Goal: Task Accomplishment & Management: Manage account settings

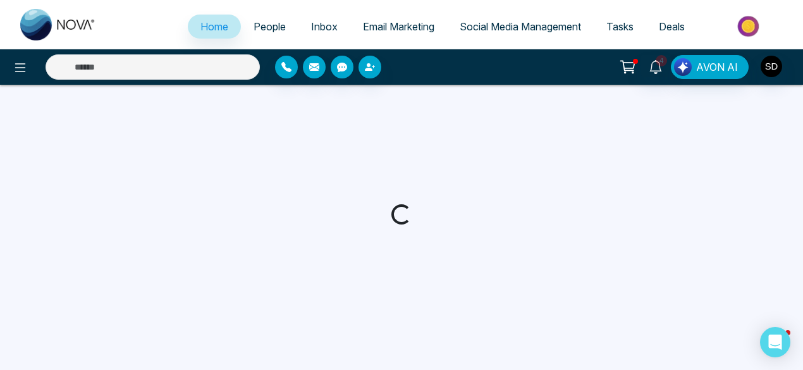
select select "*"
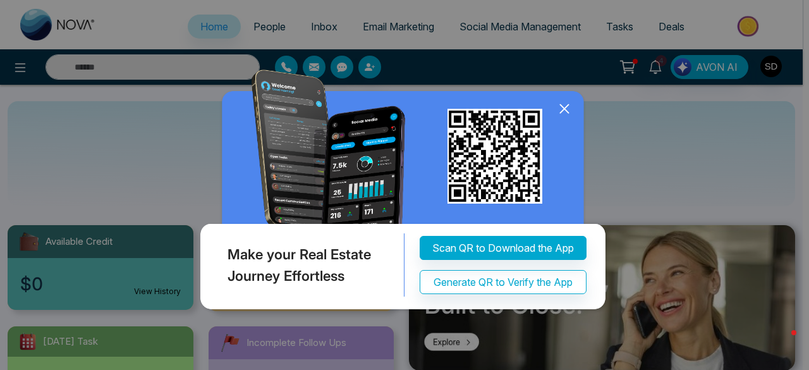
click at [571, 108] on icon at bounding box center [564, 108] width 19 height 19
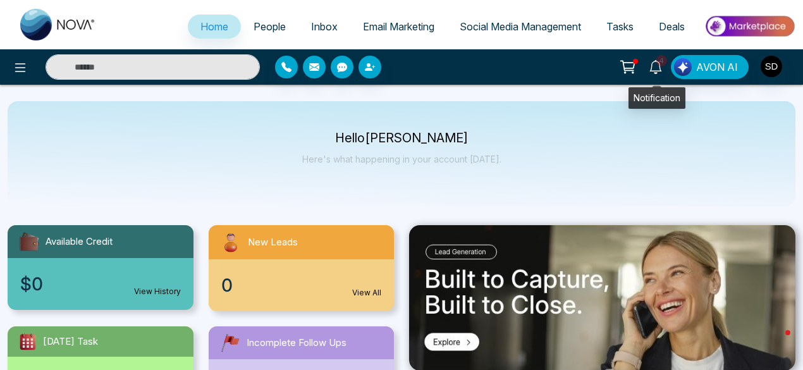
click at [660, 63] on span "4" at bounding box center [661, 60] width 11 height 11
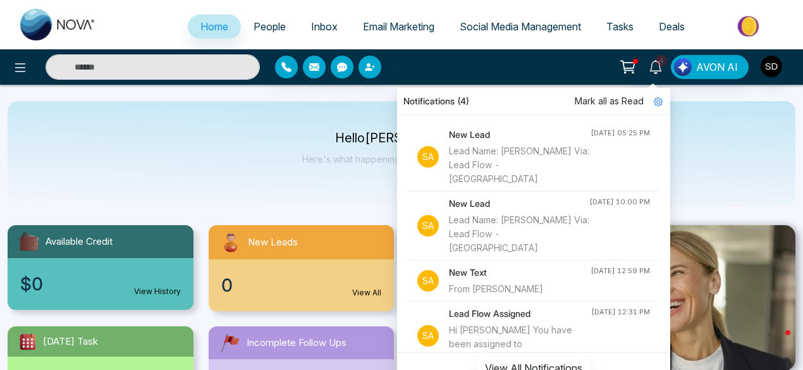
click at [751, 164] on div "Hello Satya Das Here's what happening in your account today." at bounding box center [402, 153] width 788 height 105
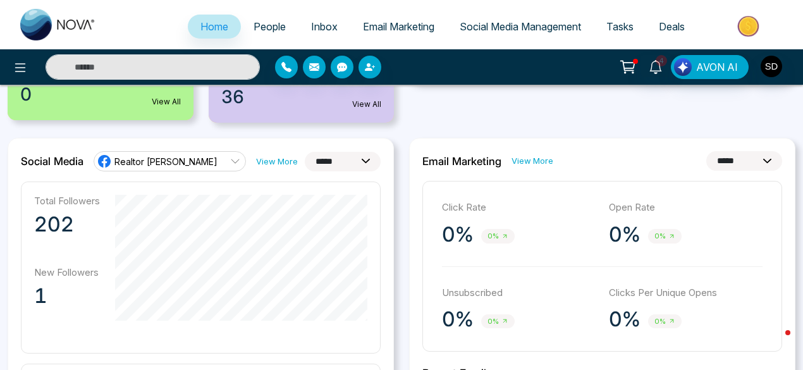
scroll to position [200, 0]
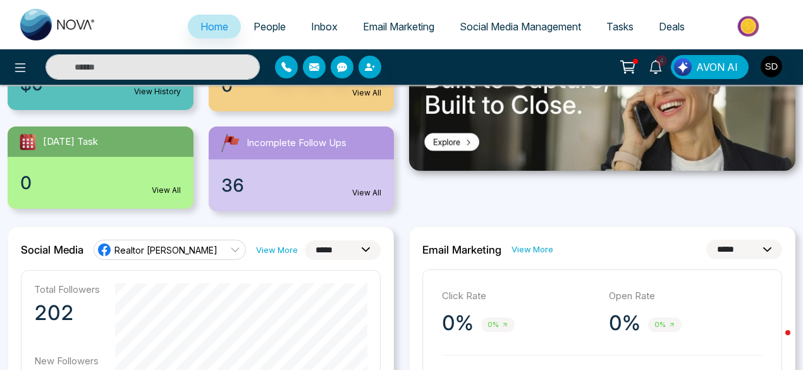
click at [359, 190] on link "View All" at bounding box center [366, 192] width 29 height 11
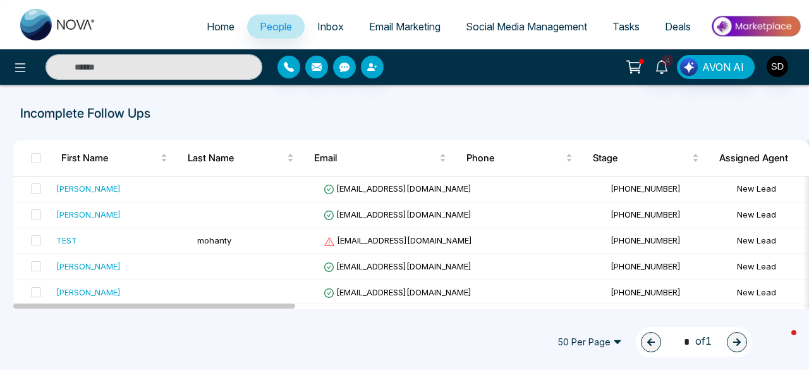
click at [522, 27] on span "Social Media Management" at bounding box center [526, 26] width 121 height 13
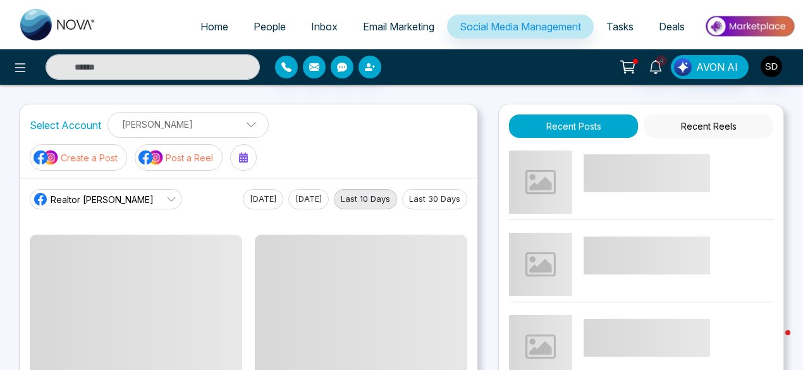
click at [208, 23] on span "Home" at bounding box center [214, 26] width 28 height 13
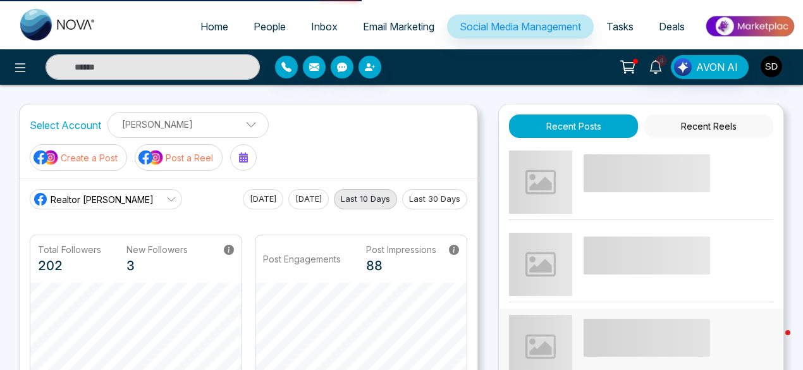
select select "*"
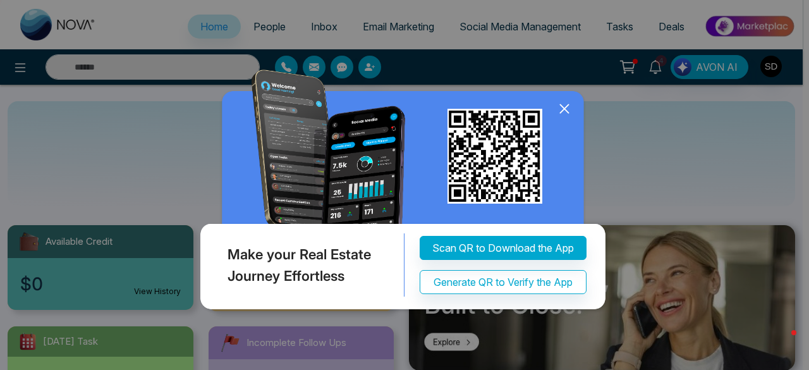
click at [563, 106] on icon at bounding box center [564, 108] width 8 height 8
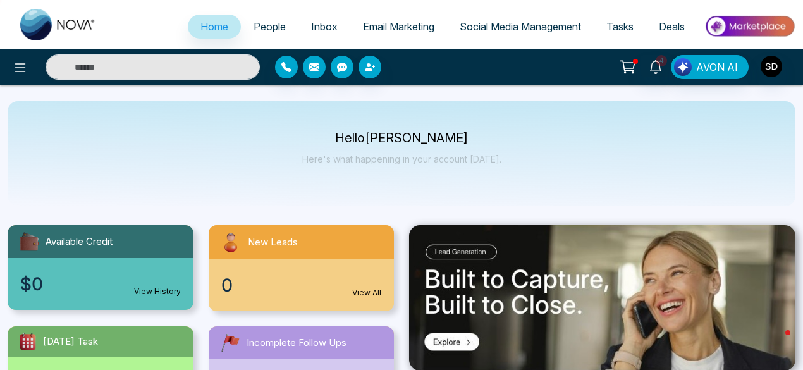
click at [268, 26] on span "People" at bounding box center [269, 26] width 32 height 13
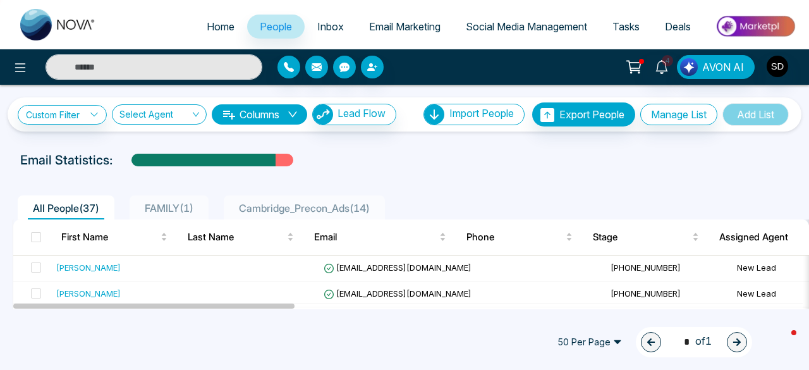
click at [327, 208] on span "Cambridge_Precon_Ads ( 14 )" at bounding box center [304, 208] width 141 height 13
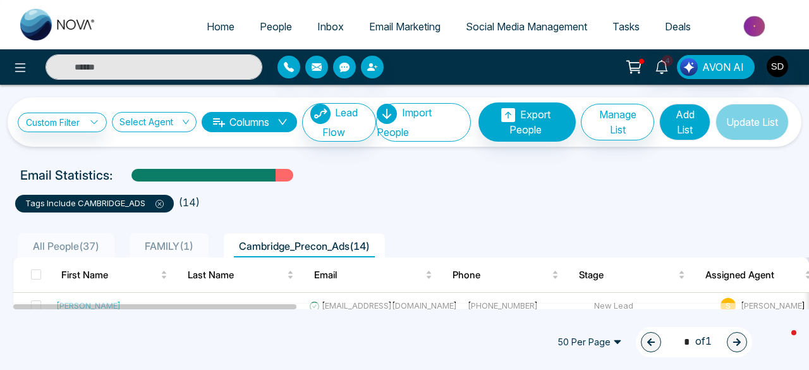
click at [166, 247] on span "FAMILY ( 1 )" at bounding box center [169, 246] width 59 height 13
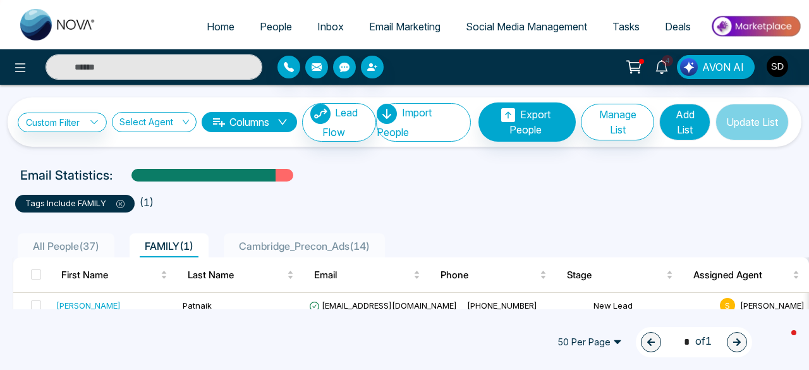
click at [324, 245] on span "Cambridge_Precon_Ads ( 14 )" at bounding box center [304, 246] width 141 height 13
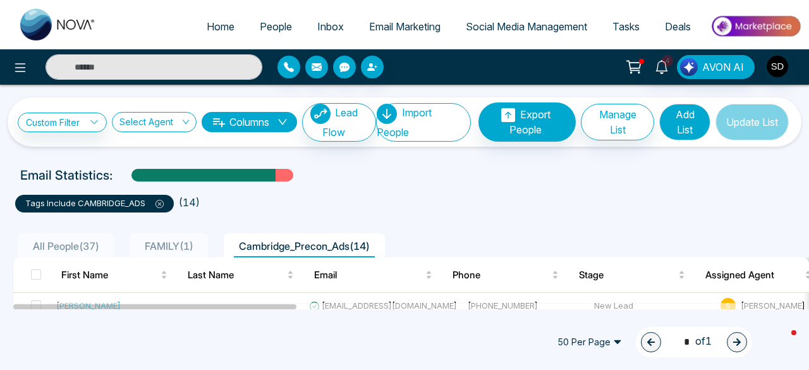
click at [793, 25] on img at bounding box center [756, 26] width 92 height 28
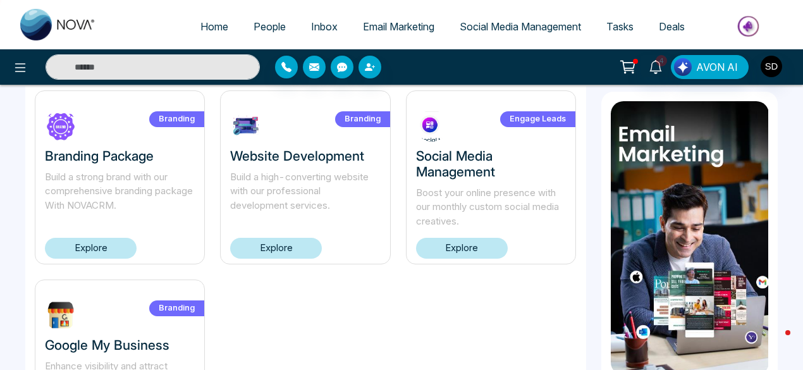
scroll to position [1045, 0]
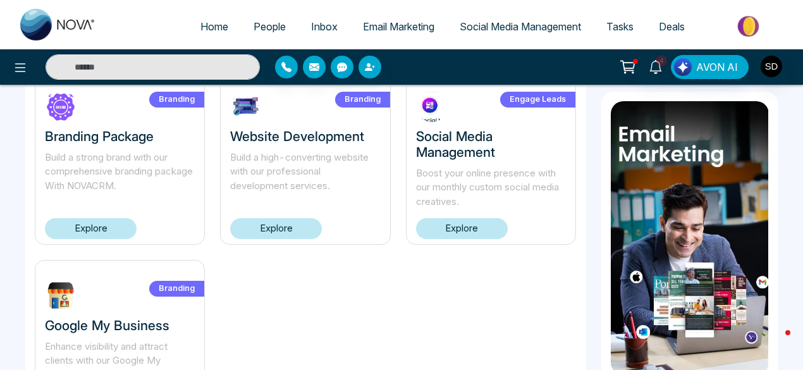
click at [455, 236] on link "Explore" at bounding box center [462, 228] width 92 height 21
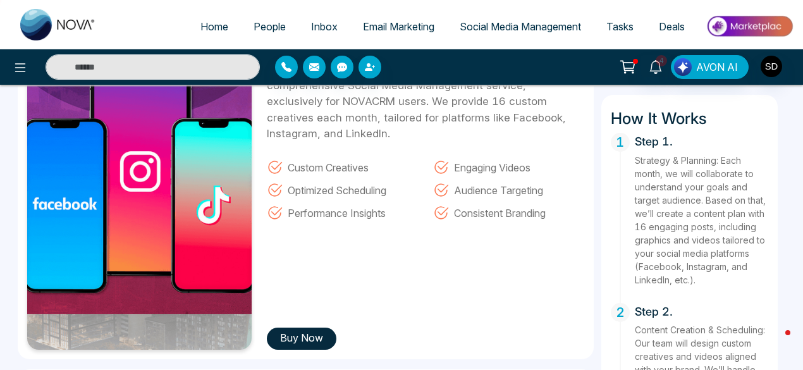
scroll to position [143, 0]
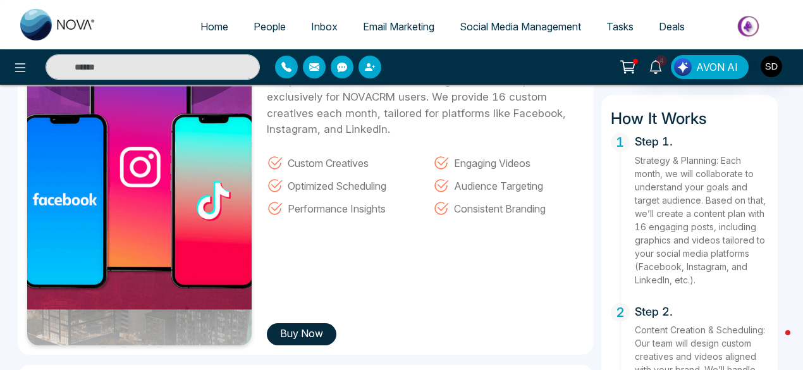
click at [302, 328] on button "Buy Now" at bounding box center [302, 334] width 70 height 22
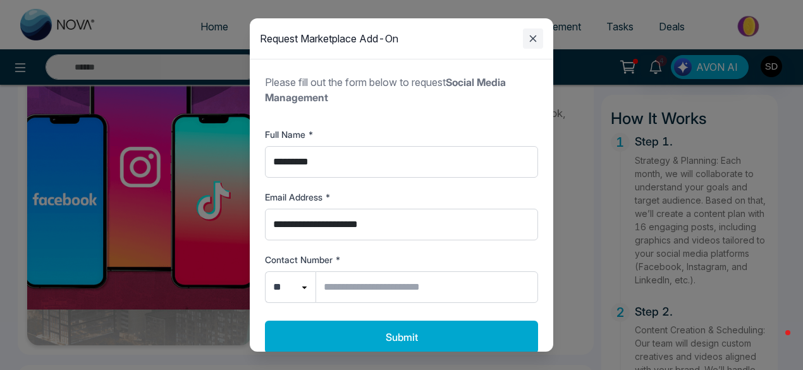
click at [529, 39] on icon "Close modal" at bounding box center [532, 38] width 15 height 15
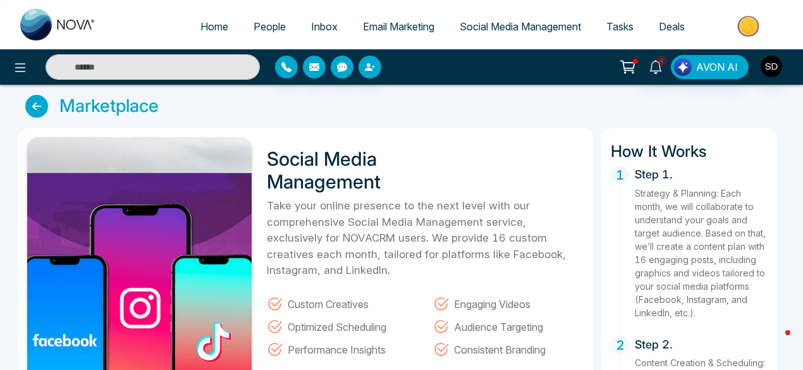
scroll to position [0, 0]
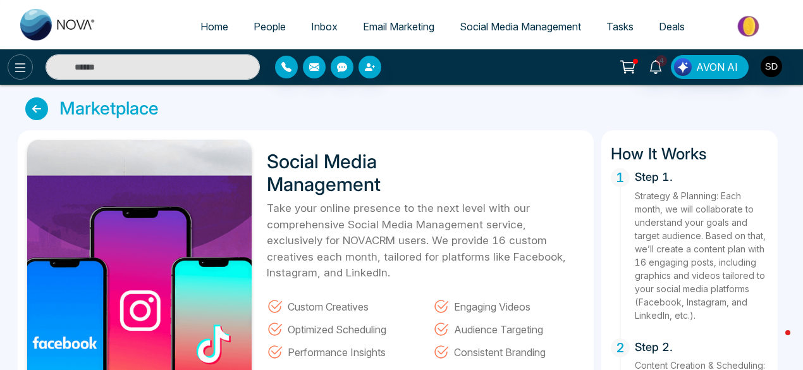
click at [20, 61] on icon at bounding box center [20, 67] width 15 height 15
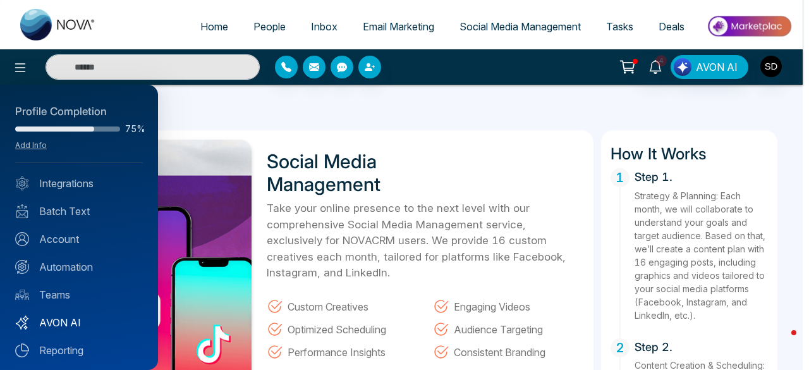
click at [64, 322] on link "AVON AI" at bounding box center [79, 322] width 128 height 15
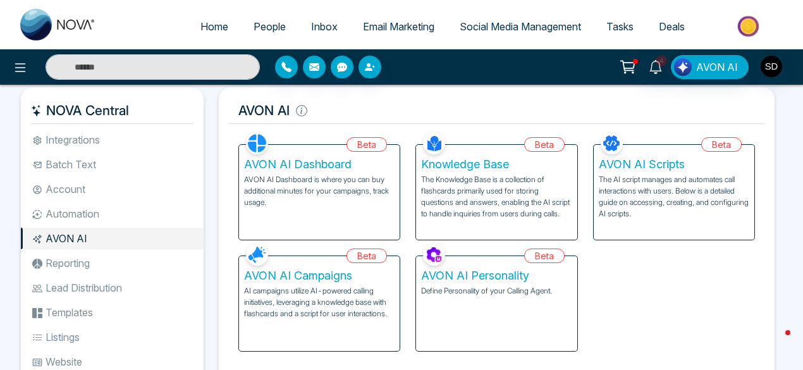
scroll to position [7, 0]
click at [280, 291] on p "AI campaigns utilize AI-powered calling initiatives, leveraging a knowledge bas…" at bounding box center [319, 303] width 150 height 34
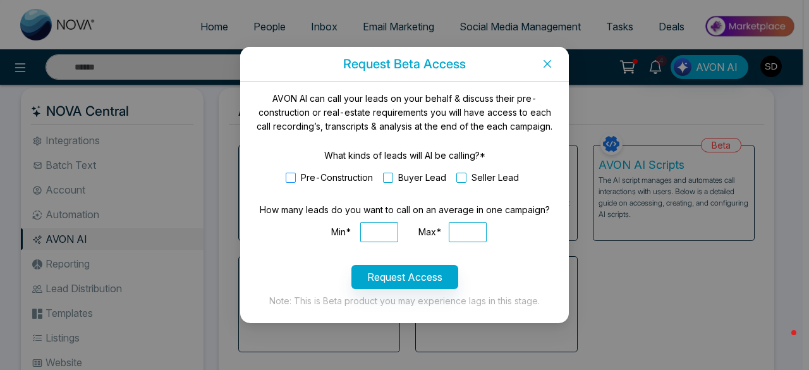
click at [290, 180] on span at bounding box center [291, 178] width 10 height 10
click at [549, 64] on icon "close" at bounding box center [547, 64] width 10 height 10
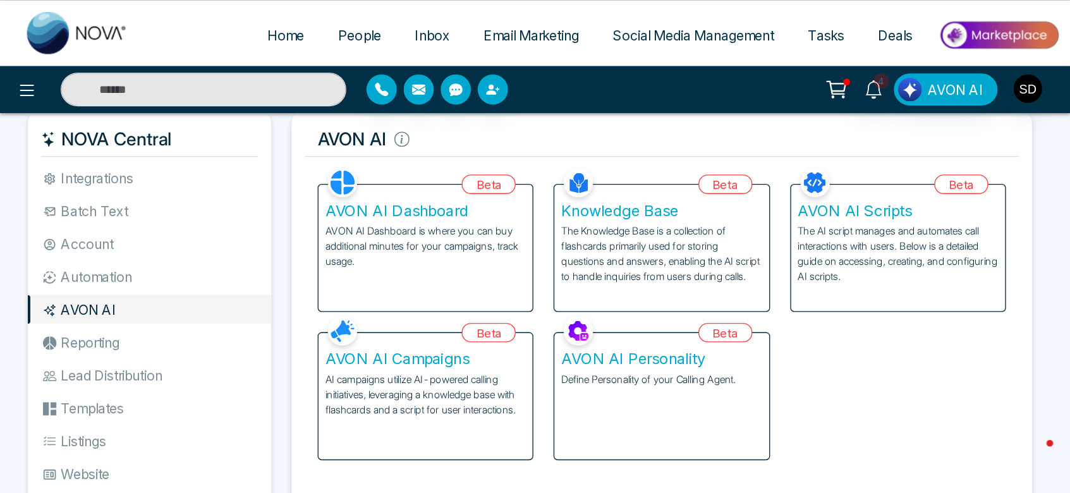
scroll to position [0, 0]
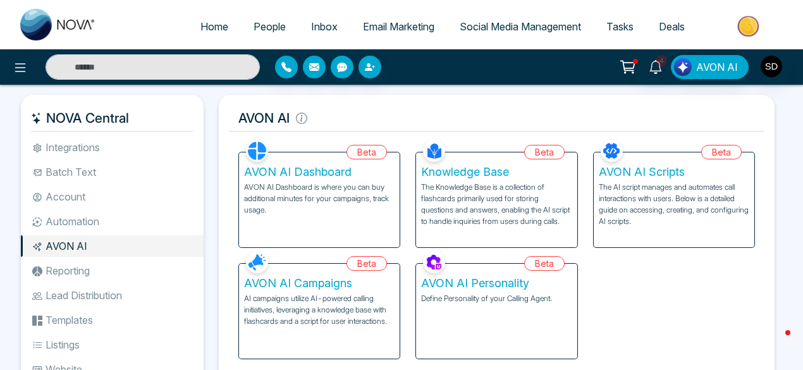
click at [61, 29] on img at bounding box center [58, 25] width 76 height 32
select select "*"
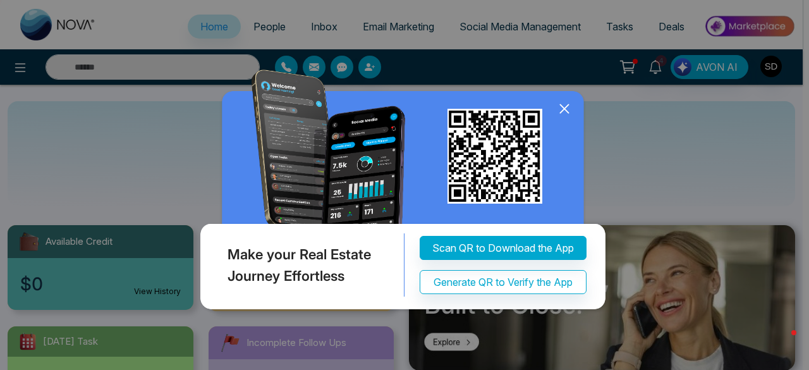
click at [564, 104] on icon at bounding box center [564, 108] width 19 height 19
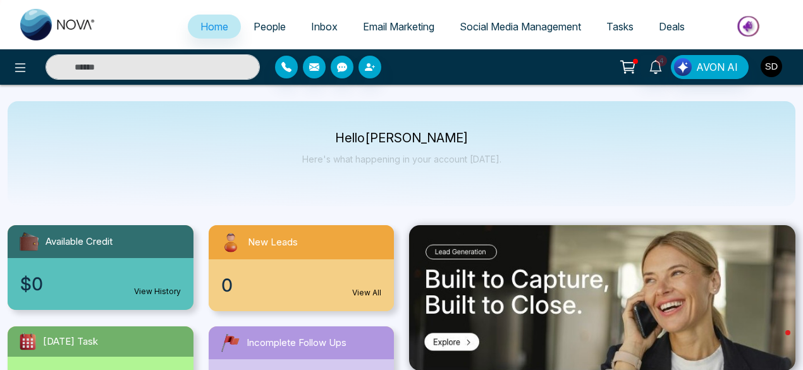
click at [770, 58] on img "button" at bounding box center [770, 66] width 21 height 21
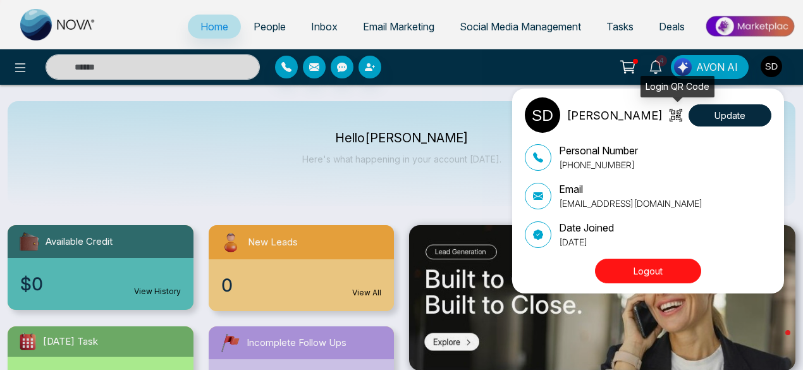
click at [674, 114] on icon at bounding box center [675, 115] width 13 height 13
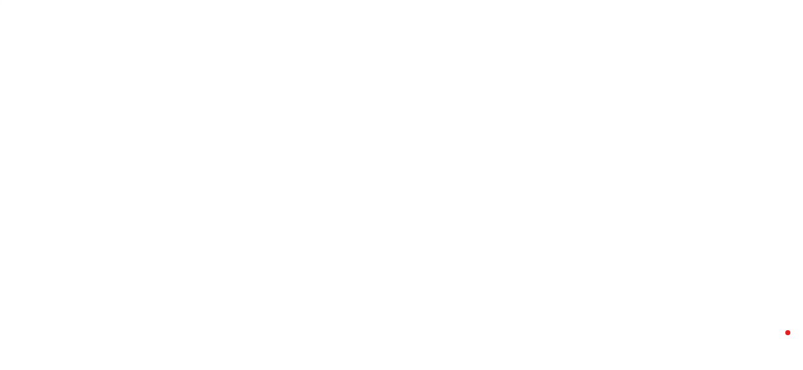
select select "*"
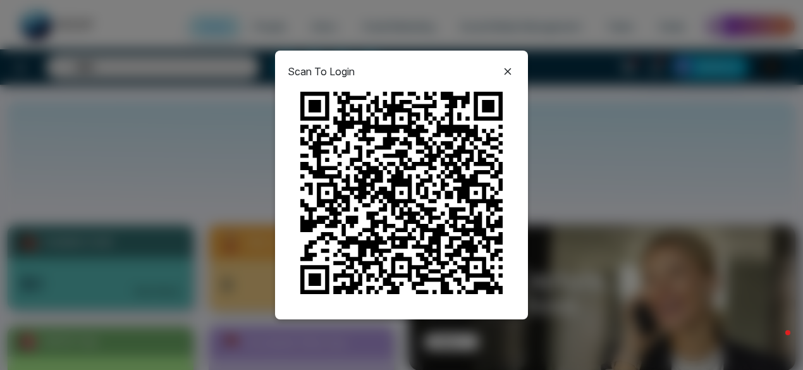
click at [507, 71] on icon at bounding box center [507, 71] width 7 height 7
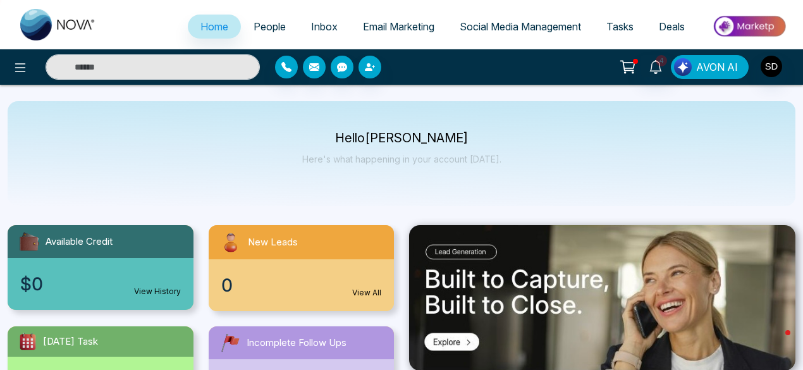
click at [712, 71] on span "AVON AI" at bounding box center [717, 66] width 42 height 15
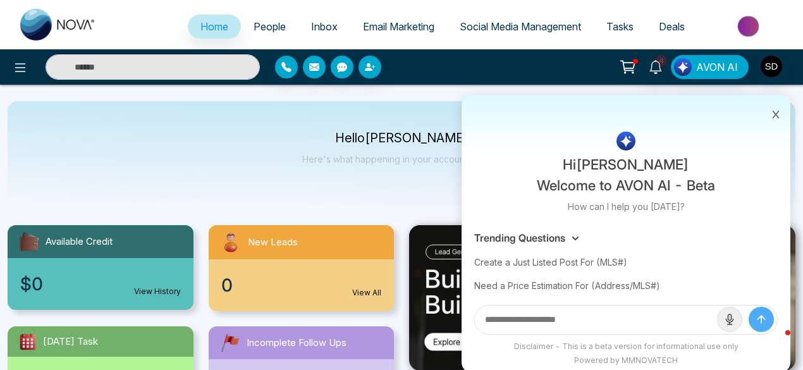
click at [609, 320] on input "text" at bounding box center [596, 319] width 242 height 28
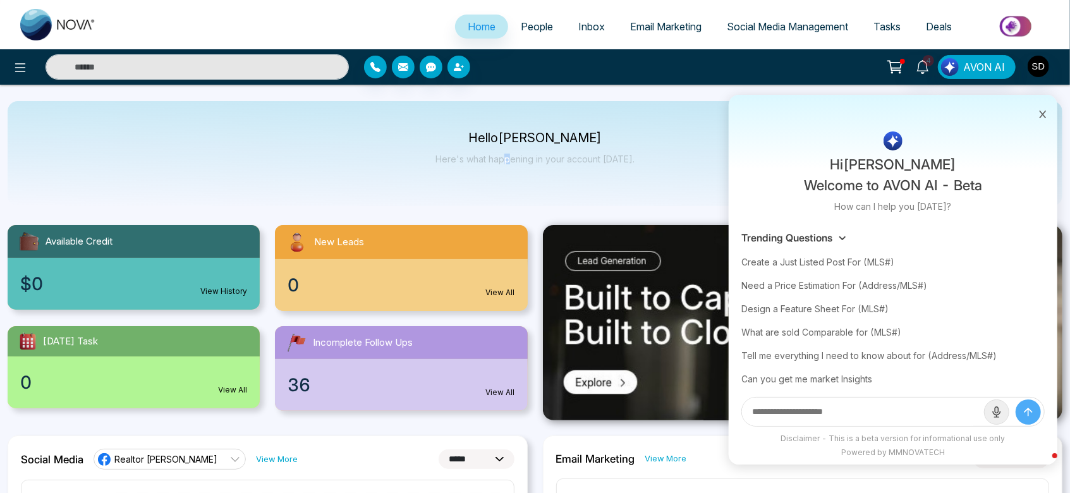
drag, startPoint x: 793, startPoint y: 0, endPoint x: 510, endPoint y: 191, distance: 341.5
click at [510, 191] on div "Hello Satya Das Here's what happening in your account today." at bounding box center [535, 153] width 1055 height 105
click at [808, 302] on div "Design a Feature Sheet For (MLS#)" at bounding box center [892, 308] width 303 height 23
type input "**********"
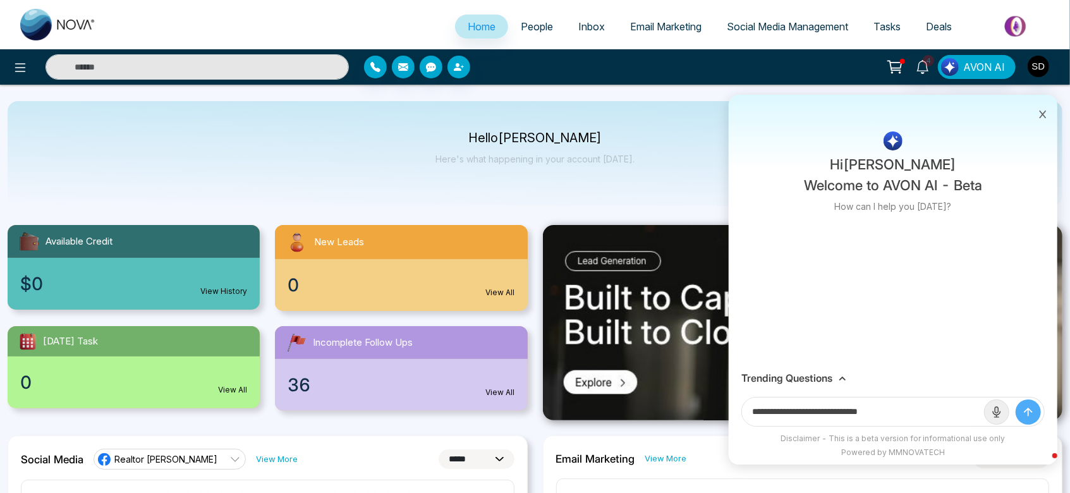
click at [808, 369] on icon "submit" at bounding box center [1028, 412] width 13 height 13
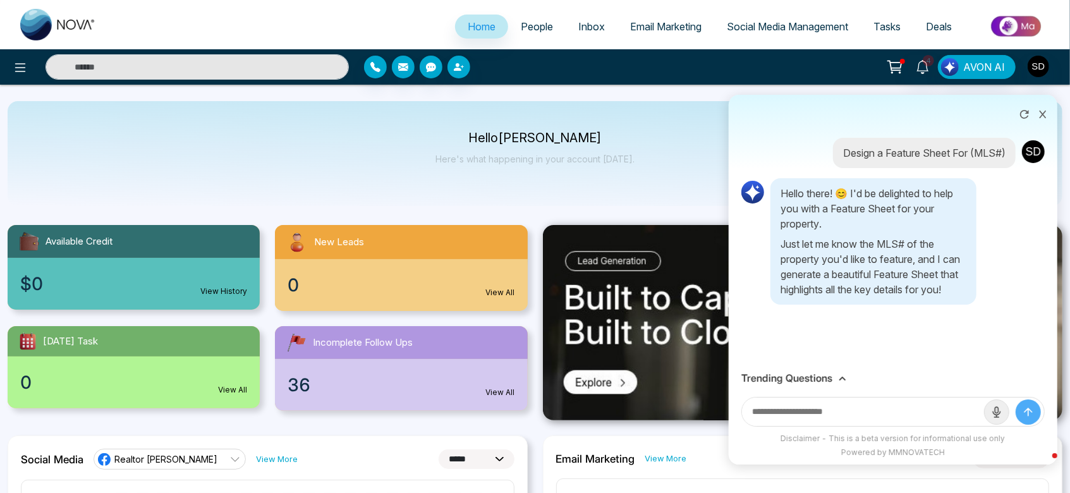
click at [808, 369] on icon at bounding box center [843, 379] width 8 height 8
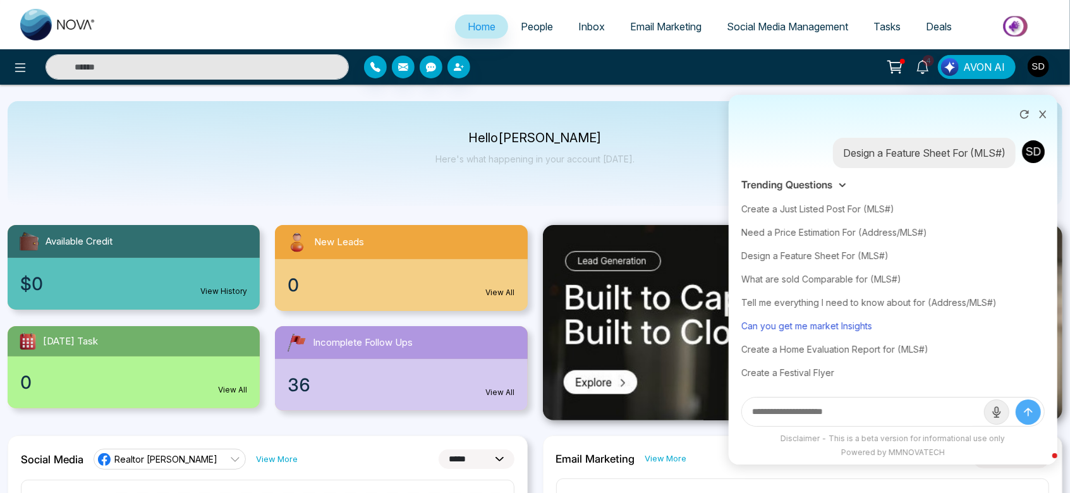
click at [808, 323] on div "Can you get me market Insights" at bounding box center [892, 325] width 303 height 23
type input "**********"
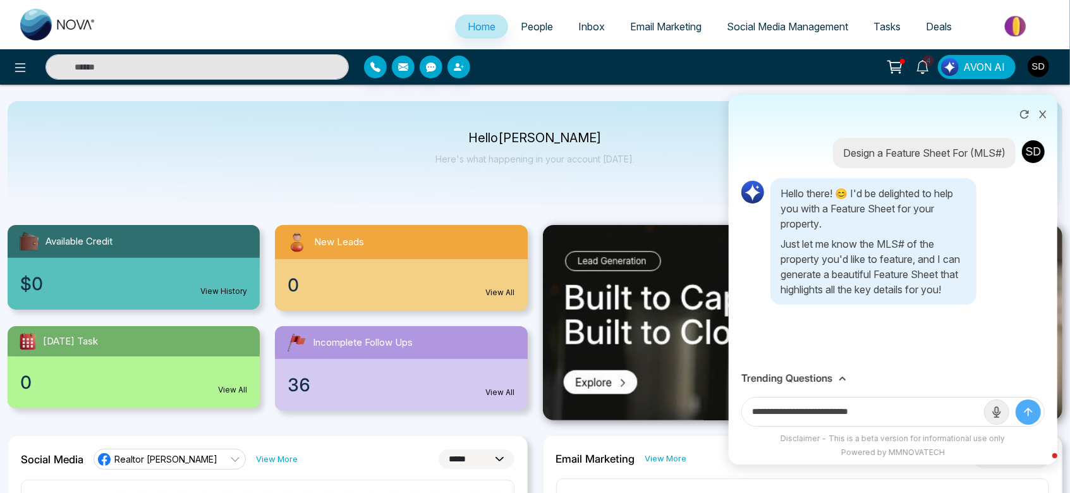
click at [808, 369] on icon "submit" at bounding box center [1028, 412] width 13 height 13
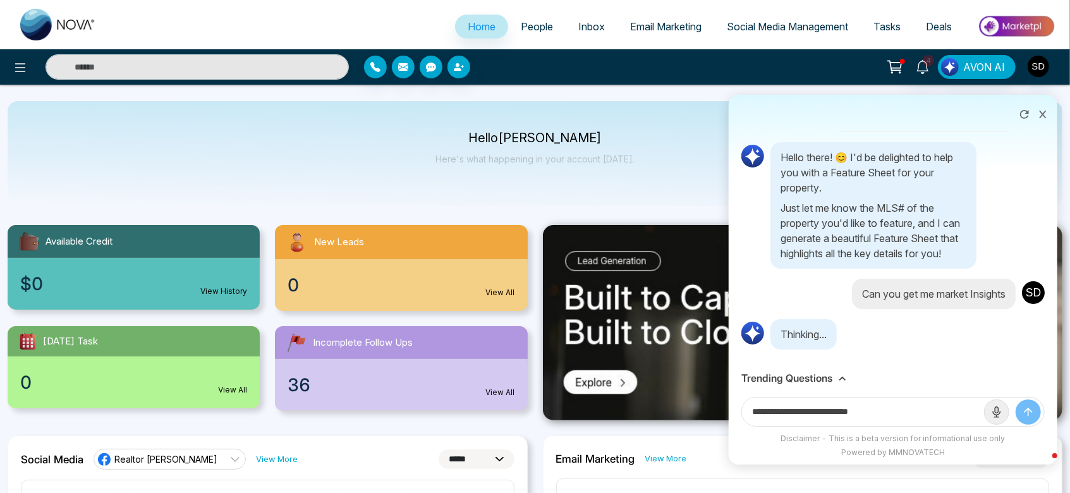
scroll to position [45, 0]
click at [808, 338] on div "Thinking..." at bounding box center [892, 334] width 303 height 30
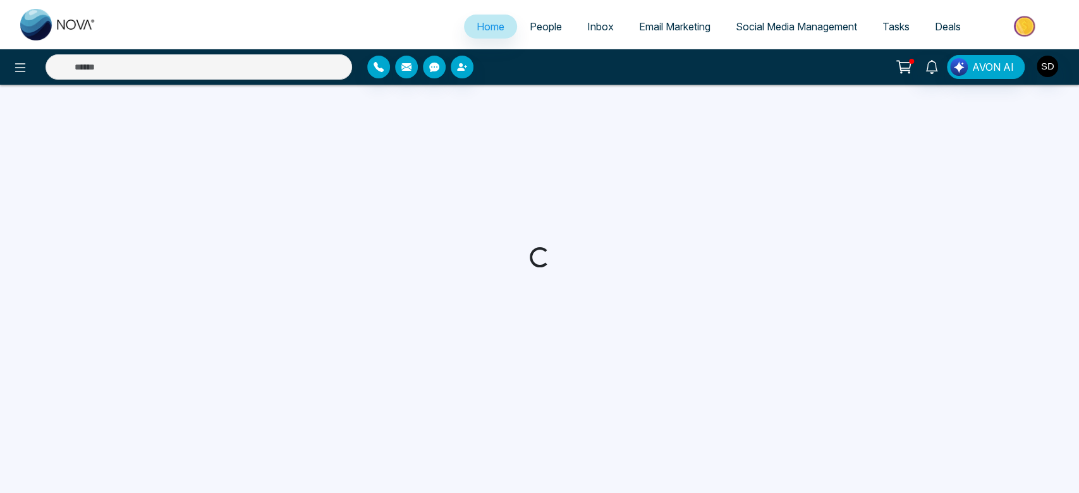
select select "*"
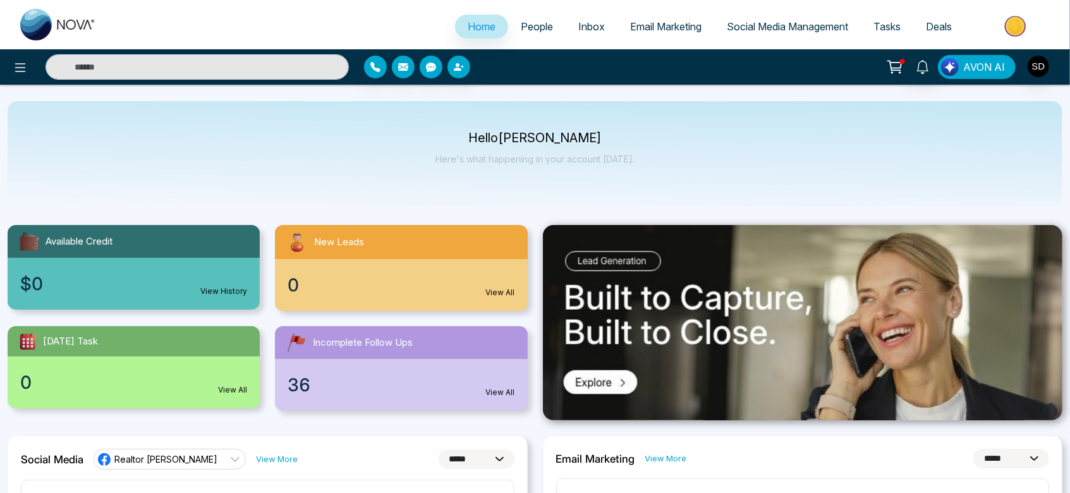
click at [973, 73] on span "AVON AI" at bounding box center [984, 66] width 42 height 15
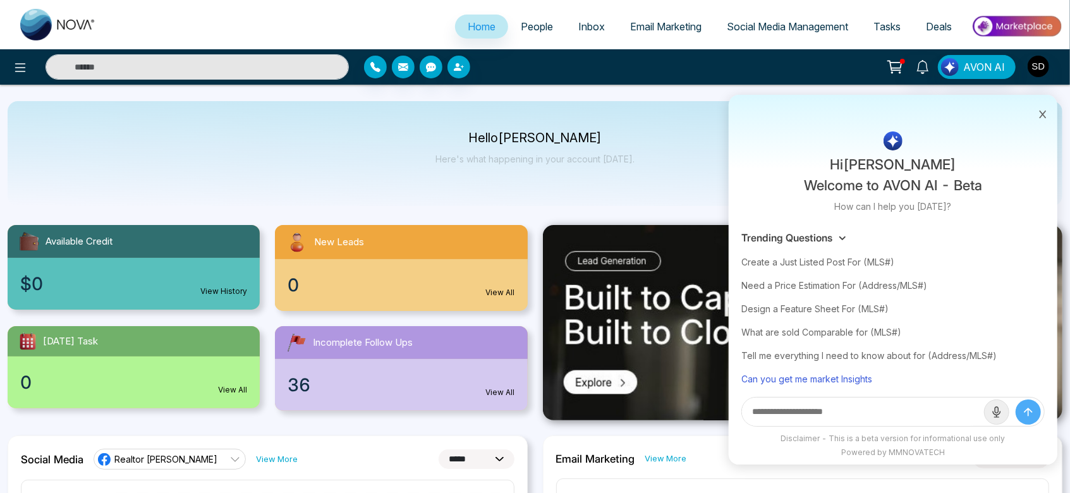
click at [843, 375] on div "Can you get me market Insights" at bounding box center [892, 378] width 303 height 23
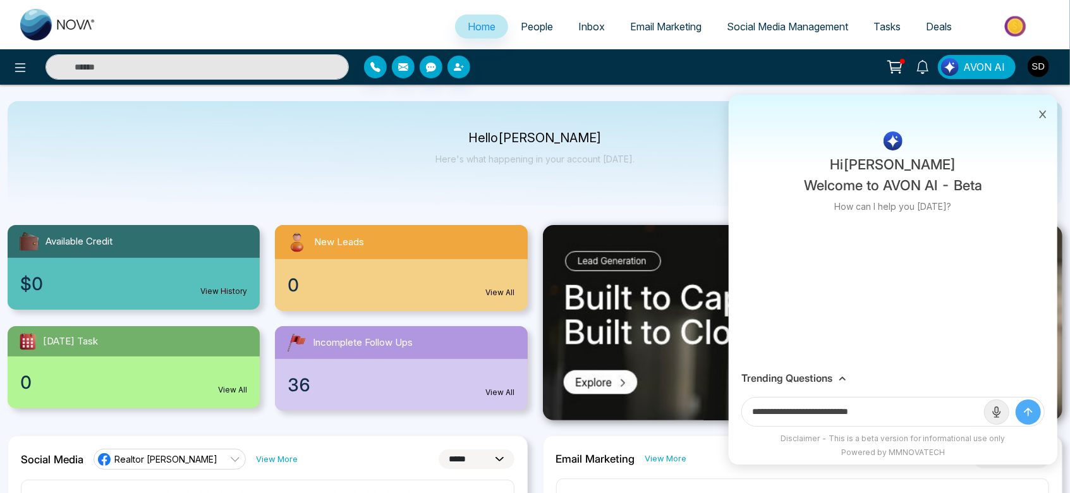
type input "**********"
click at [1034, 417] on icon "submit" at bounding box center [1028, 412] width 13 height 13
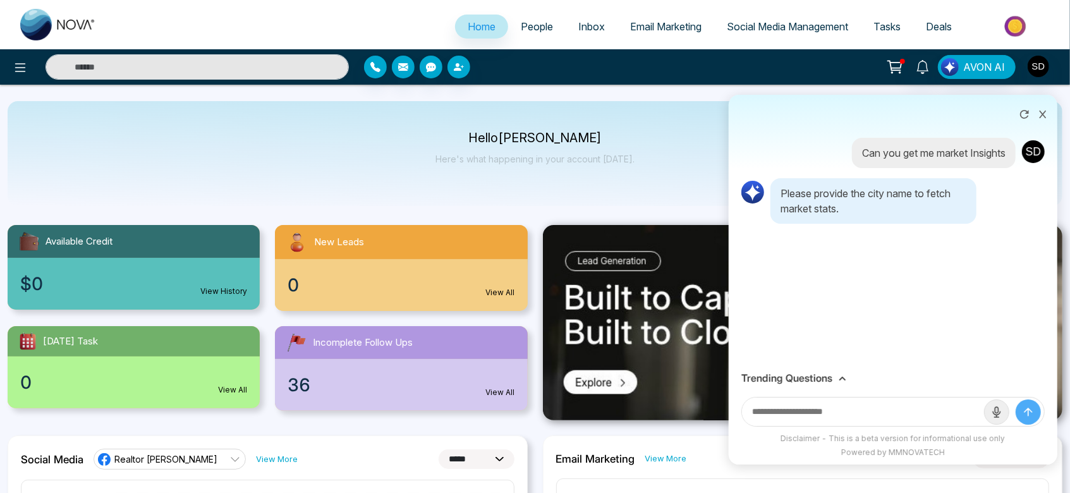
click at [901, 417] on input "text" at bounding box center [863, 412] width 242 height 28
type input "**********"
click at [1016, 400] on button "submit" at bounding box center [1028, 412] width 25 height 25
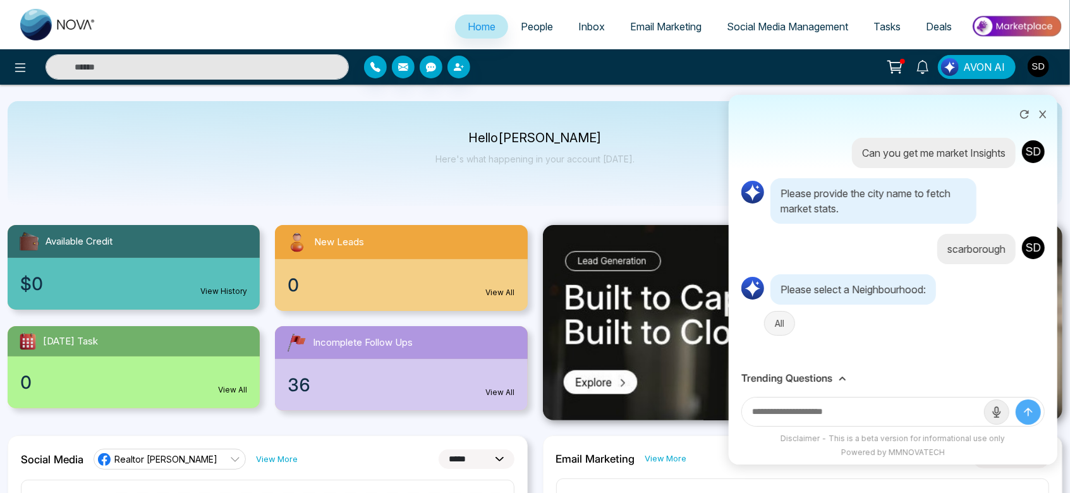
click at [783, 324] on button "All" at bounding box center [779, 323] width 31 height 25
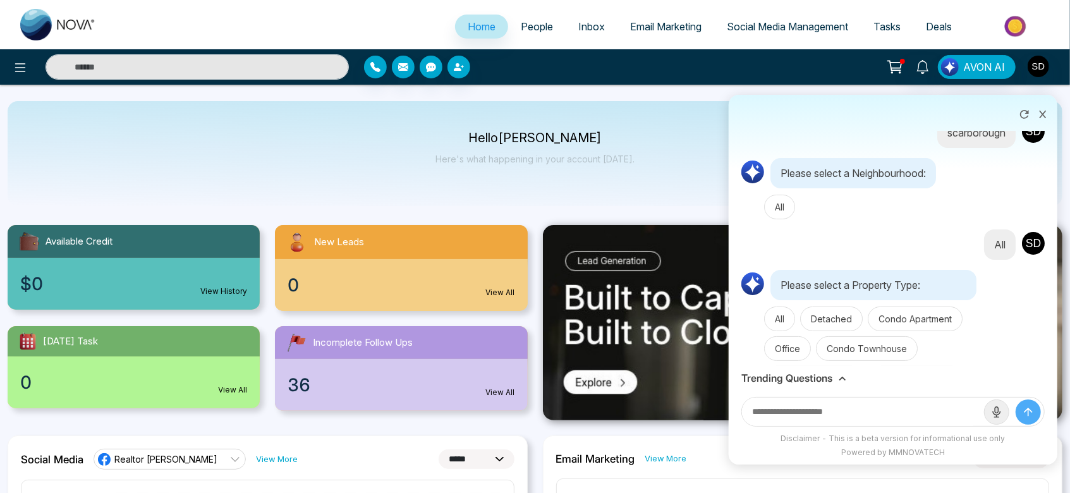
scroll to position [180, 0]
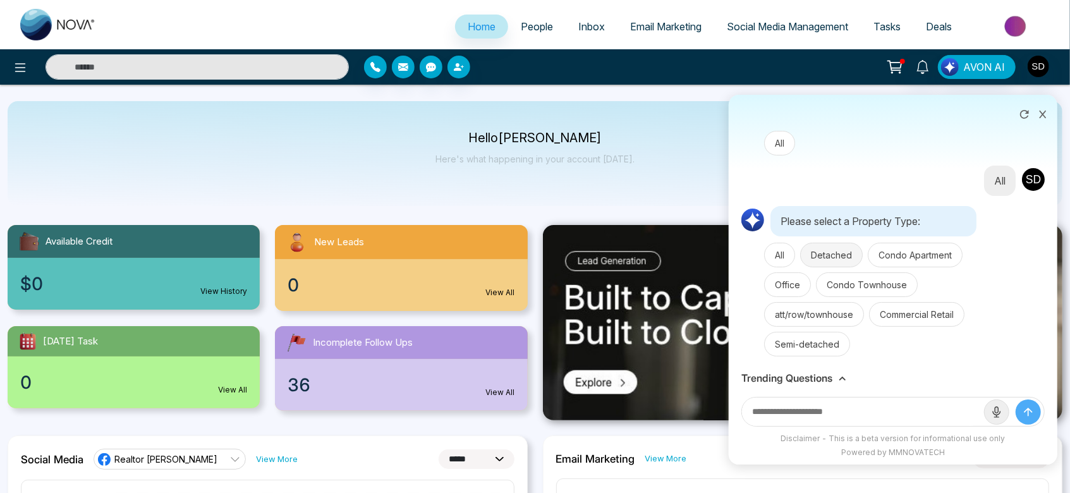
click at [832, 245] on button "Detached" at bounding box center [831, 255] width 63 height 25
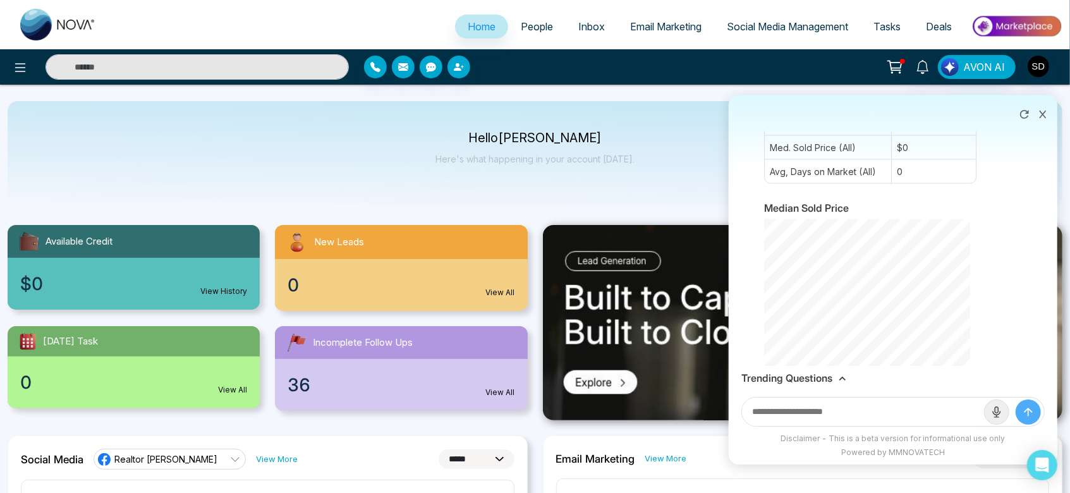
scroll to position [1252, 0]
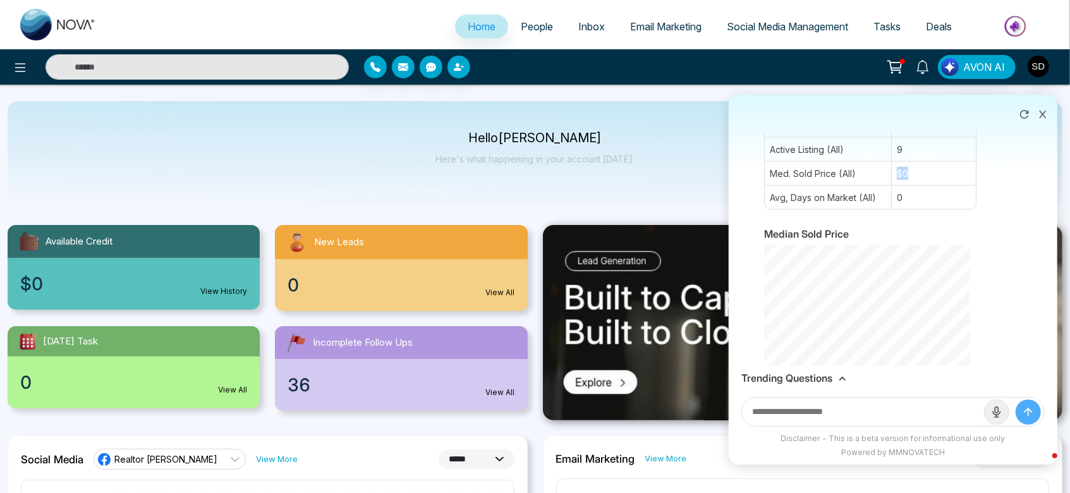
drag, startPoint x: 905, startPoint y: 188, endPoint x: 893, endPoint y: 186, distance: 12.3
click at [893, 185] on div "$ 0" at bounding box center [933, 173] width 85 height 23
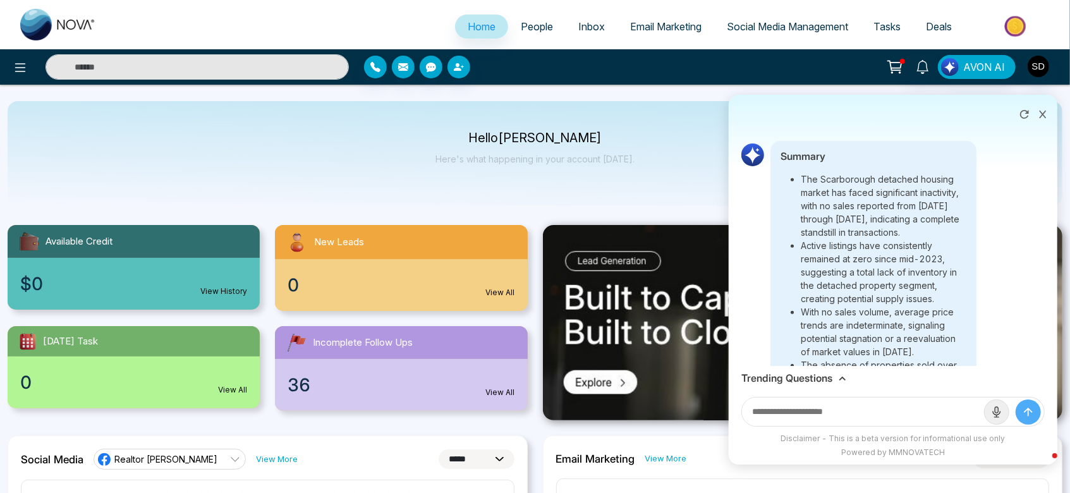
scroll to position [472, 0]
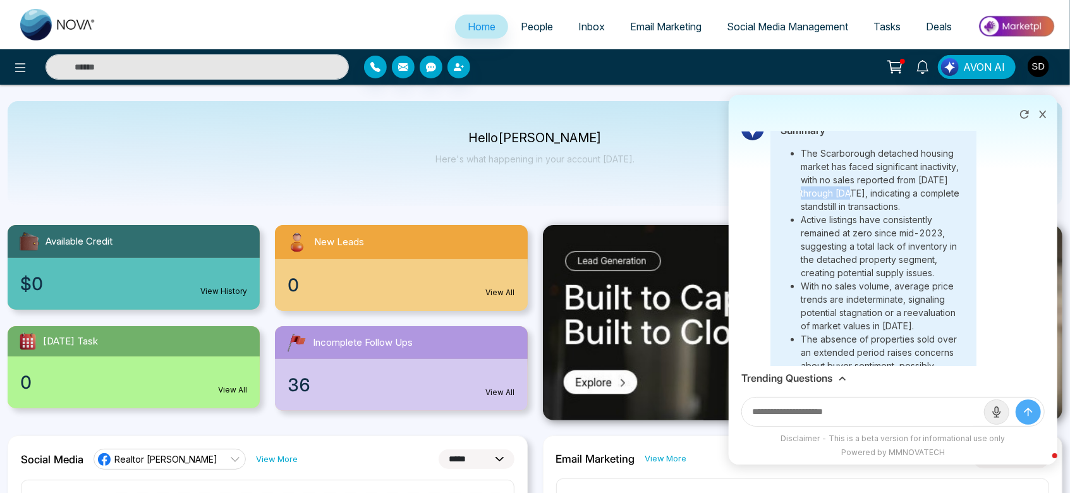
drag, startPoint x: 827, startPoint y: 195, endPoint x: 882, endPoint y: 195, distance: 54.4
click at [882, 195] on li "The Scarborough detached housing market has faced significant inactivity, with …" at bounding box center [884, 180] width 166 height 66
drag, startPoint x: 855, startPoint y: 176, endPoint x: 953, endPoint y: 196, distance: 99.9
click at [953, 196] on li "The Scarborough detached housing market has faced significant inactivity, with …" at bounding box center [884, 180] width 166 height 66
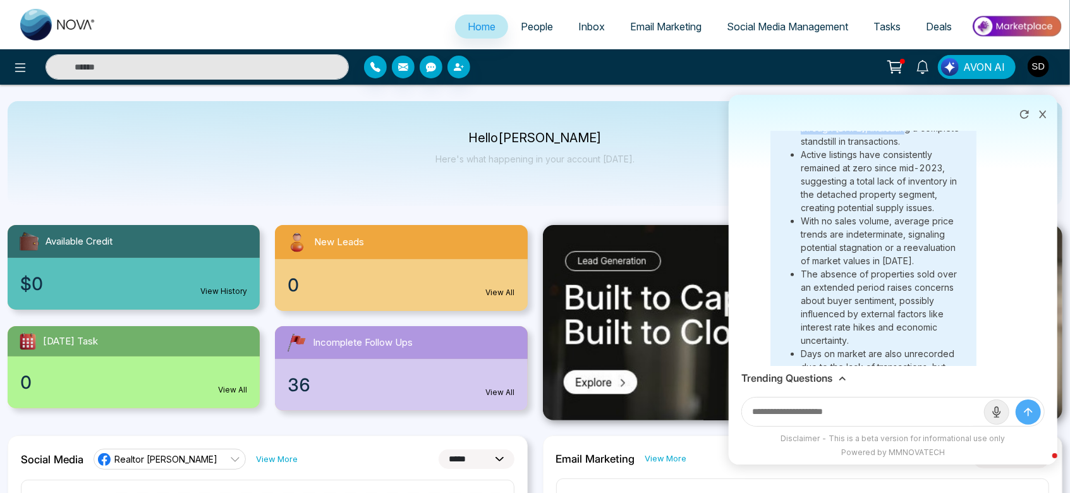
scroll to position [454, 0]
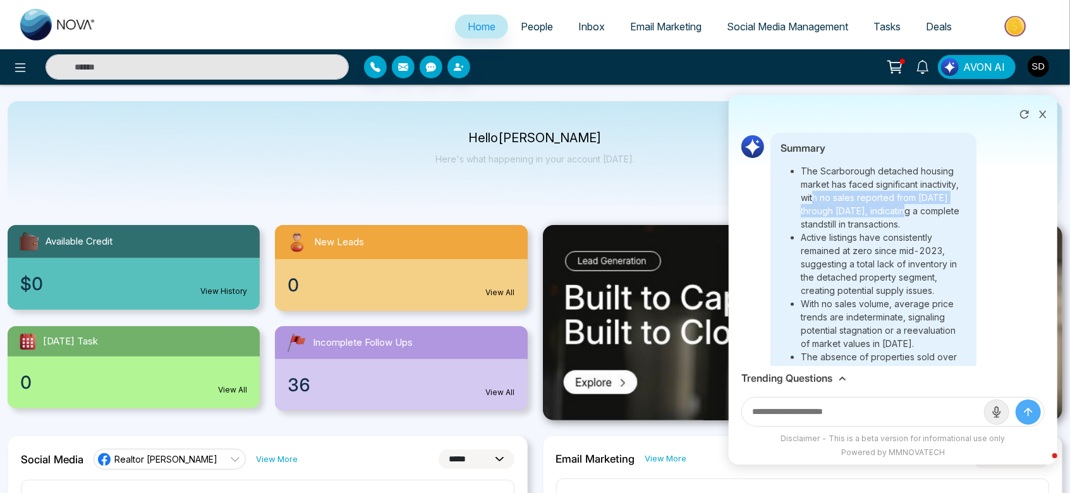
click at [949, 209] on li "The Scarborough detached housing market has faced significant inactivity, with …" at bounding box center [884, 197] width 166 height 66
drag, startPoint x: 955, startPoint y: 209, endPoint x: 845, endPoint y: 192, distance: 111.2
click at [845, 192] on li "The Scarborough detached housing market has faced significant inactivity, with …" at bounding box center [884, 197] width 166 height 66
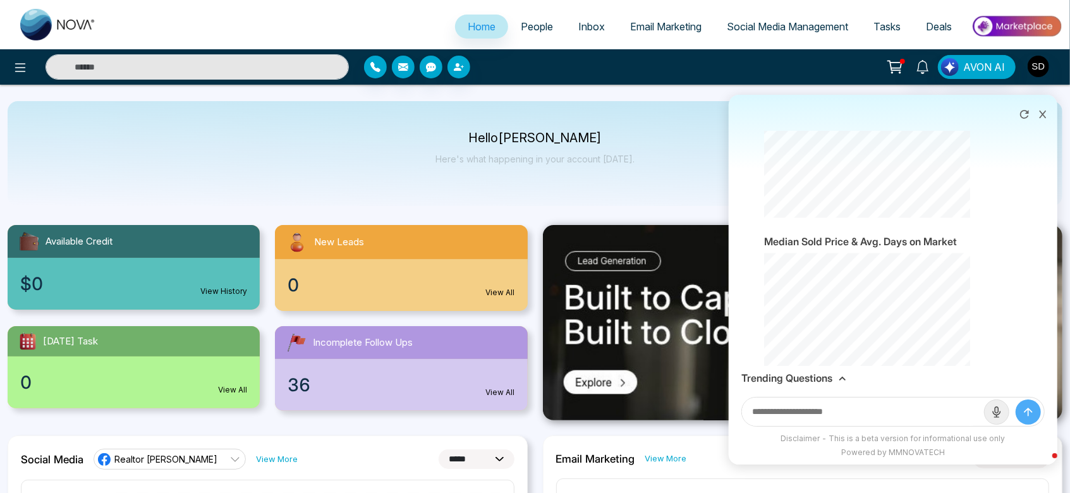
scroll to position [1752, 0]
click at [822, 417] on input "text" at bounding box center [863, 412] width 242 height 28
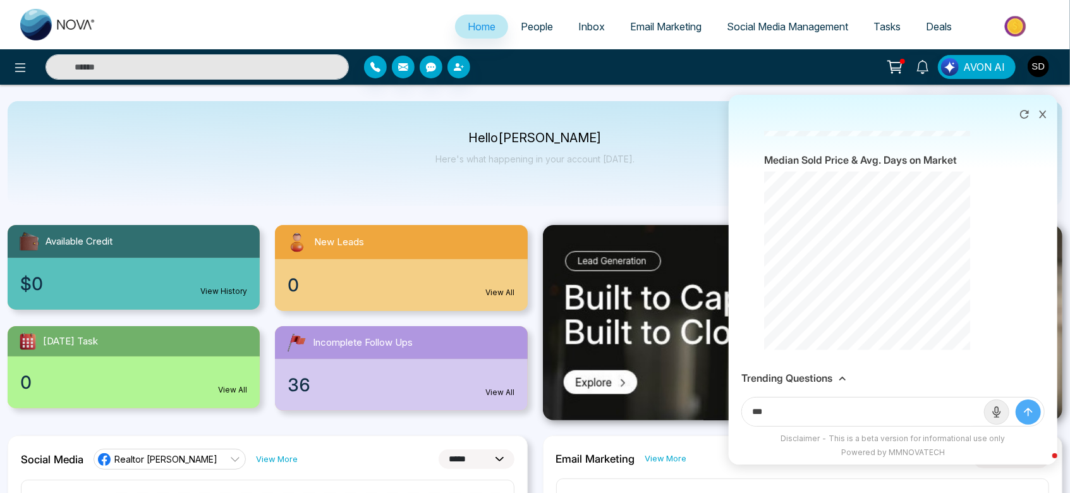
type input "***"
click at [1016, 400] on button "submit" at bounding box center [1028, 412] width 25 height 25
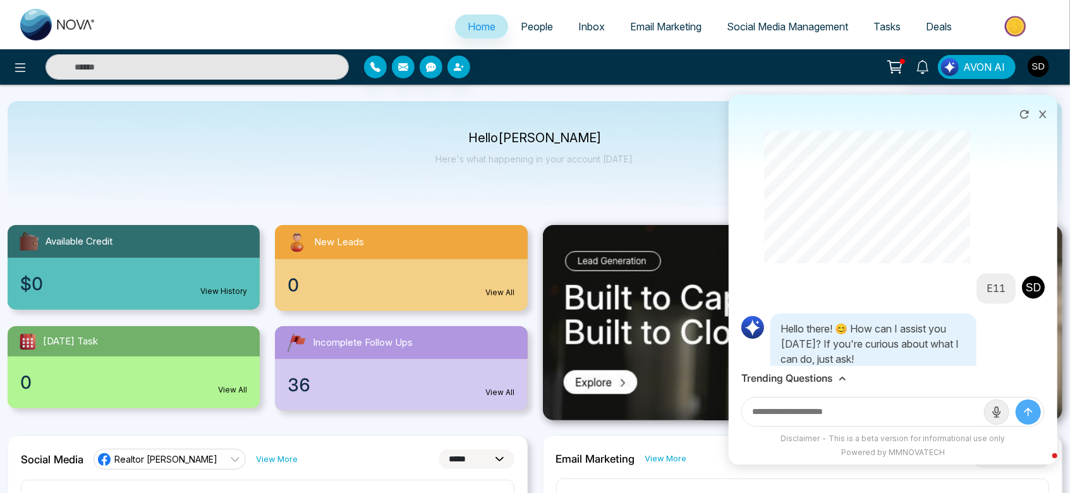
scroll to position [1857, 0]
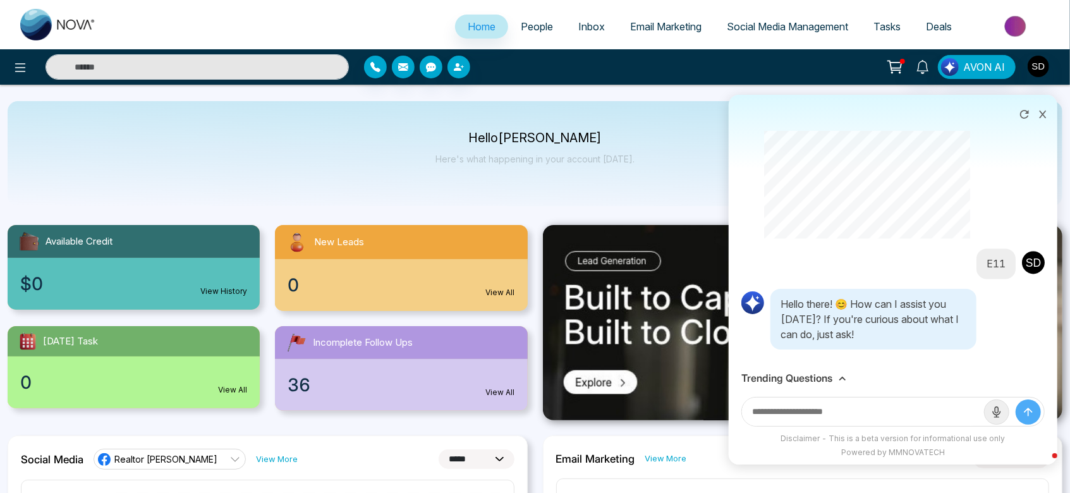
click at [829, 378] on h3 "Trending Questions" at bounding box center [786, 378] width 91 height 12
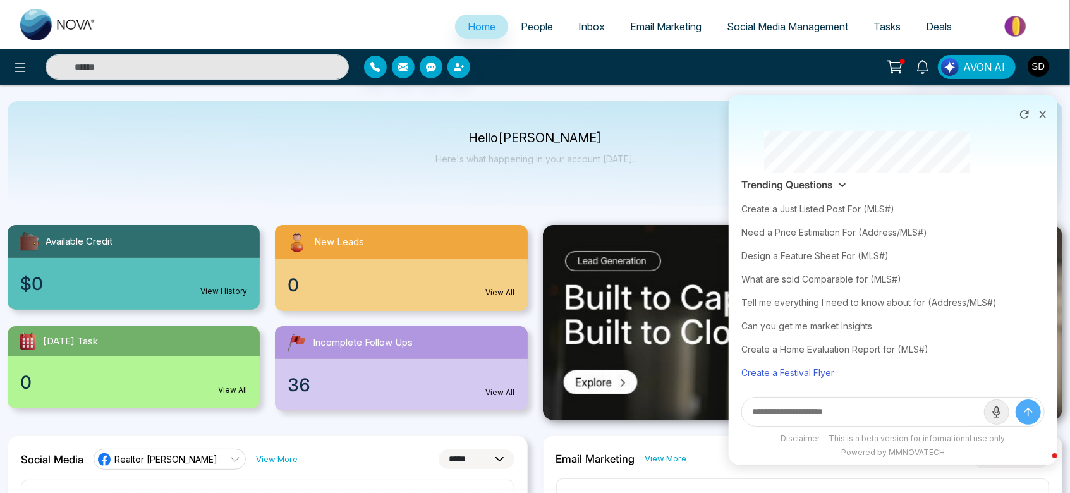
click at [807, 372] on div "Create a Festival Flyer" at bounding box center [892, 372] width 303 height 23
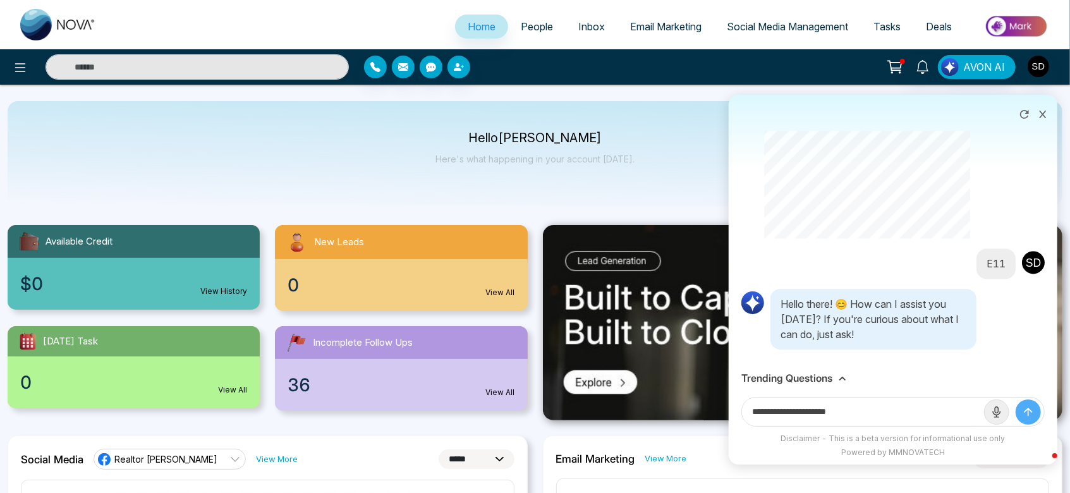
click at [879, 415] on input "**********" at bounding box center [863, 412] width 242 height 28
type input "**********"
click at [1016, 400] on button "submit" at bounding box center [1028, 412] width 25 height 25
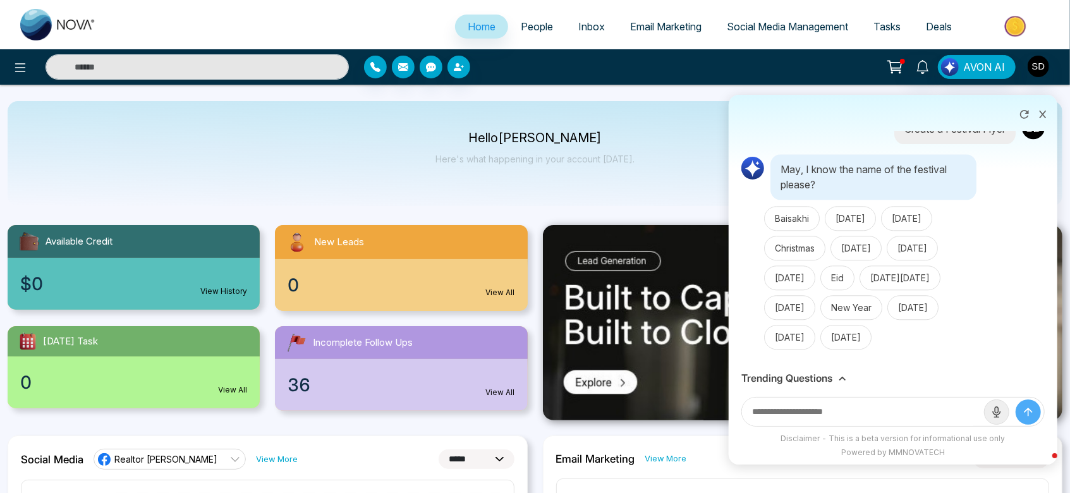
scroll to position [2132, 0]
click at [887, 253] on button "Diwali" at bounding box center [912, 248] width 51 height 25
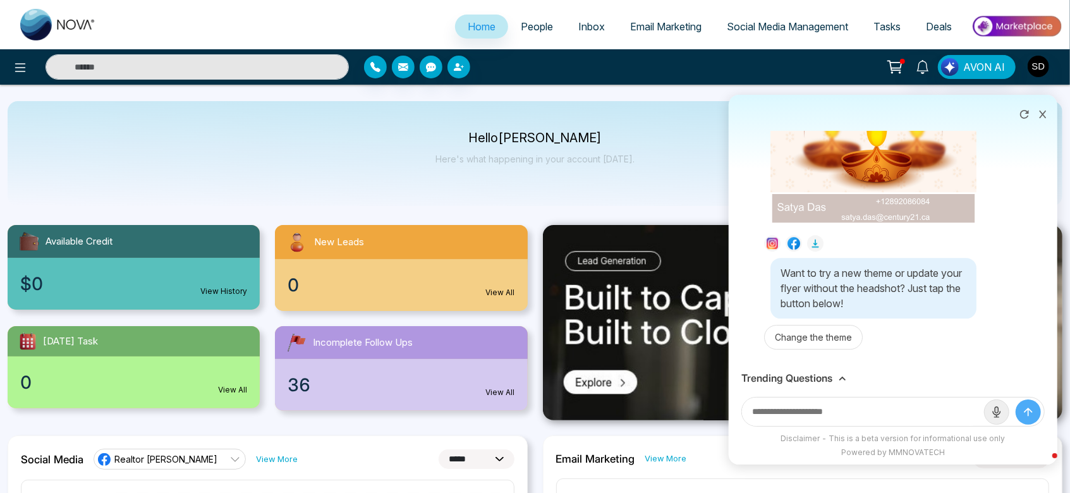
scroll to position [2667, 0]
click at [836, 416] on input "text" at bounding box center [863, 412] width 242 height 28
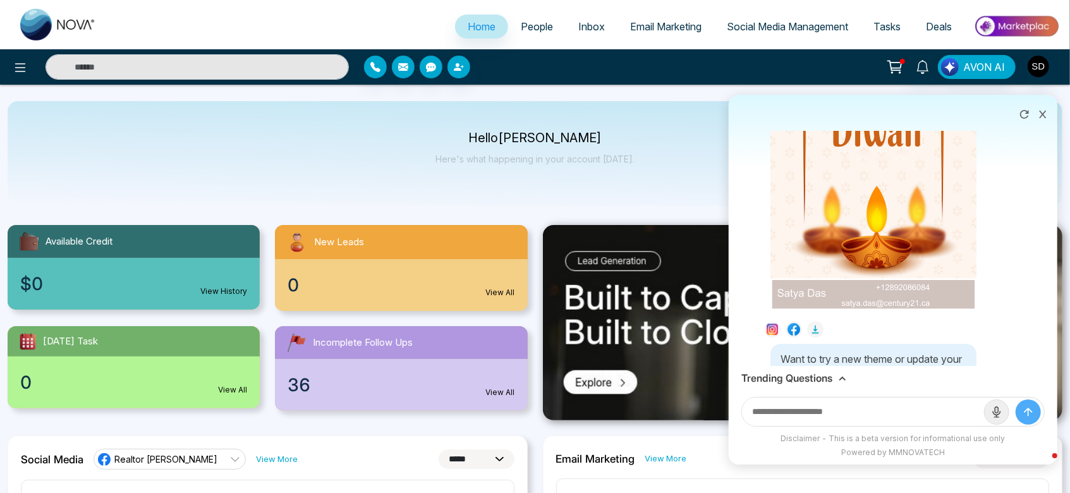
scroll to position [2557, 0]
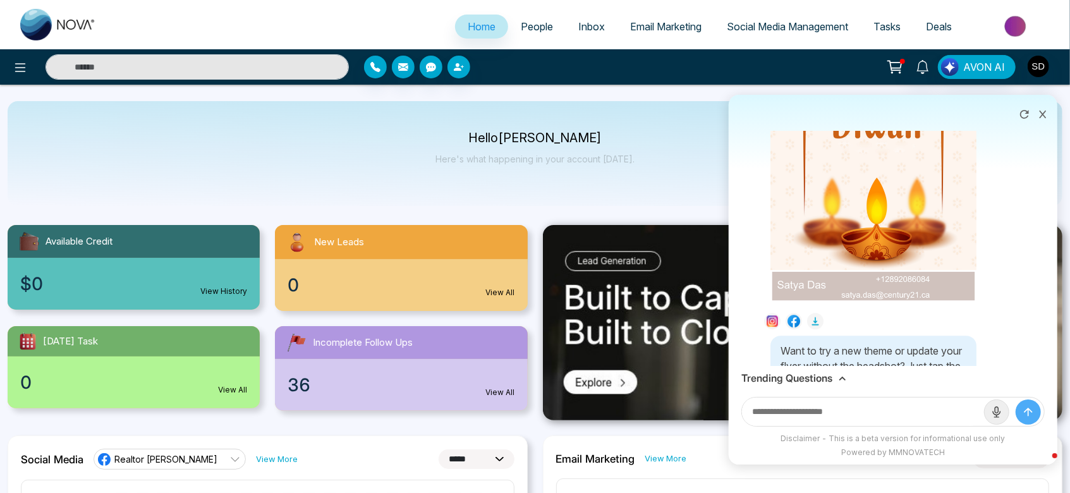
click at [683, 131] on div "Hello Satya Das Here's what happening in your account today." at bounding box center [535, 153] width 1055 height 105
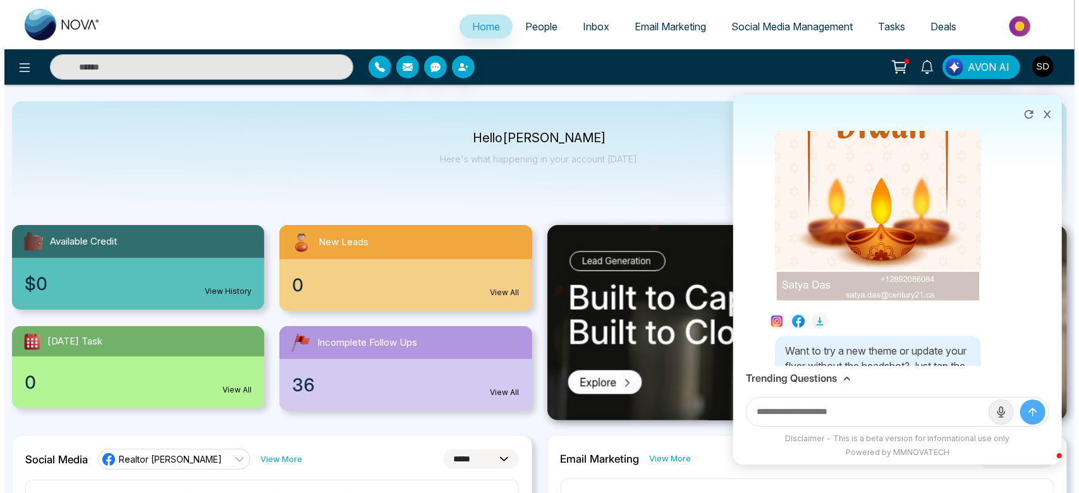
scroll to position [13, 0]
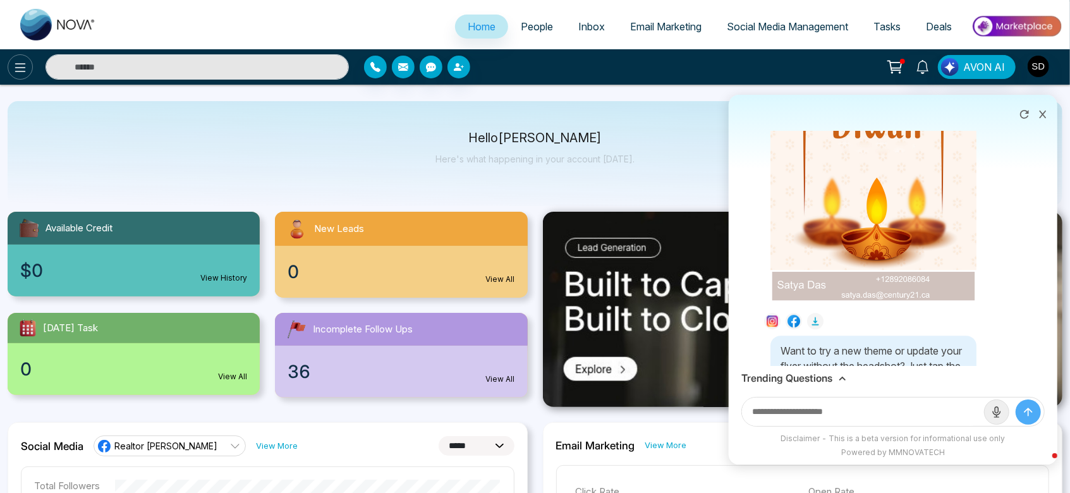
click at [21, 73] on icon at bounding box center [20, 67] width 15 height 15
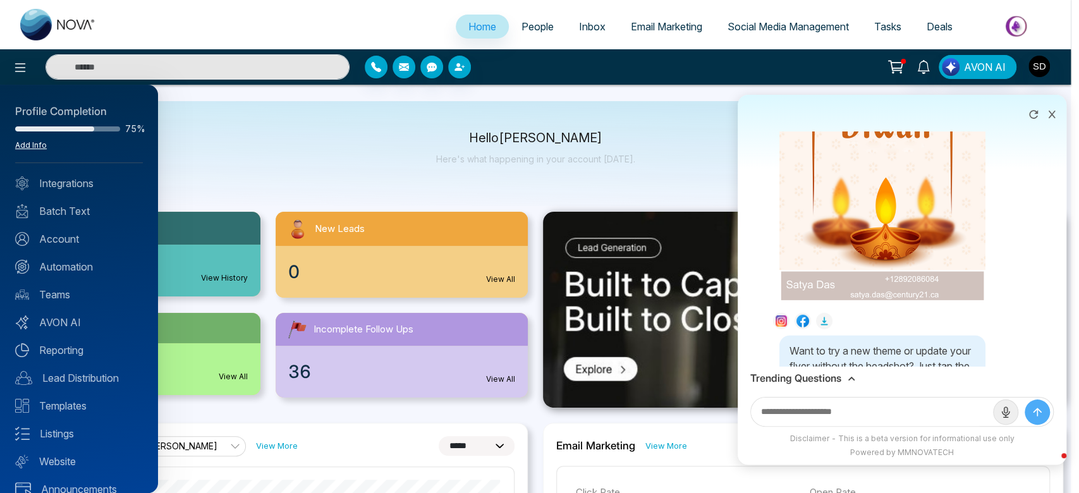
click at [30, 145] on link "Add Info" at bounding box center [31, 144] width 32 height 9
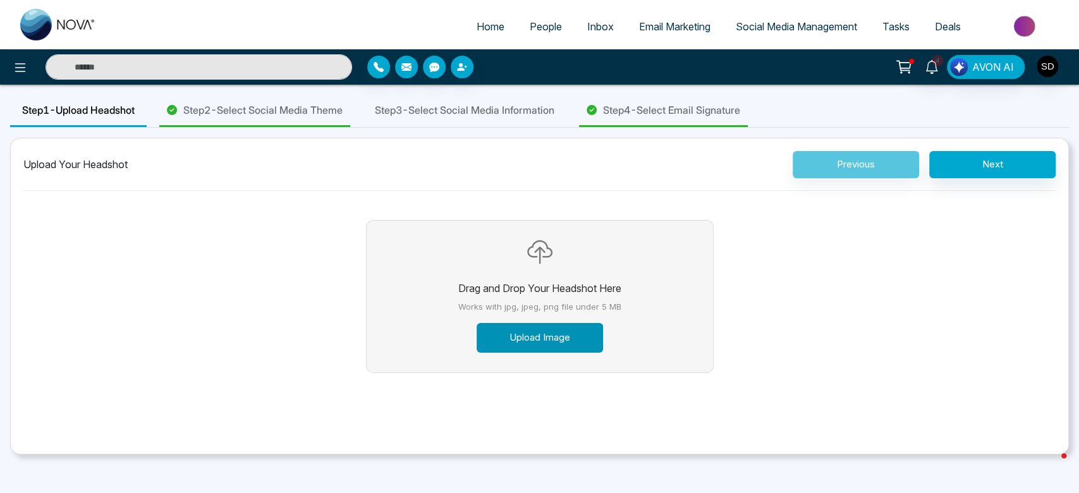
click at [529, 332] on button "Upload Image" at bounding box center [540, 338] width 126 height 30
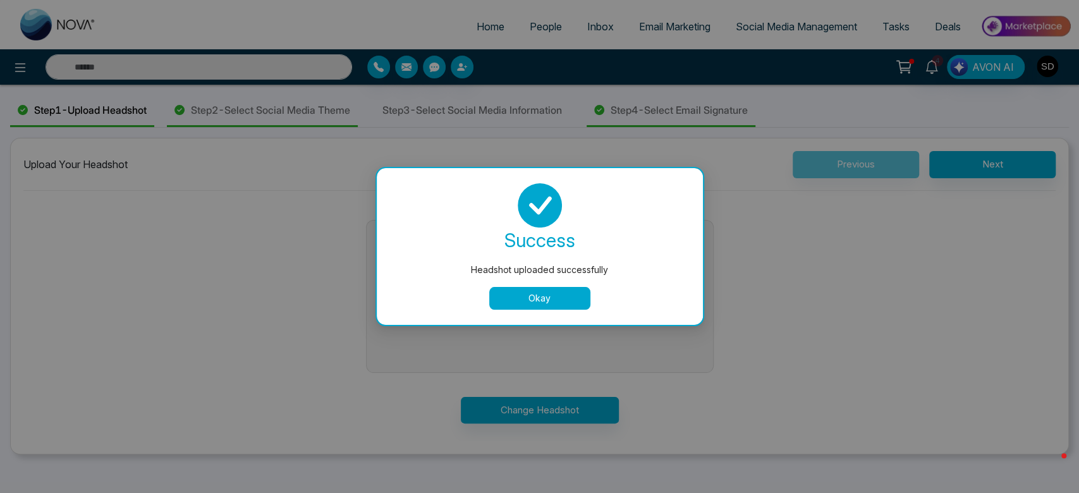
click at [547, 288] on button "Okay" at bounding box center [539, 298] width 101 height 23
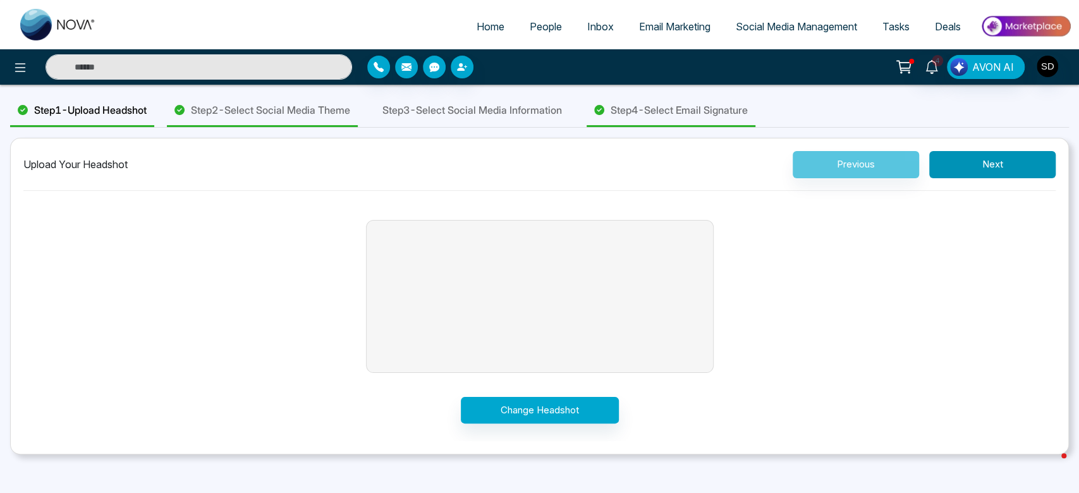
click at [1032, 168] on button "Next" at bounding box center [992, 164] width 126 height 27
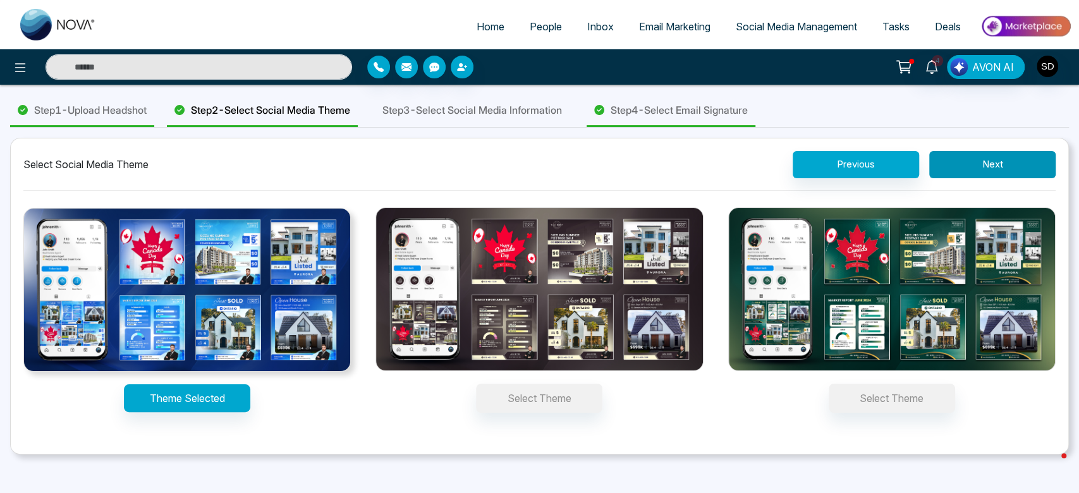
click at [974, 161] on button "Next" at bounding box center [992, 164] width 126 height 27
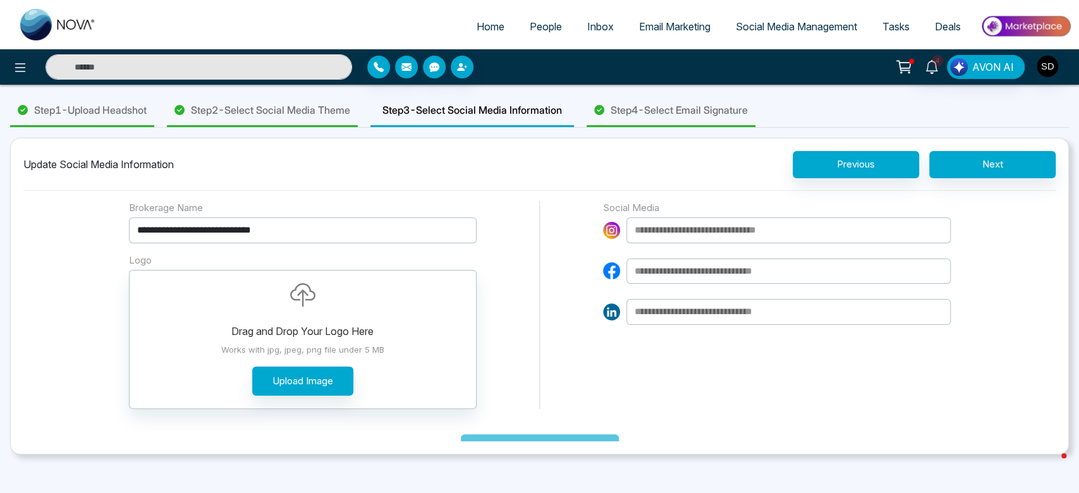
click at [784, 230] on input at bounding box center [788, 230] width 324 height 26
type input "**********"
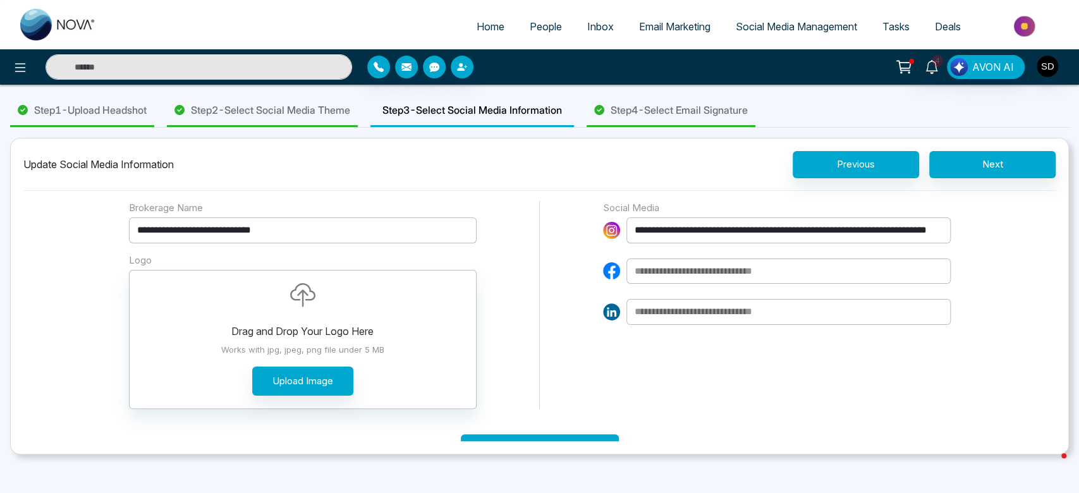
click at [719, 276] on input at bounding box center [788, 272] width 324 height 26
type input "**********"
click at [736, 310] on input at bounding box center [788, 312] width 324 height 26
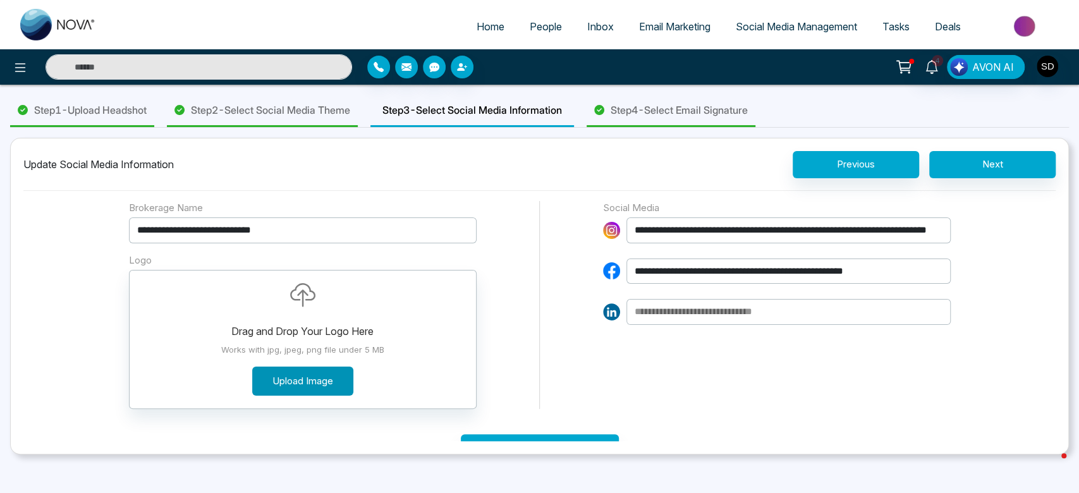
click at [305, 382] on button "Upload Image" at bounding box center [302, 382] width 101 height 30
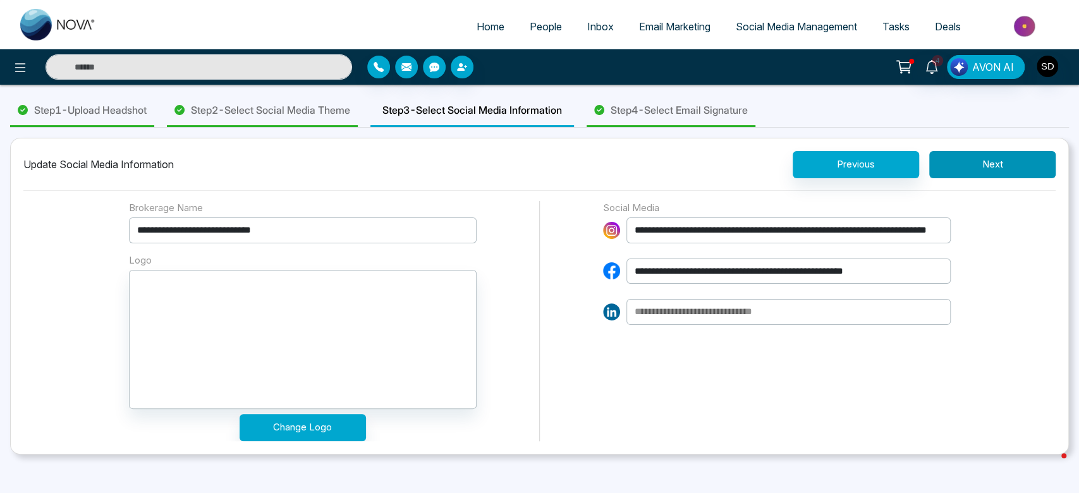
click at [991, 164] on button "Next" at bounding box center [992, 164] width 126 height 27
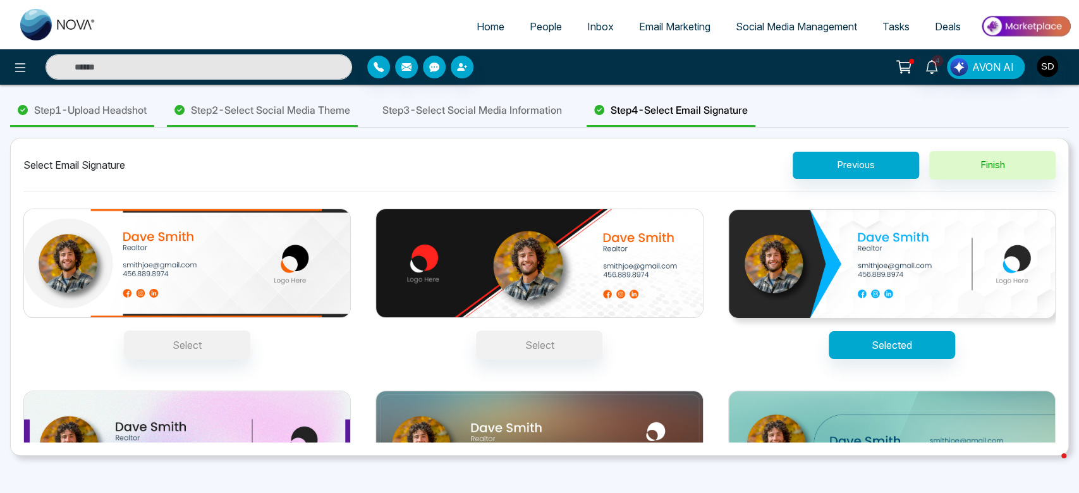
drag, startPoint x: 1057, startPoint y: 341, endPoint x: 1048, endPoint y: 368, distance: 28.6
click at [1048, 368] on div "Select Email Signature Previous Finish Select Select Selected Select Select Sel…" at bounding box center [539, 297] width 1059 height 318
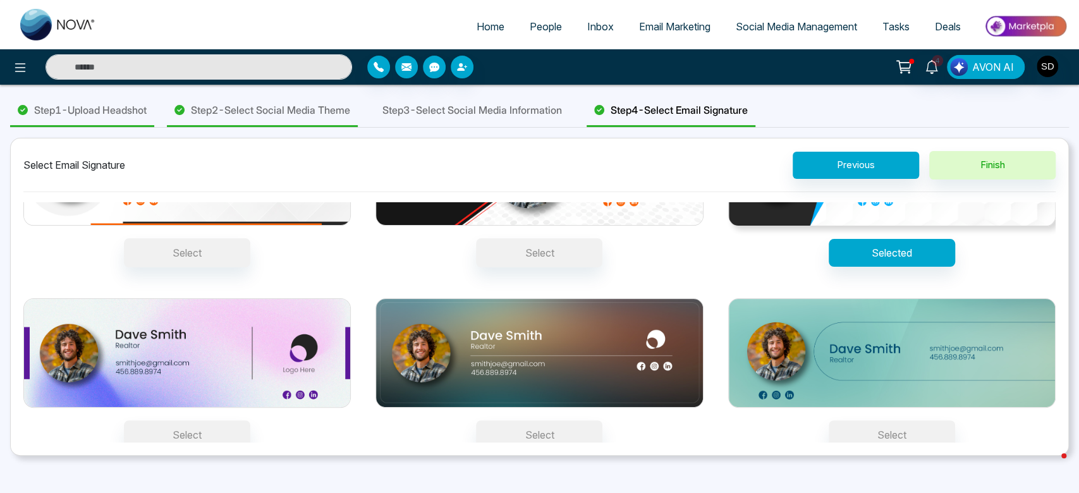
scroll to position [96, 0]
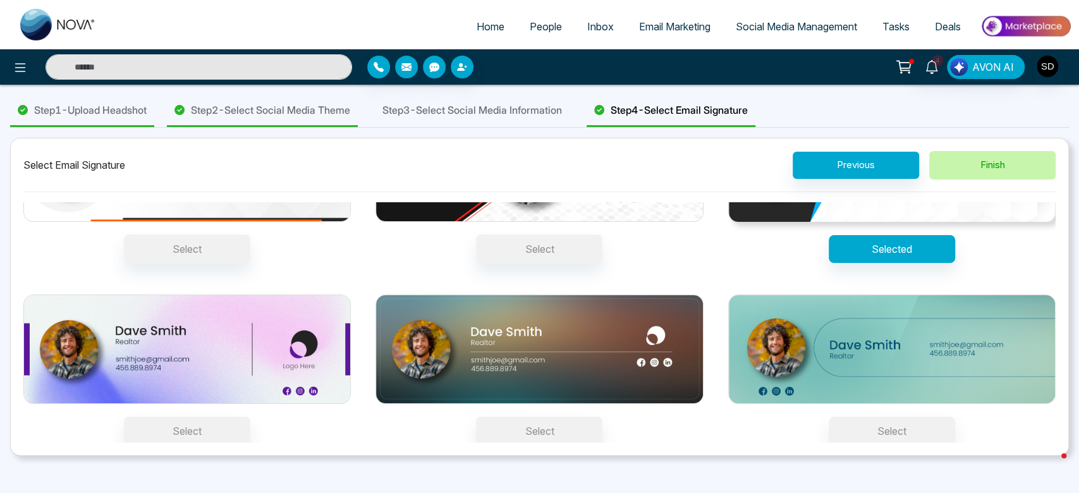
click at [995, 164] on button "Finish" at bounding box center [992, 165] width 126 height 28
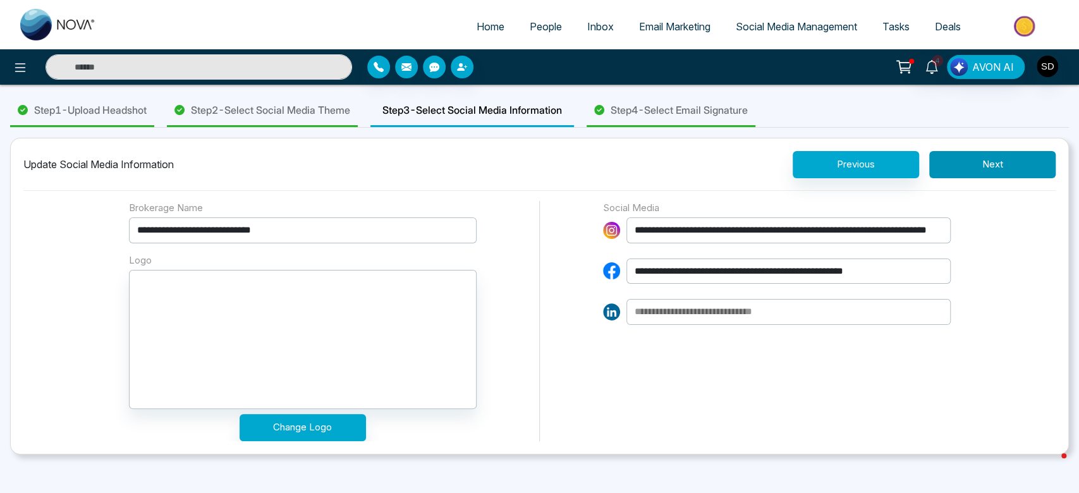
click at [1005, 161] on button "Next" at bounding box center [992, 164] width 126 height 27
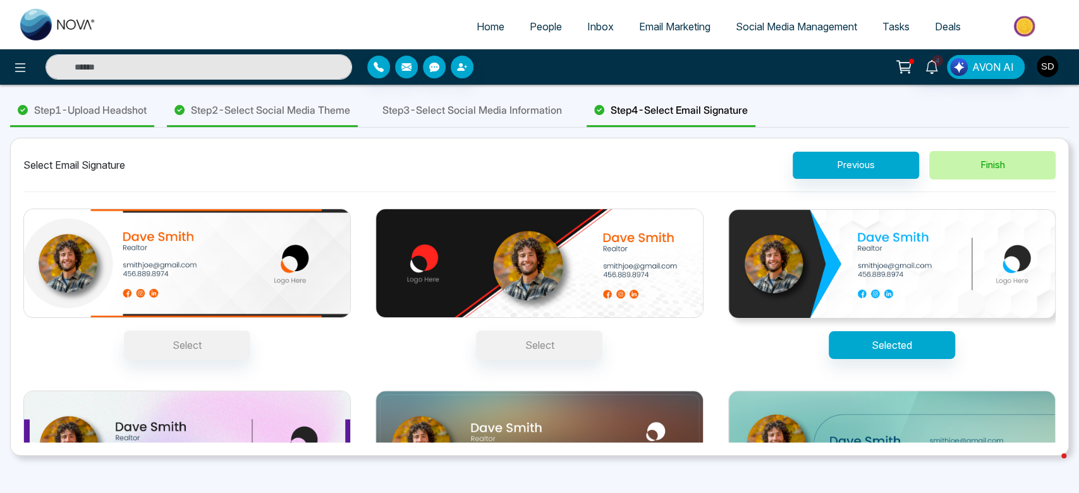
click at [988, 164] on button "Finish" at bounding box center [992, 165] width 126 height 28
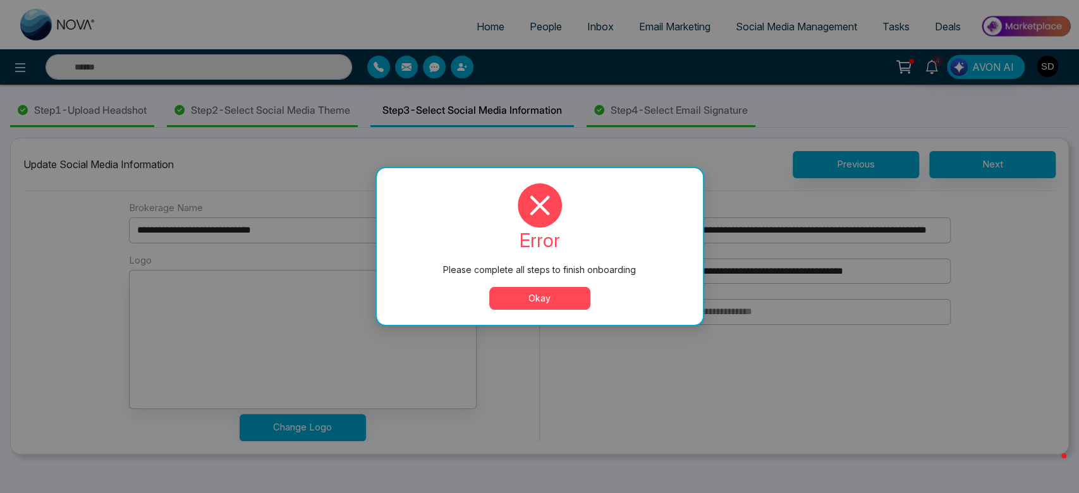
click at [533, 303] on button "Okay" at bounding box center [539, 298] width 101 height 23
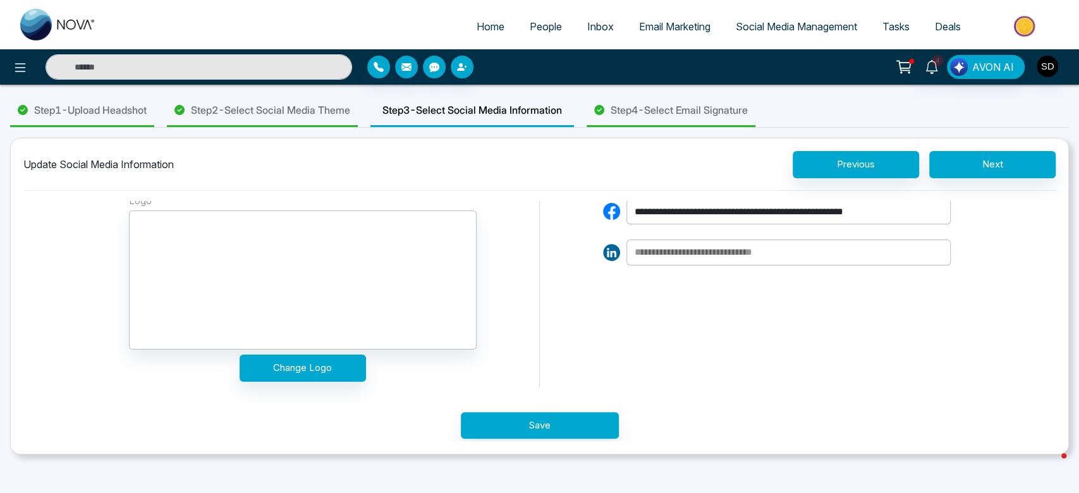
scroll to position [66, 0]
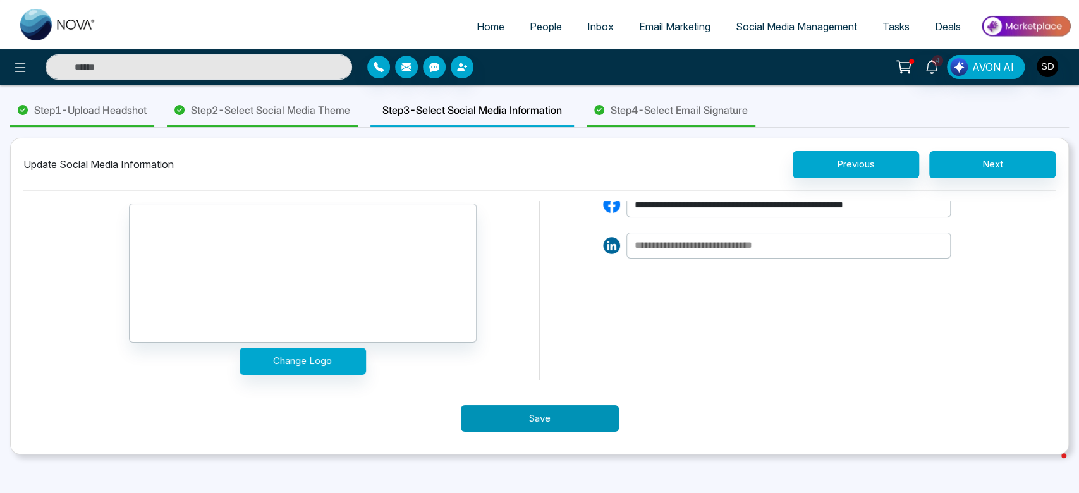
click at [568, 421] on button "Save" at bounding box center [540, 418] width 158 height 27
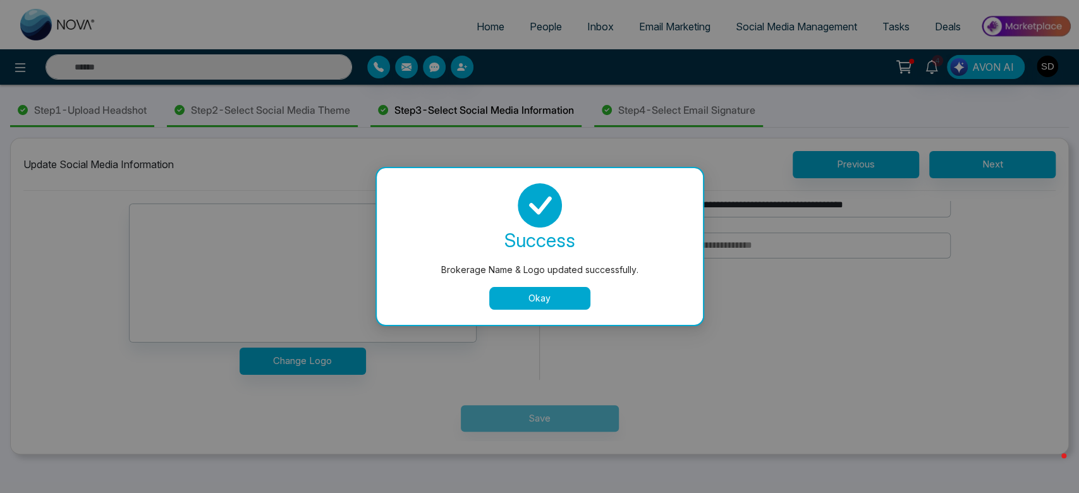
click at [523, 301] on button "Okay" at bounding box center [539, 298] width 101 height 23
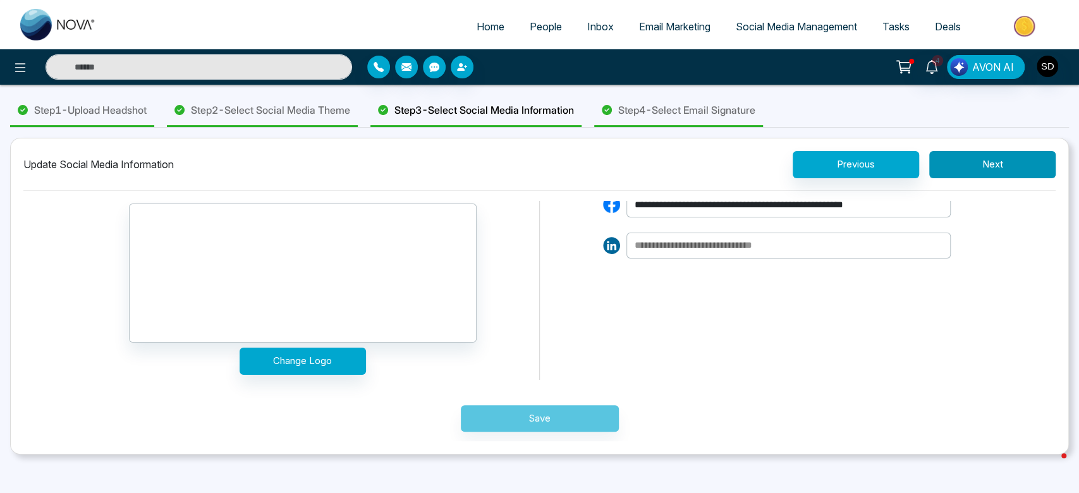
click at [978, 168] on button "Next" at bounding box center [992, 164] width 126 height 27
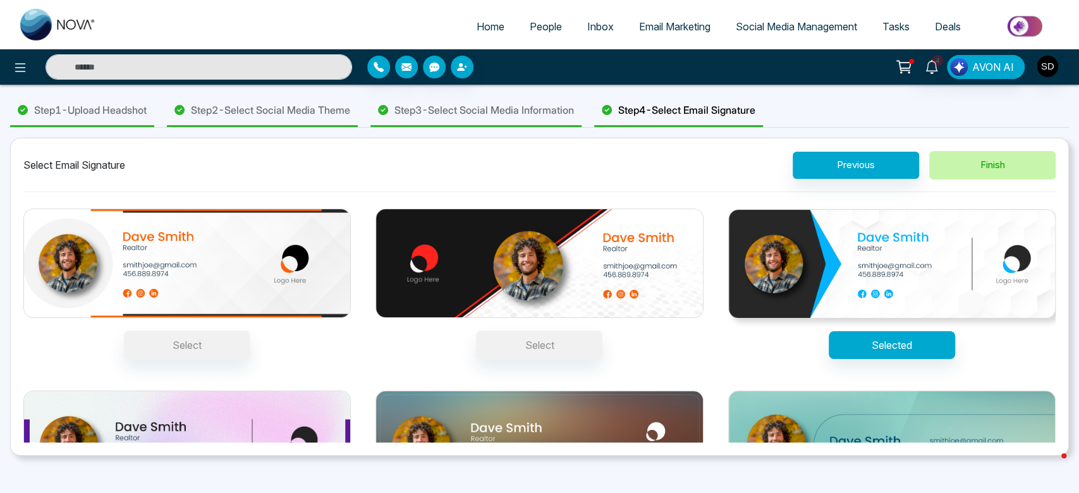
click at [978, 168] on button "Finish" at bounding box center [992, 165] width 126 height 28
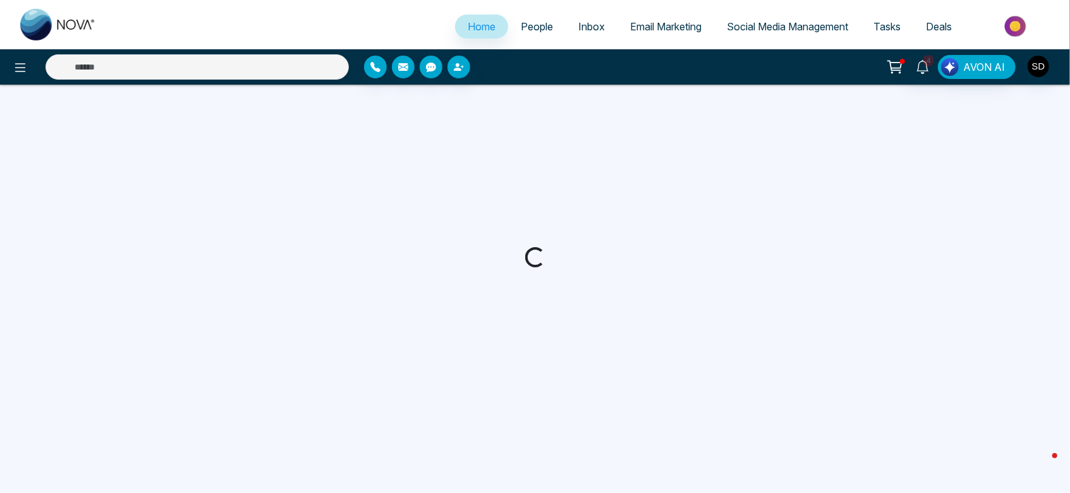
select select "*"
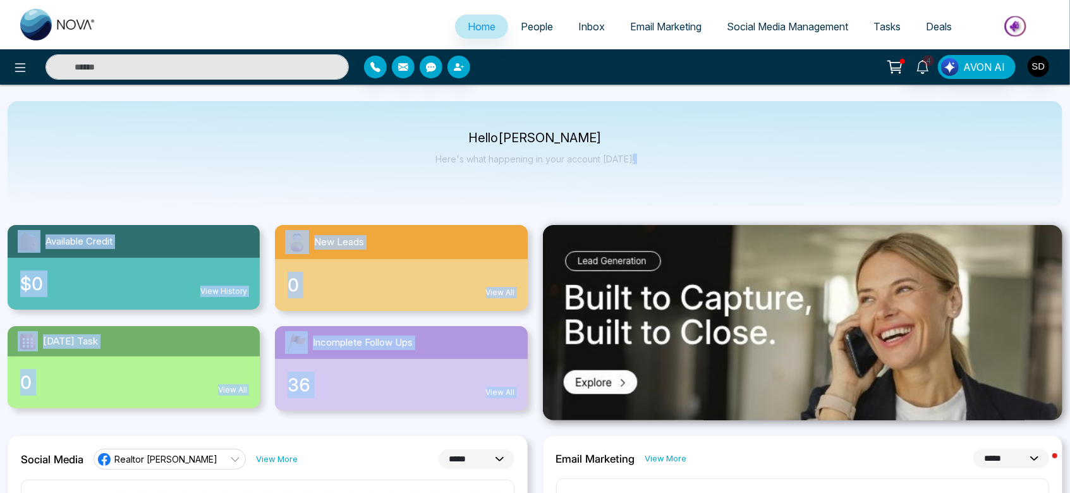
drag, startPoint x: 1069, startPoint y: 147, endPoint x: 1069, endPoint y: 208, distance: 61.3
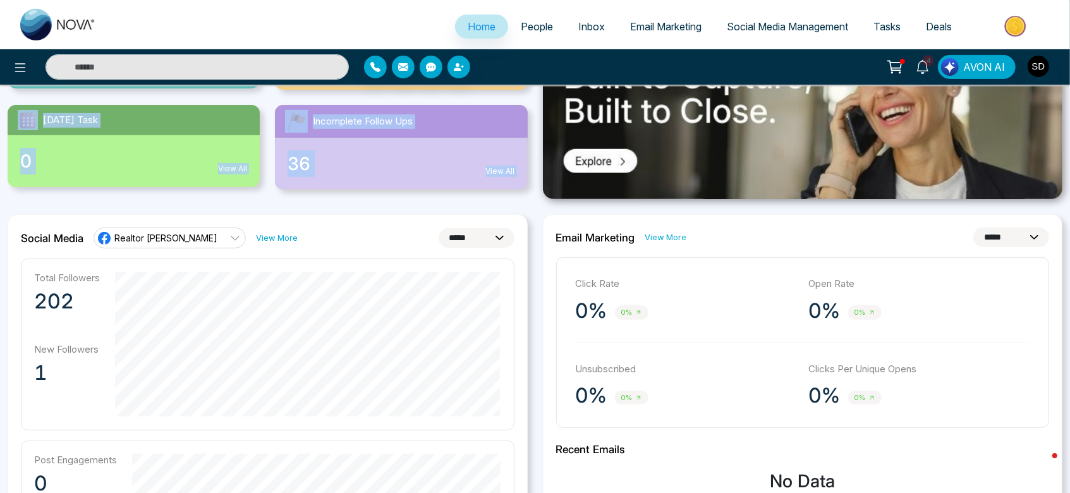
scroll to position [202, 0]
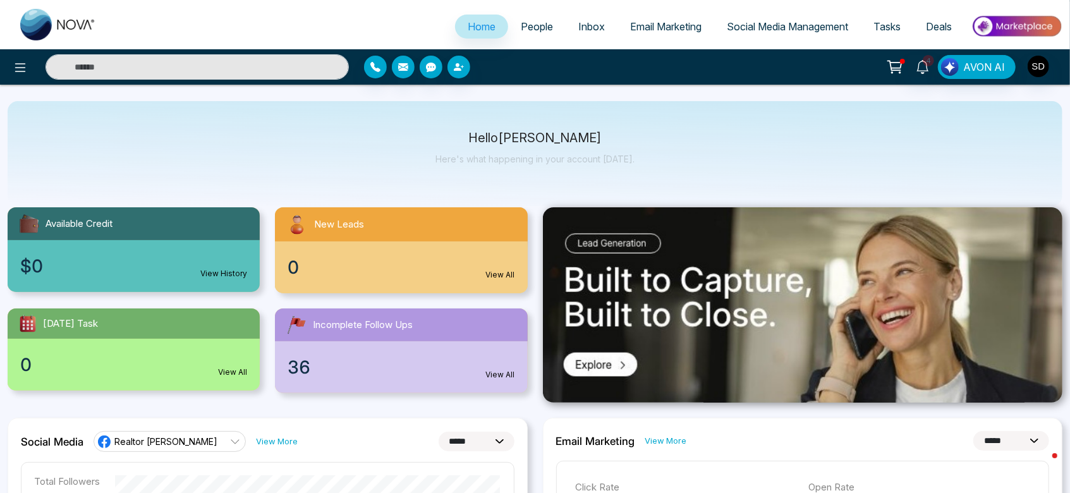
scroll to position [0, 0]
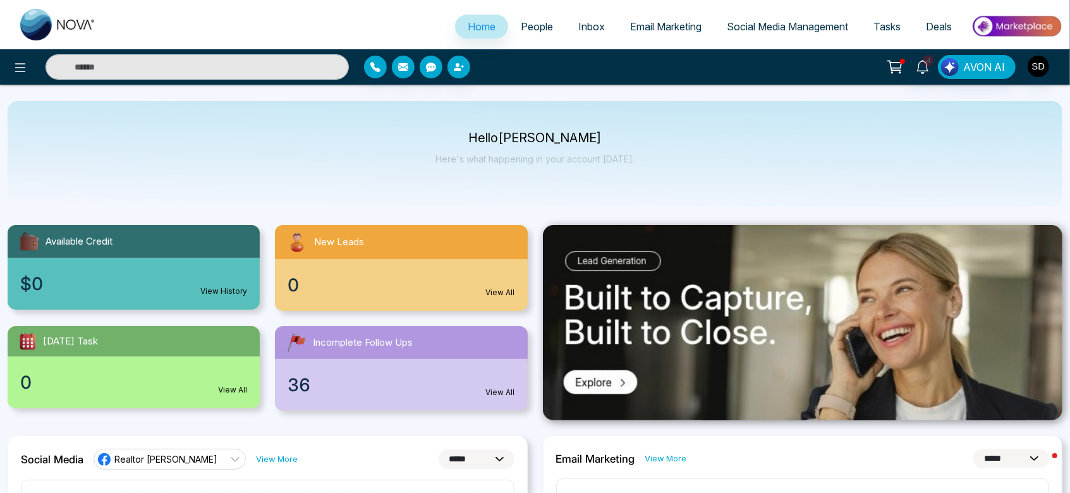
click at [669, 23] on span "Email Marketing" at bounding box center [665, 26] width 71 height 13
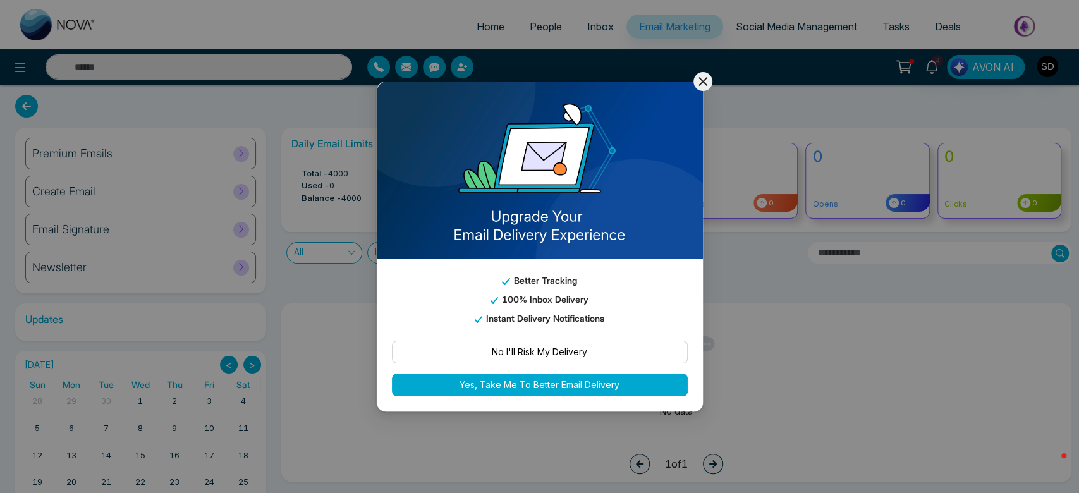
click at [692, 84] on img at bounding box center [540, 170] width 326 height 177
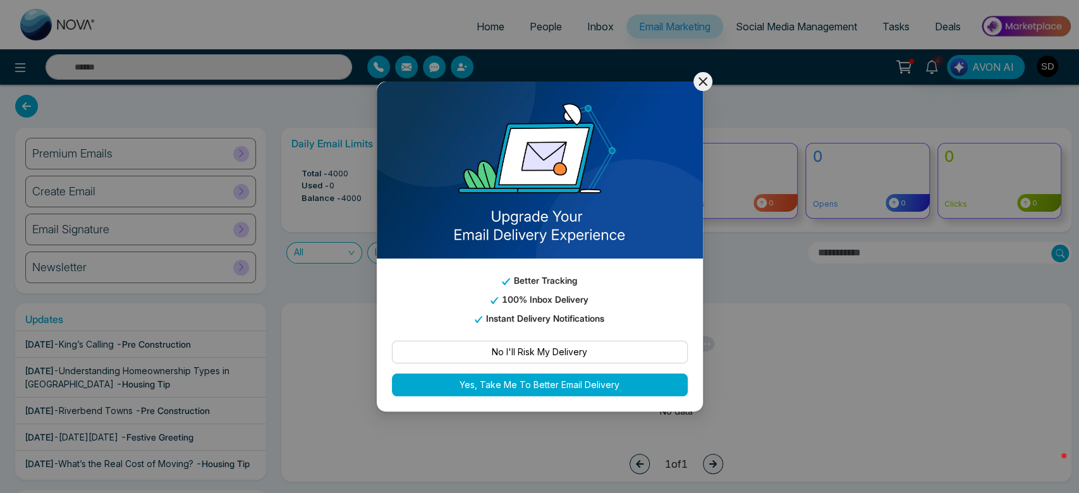
click at [694, 82] on button at bounding box center [702, 81] width 19 height 19
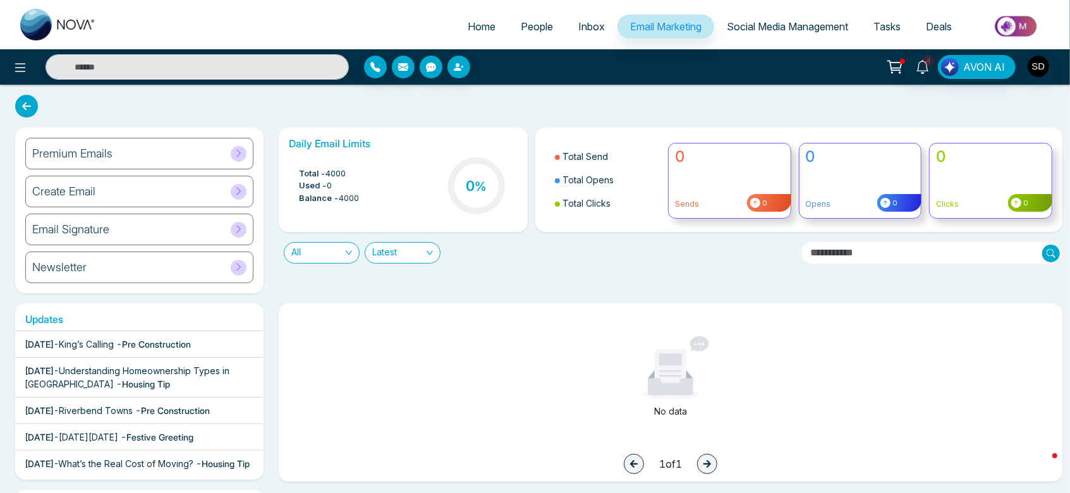
click at [59, 226] on h6 "Email Signature" at bounding box center [70, 230] width 77 height 14
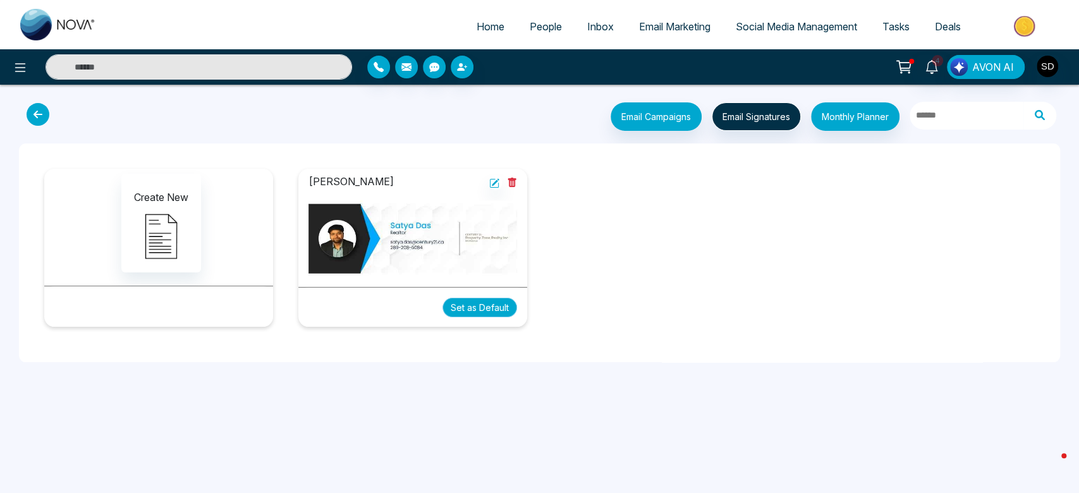
click at [479, 308] on button "Set as Default" at bounding box center [479, 308] width 75 height 20
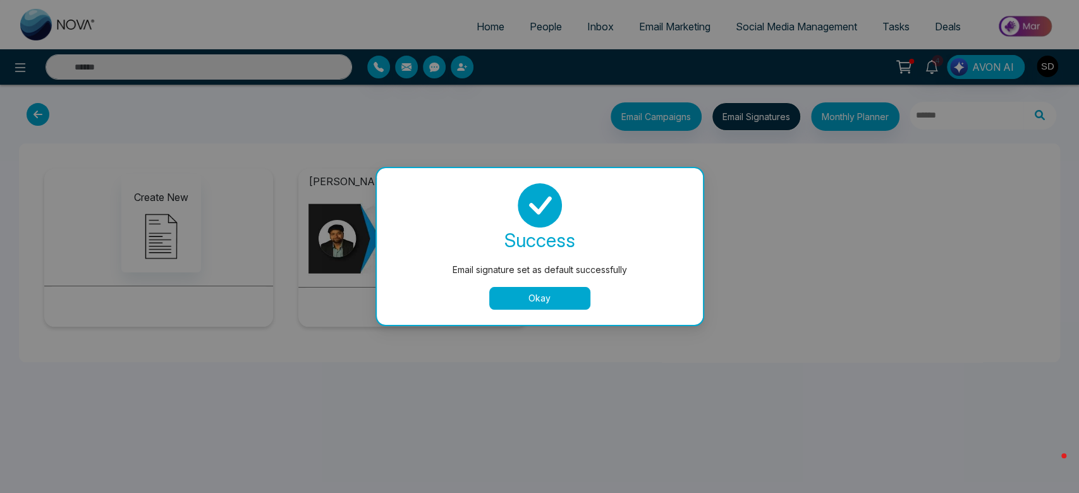
click at [539, 291] on button "Okay" at bounding box center [539, 298] width 101 height 23
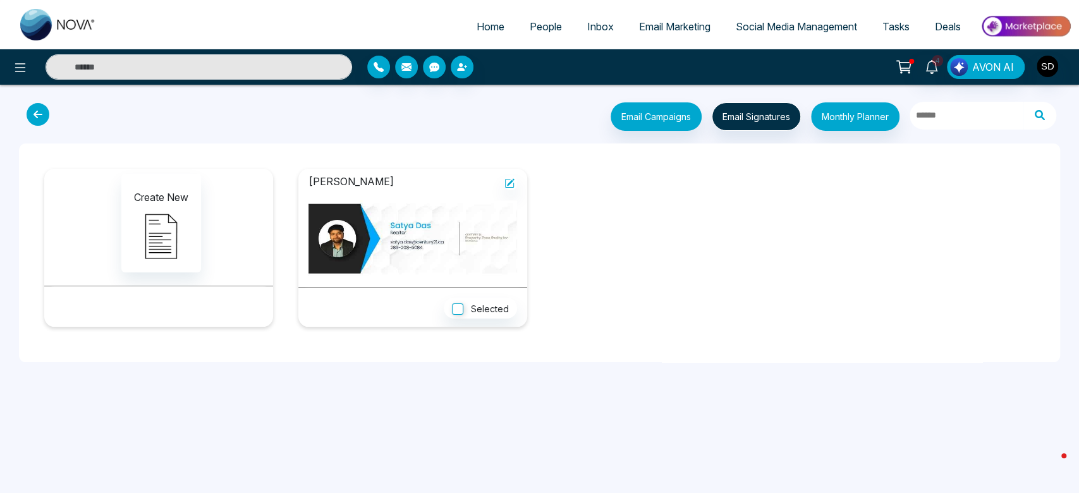
click at [44, 114] on icon at bounding box center [38, 114] width 23 height 23
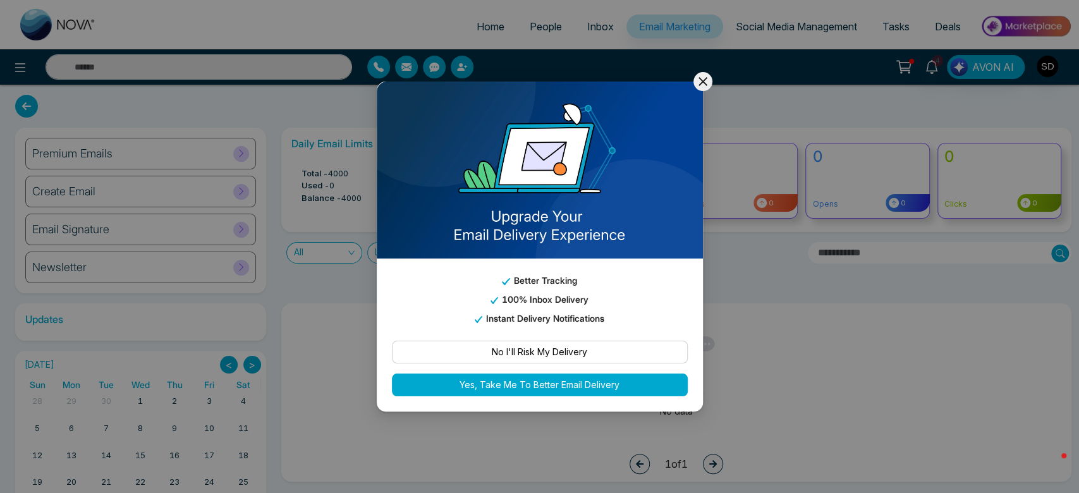
click at [704, 83] on icon at bounding box center [702, 81] width 9 height 9
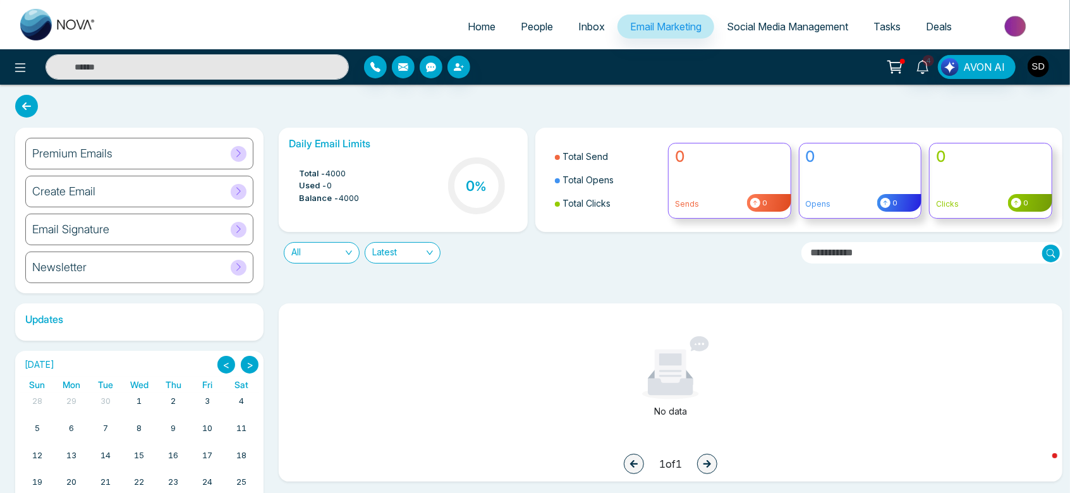
click at [77, 152] on h6 "Premium Emails" at bounding box center [72, 154] width 80 height 14
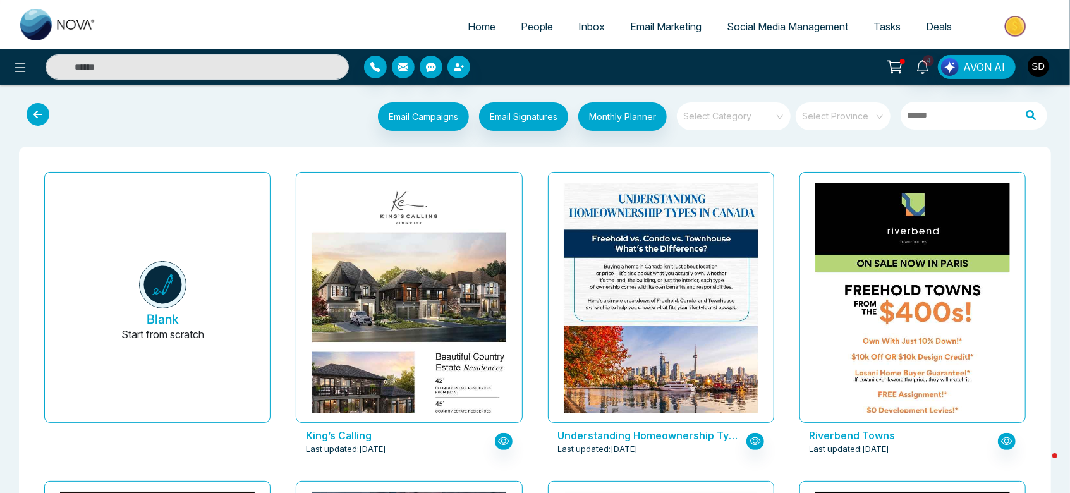
click at [760, 119] on input "search" at bounding box center [729, 111] width 91 height 19
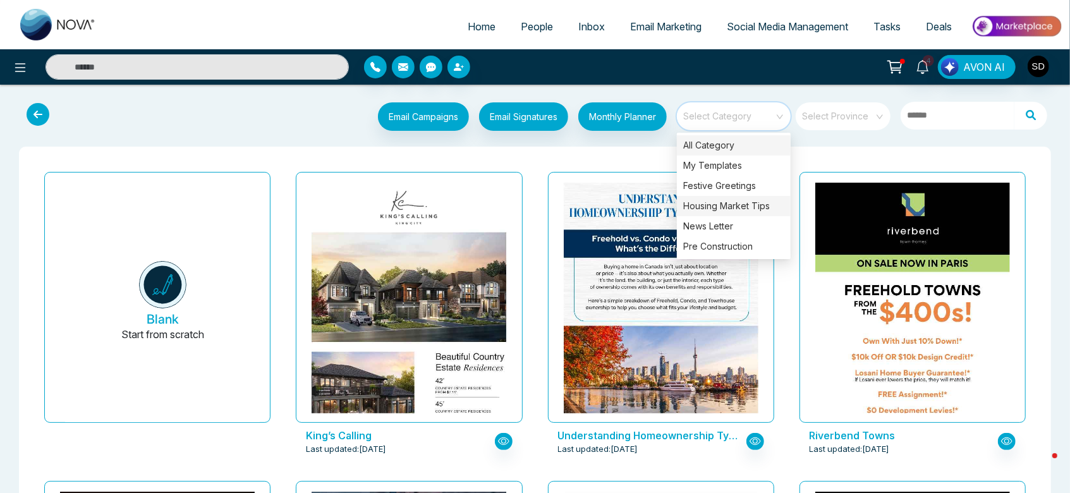
click at [752, 202] on div "Housing Market Tips" at bounding box center [734, 206] width 114 height 20
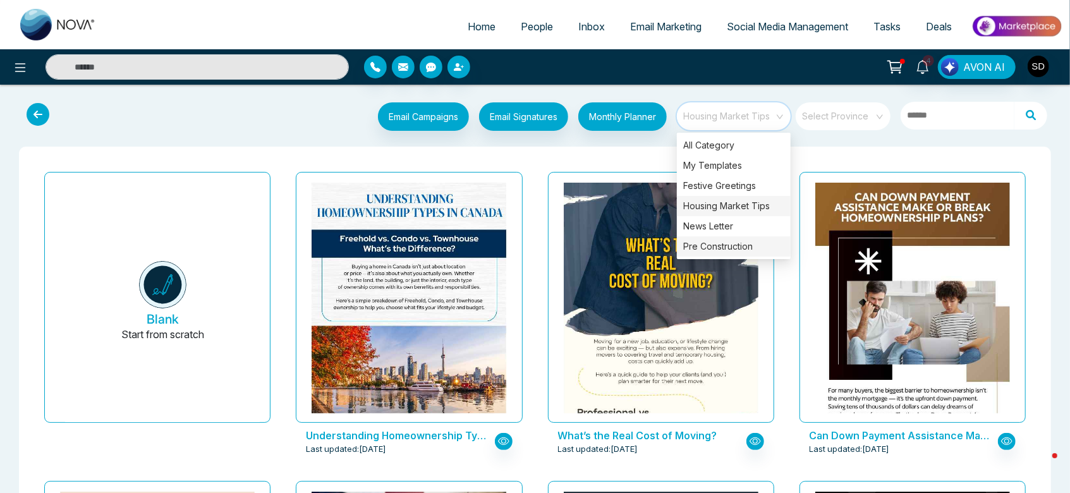
click at [720, 250] on div "Pre Construction" at bounding box center [734, 246] width 114 height 20
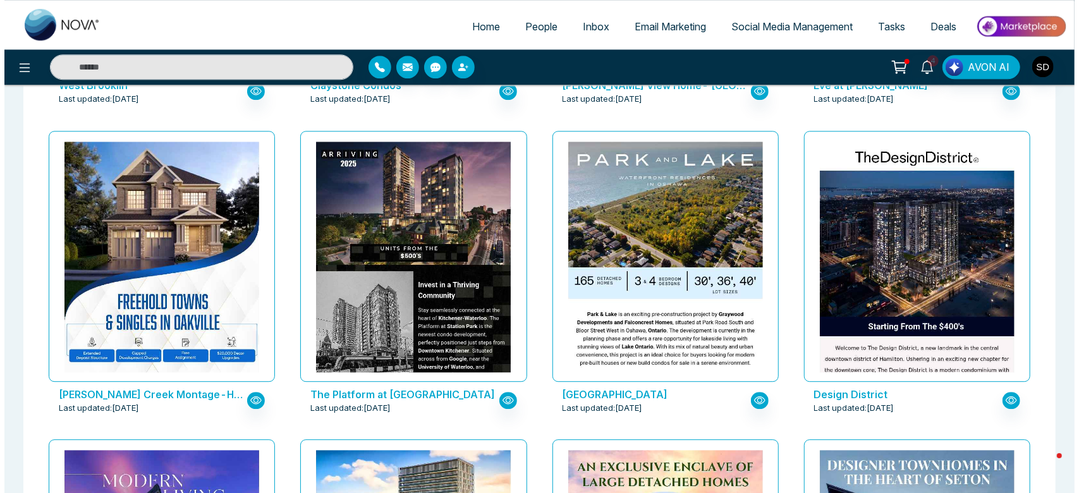
scroll to position [2212, 0]
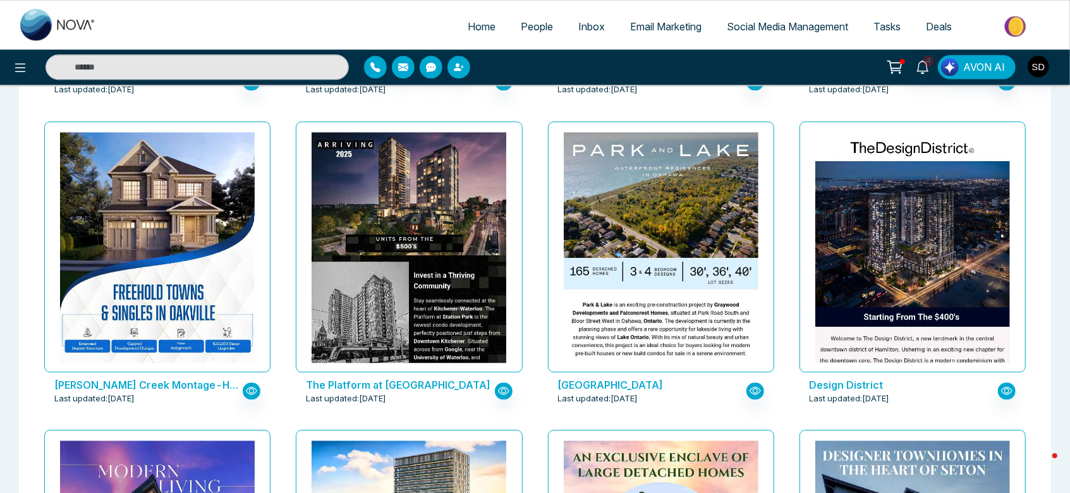
click at [170, 374] on div "Joshua Creek Montage-Hallet Homes Last updated: Jul 14, 2025" at bounding box center [157, 391] width 226 height 38
click at [172, 387] on p "[PERSON_NAME] Creek Montage-Hallet Homes" at bounding box center [147, 384] width 186 height 15
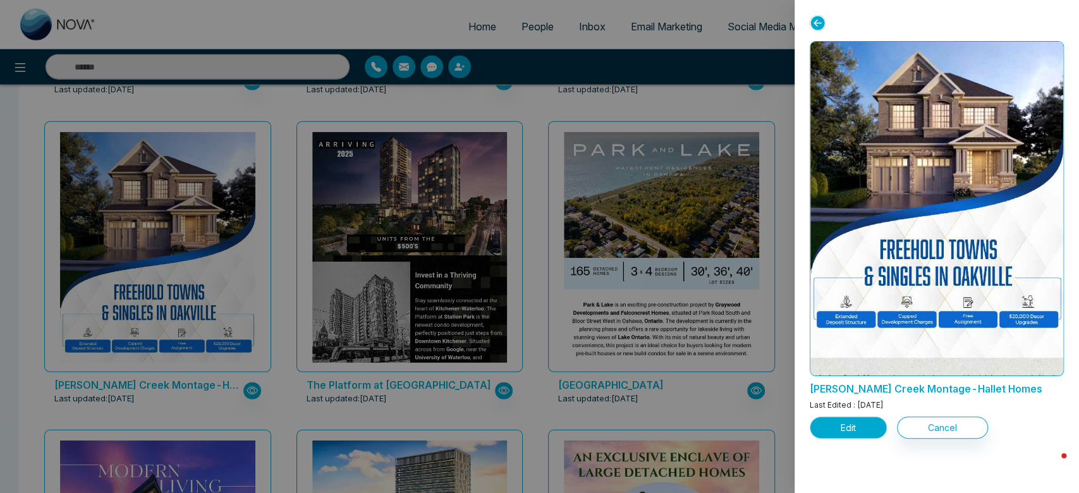
click at [864, 427] on button "Edit" at bounding box center [848, 428] width 77 height 22
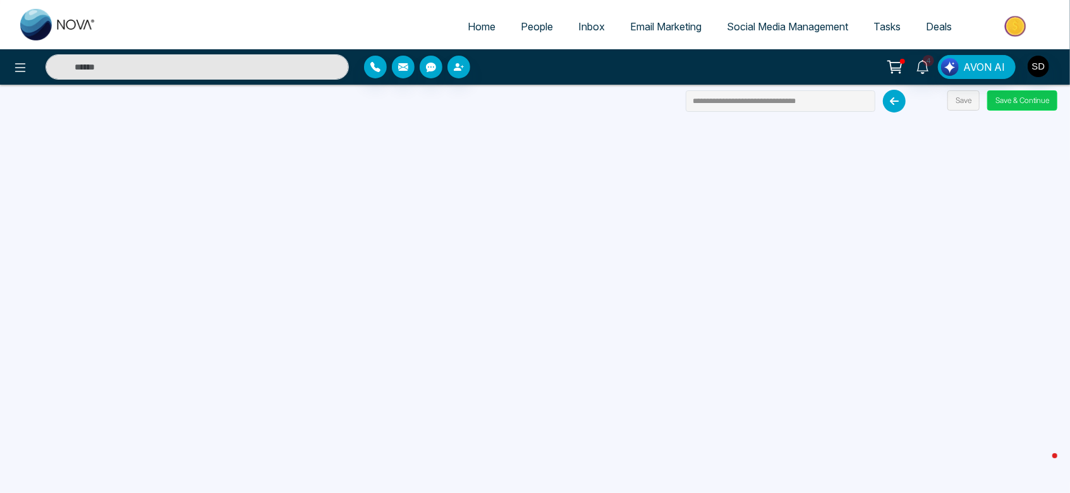
click at [1018, 99] on button "Save & Continue" at bounding box center [1022, 100] width 70 height 20
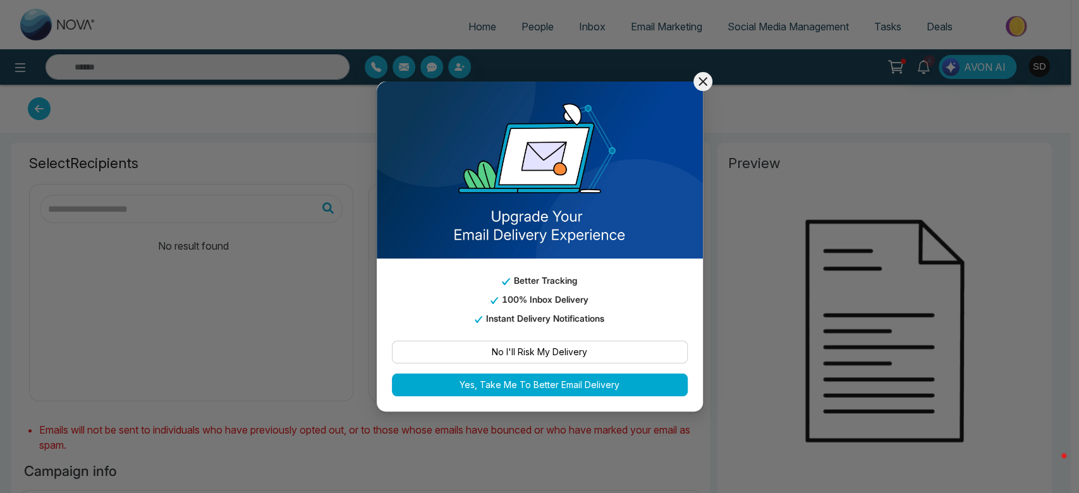
type input "**********"
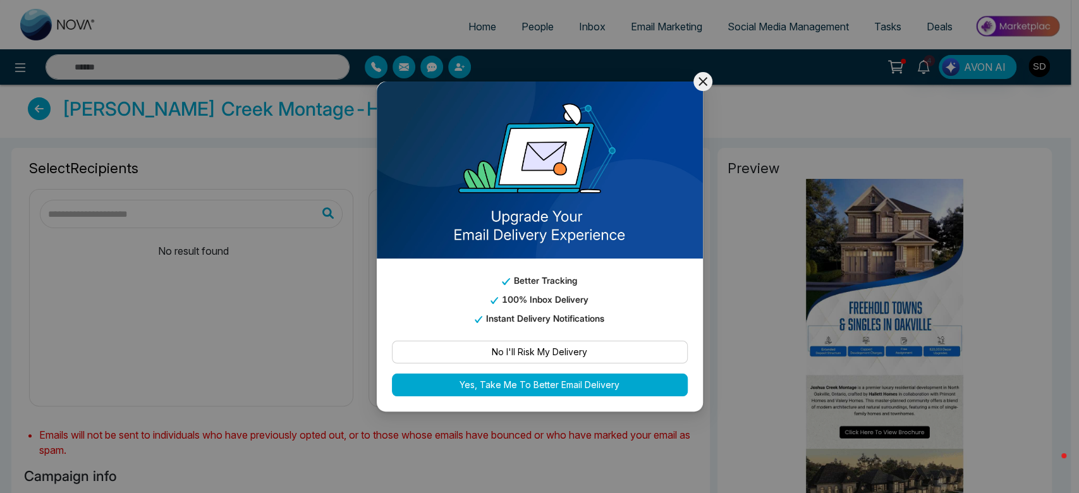
click at [704, 80] on icon at bounding box center [702, 81] width 9 height 9
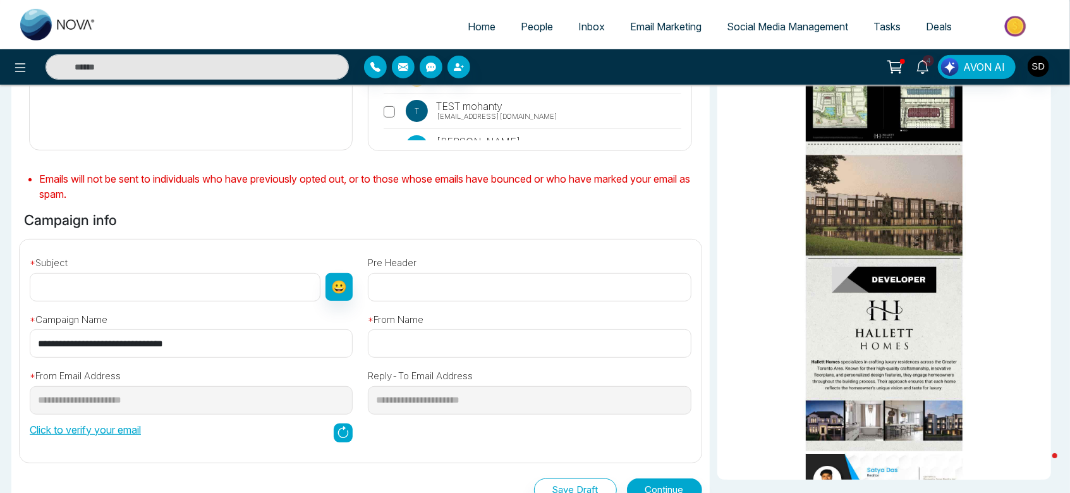
scroll to position [250, 0]
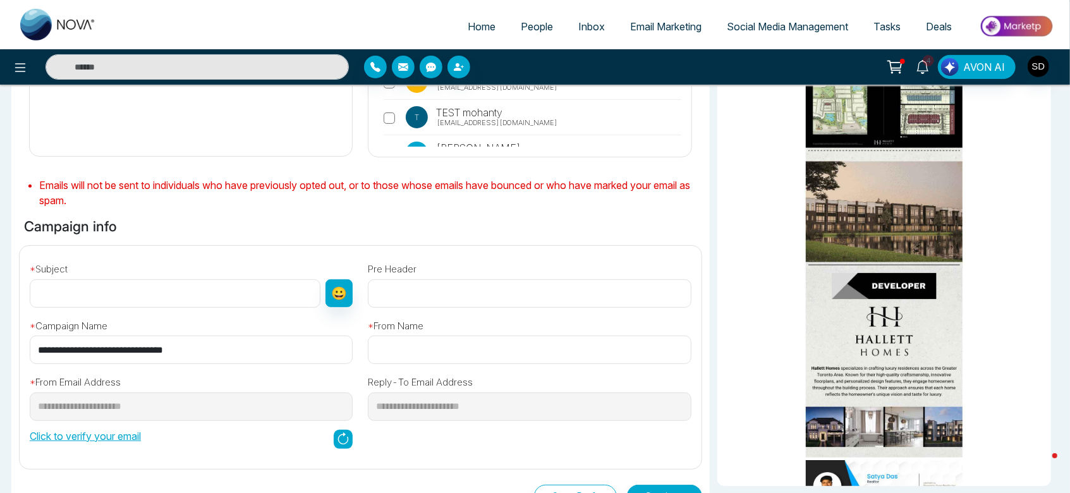
click at [161, 288] on input "text" at bounding box center [175, 293] width 291 height 28
type input "**********"
click at [449, 351] on input "text" at bounding box center [529, 350] width 323 height 28
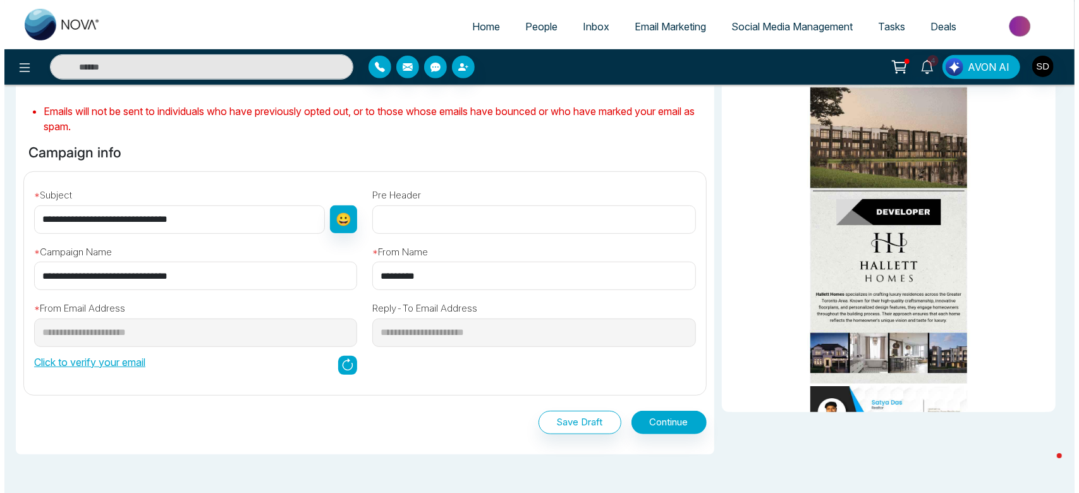
scroll to position [373, 0]
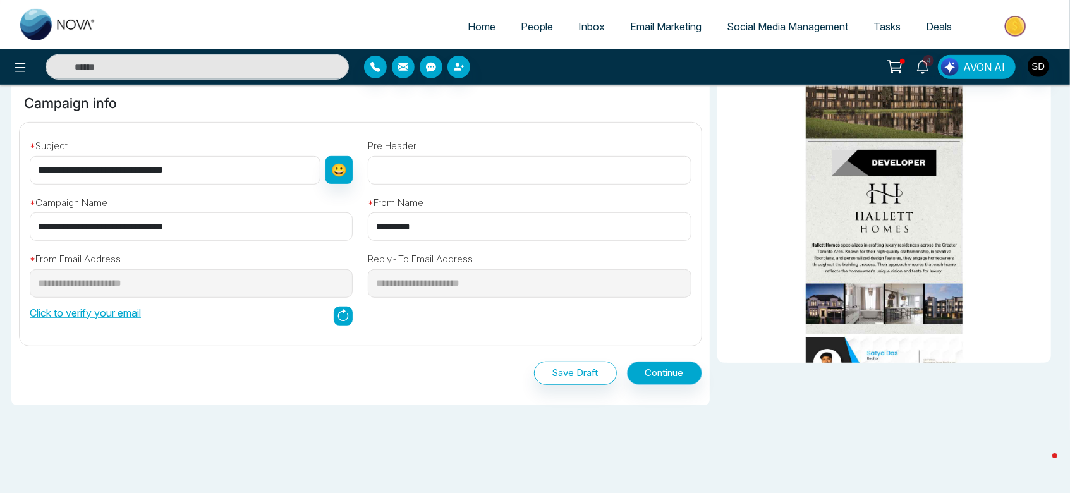
type input "*********"
click at [647, 370] on button "Continue" at bounding box center [664, 373] width 75 height 23
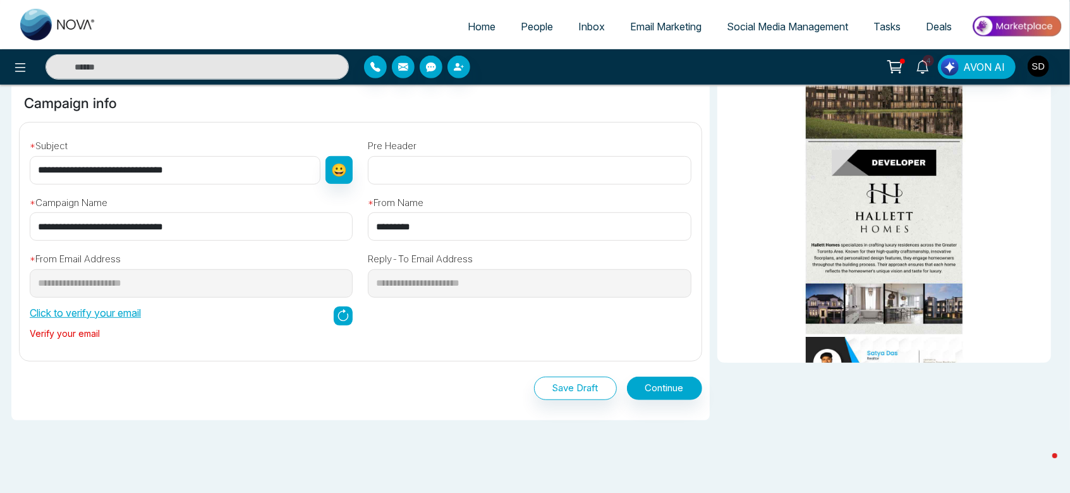
click at [91, 315] on p "Click to verify your email" at bounding box center [85, 312] width 111 height 15
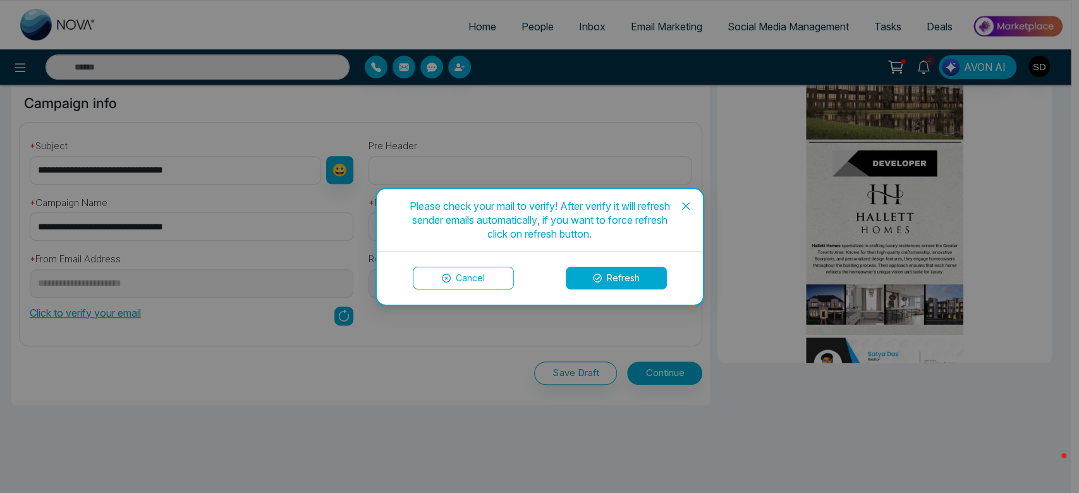
drag, startPoint x: 592, startPoint y: 271, endPoint x: 467, endPoint y: 351, distance: 148.5
click at [470, 351] on div "Please check your mail to verify! After verify it will refresh sender emails au…" at bounding box center [539, 246] width 1079 height 493
click at [685, 202] on icon "close" at bounding box center [686, 206] width 10 height 10
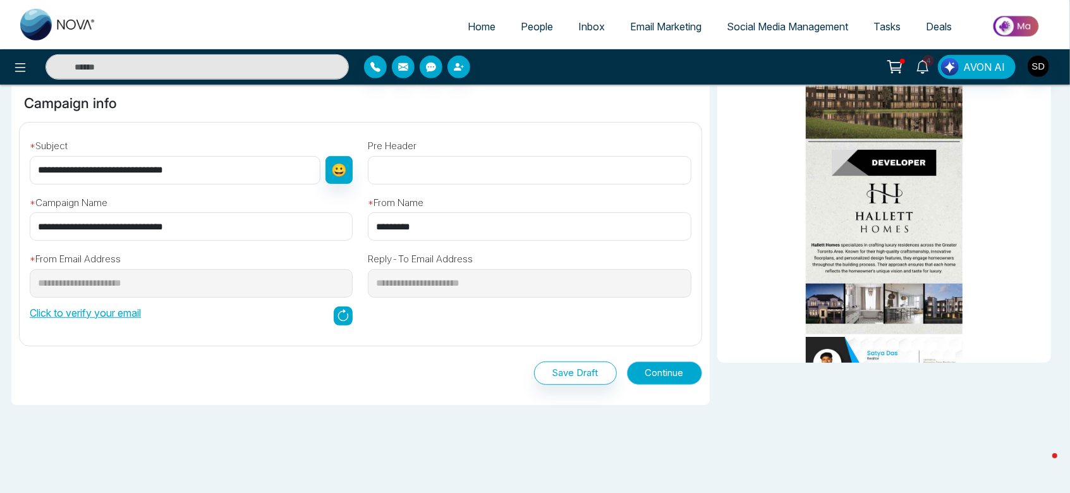
click at [652, 367] on button "Continue" at bounding box center [664, 373] width 75 height 23
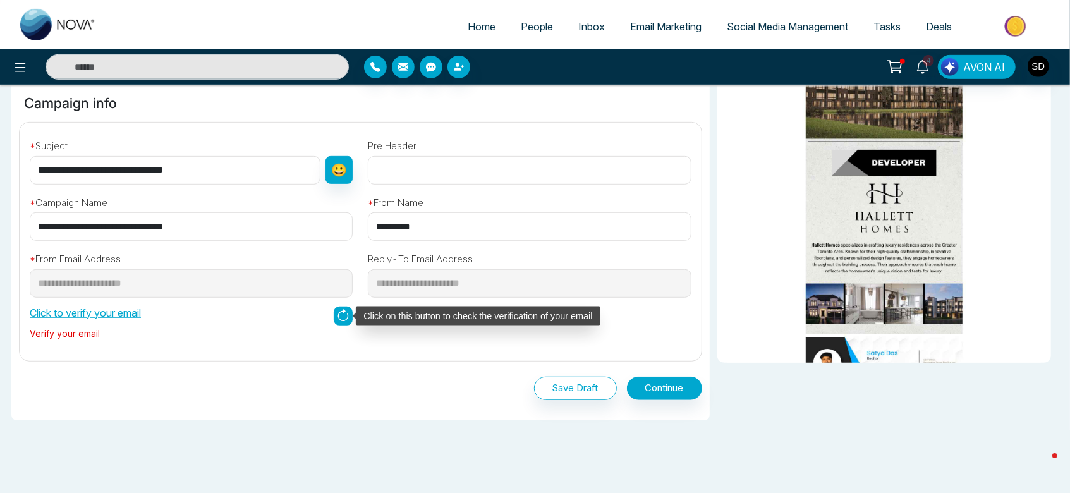
click at [339, 317] on icon at bounding box center [343, 315] width 11 height 11
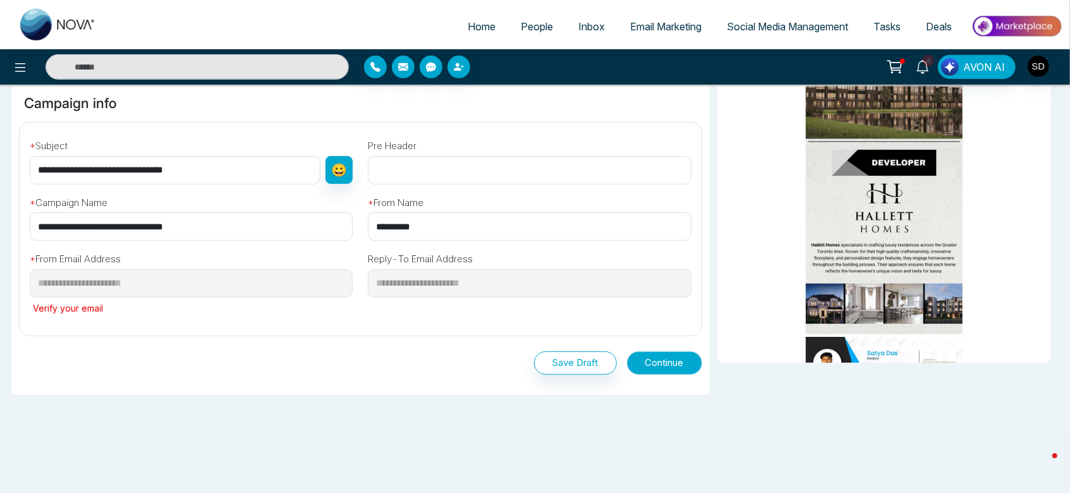
click at [674, 363] on button "Continue" at bounding box center [664, 362] width 75 height 23
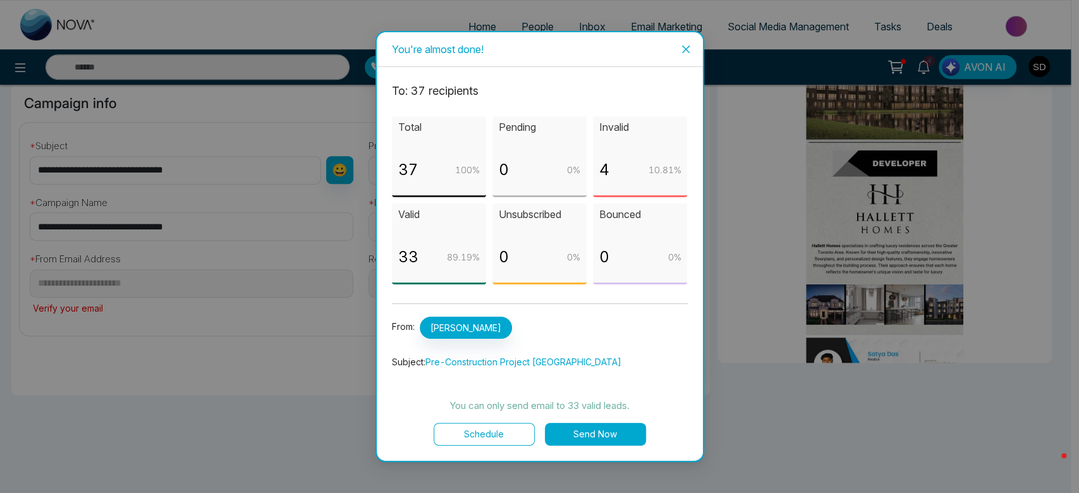
click at [506, 427] on button "Schedule" at bounding box center [484, 434] width 101 height 23
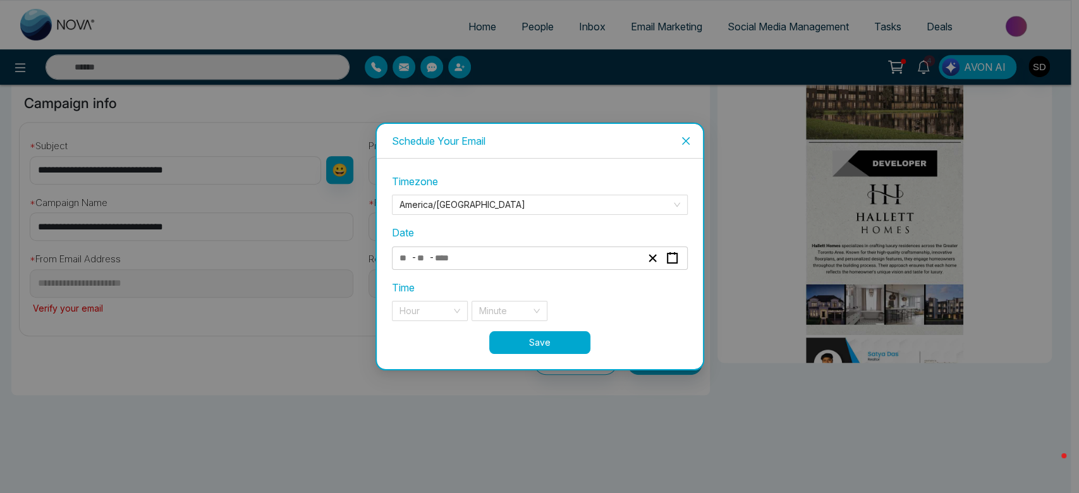
click at [512, 260] on div "- -" at bounding box center [520, 258] width 245 height 17
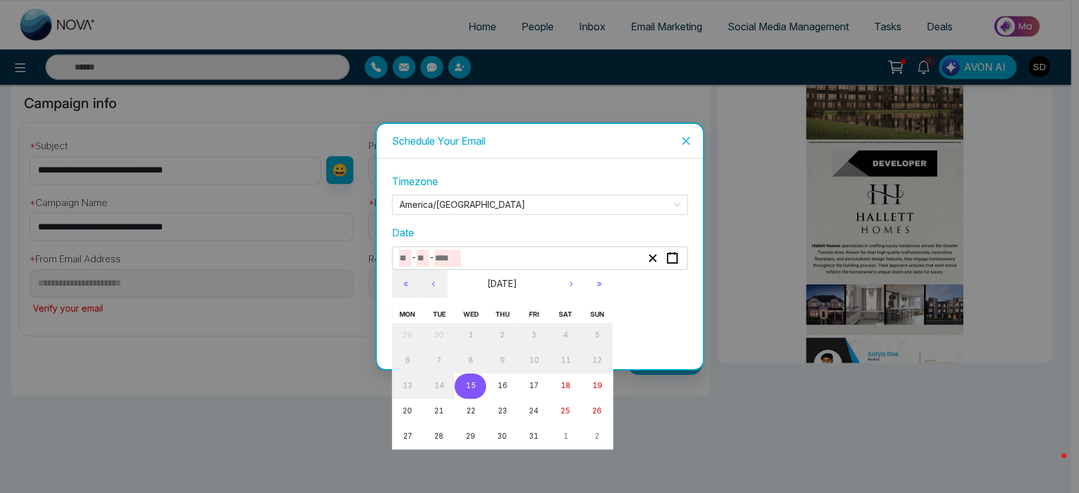
click at [473, 386] on abbr "15" at bounding box center [470, 385] width 10 height 9
type input "**"
type input "****"
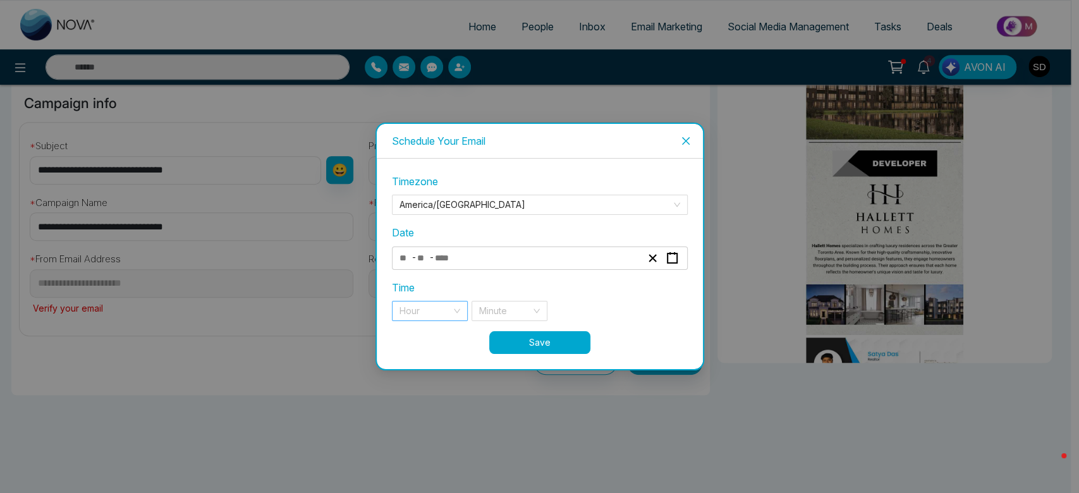
click at [454, 308] on div "Hour" at bounding box center [430, 311] width 76 height 20
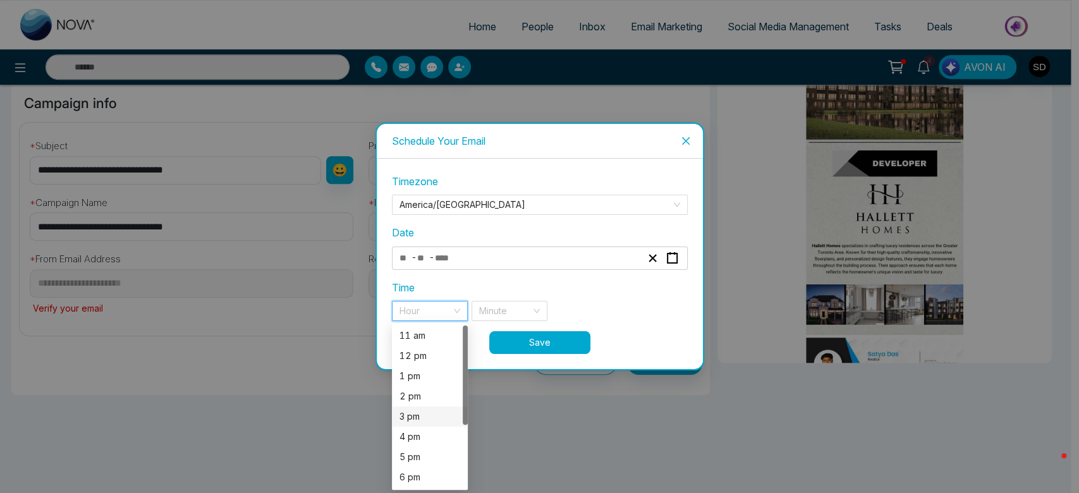
click at [428, 413] on div "3 pm" at bounding box center [430, 417] width 61 height 14
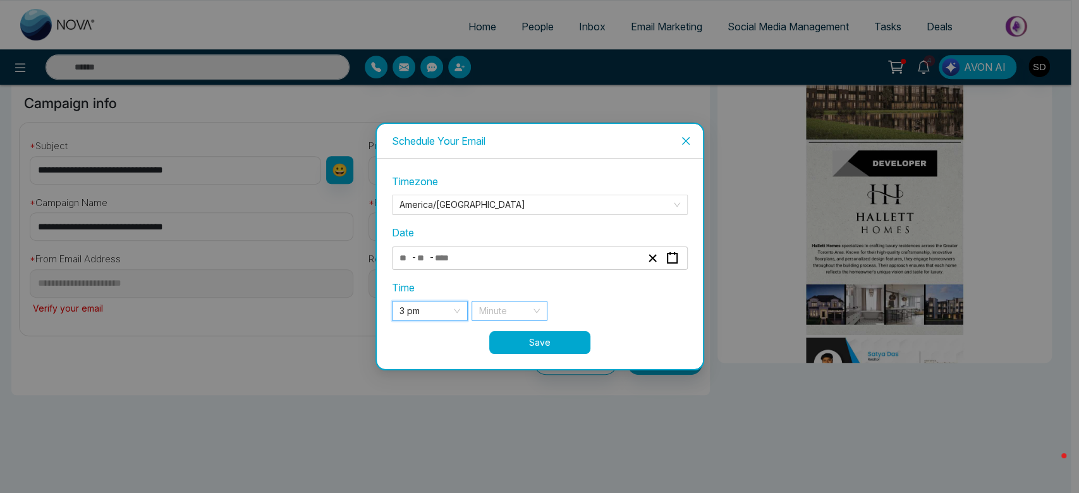
click at [522, 315] on input "search" at bounding box center [505, 311] width 52 height 19
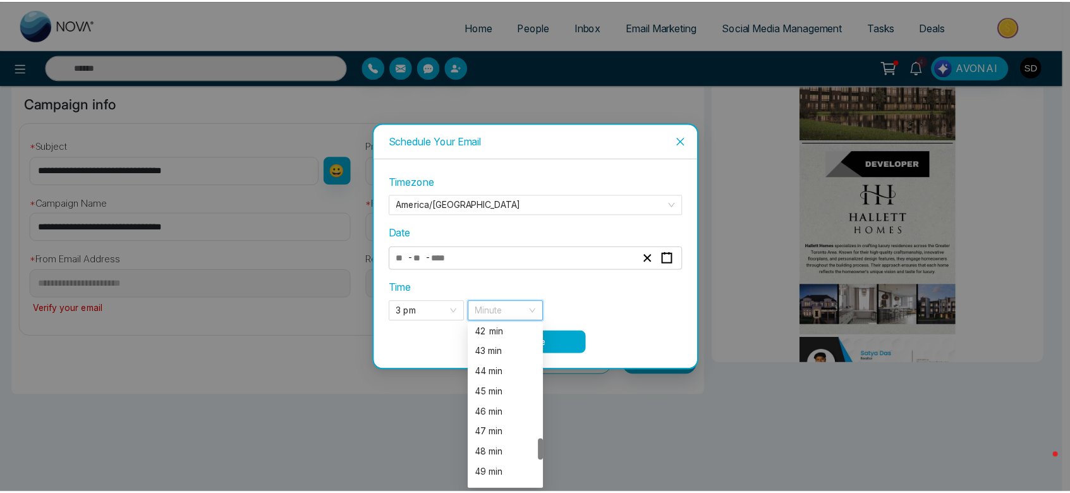
scroll to position [876, 0]
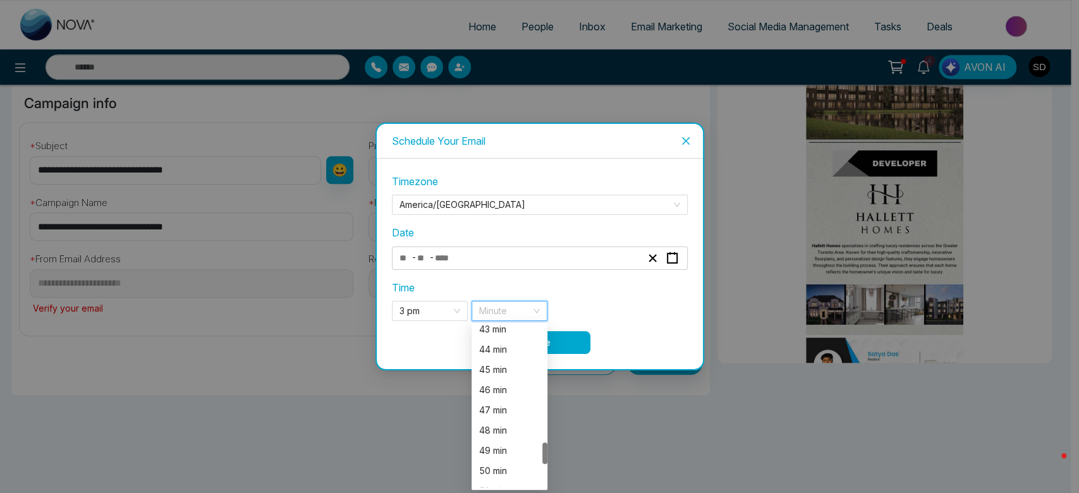
drag, startPoint x: 544, startPoint y: 341, endPoint x: 544, endPoint y: 458, distance: 116.3
click at [544, 458] on div at bounding box center [544, 452] width 5 height 21
click at [511, 462] on div "50 min" at bounding box center [510, 471] width 76 height 20
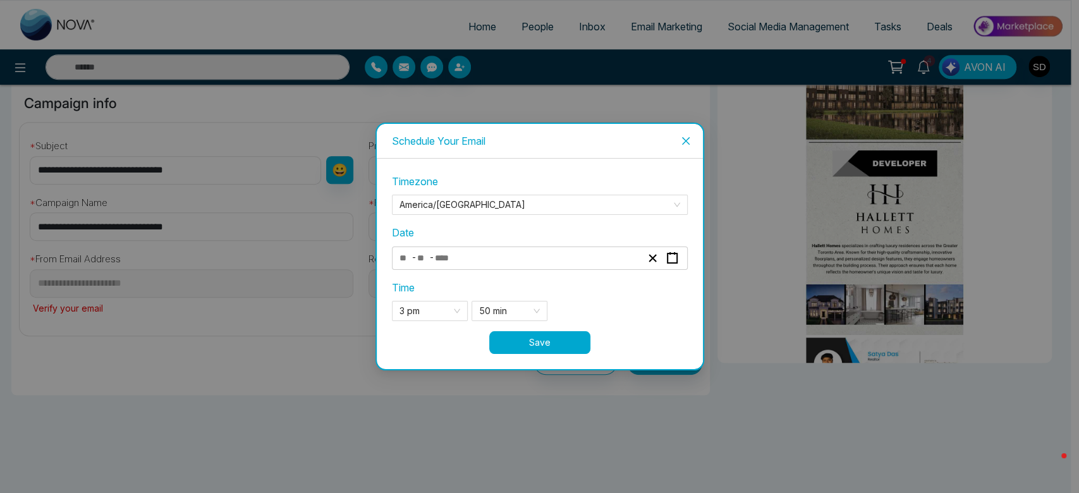
click at [553, 343] on button "Save" at bounding box center [539, 342] width 101 height 23
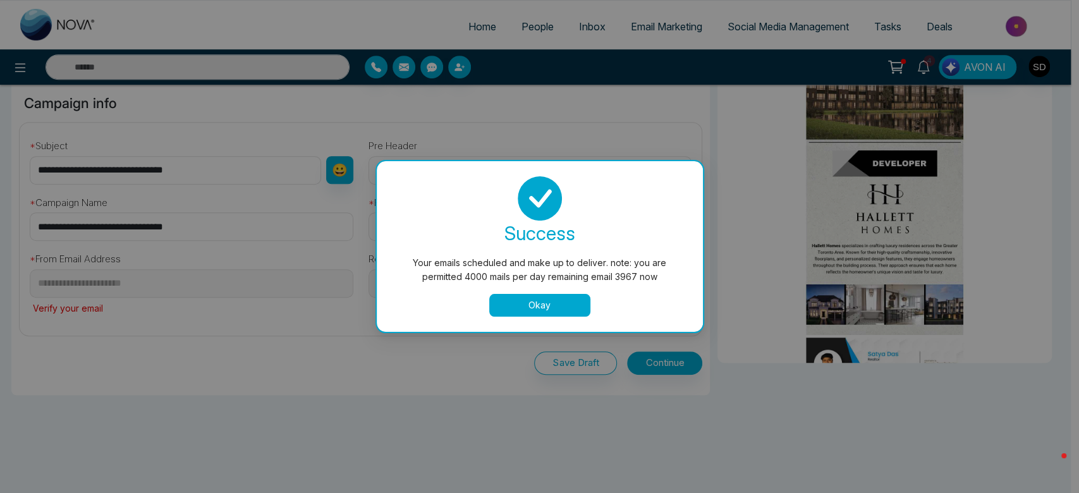
click at [513, 305] on button "Okay" at bounding box center [539, 305] width 101 height 23
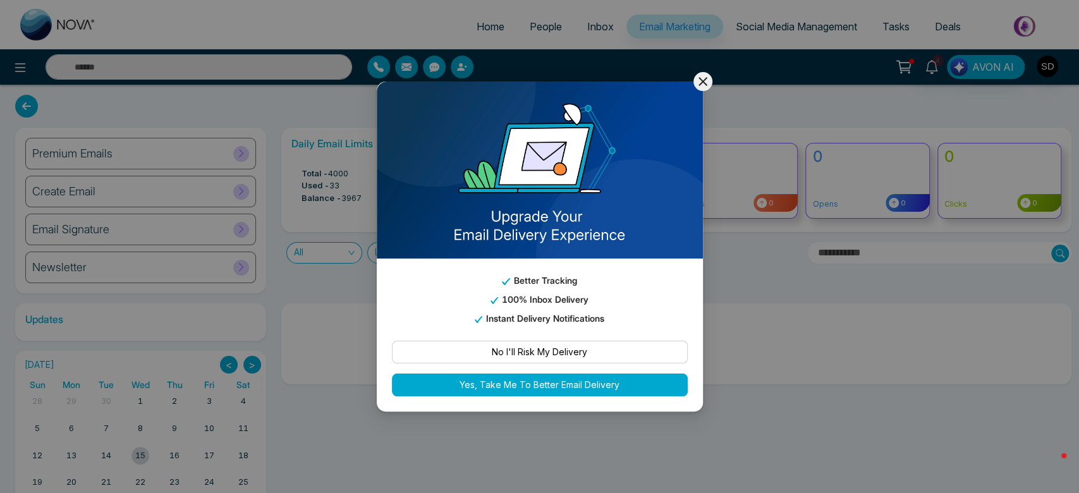
click at [707, 82] on icon at bounding box center [702, 81] width 15 height 15
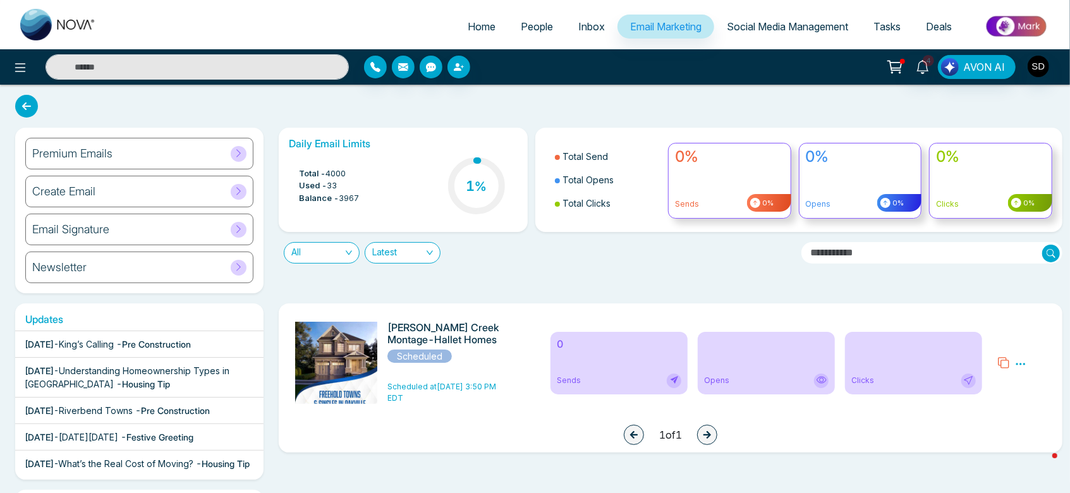
click at [81, 154] on h6 "Premium Emails" at bounding box center [72, 154] width 80 height 14
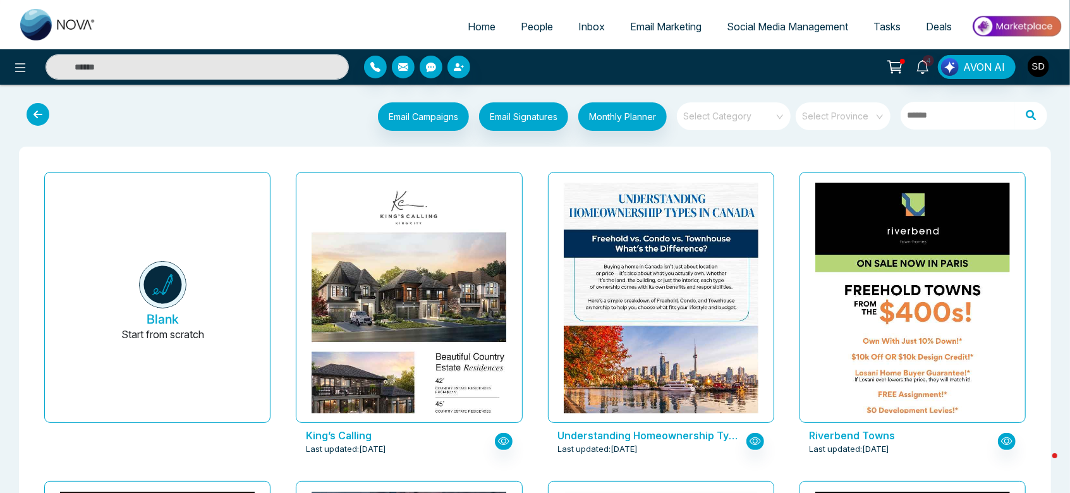
click at [782, 114] on div "Select Category" at bounding box center [734, 116] width 114 height 28
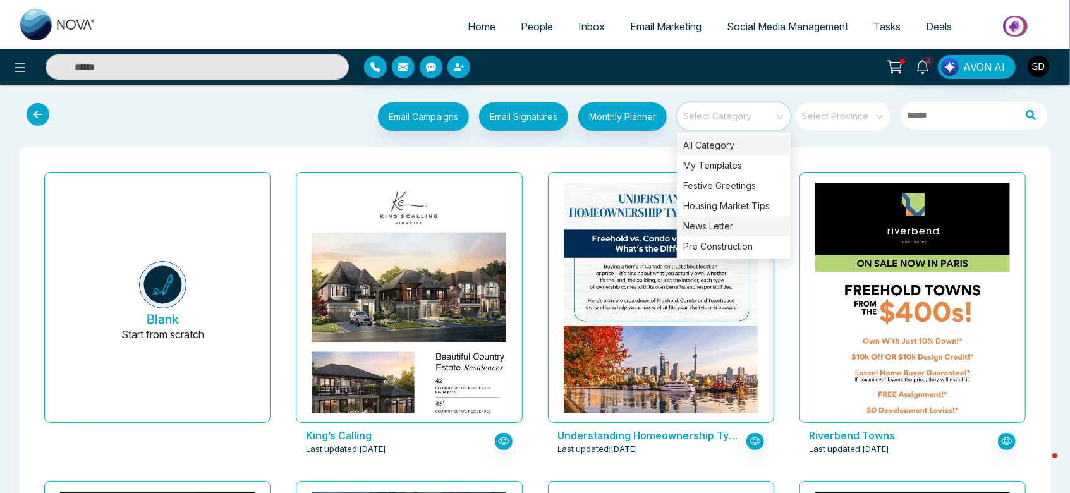
click at [736, 228] on div "News Letter" at bounding box center [734, 226] width 114 height 20
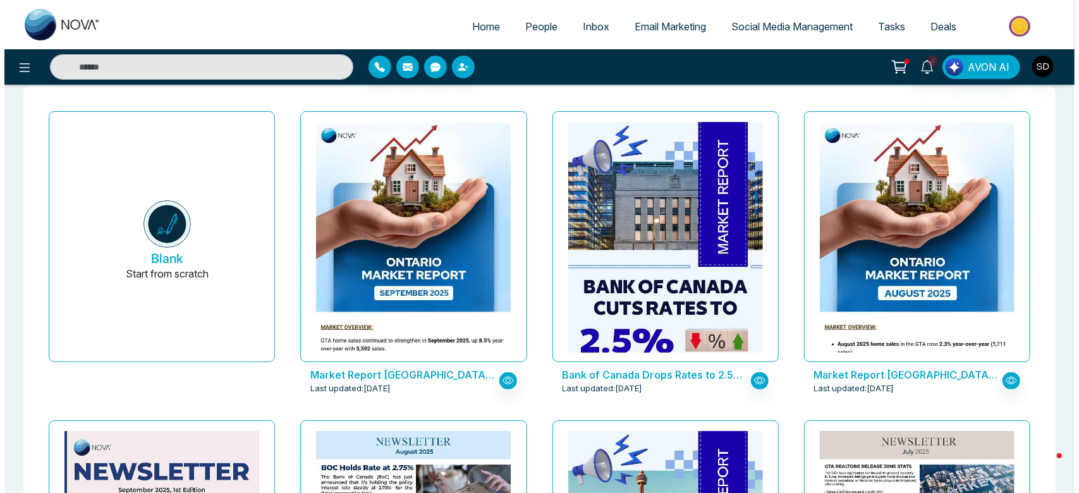
scroll to position [64, 0]
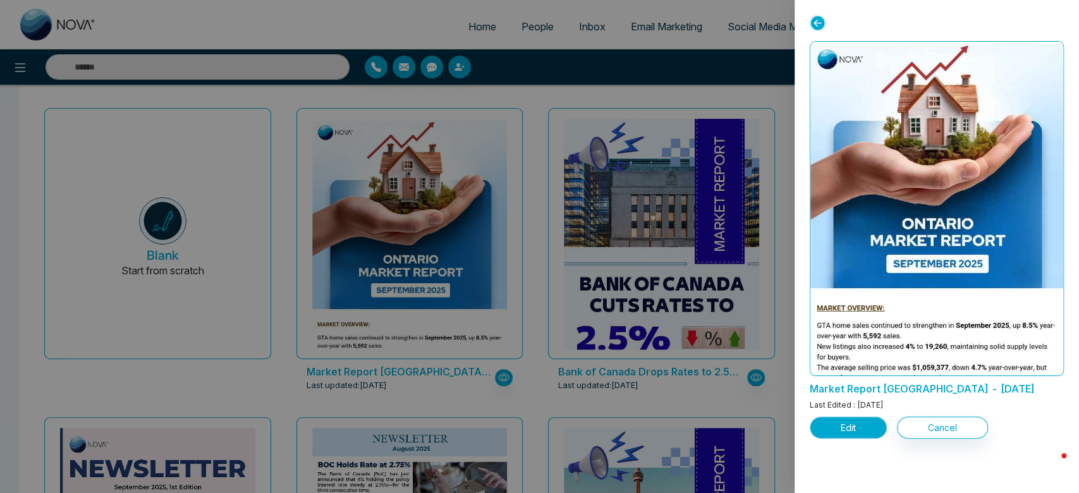
click at [860, 435] on button "Edit" at bounding box center [848, 428] width 77 height 22
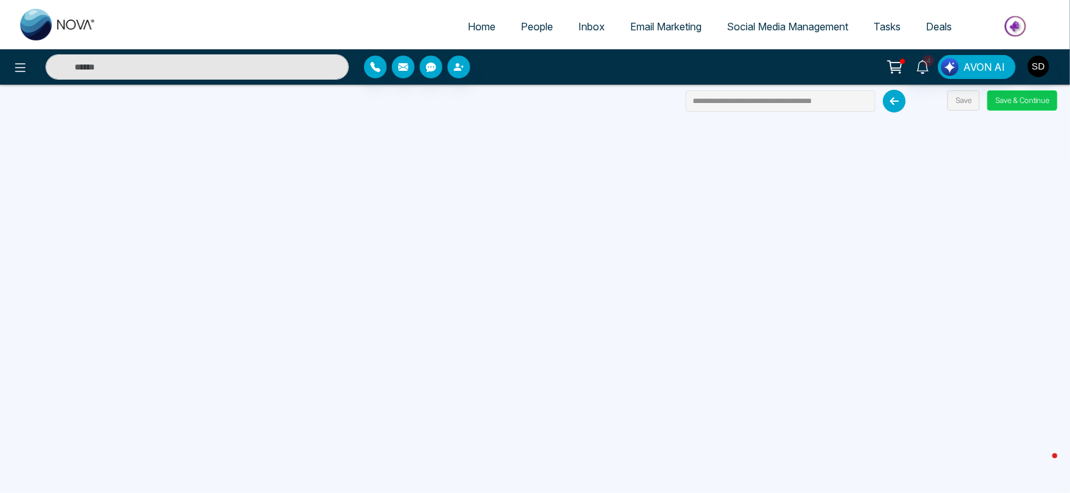
click at [1016, 99] on button "Save & Continue" at bounding box center [1022, 100] width 70 height 20
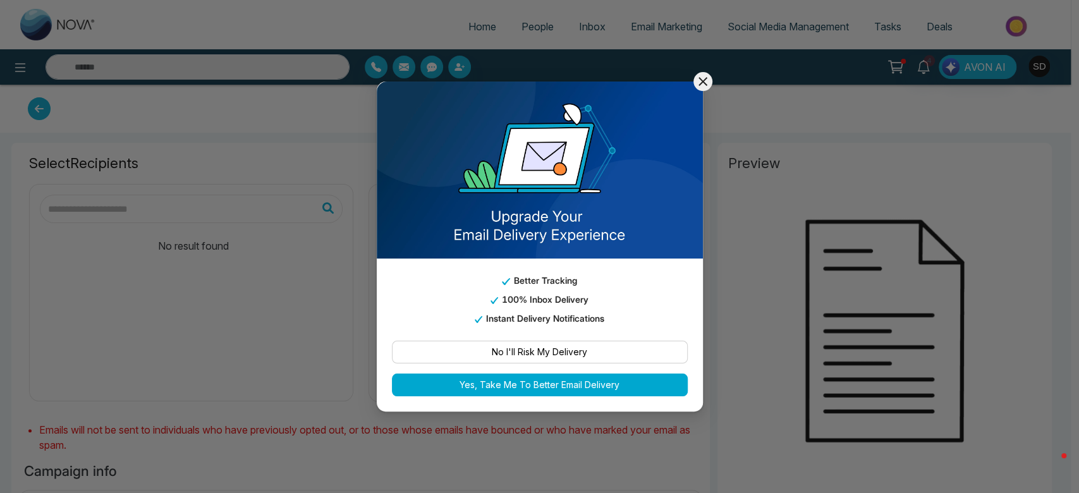
type input "**********"
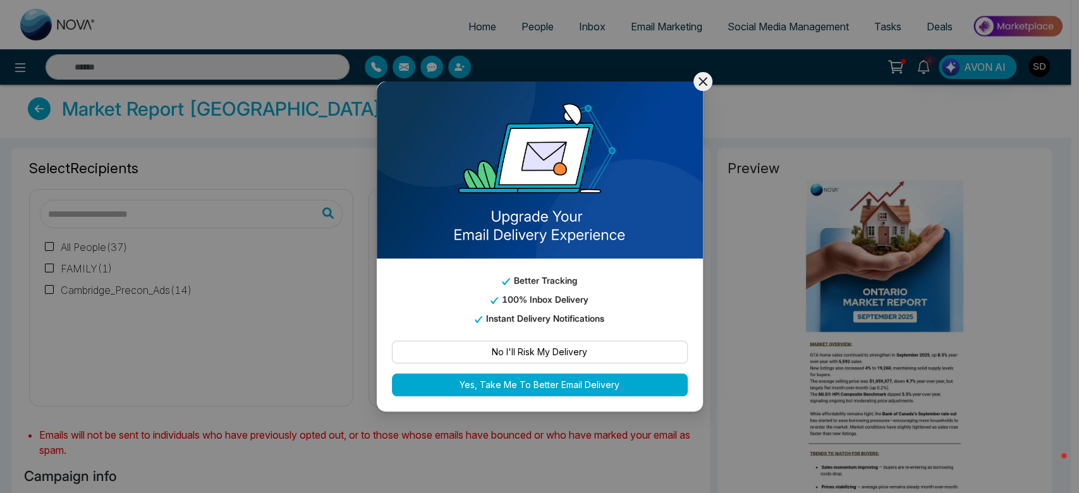
click at [708, 87] on icon at bounding box center [702, 81] width 15 height 15
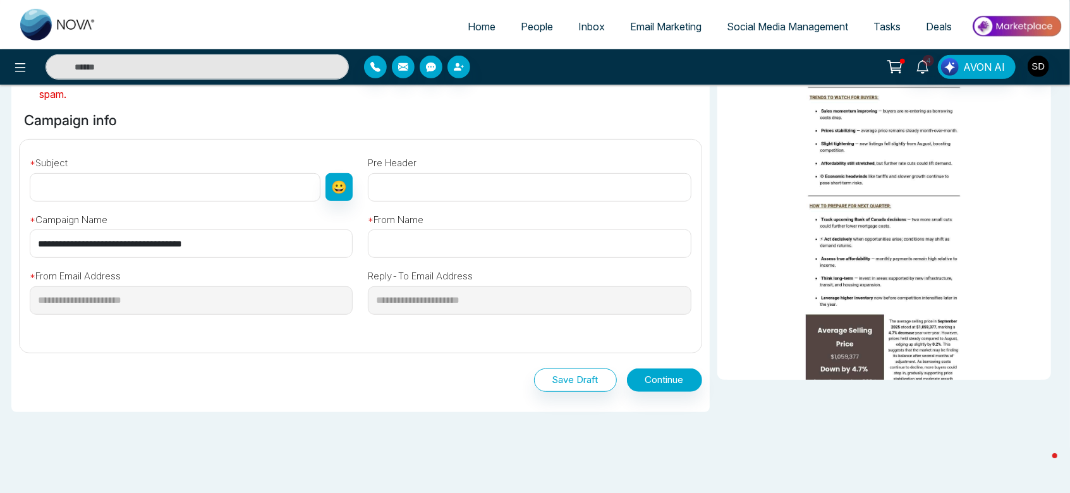
scroll to position [360, 0]
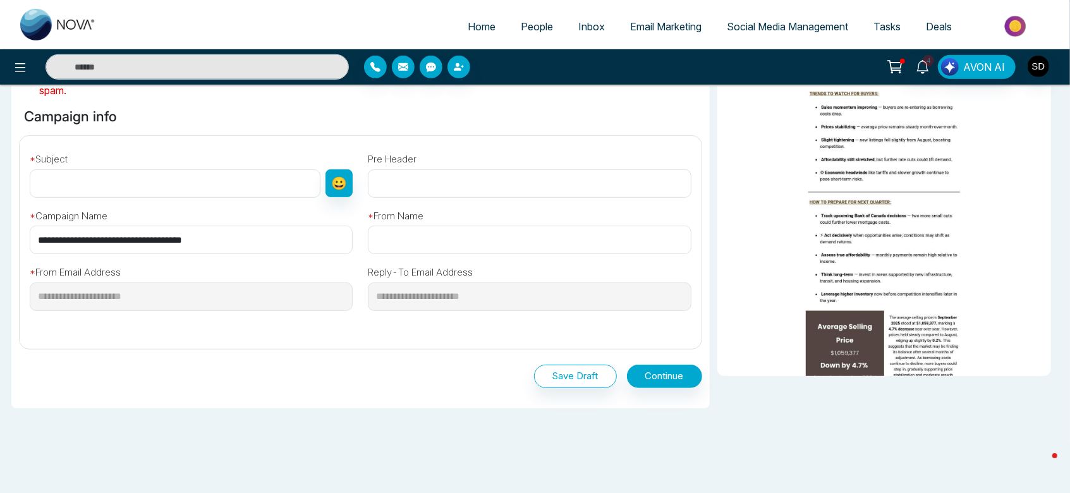
click at [272, 192] on input "text" at bounding box center [175, 183] width 291 height 28
type input "**********"
click at [408, 250] on input "text" at bounding box center [529, 240] width 323 height 28
type input "*********"
click at [647, 374] on button "Continue" at bounding box center [664, 376] width 75 height 23
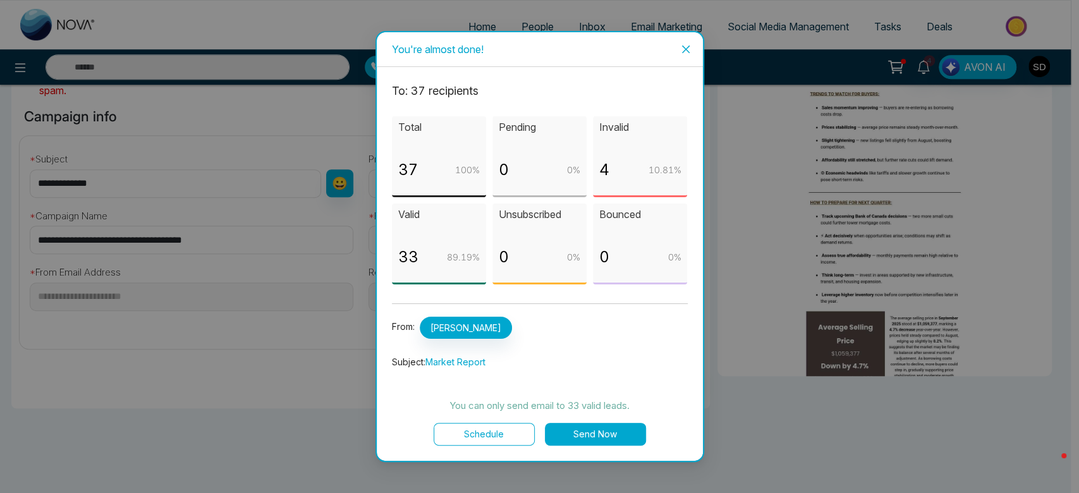
click at [585, 432] on button "Send Now" at bounding box center [595, 434] width 101 height 23
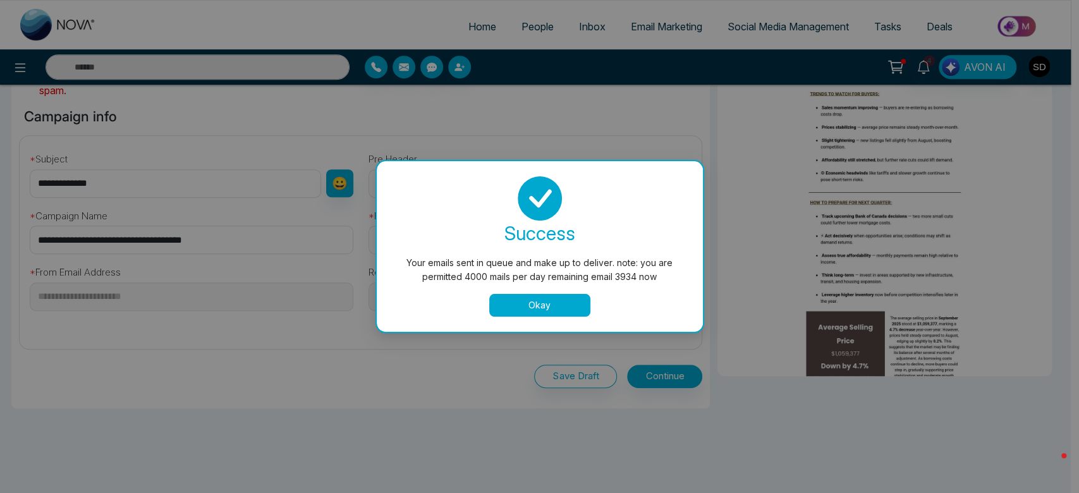
click at [550, 302] on button "Okay" at bounding box center [539, 305] width 101 height 23
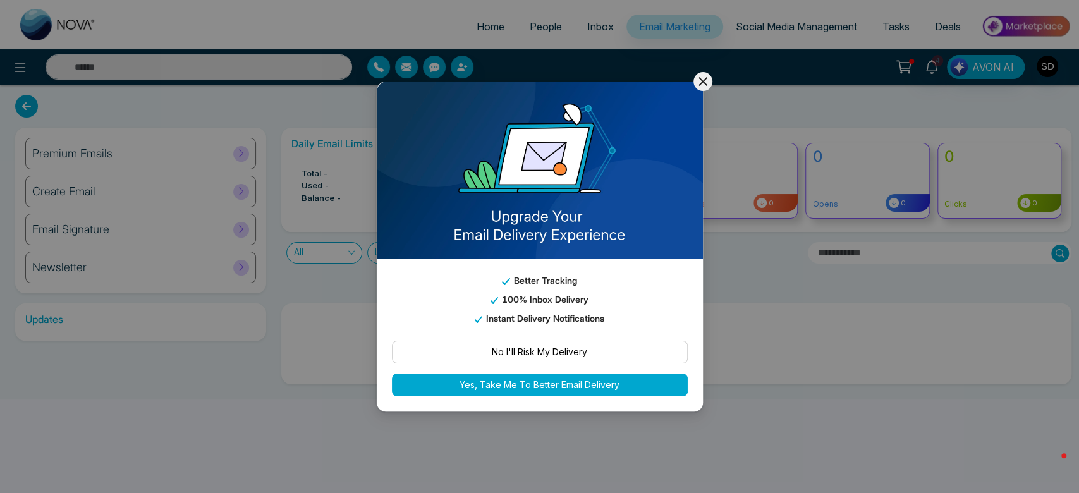
click at [707, 82] on icon at bounding box center [702, 81] width 15 height 15
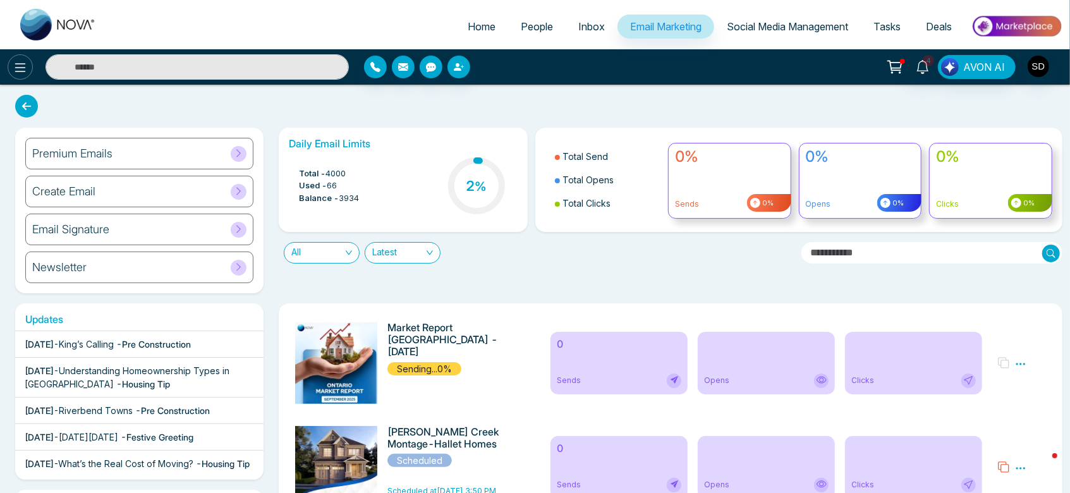
click at [21, 69] on icon at bounding box center [20, 67] width 15 height 15
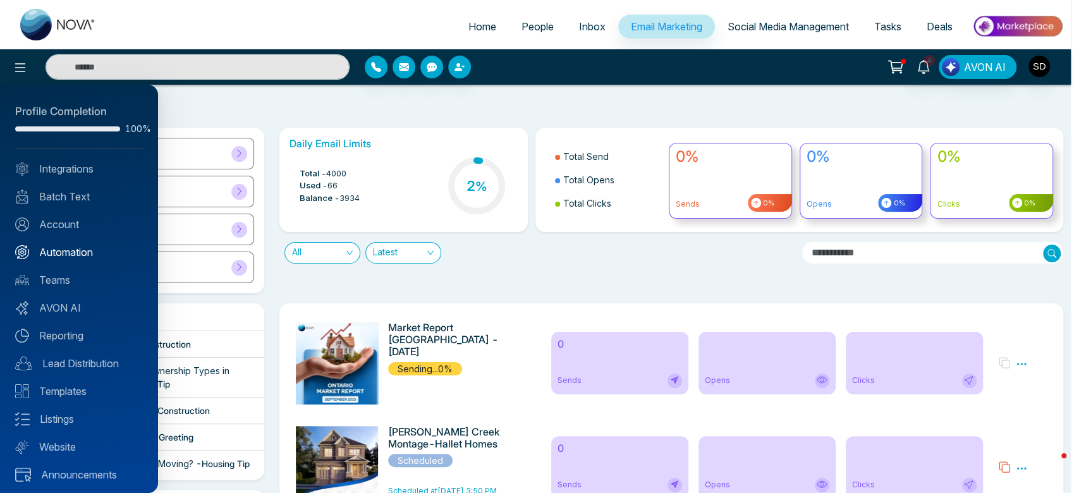
click at [64, 256] on link "Automation" at bounding box center [79, 252] width 128 height 15
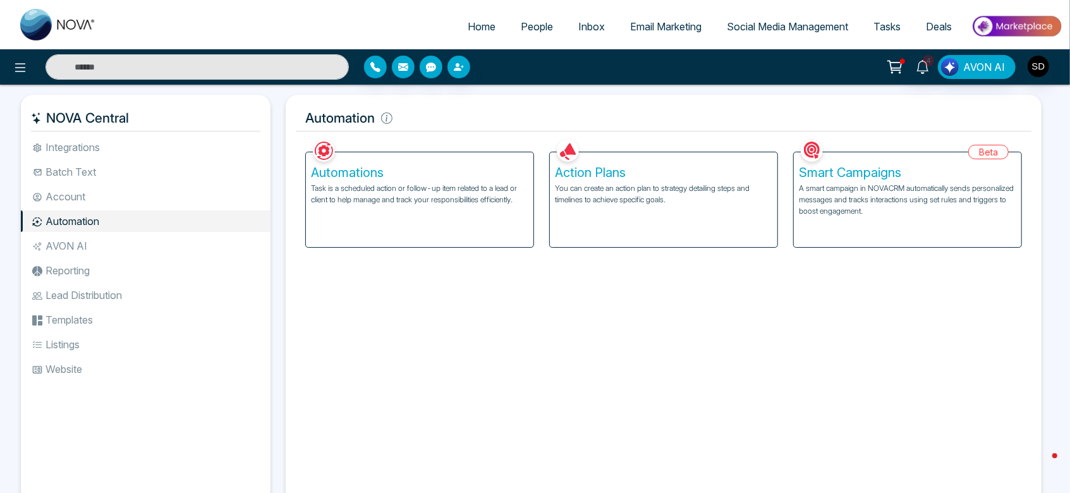
click at [846, 208] on p "A smart campaign in NOVACRM automatically sends personalized messages and track…" at bounding box center [907, 200] width 217 height 34
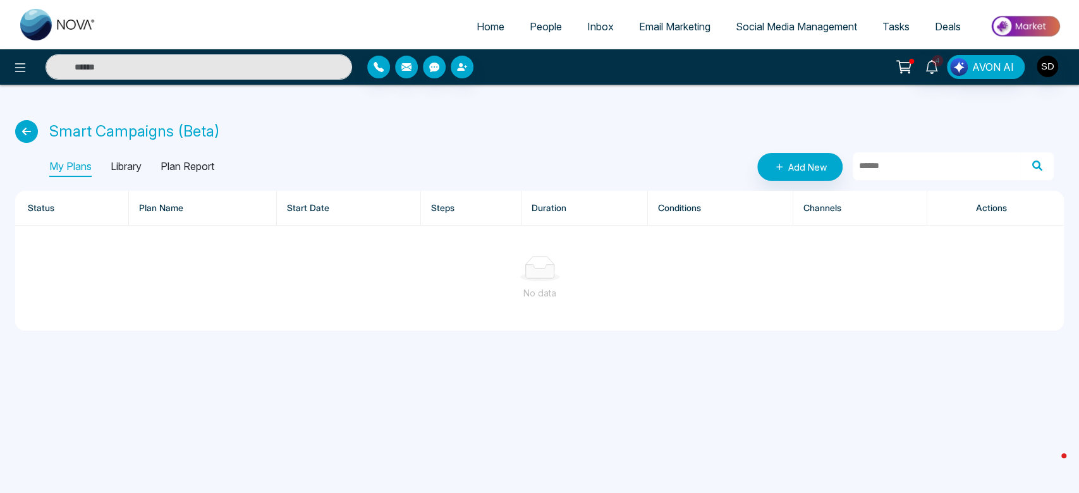
click at [126, 168] on p "Library" at bounding box center [126, 167] width 31 height 20
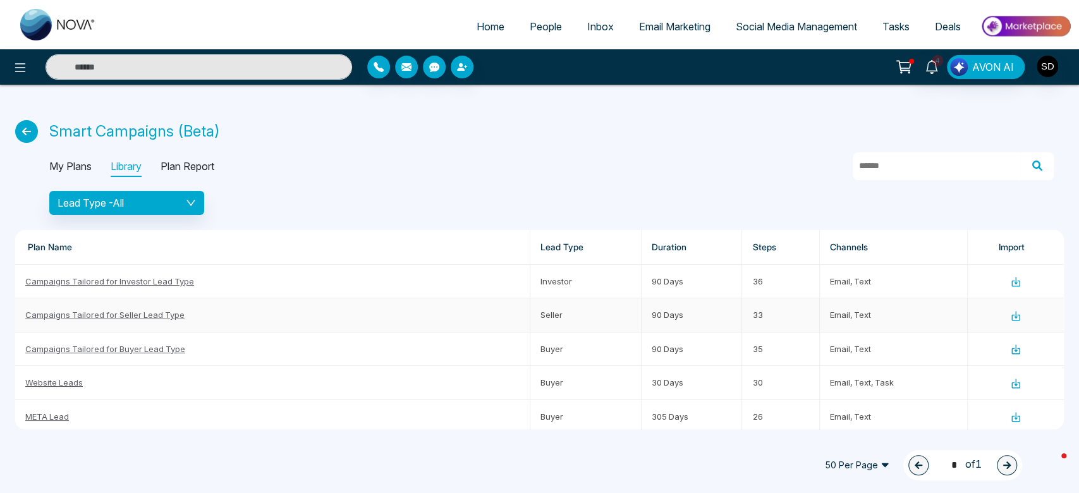
click at [150, 314] on link "Campaigns Tailored for Seller Lead Type" at bounding box center [104, 315] width 159 height 10
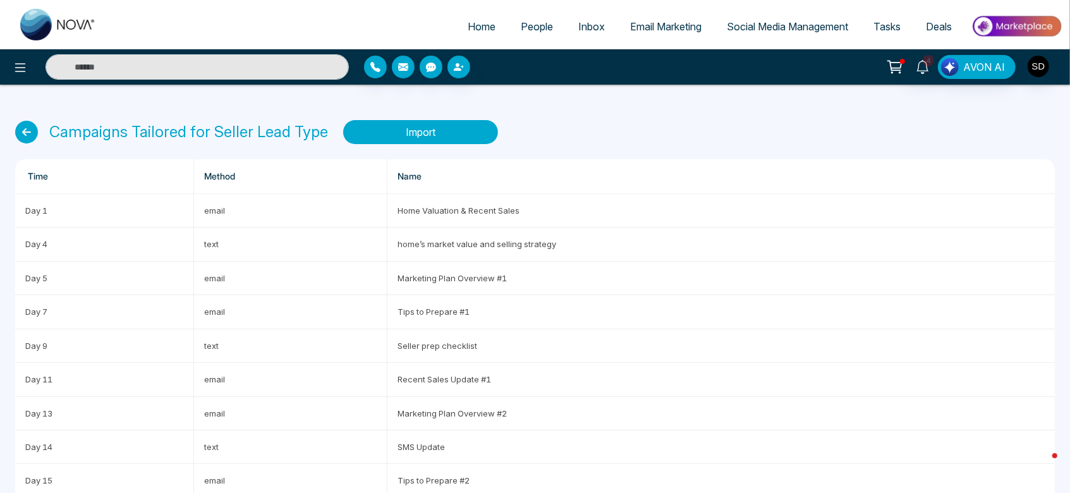
click at [415, 128] on button "Import" at bounding box center [420, 132] width 155 height 24
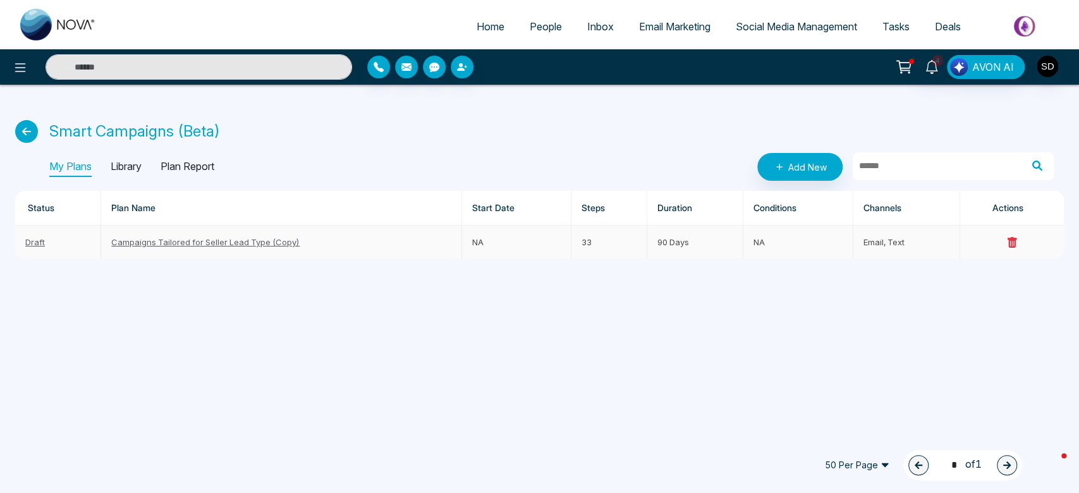
click at [162, 243] on link "Campaigns Tailored for Seller Lead Type (Copy)" at bounding box center [205, 242] width 188 height 10
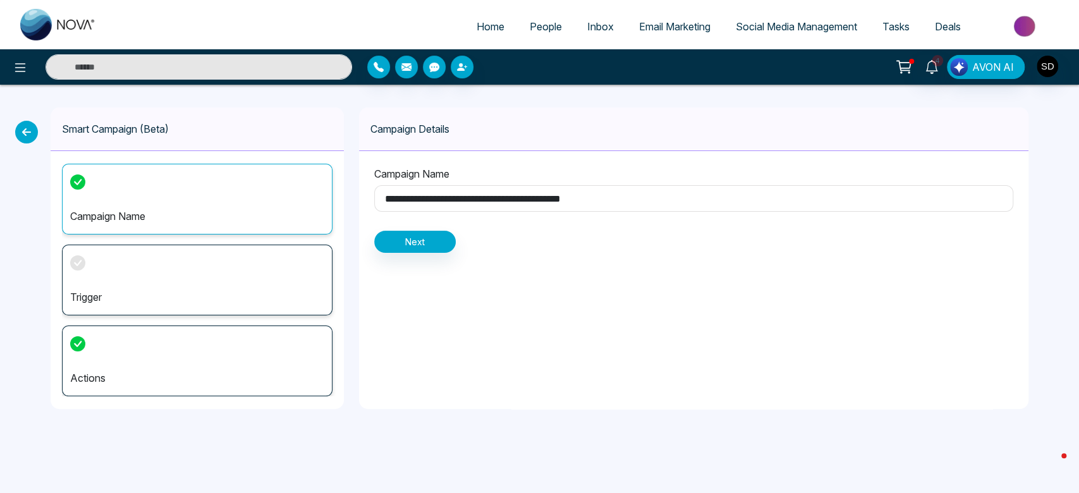
drag, startPoint x: 676, startPoint y: 202, endPoint x: 372, endPoint y: 185, distance: 304.5
click at [372, 185] on div "**********" at bounding box center [693, 209] width 669 height 117
type input "**********"
click at [425, 243] on button "Next" at bounding box center [415, 242] width 82 height 22
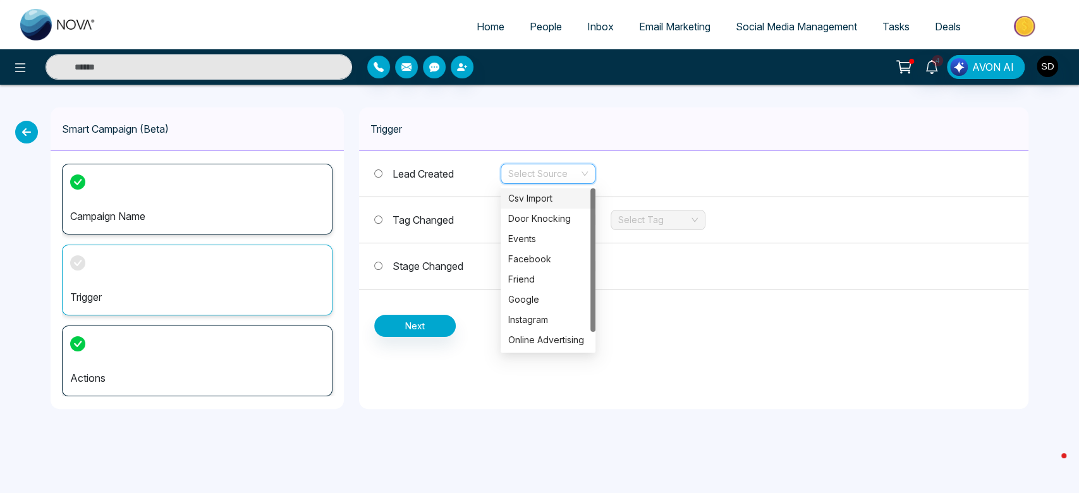
click at [561, 177] on input "search" at bounding box center [543, 173] width 71 height 19
click at [716, 164] on div "Lead Created Select Source" at bounding box center [693, 174] width 669 height 46
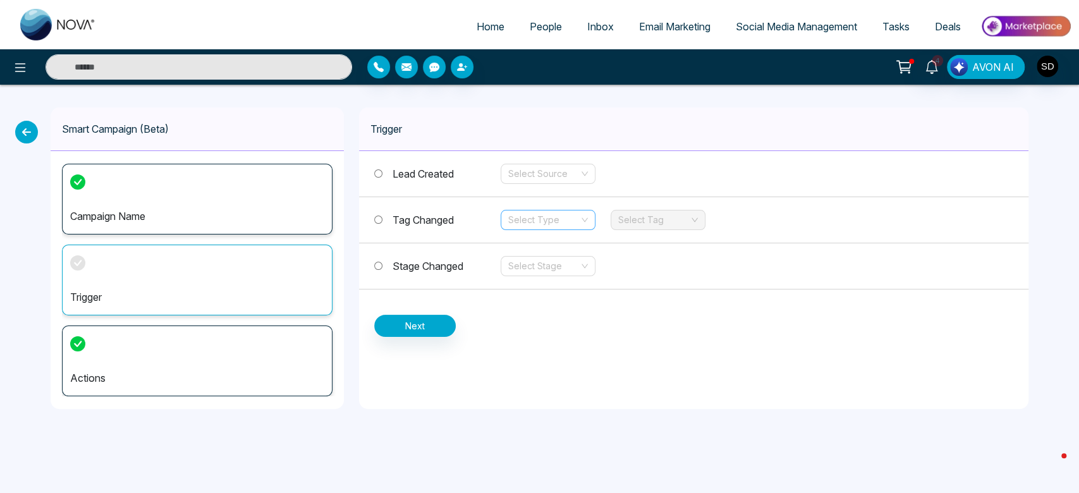
click at [582, 221] on div "Select Type" at bounding box center [548, 220] width 95 height 20
click at [552, 273] on input "search" at bounding box center [543, 266] width 71 height 19
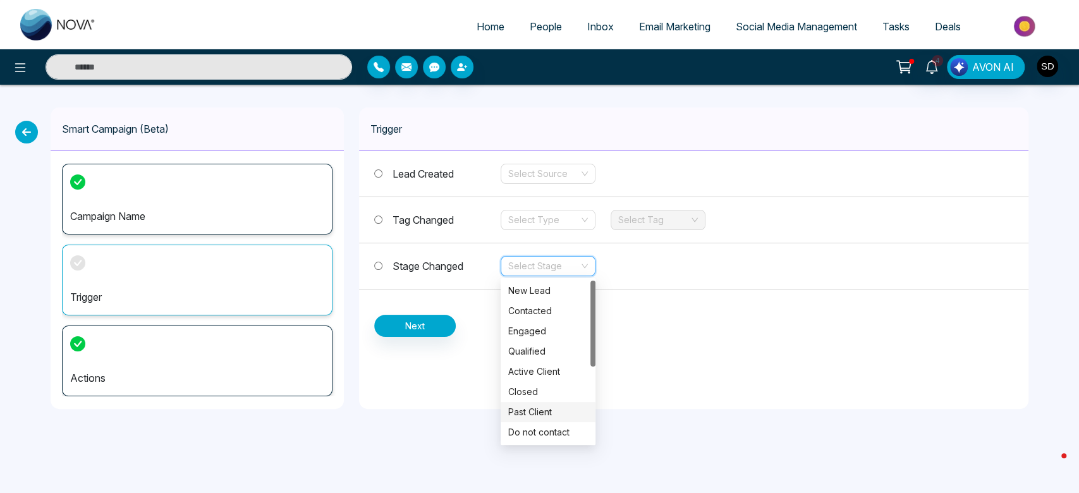
click at [590, 401] on div at bounding box center [592, 362] width 5 height 162
click at [594, 395] on div at bounding box center [592, 362] width 5 height 162
click at [591, 348] on div at bounding box center [592, 324] width 5 height 86
click at [539, 290] on div "New Lead" at bounding box center [548, 291] width 80 height 14
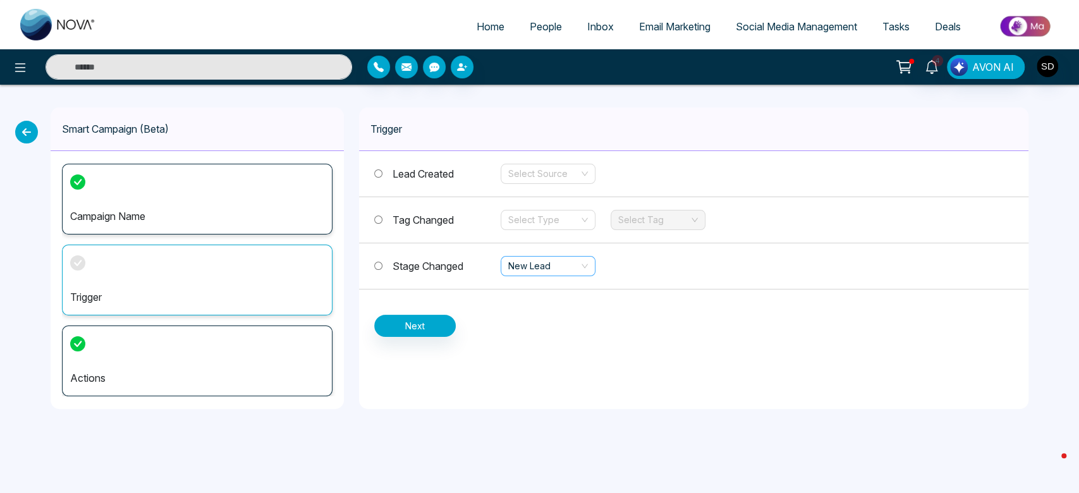
click at [531, 273] on span "New Lead" at bounding box center [548, 266] width 80 height 19
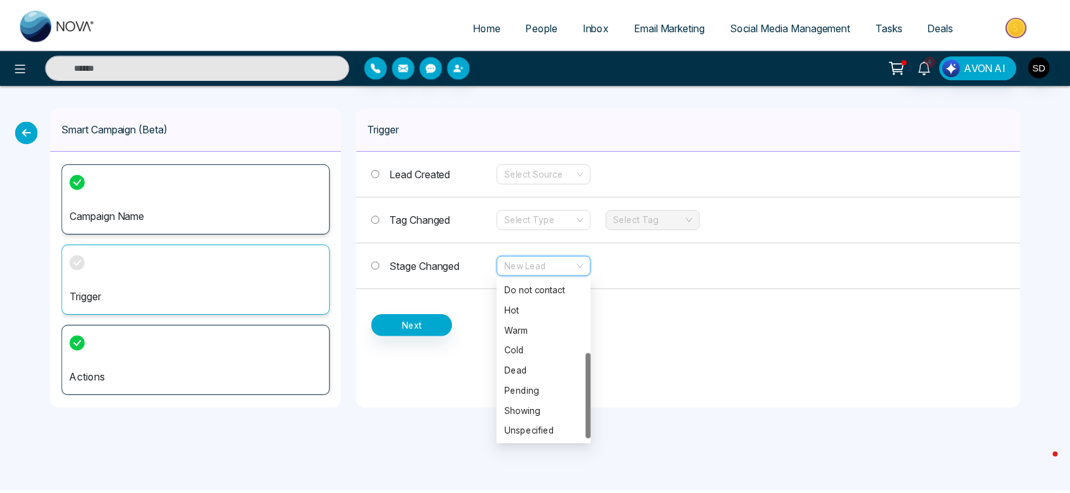
scroll to position [142, 0]
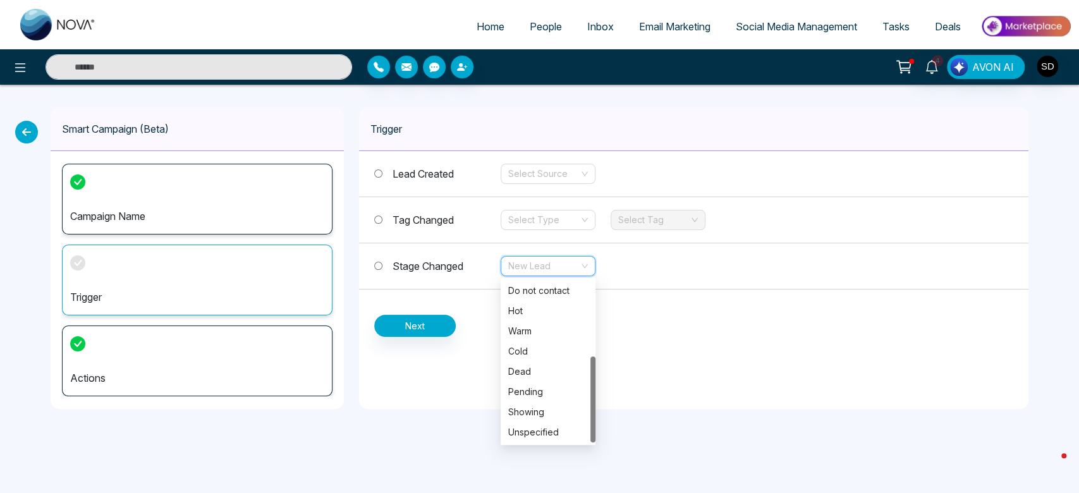
drag, startPoint x: 593, startPoint y: 319, endPoint x: 585, endPoint y: 425, distance: 107.1
click at [585, 425] on div "Past Client Do not contact Hot Warm Cold Dead Pending Showing Unspecified" at bounding box center [548, 362] width 95 height 162
click at [529, 331] on div "Warm" at bounding box center [548, 331] width 80 height 14
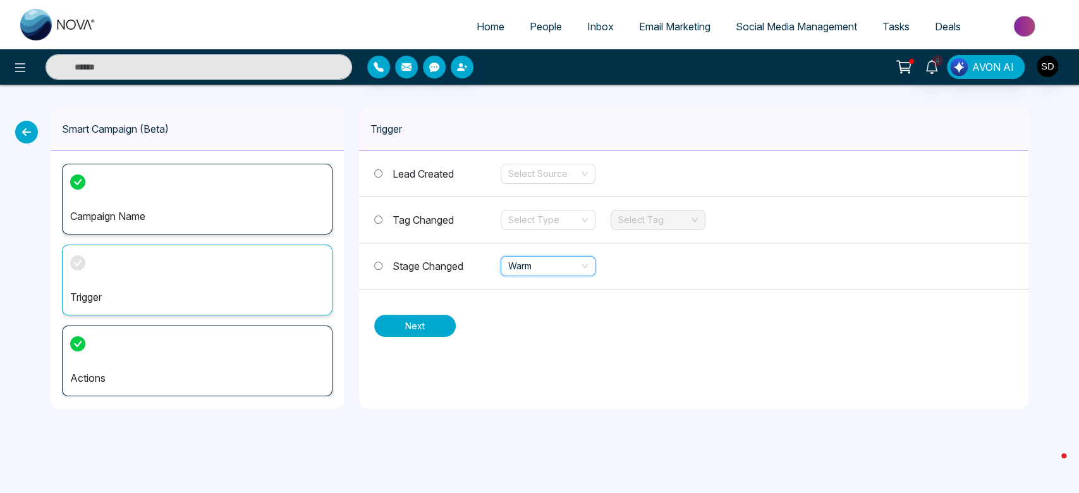
click at [418, 329] on button "Next" at bounding box center [415, 326] width 82 height 22
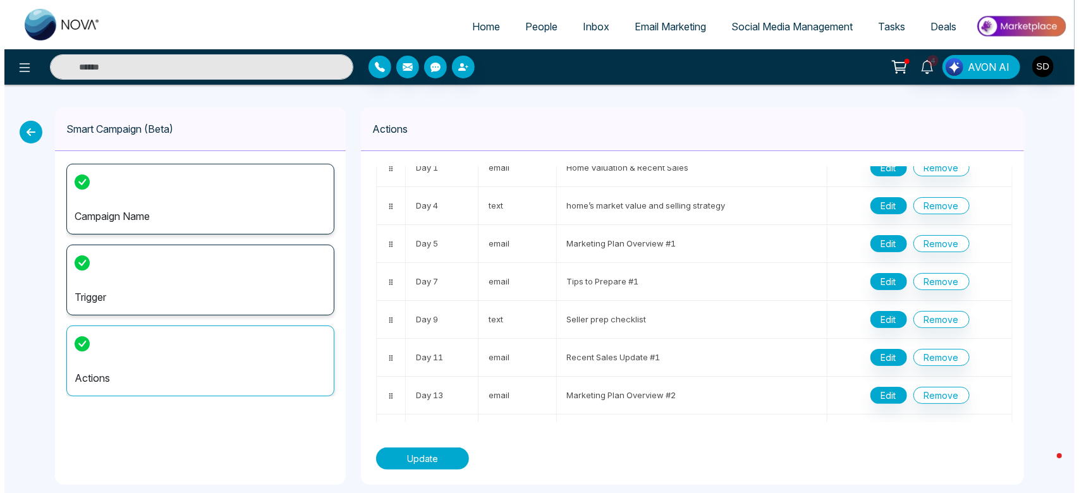
scroll to position [0, 0]
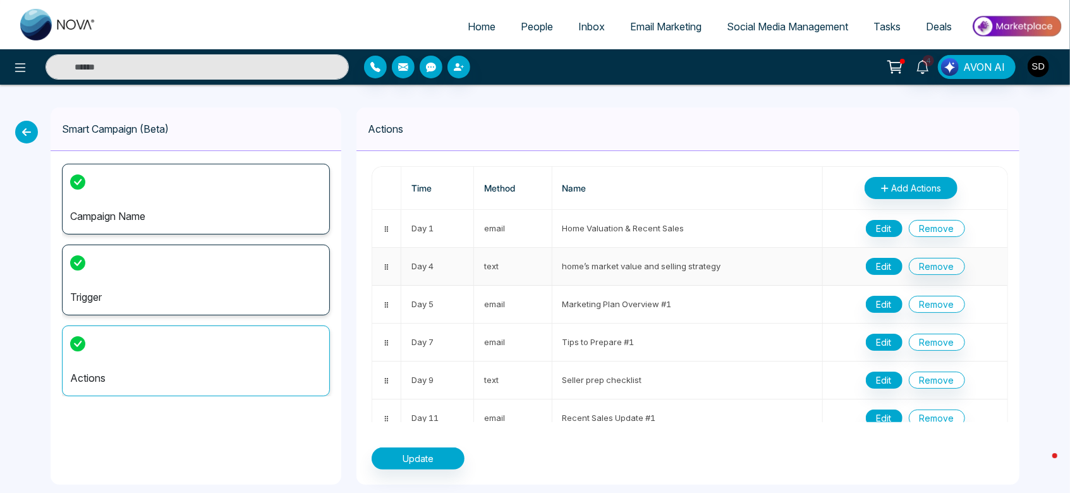
click at [880, 265] on button "Edit" at bounding box center [884, 266] width 37 height 17
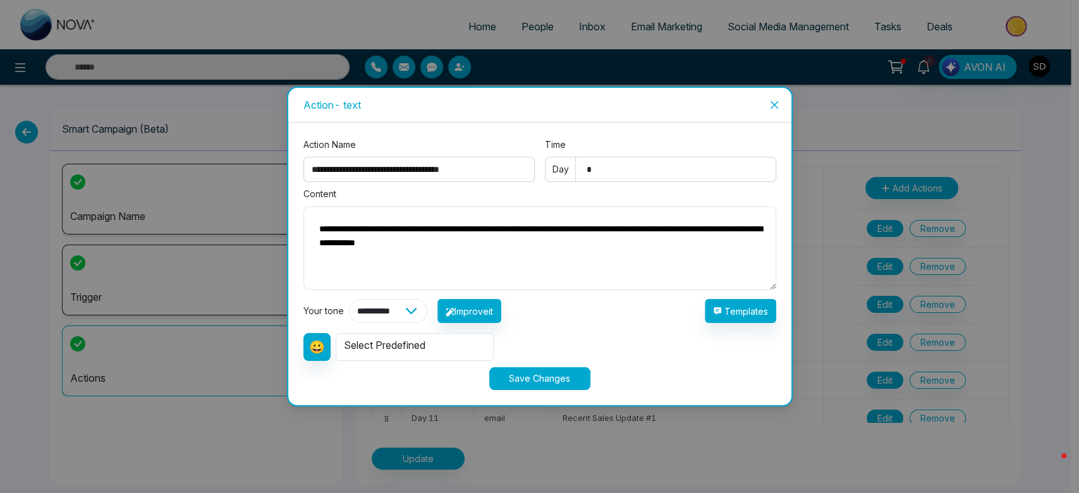
click at [425, 310] on select "**********" at bounding box center [388, 311] width 78 height 24
select select "**********"
click at [349, 299] on select "**********" at bounding box center [388, 311] width 78 height 24
click at [491, 313] on button "Improve it" at bounding box center [469, 311] width 64 height 24
type textarea "**********"
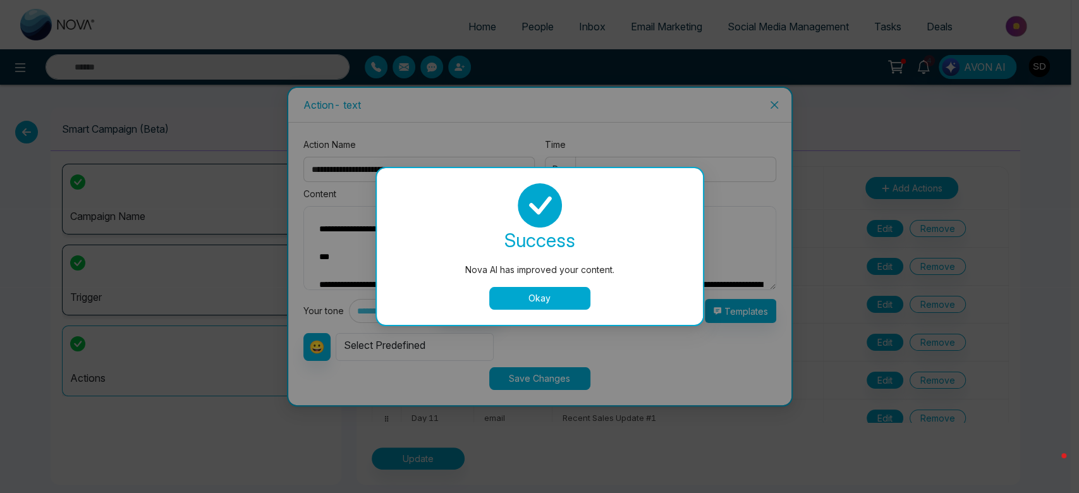
click at [566, 298] on button "Okay" at bounding box center [539, 298] width 101 height 23
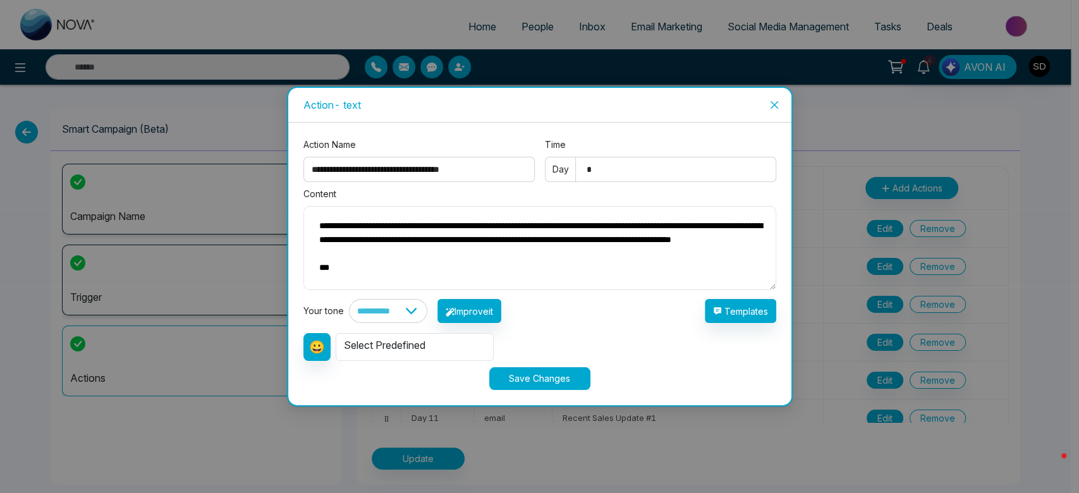
scroll to position [72, 0]
click at [552, 372] on button "Save Changes" at bounding box center [539, 378] width 101 height 23
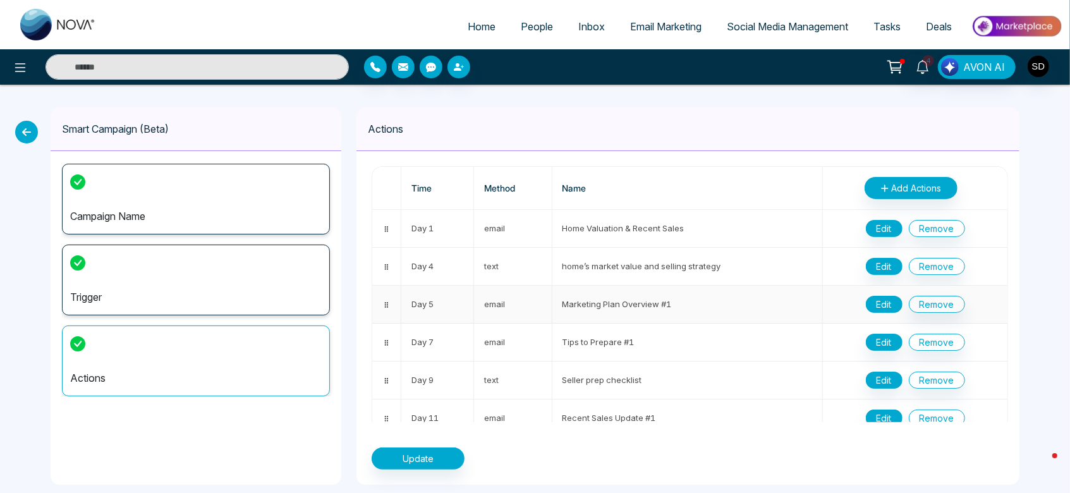
click at [872, 302] on button "Edit" at bounding box center [884, 304] width 37 height 17
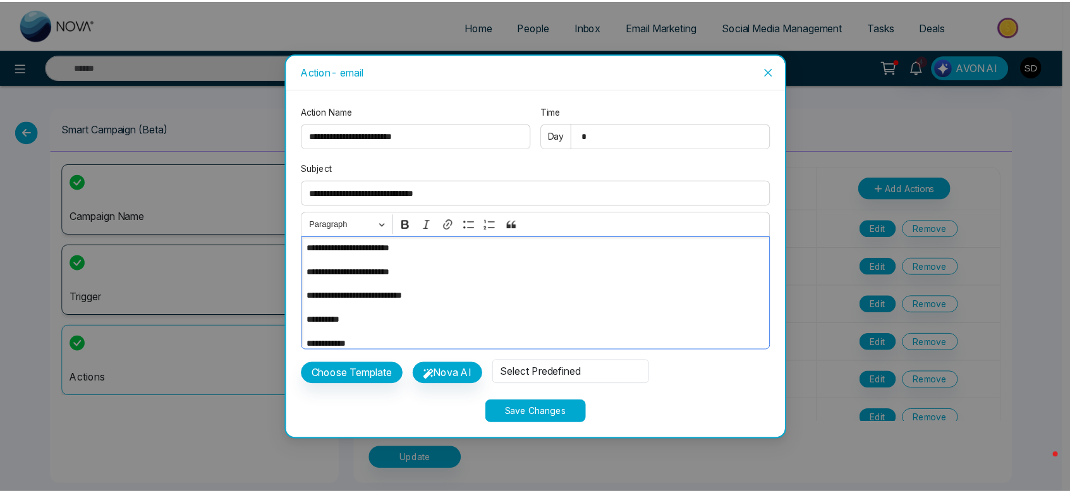
scroll to position [85, 0]
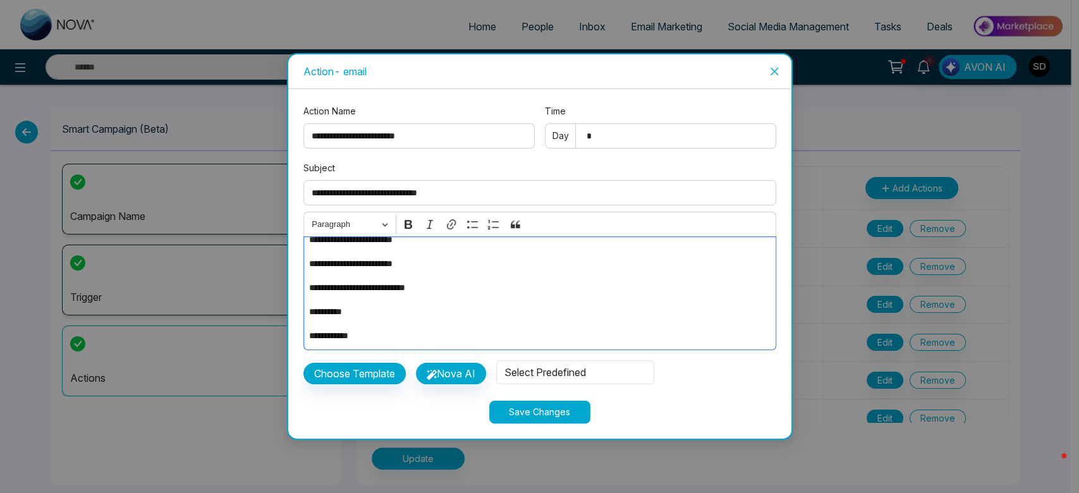
click at [561, 405] on button "Save Changes" at bounding box center [539, 412] width 101 height 23
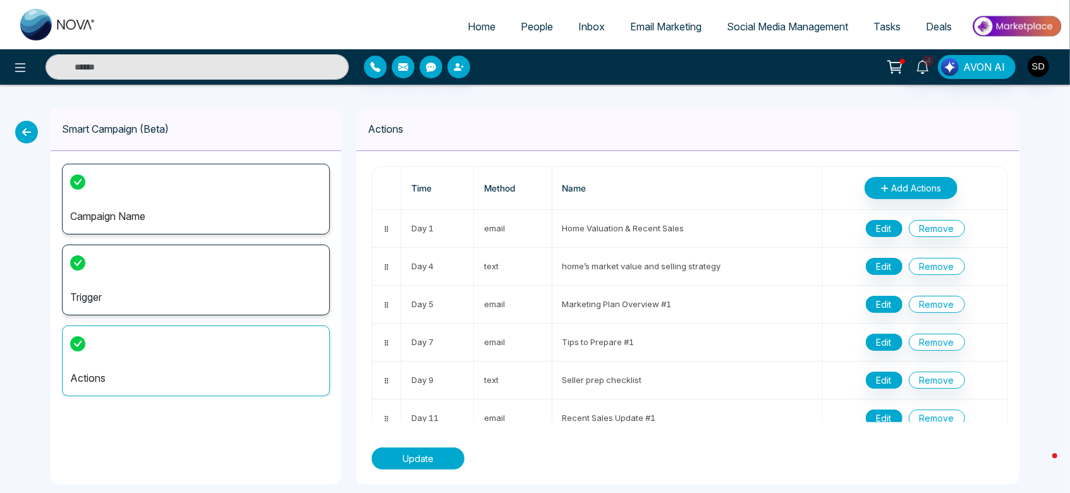
click at [429, 453] on button "Update" at bounding box center [418, 459] width 93 height 22
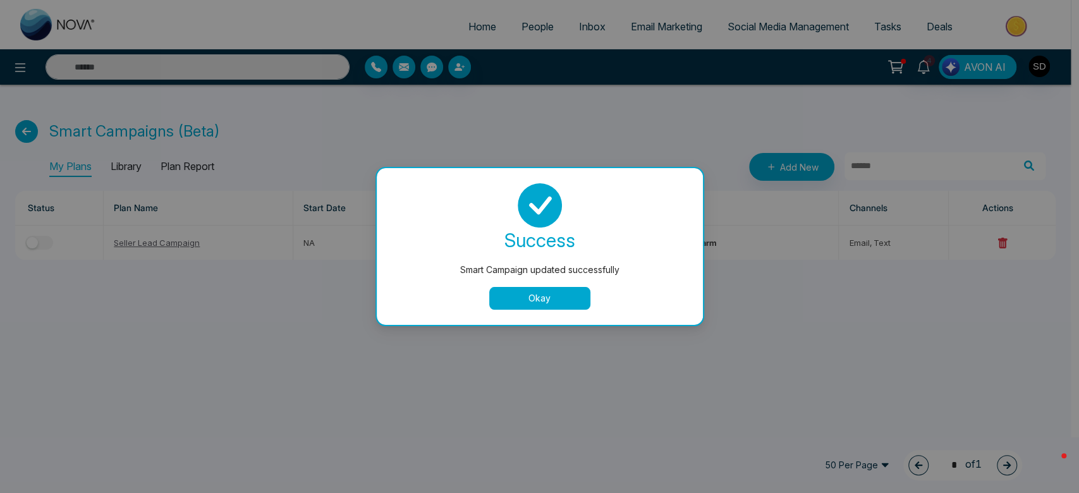
click at [530, 299] on button "Okay" at bounding box center [539, 298] width 101 height 23
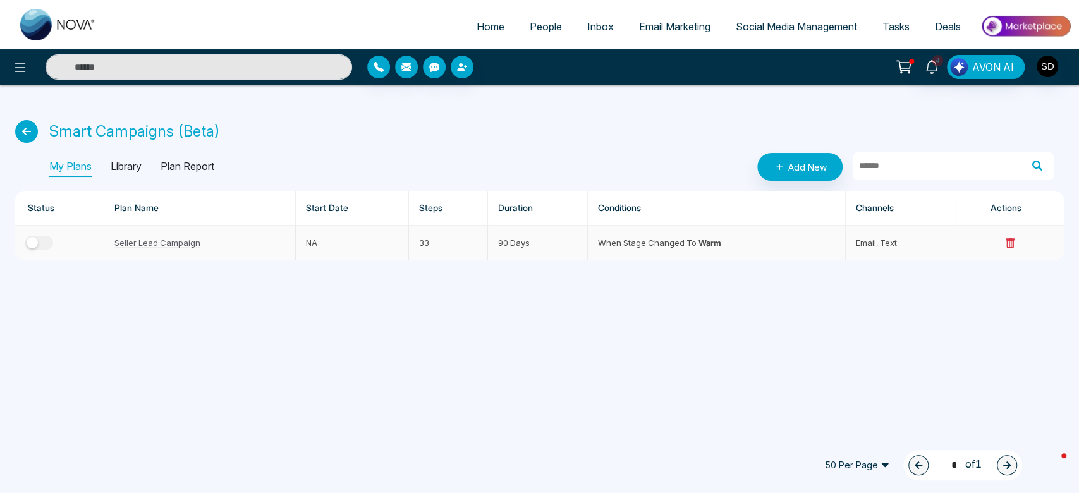
click at [46, 246] on button "button" at bounding box center [39, 243] width 28 height 14
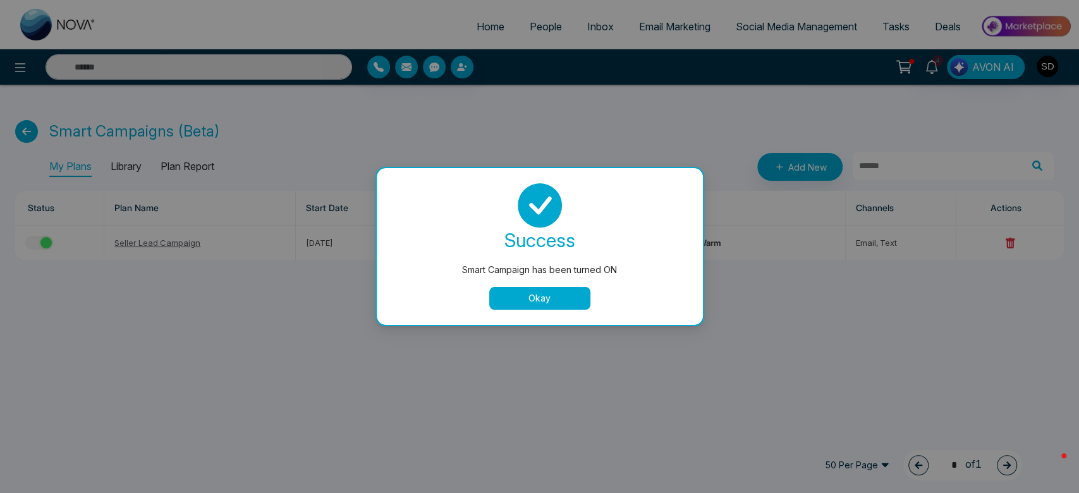
click at [559, 301] on button "Okay" at bounding box center [539, 298] width 101 height 23
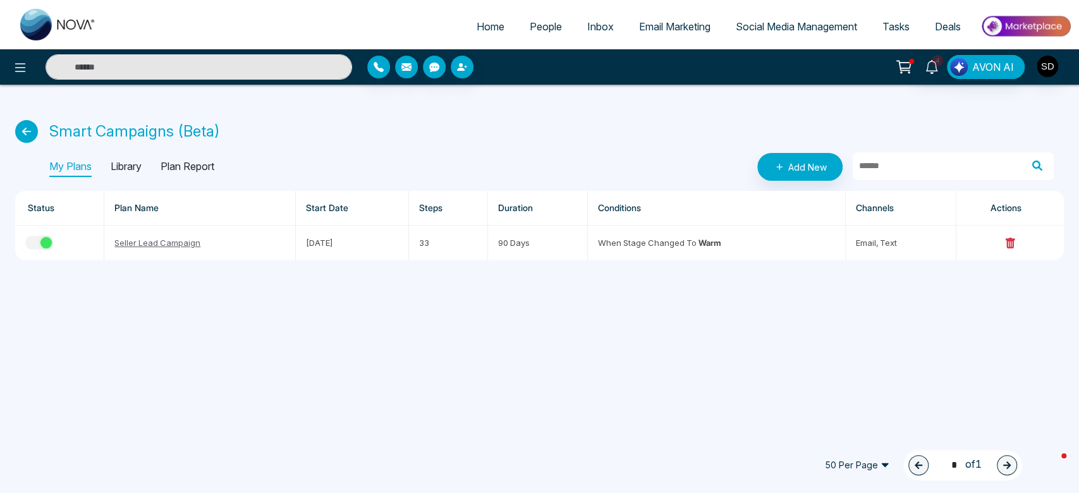
click at [532, 25] on span "People" at bounding box center [546, 26] width 32 height 13
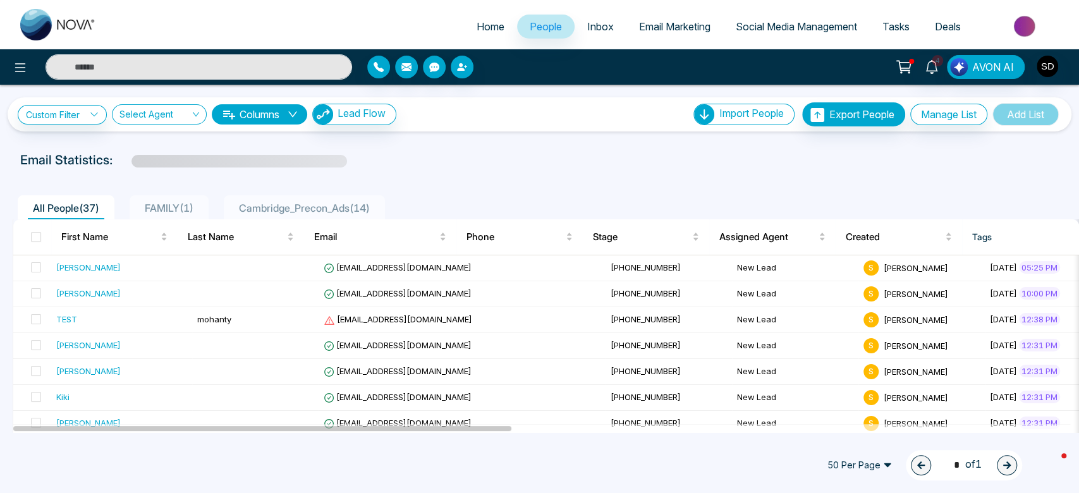
click at [167, 209] on span "FAMILY ( 1 )" at bounding box center [169, 208] width 59 height 13
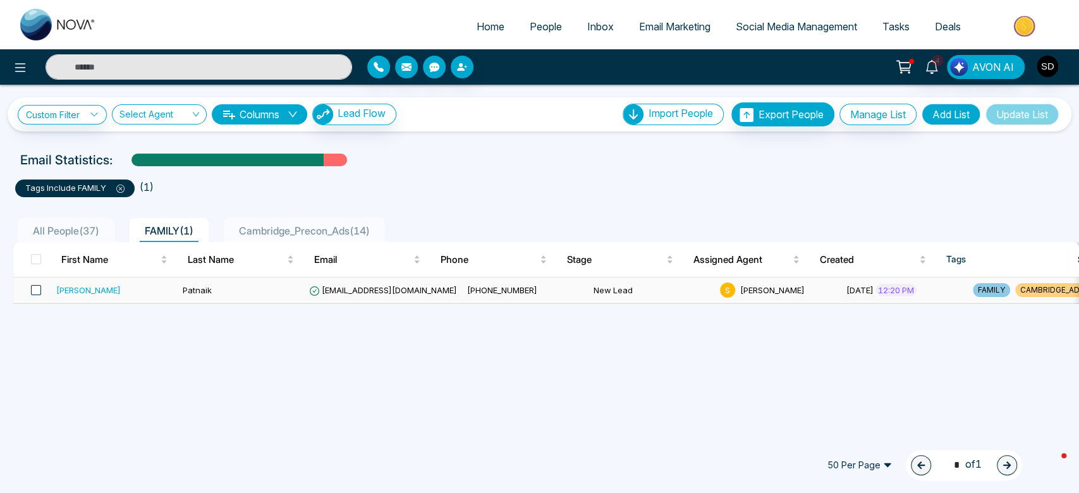
click at [37, 291] on span at bounding box center [36, 290] width 10 height 10
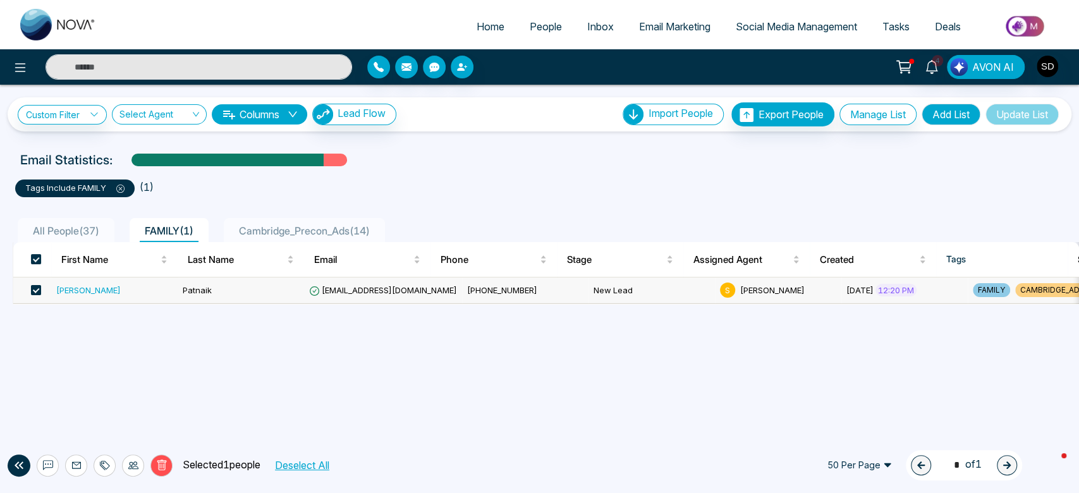
click at [81, 291] on div "[PERSON_NAME]" at bounding box center [88, 290] width 64 height 13
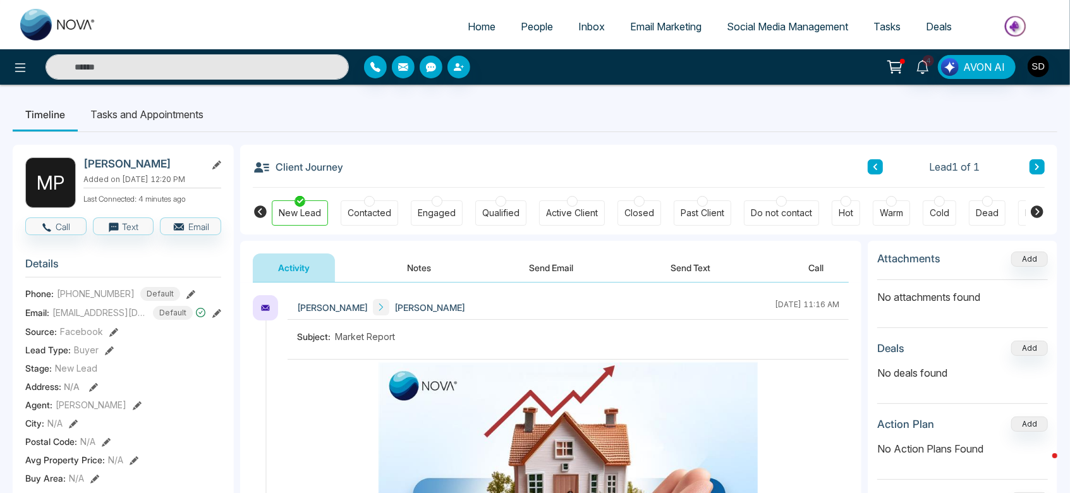
click at [885, 210] on div "Warm" at bounding box center [891, 213] width 23 height 13
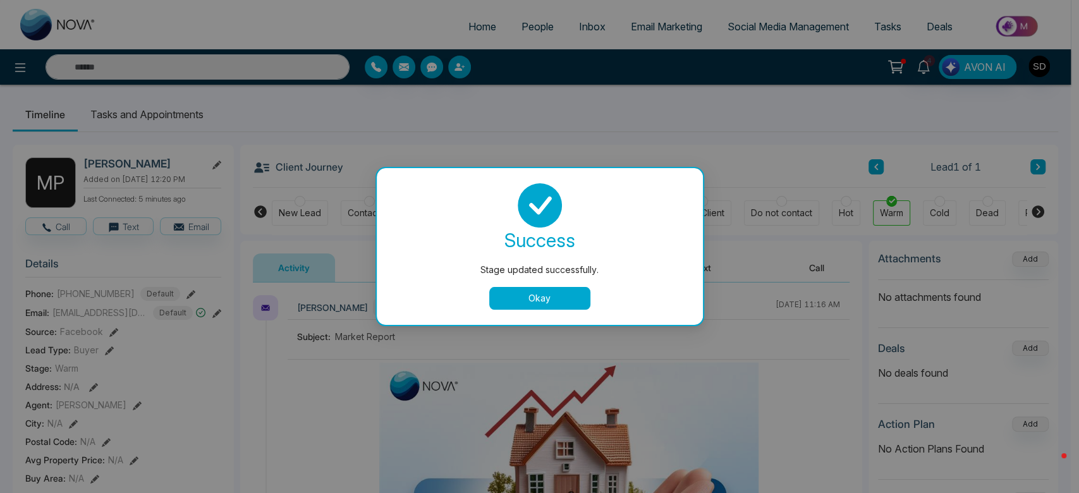
click at [548, 293] on button "Okay" at bounding box center [539, 298] width 101 height 23
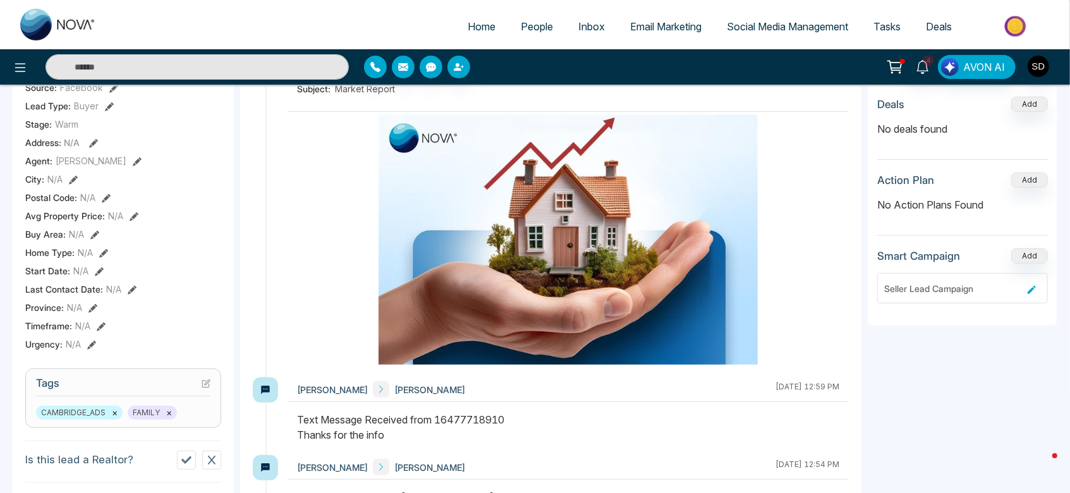
scroll to position [257, 0]
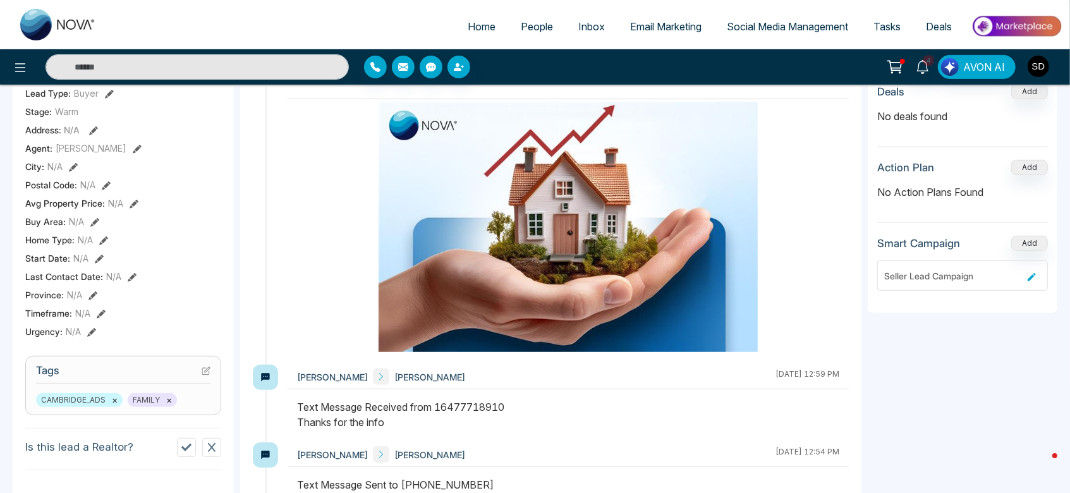
click at [1036, 273] on icon at bounding box center [1032, 277] width 8 height 8
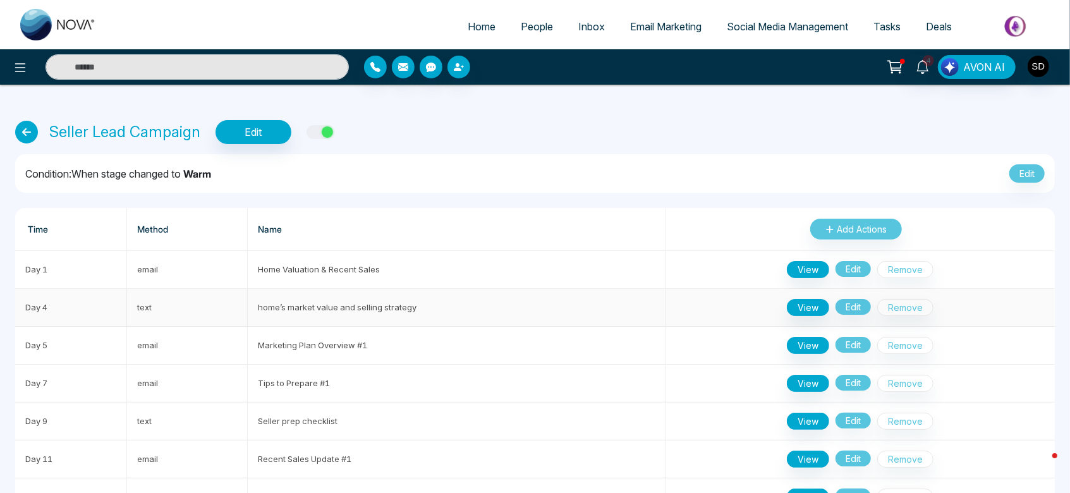
click at [852, 309] on span "Edit" at bounding box center [853, 307] width 35 height 17
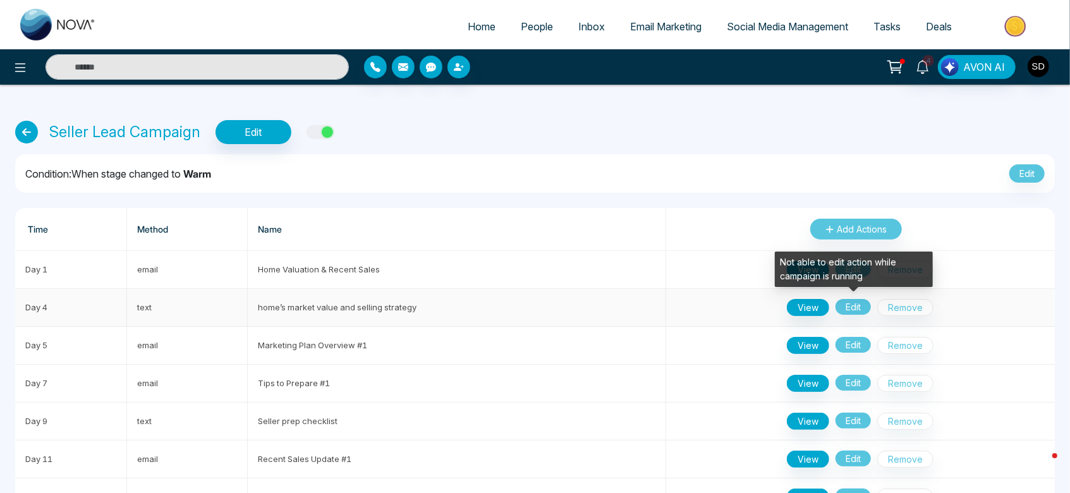
click at [852, 309] on span "Edit" at bounding box center [853, 307] width 35 height 17
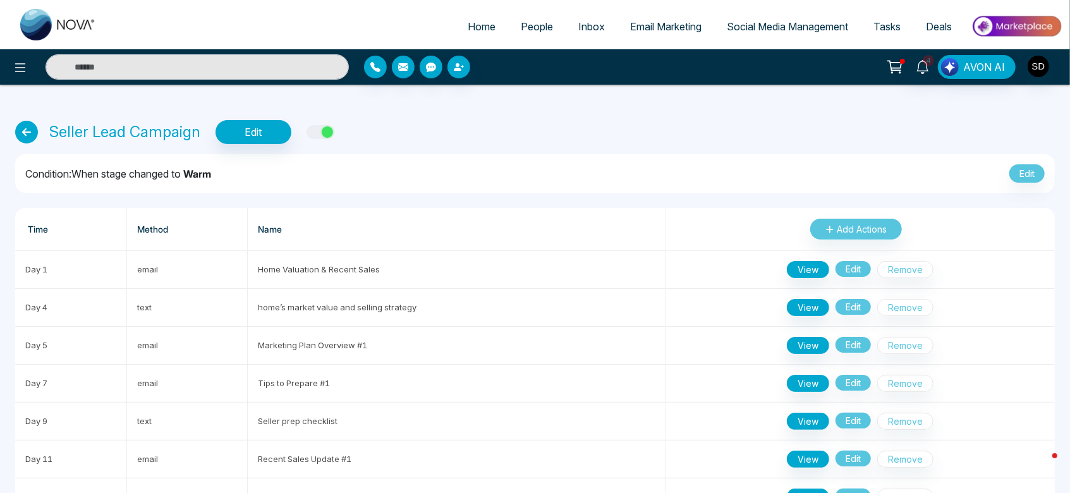
click at [315, 127] on button "button" at bounding box center [321, 132] width 28 height 14
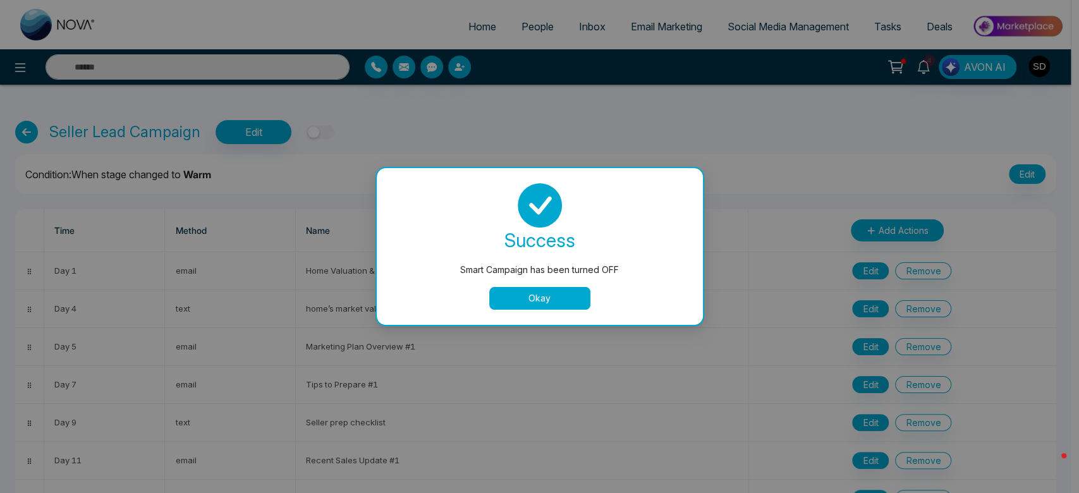
click at [511, 293] on button "Okay" at bounding box center [539, 298] width 101 height 23
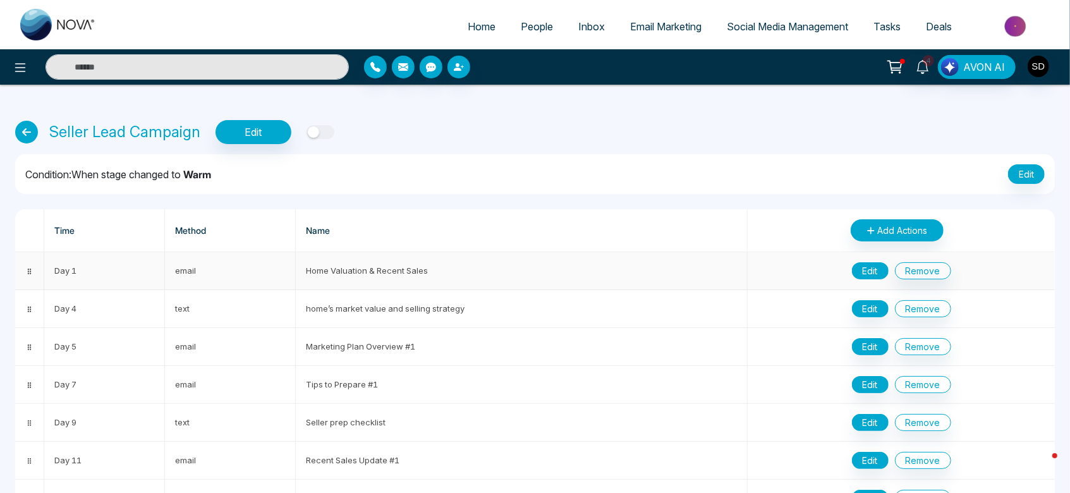
click at [870, 271] on button "Edit" at bounding box center [870, 270] width 37 height 17
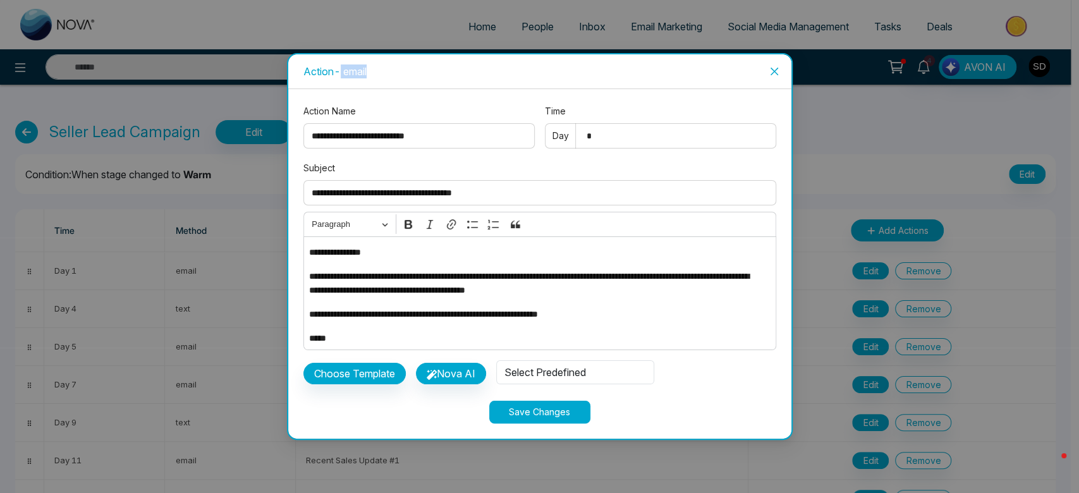
drag, startPoint x: 370, startPoint y: 73, endPoint x: 343, endPoint y: 74, distance: 27.2
click at [343, 74] on div "Action - email" at bounding box center [539, 71] width 473 height 14
click at [774, 71] on icon "close" at bounding box center [774, 71] width 8 height 8
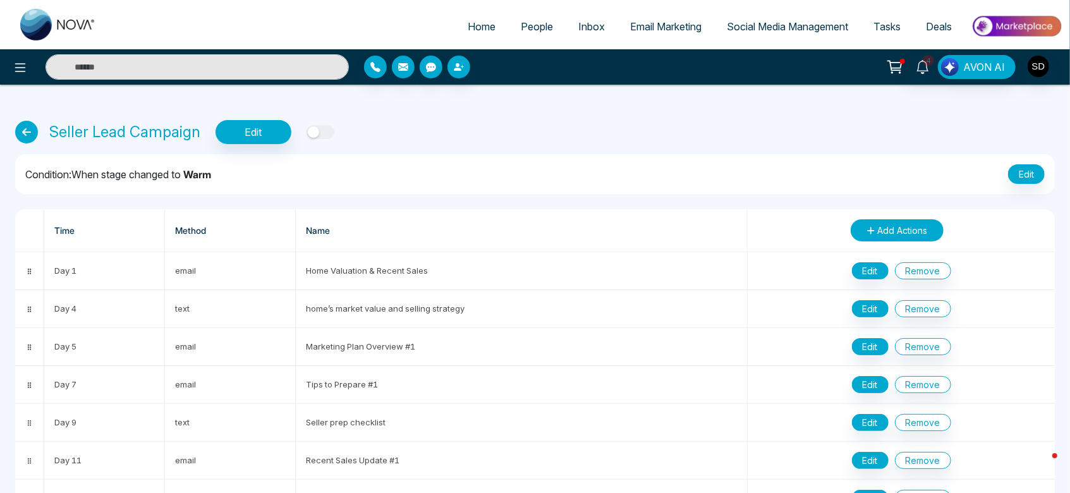
click at [892, 223] on button "Add Actions" at bounding box center [897, 230] width 93 height 22
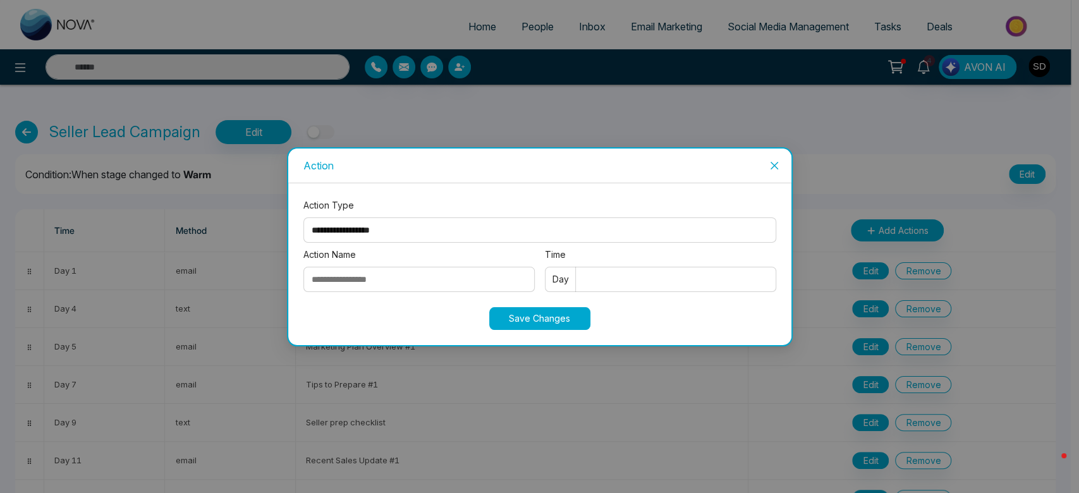
click at [468, 274] on input "Action Name" at bounding box center [418, 279] width 231 height 25
click at [457, 234] on select "**********" at bounding box center [539, 229] width 473 height 25
select select "****"
click at [303, 217] on select "**********" at bounding box center [539, 229] width 473 height 25
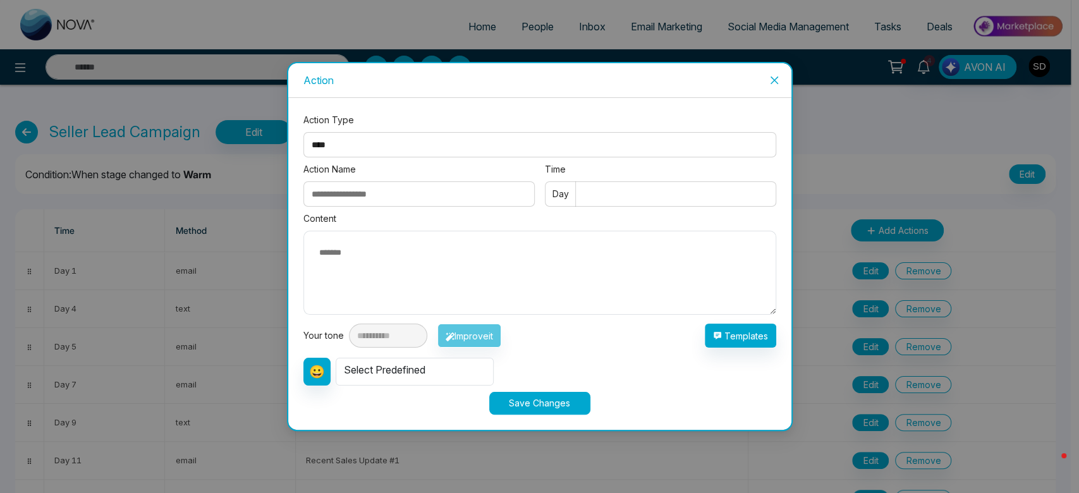
click at [776, 75] on icon "close" at bounding box center [774, 80] width 10 height 10
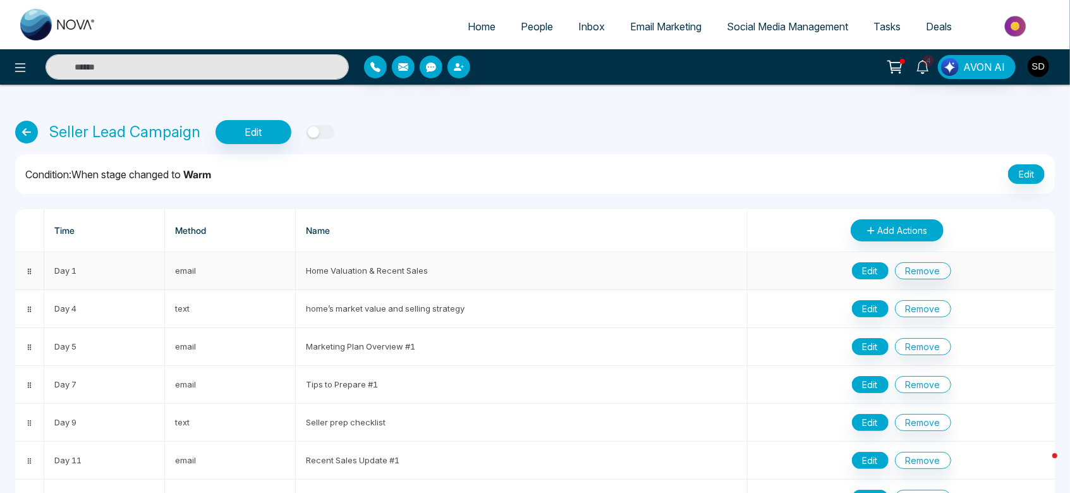
click at [879, 269] on button "Edit" at bounding box center [870, 270] width 37 height 17
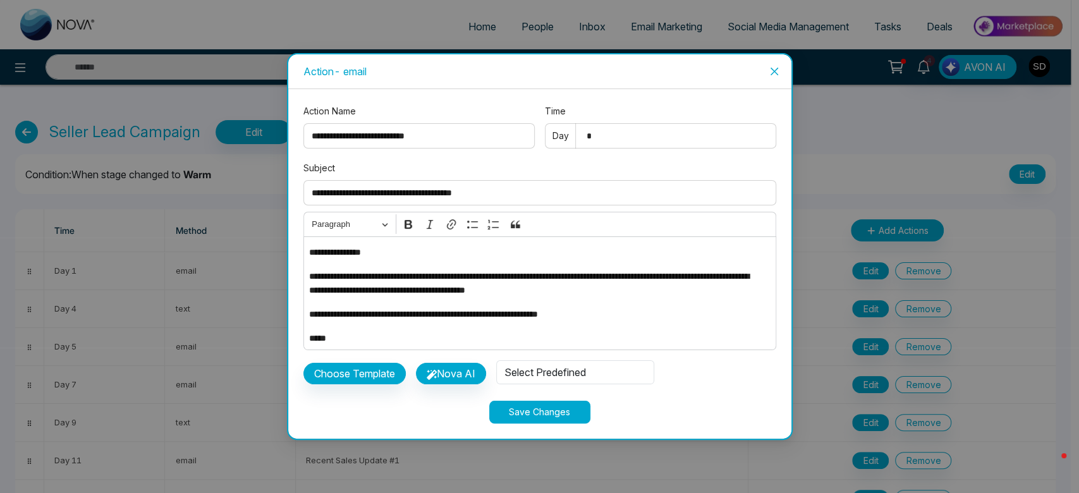
click at [557, 406] on button "Save Changes" at bounding box center [539, 412] width 101 height 23
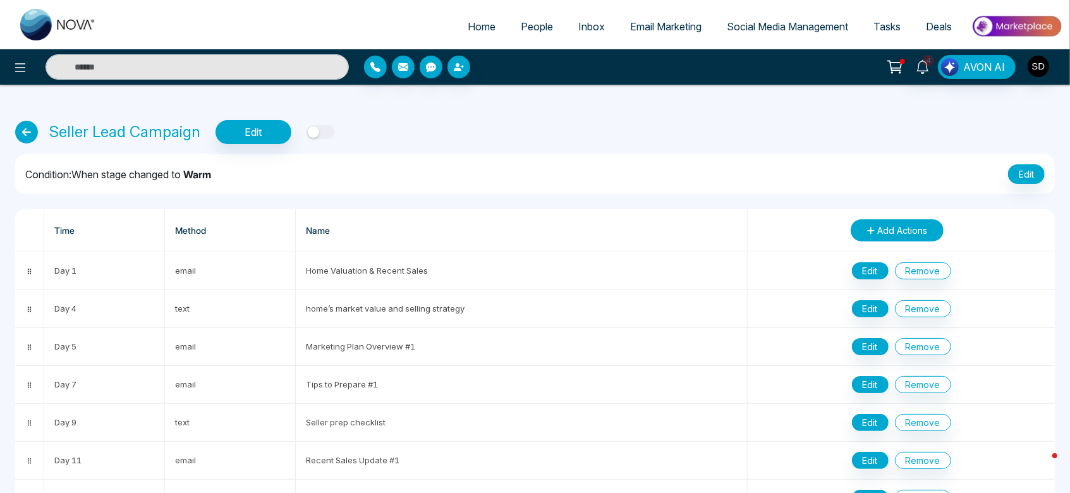
click at [894, 228] on span "Add Actions" at bounding box center [903, 230] width 50 height 13
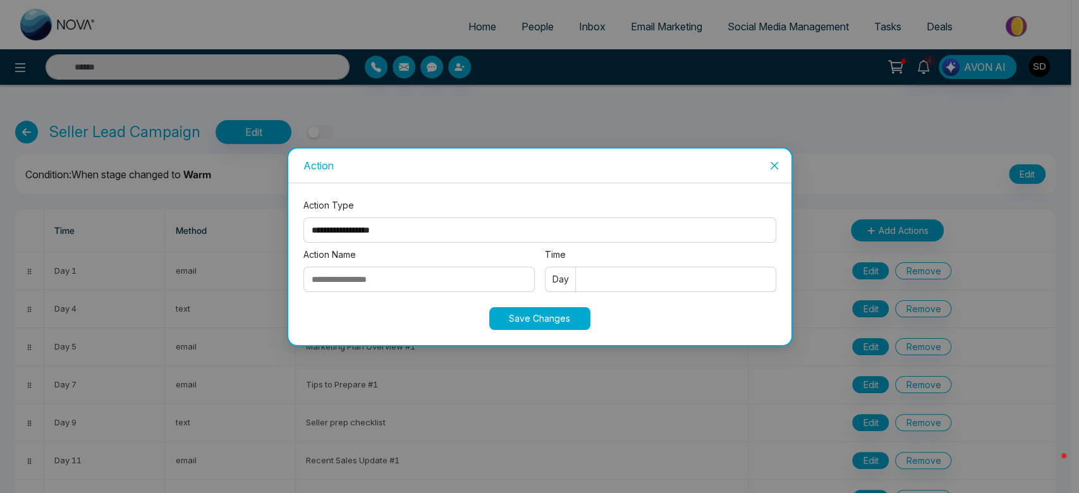
click at [429, 231] on select "**********" at bounding box center [539, 229] width 473 height 25
select select "****"
click at [303, 217] on select "**********" at bounding box center [539, 229] width 473 height 25
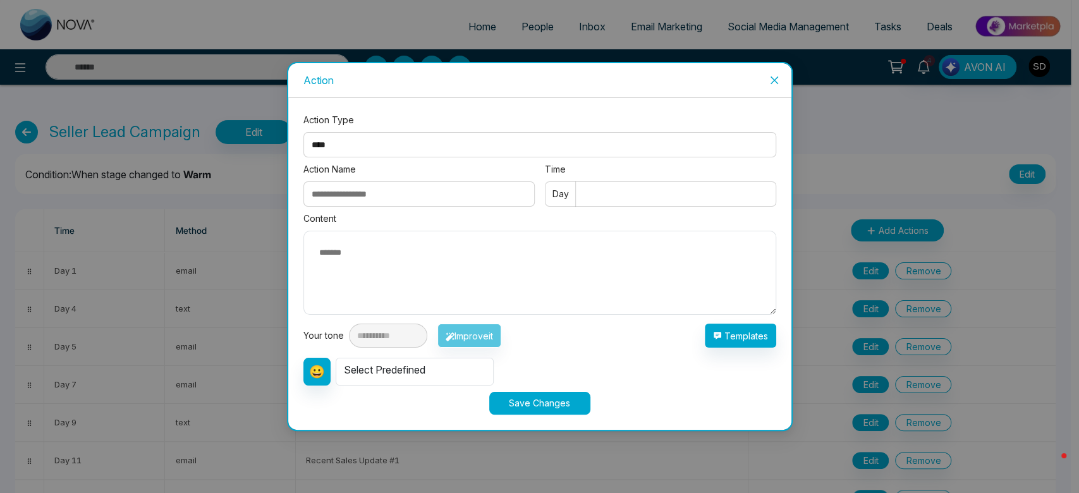
click at [412, 189] on input "Action Name" at bounding box center [418, 193] width 231 height 25
type input "*****"
click at [611, 197] on input "Time" at bounding box center [660, 193] width 231 height 25
type input "*"
click at [392, 192] on input "*****" at bounding box center [418, 193] width 231 height 25
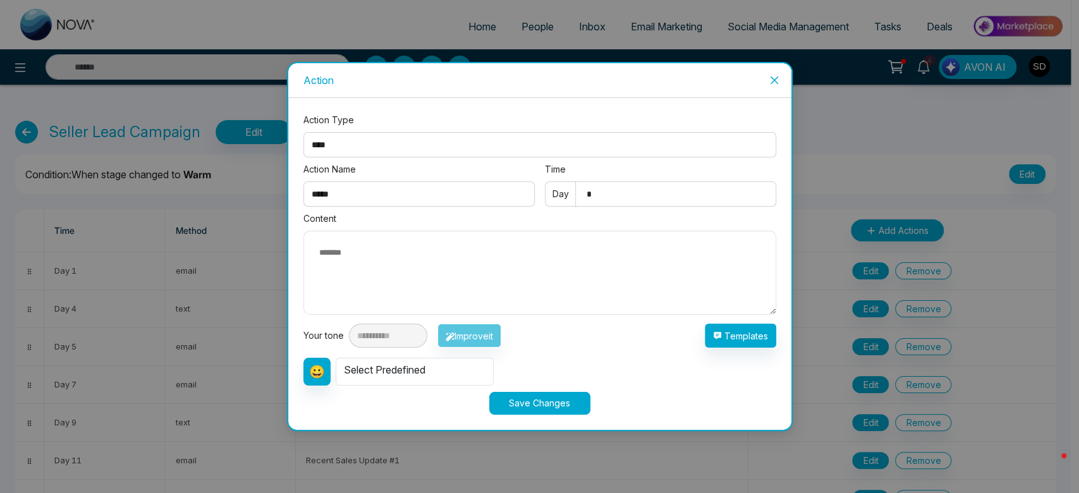
click at [392, 192] on input "*****" at bounding box center [418, 193] width 231 height 25
type input "*****"
click at [399, 279] on textarea at bounding box center [539, 273] width 473 height 84
type textarea "**********"
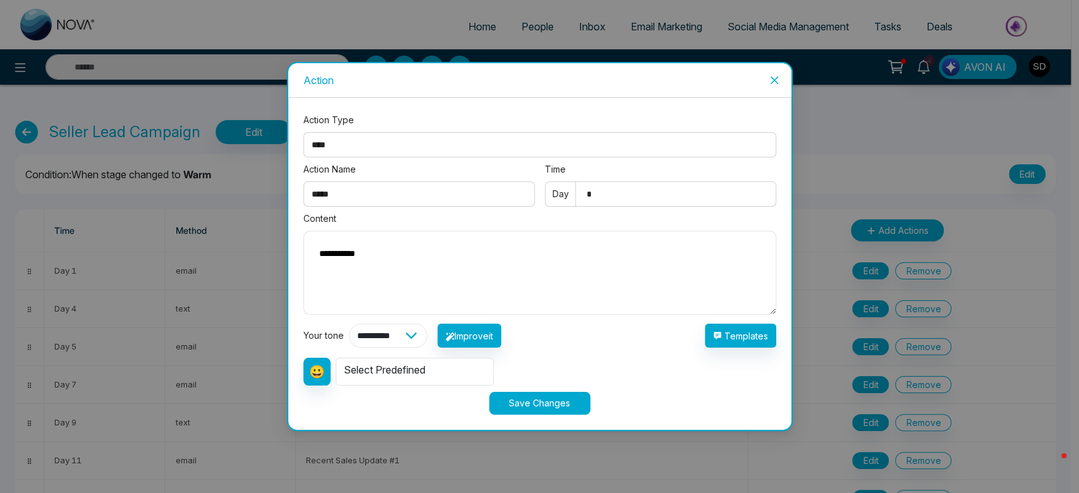
click at [424, 342] on select "**********" at bounding box center [388, 336] width 78 height 24
select select "**********"
click at [349, 324] on select "**********" at bounding box center [388, 336] width 78 height 24
click at [483, 332] on button "Improve it" at bounding box center [469, 336] width 64 height 24
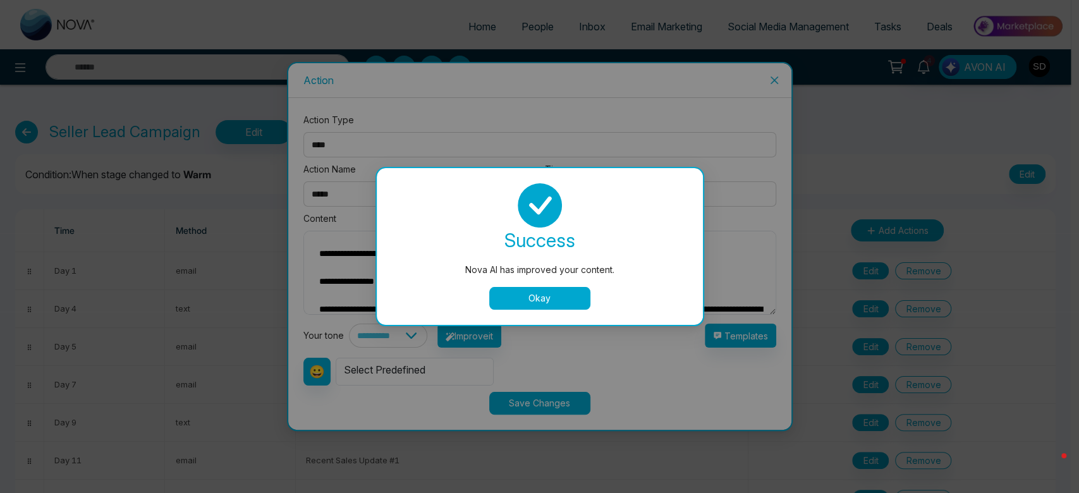
click at [540, 302] on button "Okay" at bounding box center [539, 298] width 101 height 23
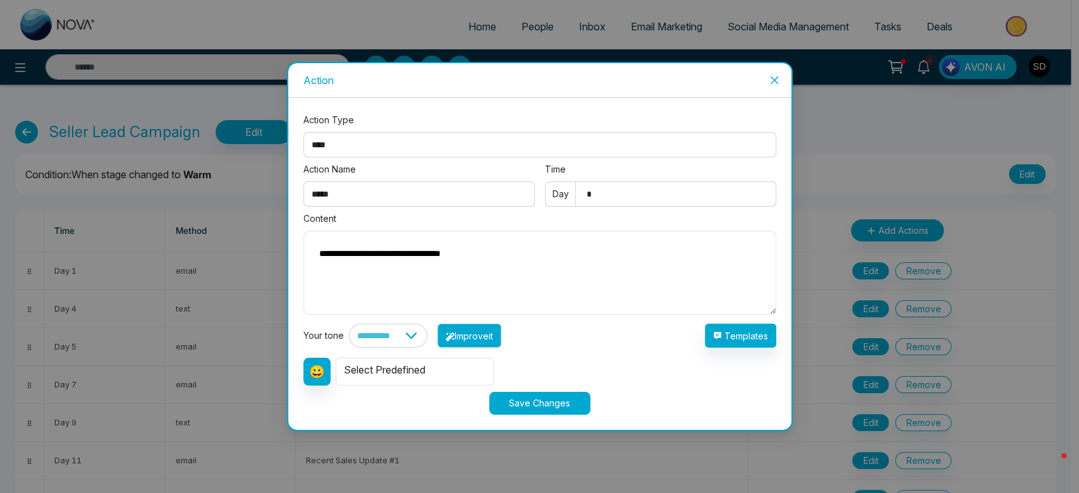
click at [487, 334] on button "Improve it" at bounding box center [469, 336] width 64 height 24
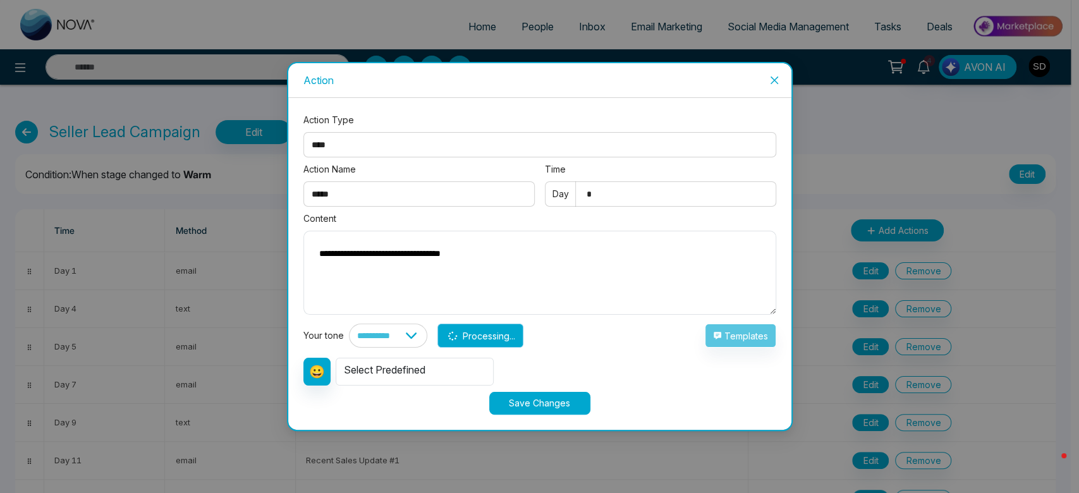
type textarea "**********"
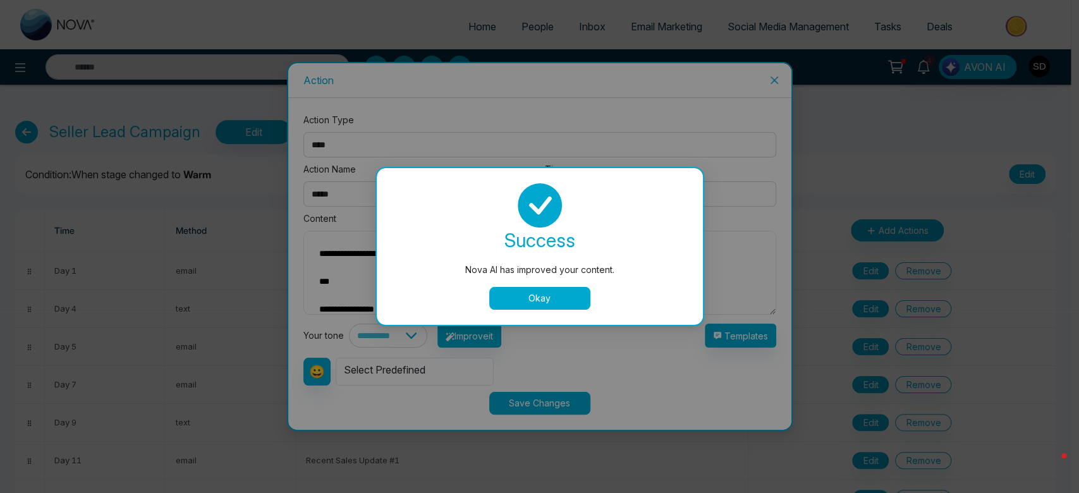
click at [537, 307] on button "Okay" at bounding box center [539, 298] width 101 height 23
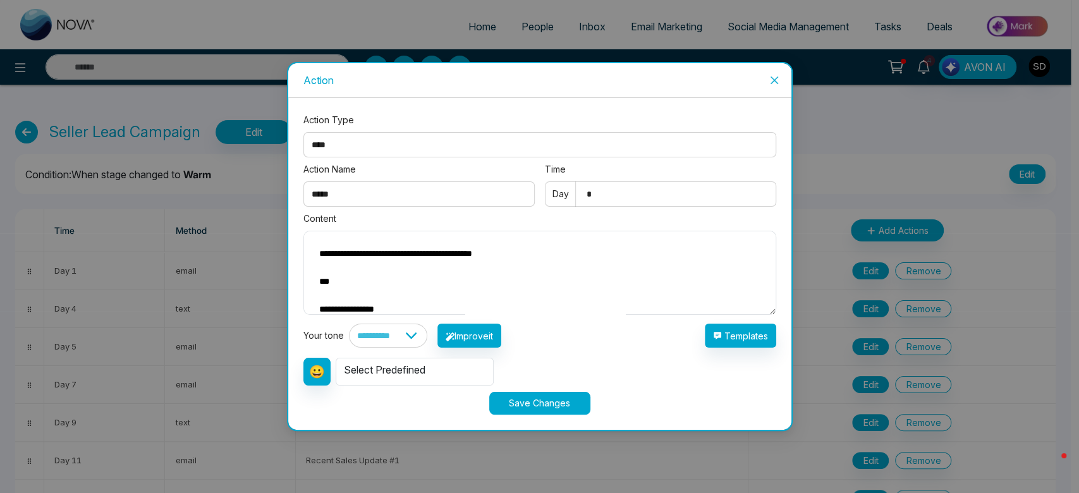
click at [544, 408] on button "Save Changes" at bounding box center [539, 403] width 101 height 23
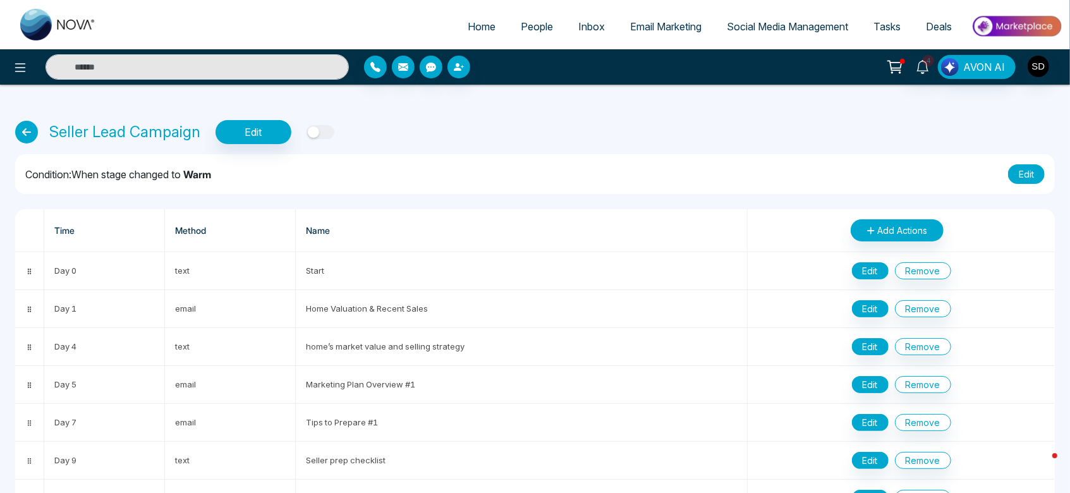
click at [1032, 178] on button "Edit" at bounding box center [1026, 174] width 37 height 20
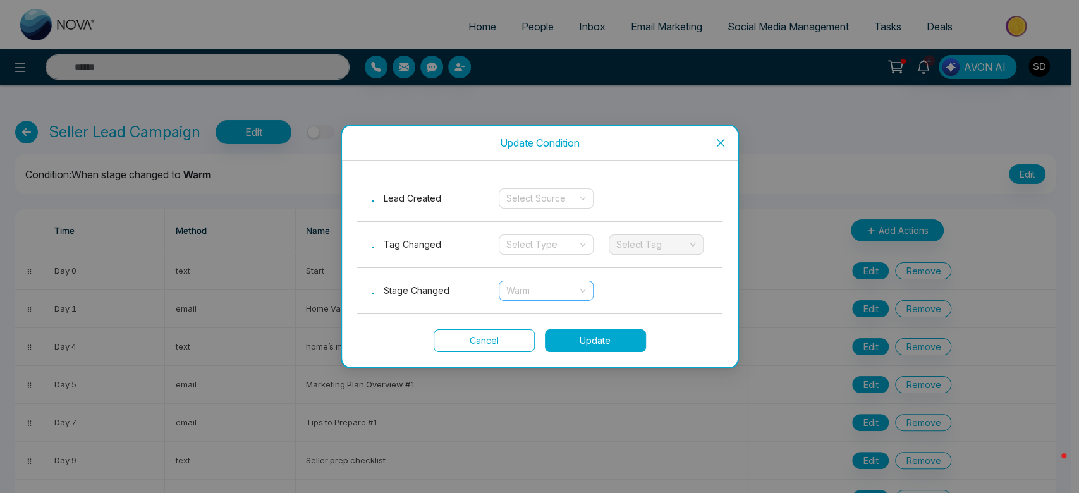
click at [519, 289] on span "Warm" at bounding box center [546, 290] width 80 height 19
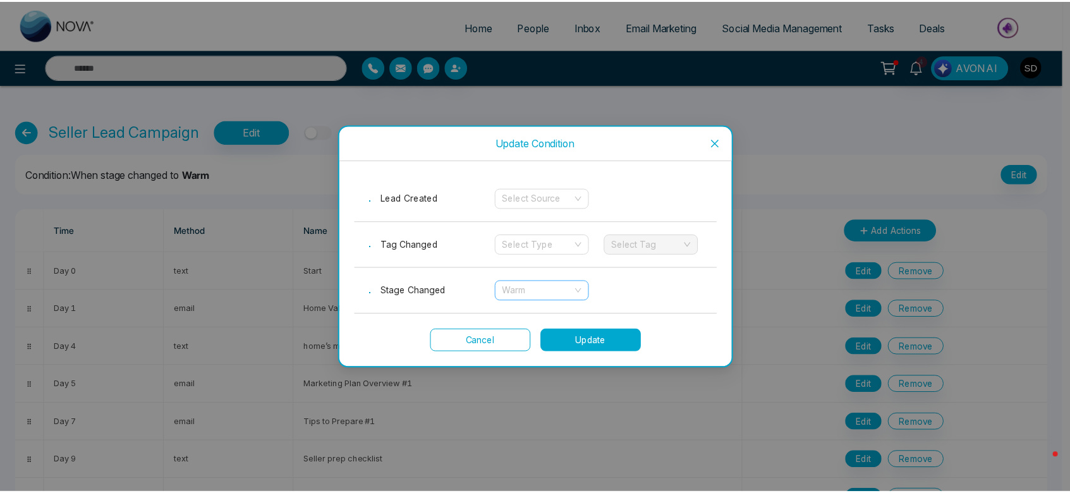
scroll to position [40, 0]
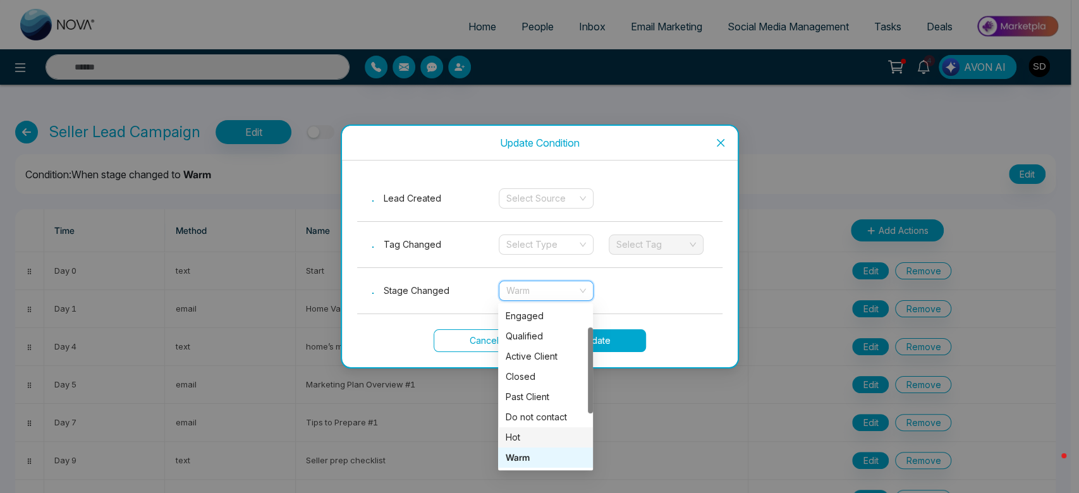
click at [551, 439] on div "Hot" at bounding box center [546, 437] width 80 height 14
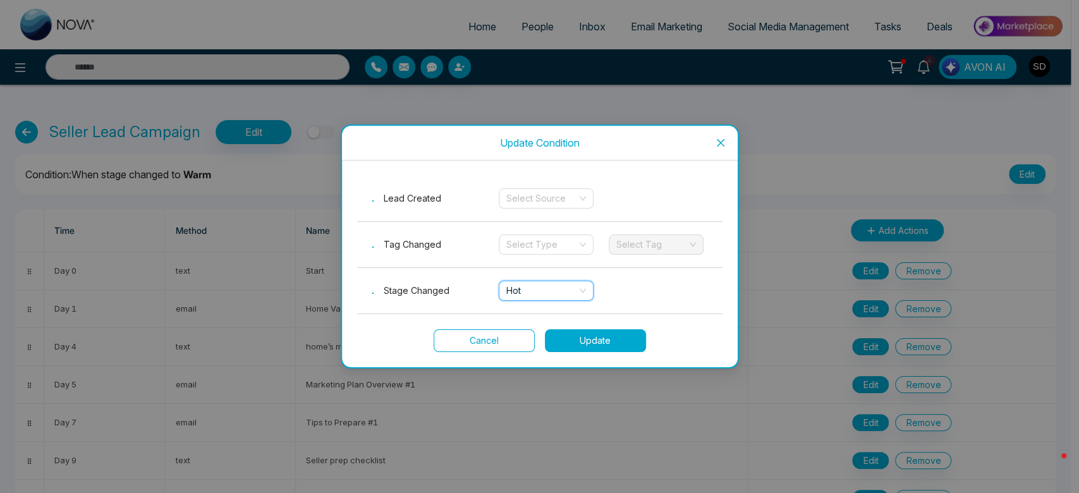
click at [602, 345] on button "Update" at bounding box center [595, 340] width 101 height 23
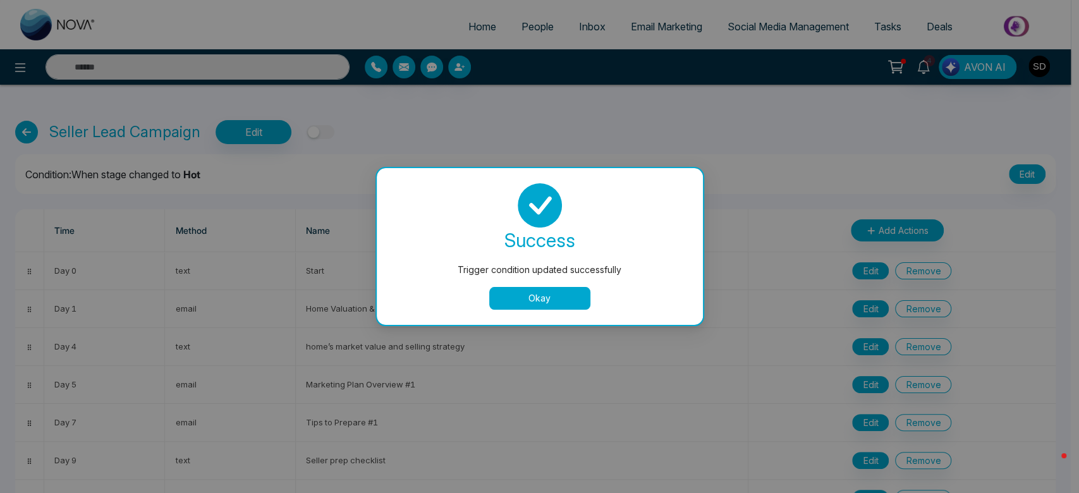
click at [549, 296] on button "Okay" at bounding box center [539, 298] width 101 height 23
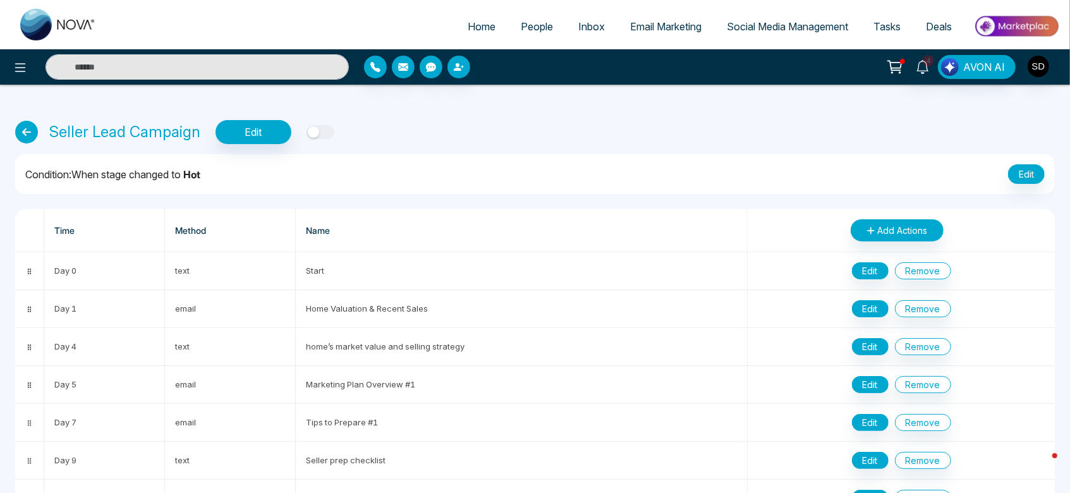
click at [327, 129] on button "button" at bounding box center [321, 132] width 28 height 14
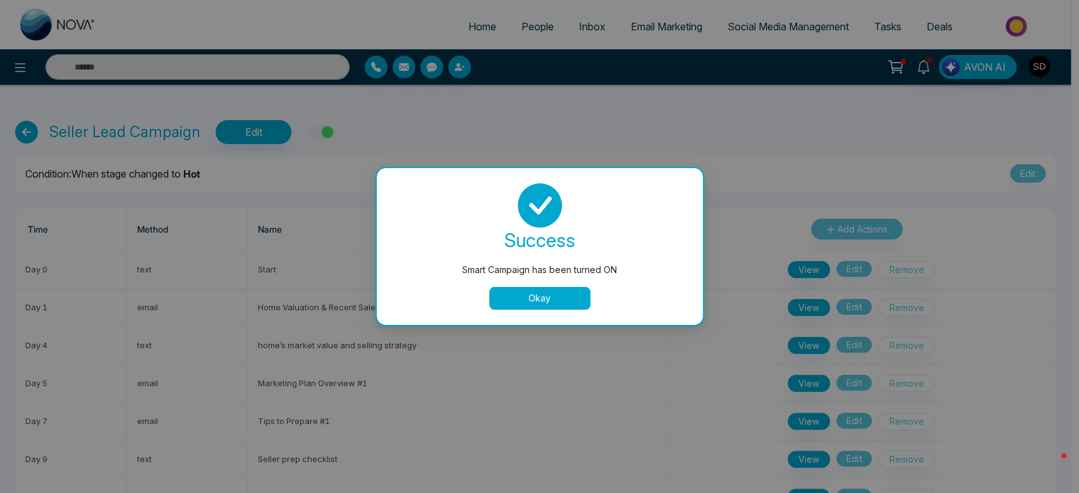
click at [546, 298] on button "Okay" at bounding box center [539, 298] width 101 height 23
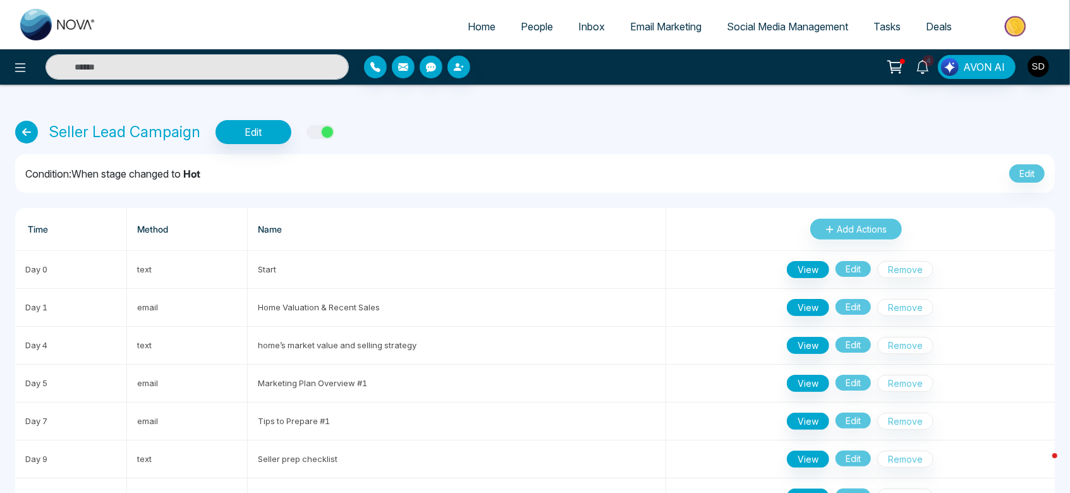
click at [28, 133] on icon at bounding box center [26, 132] width 23 height 23
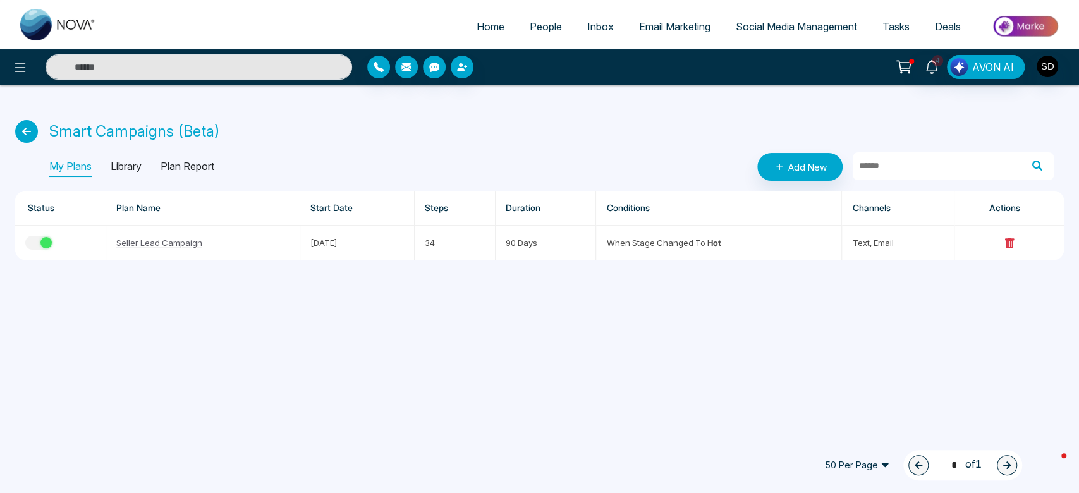
click at [544, 27] on span "People" at bounding box center [546, 26] width 32 height 13
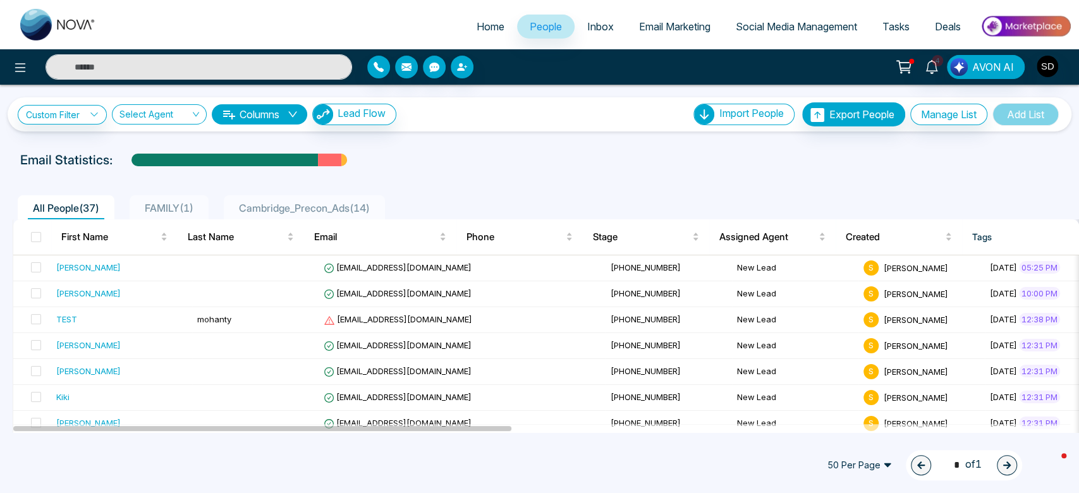
click at [182, 215] on li "FAMILY ( 1 )" at bounding box center [169, 207] width 79 height 24
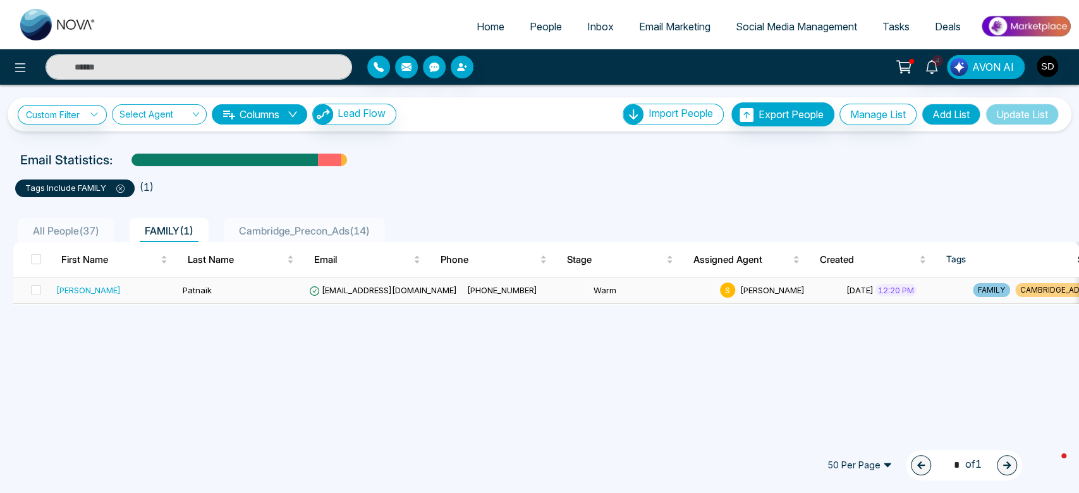
click at [748, 290] on div "S Satya Das" at bounding box center [778, 290] width 116 height 15
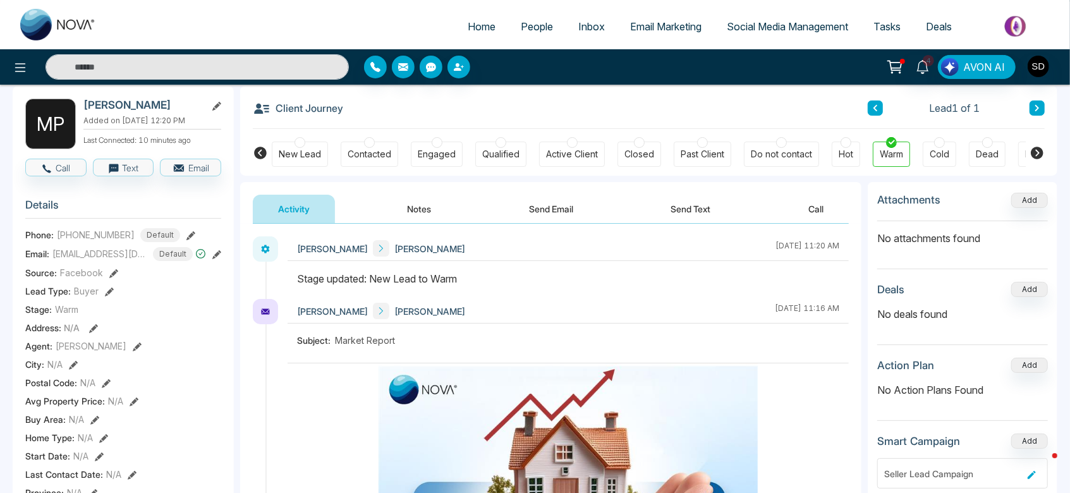
scroll to position [56, 0]
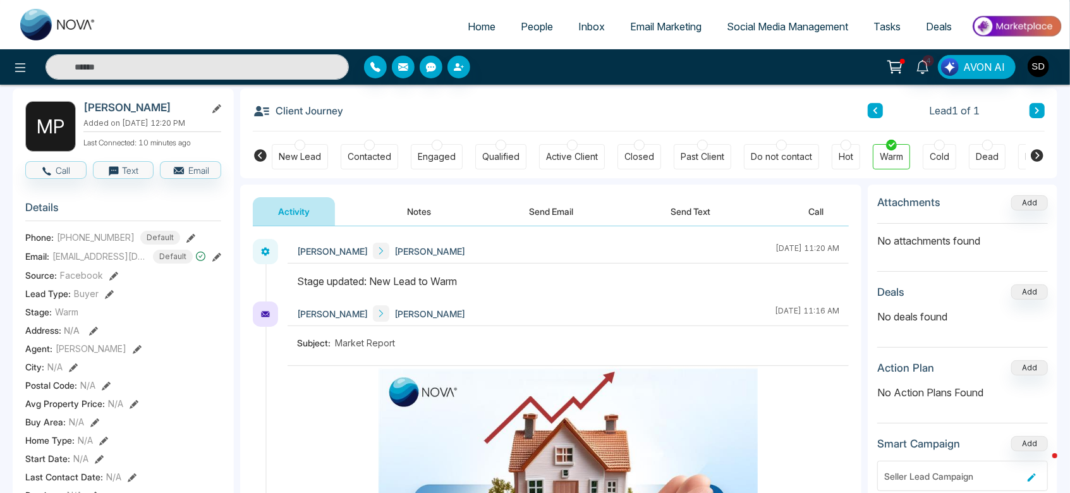
click at [843, 149] on div at bounding box center [846, 145] width 11 height 11
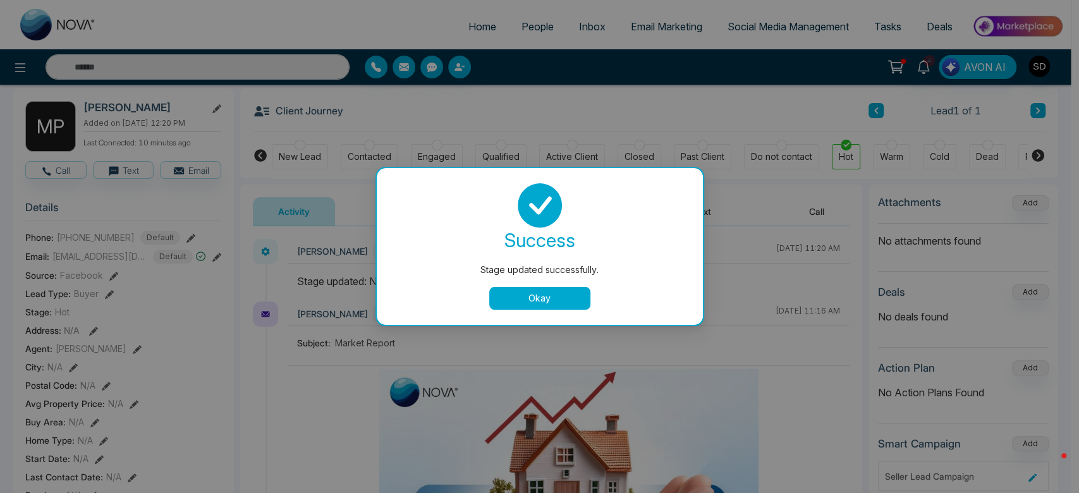
drag, startPoint x: 1075, startPoint y: 193, endPoint x: 1072, endPoint y: 324, distance: 130.9
click at [1072, 324] on div "Stage updated successfully. success Stage updated successfully. Okay" at bounding box center [539, 246] width 1079 height 493
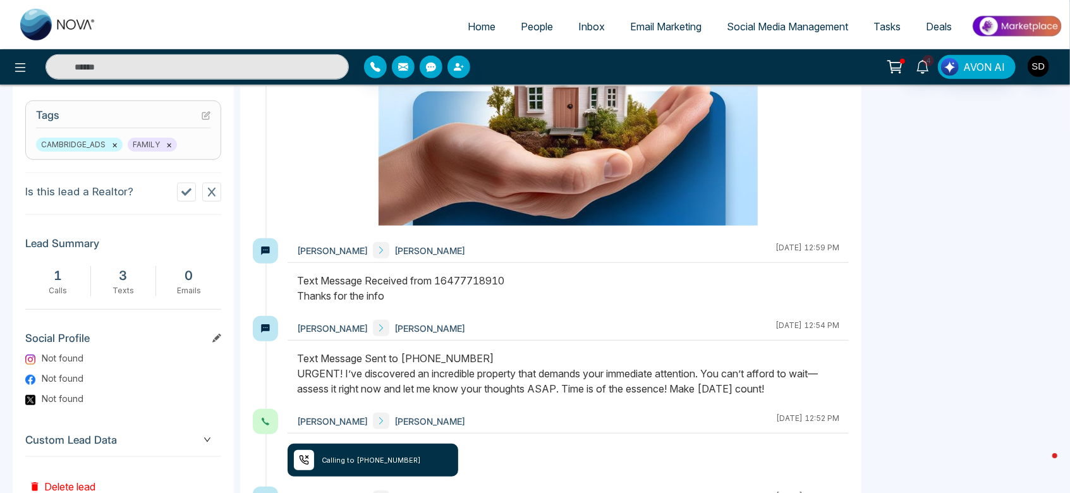
scroll to position [527, 0]
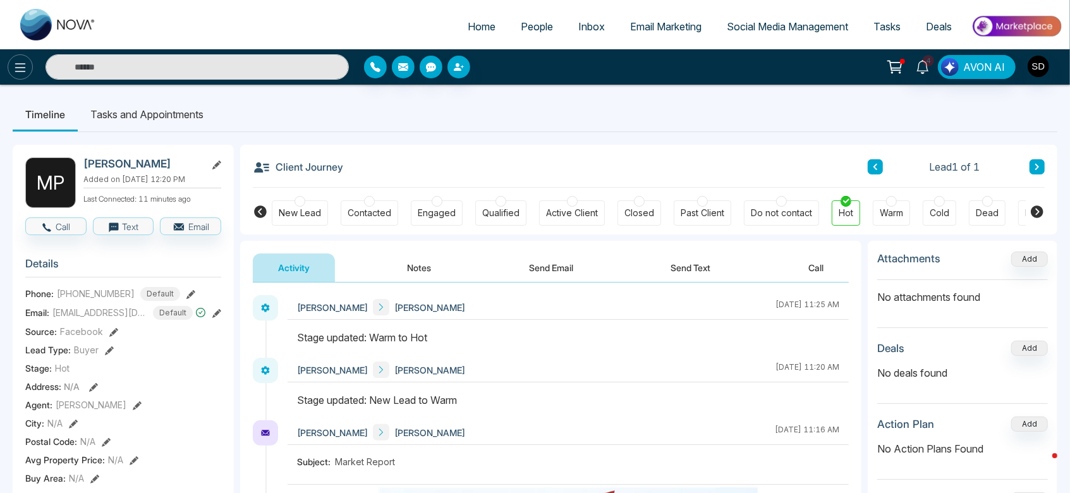
click at [20, 65] on icon at bounding box center [20, 67] width 15 height 15
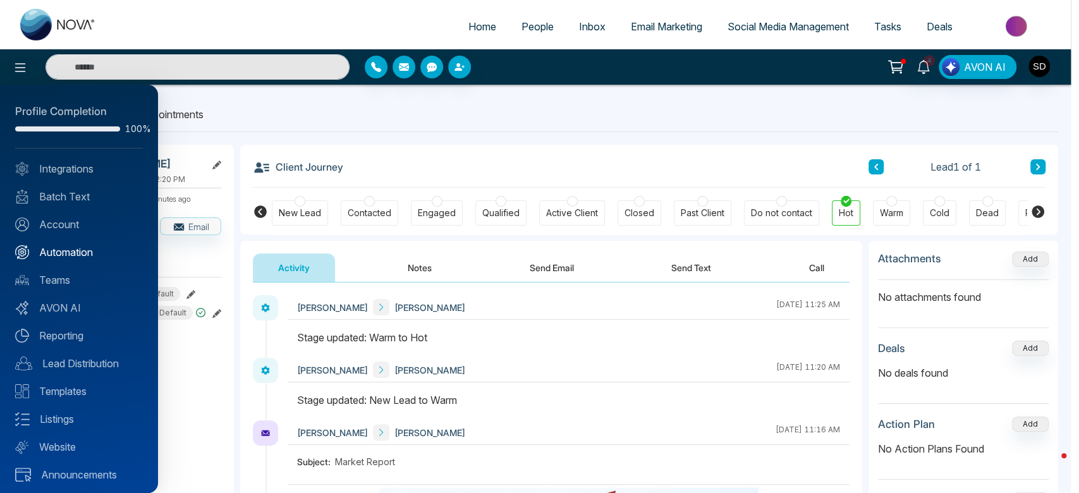
click at [80, 252] on link "Automation" at bounding box center [79, 252] width 128 height 15
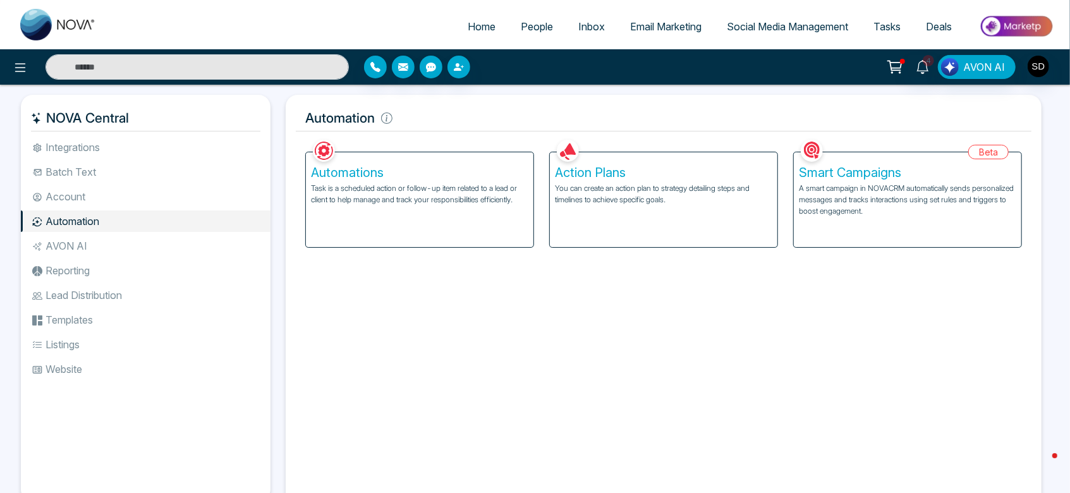
click at [851, 195] on p "A smart campaign in NOVACRM automatically sends personalized messages and track…" at bounding box center [907, 200] width 217 height 34
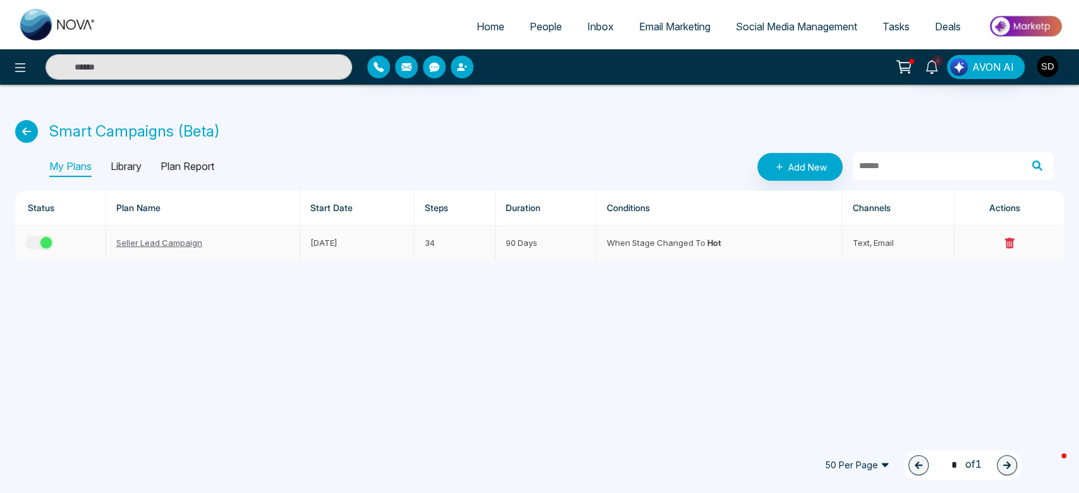
click at [156, 242] on link "Seller Lead Campaign" at bounding box center [159, 243] width 86 height 10
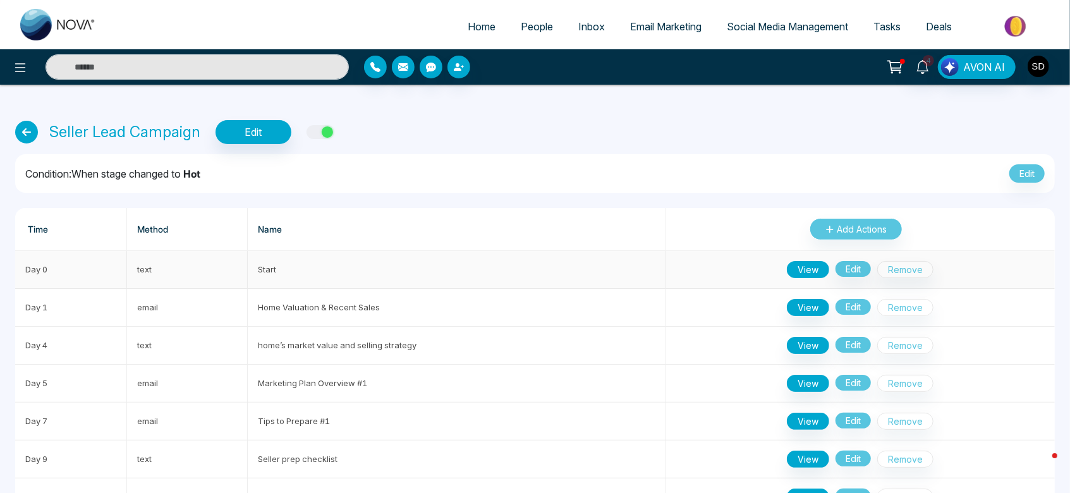
click at [810, 267] on button "View" at bounding box center [808, 269] width 42 height 17
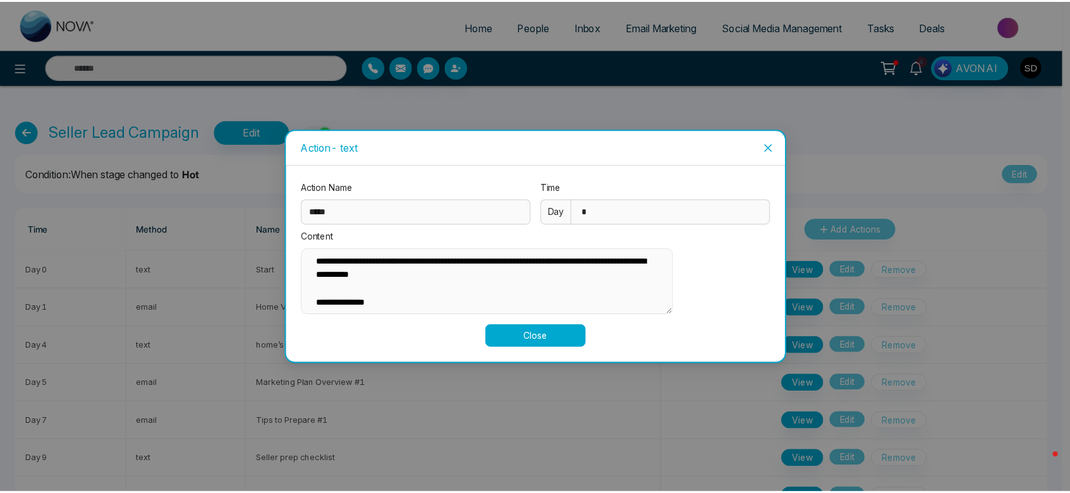
scroll to position [156, 0]
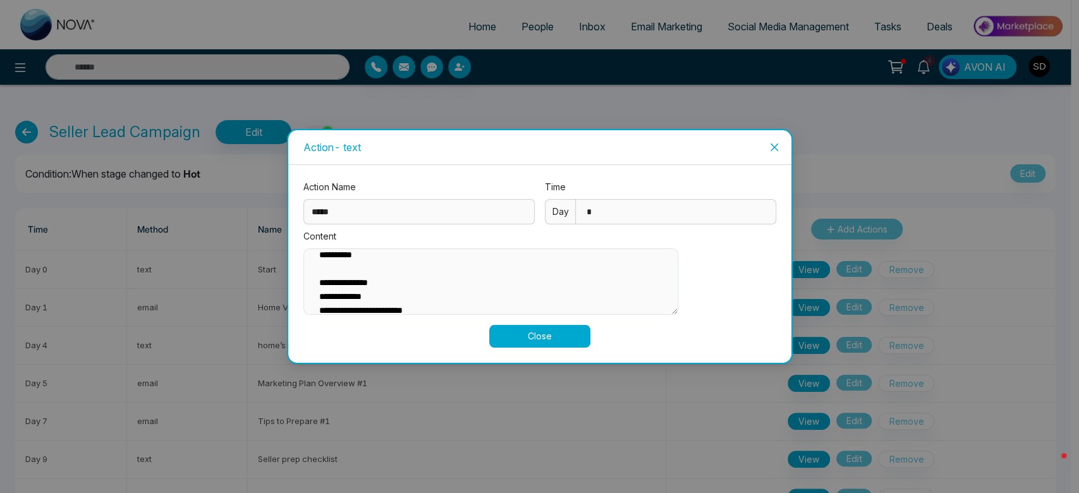
click at [556, 341] on button "Close" at bounding box center [539, 336] width 101 height 23
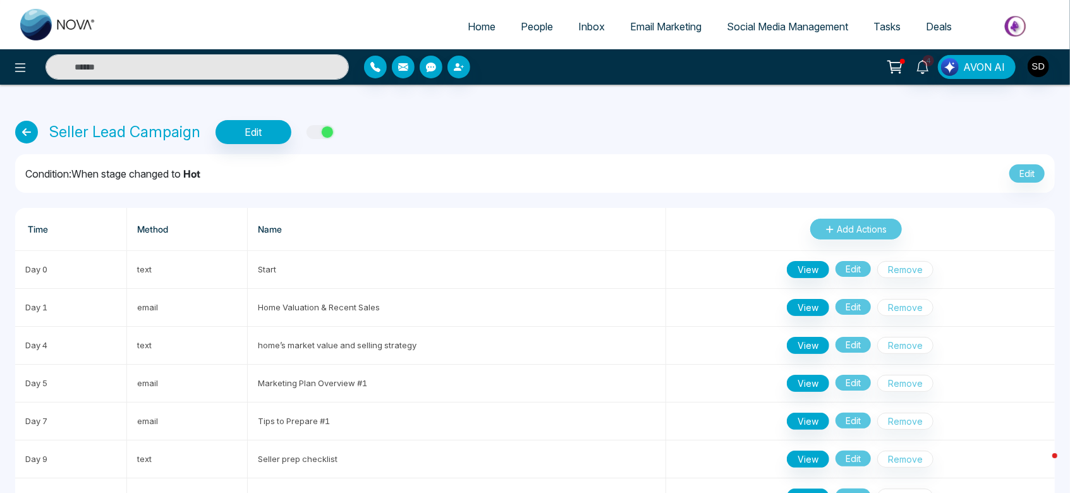
click at [521, 27] on span "People" at bounding box center [537, 26] width 32 height 13
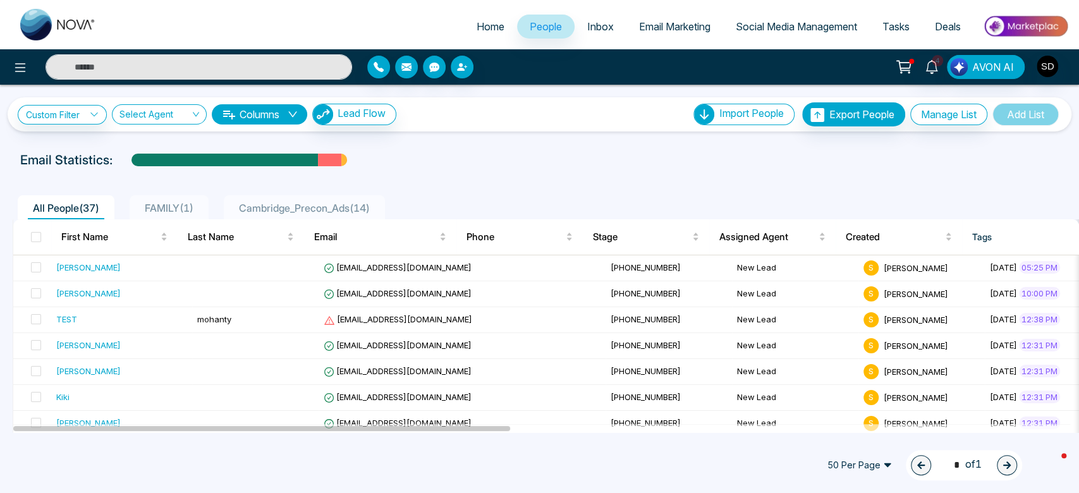
click at [197, 205] on span "FAMILY ( 1 )" at bounding box center [169, 208] width 59 height 13
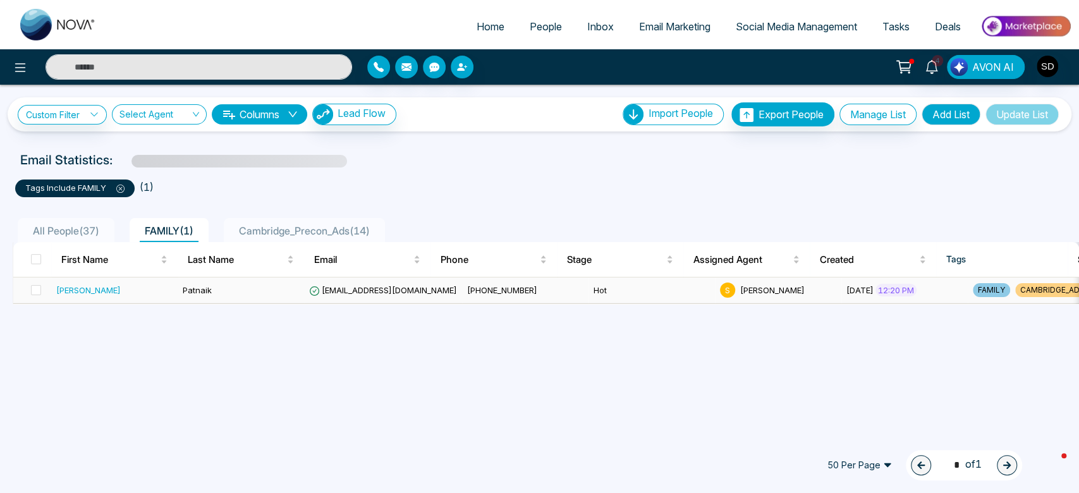
click at [89, 288] on div "[PERSON_NAME]" at bounding box center [114, 290] width 116 height 13
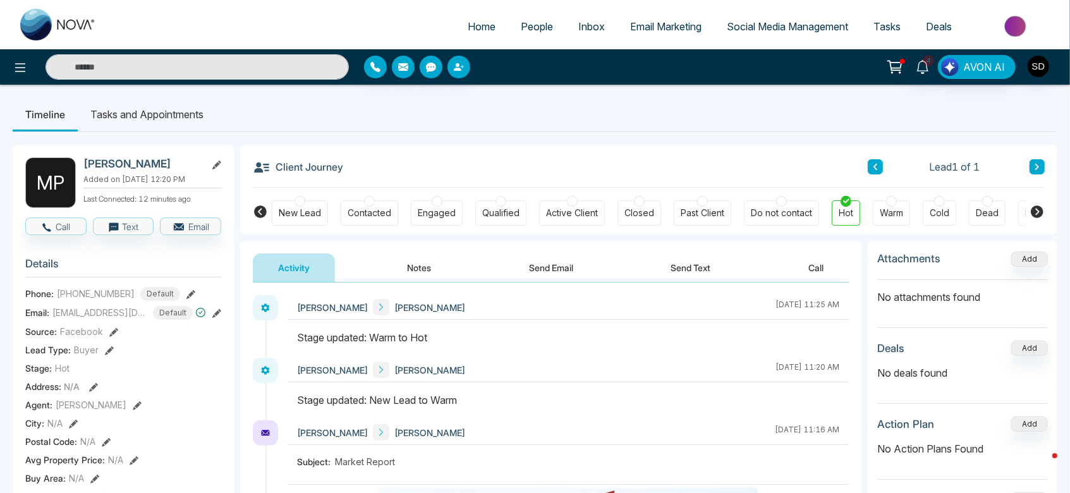
click at [562, 267] on button "Send Email" at bounding box center [551, 267] width 95 height 28
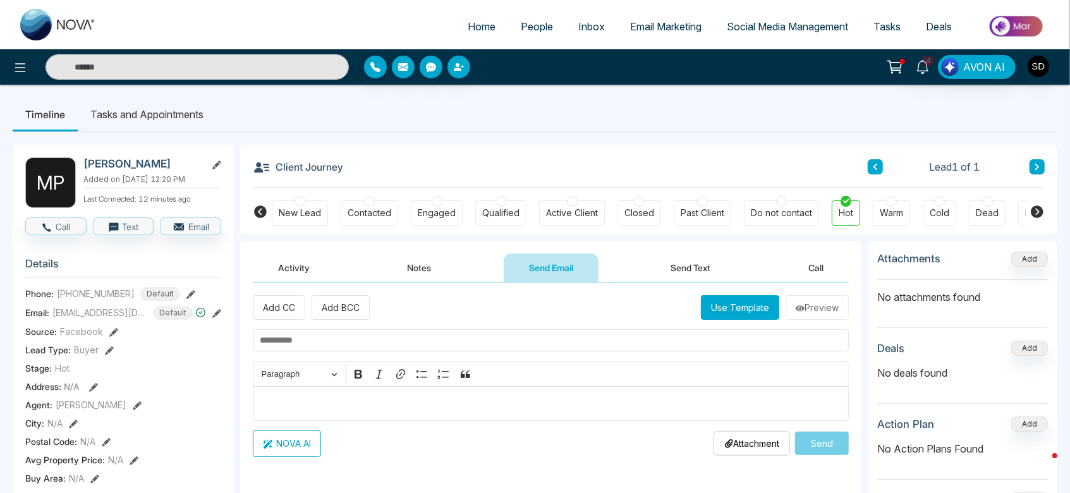
click at [693, 264] on button "Send Text" at bounding box center [691, 267] width 90 height 28
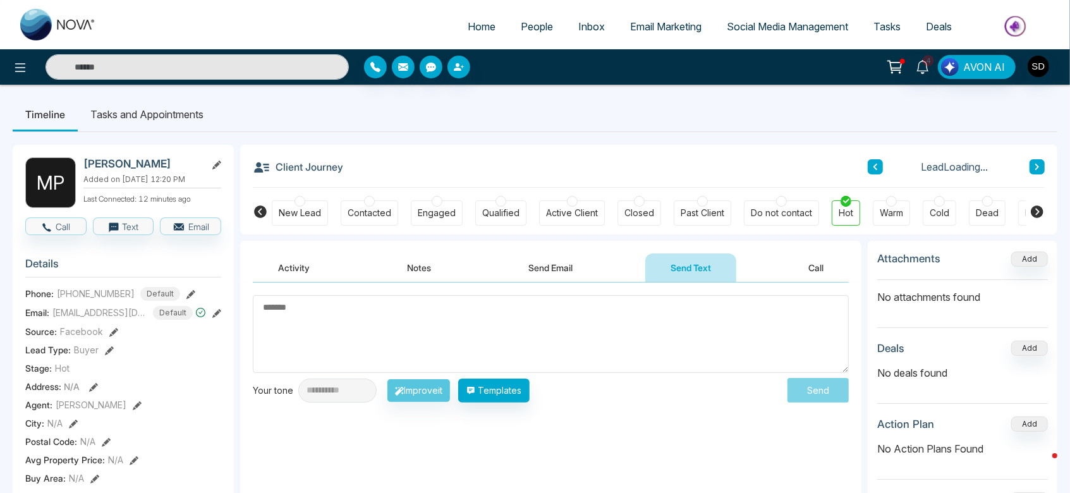
click at [544, 338] on textarea at bounding box center [551, 334] width 596 height 78
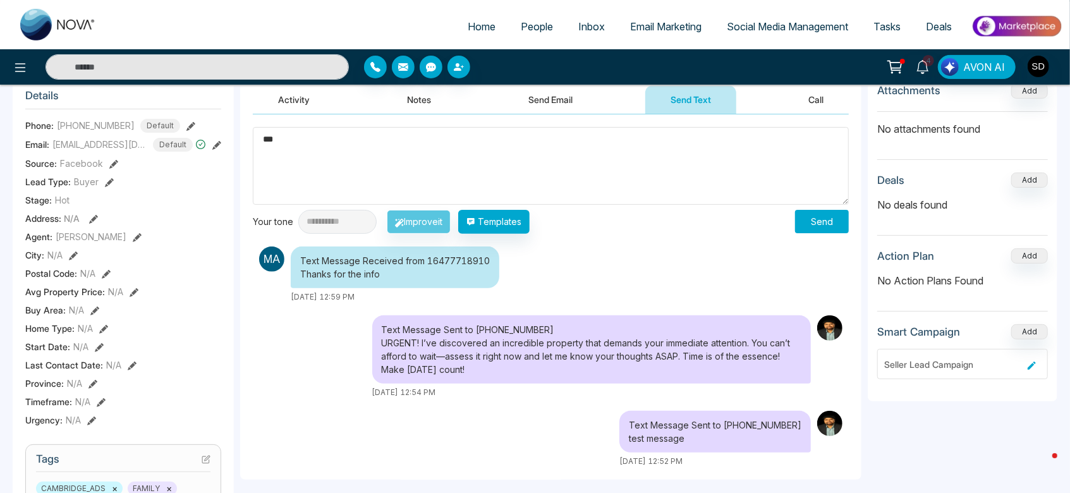
scroll to position [163, 0]
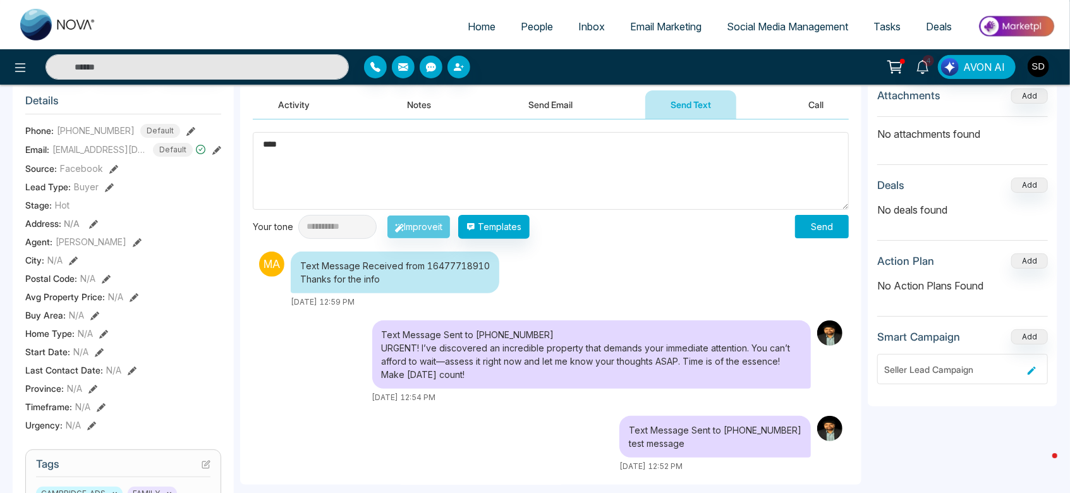
type textarea "****"
click at [299, 102] on button "Activity" at bounding box center [294, 104] width 82 height 28
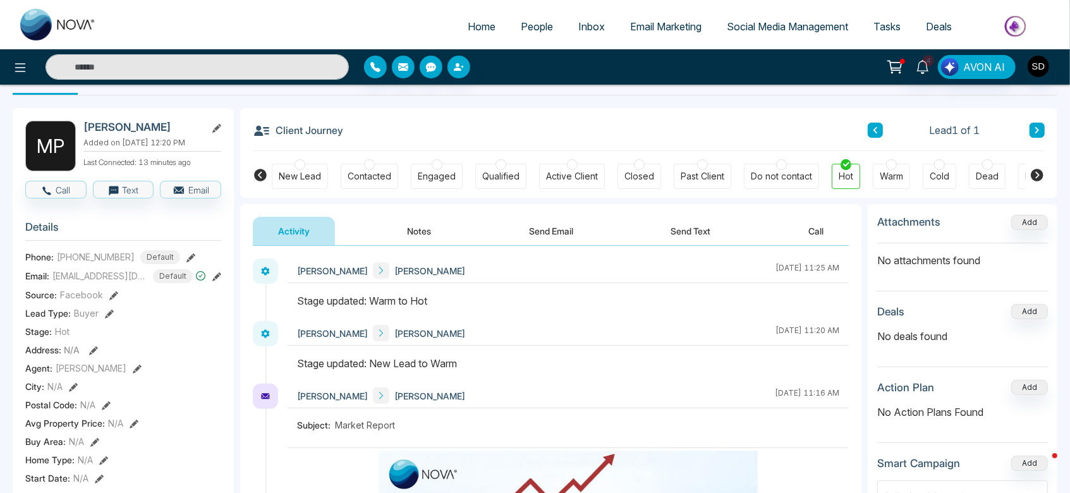
scroll to position [2, 0]
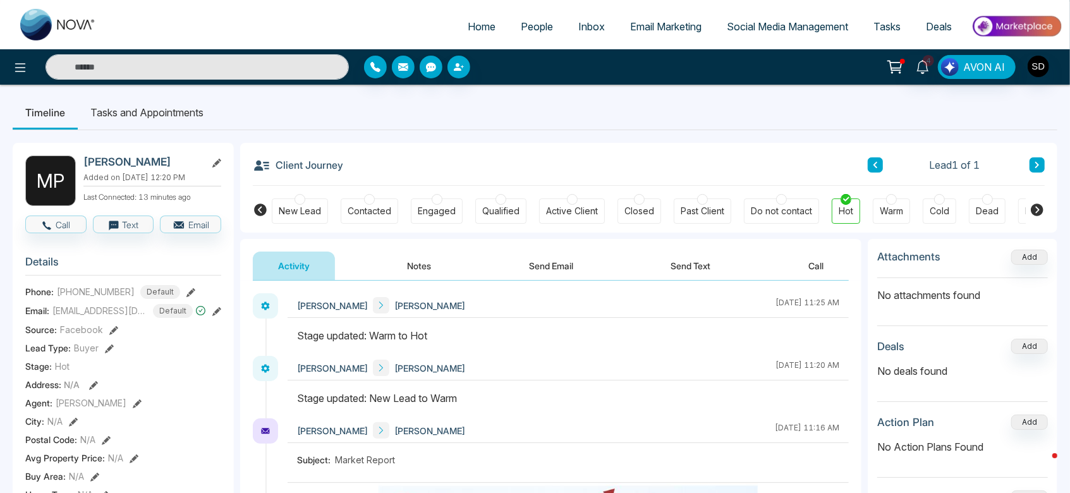
click at [61, 20] on img at bounding box center [58, 25] width 76 height 32
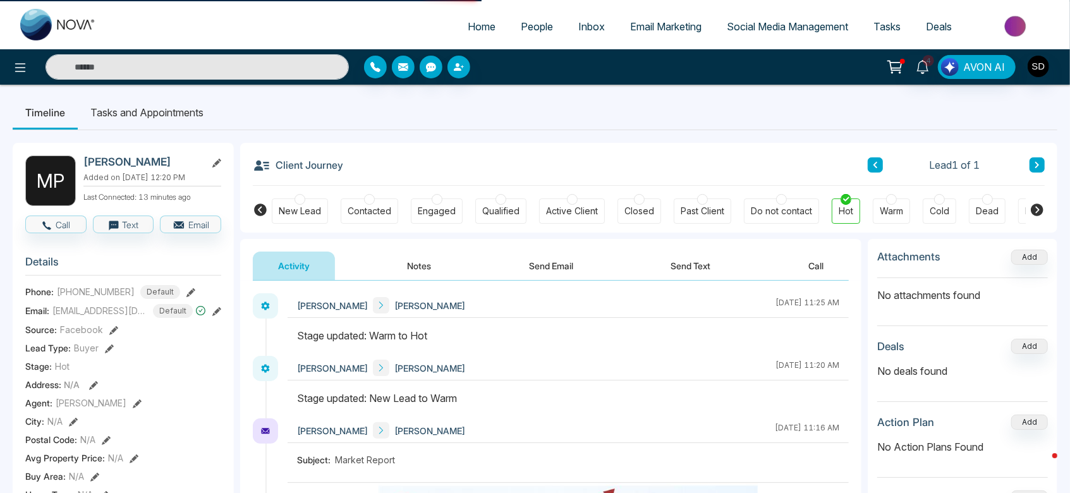
select select "*"
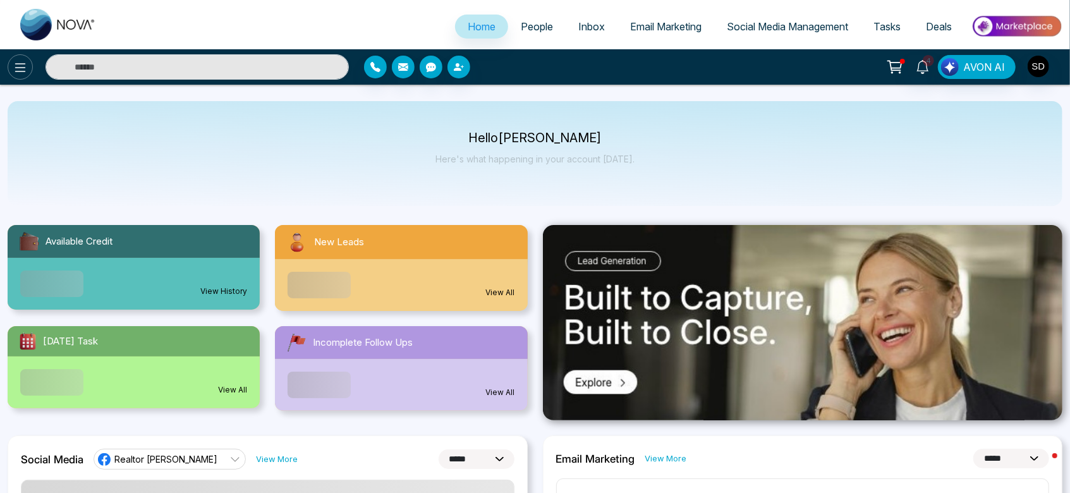
click at [16, 76] on button at bounding box center [20, 66] width 25 height 25
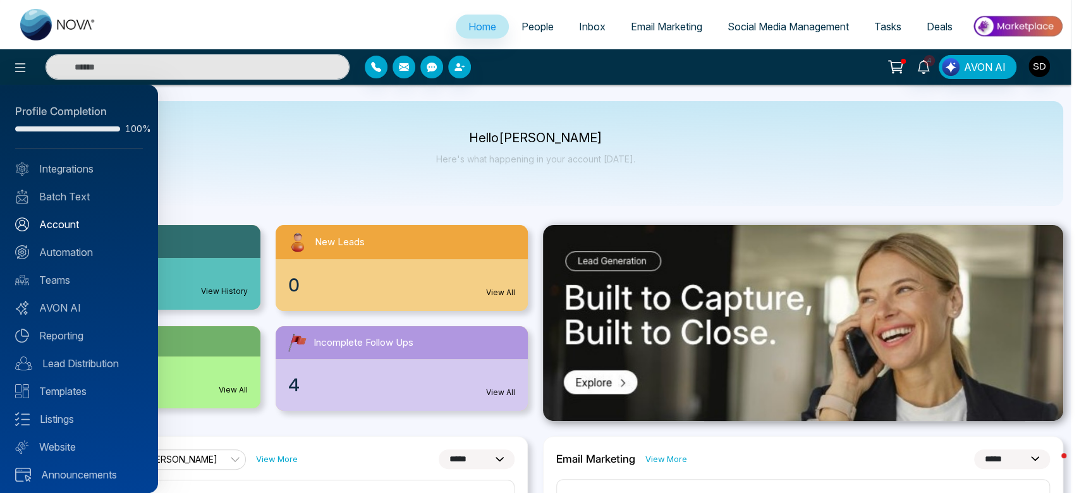
click at [56, 225] on link "Account" at bounding box center [79, 224] width 128 height 15
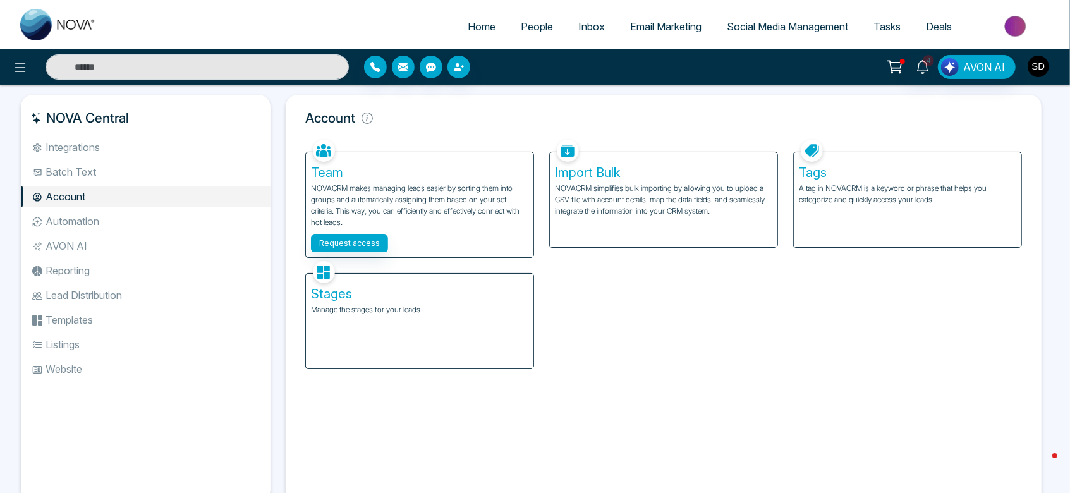
click at [1039, 74] on img "button" at bounding box center [1038, 66] width 21 height 21
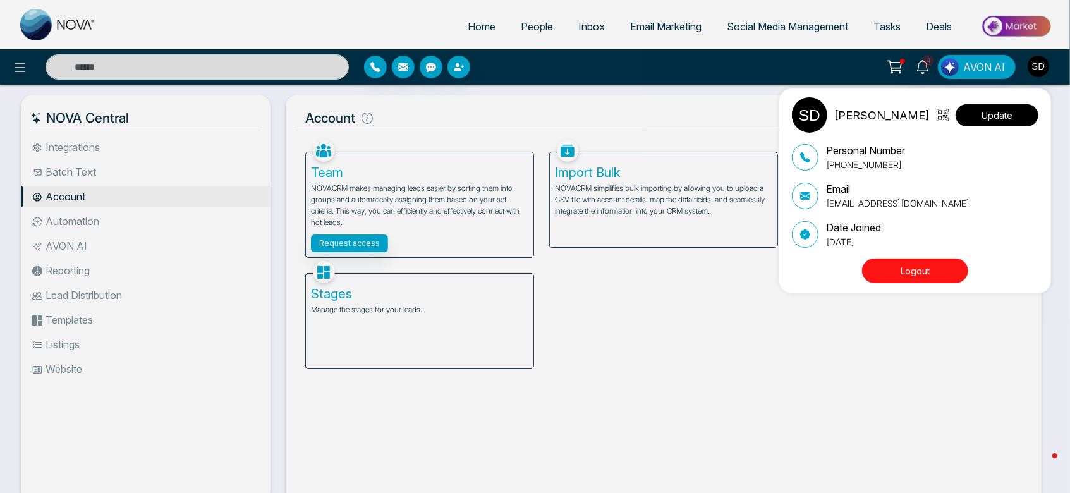
click at [995, 111] on button "Update" at bounding box center [997, 115] width 83 height 22
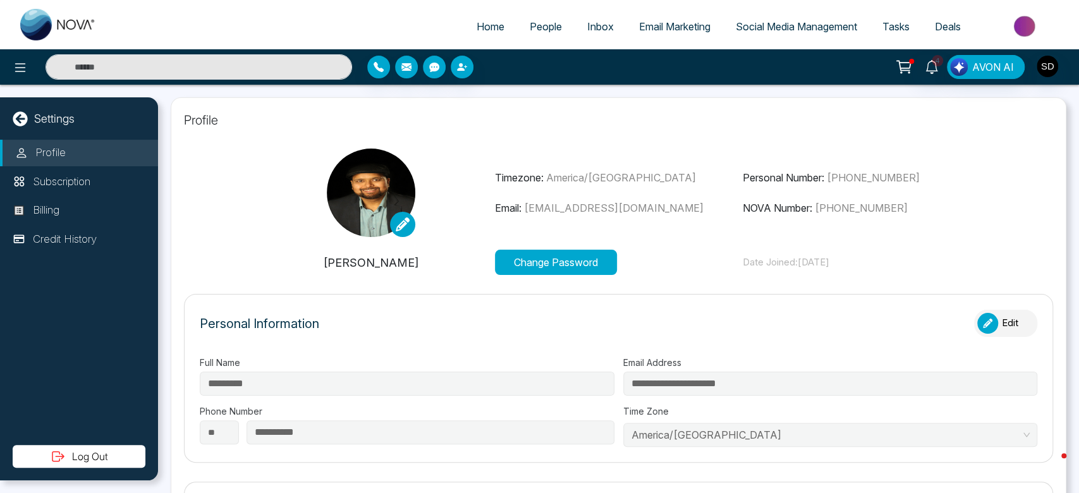
type input "**********"
click at [52, 180] on p "Subscription" at bounding box center [62, 182] width 58 height 16
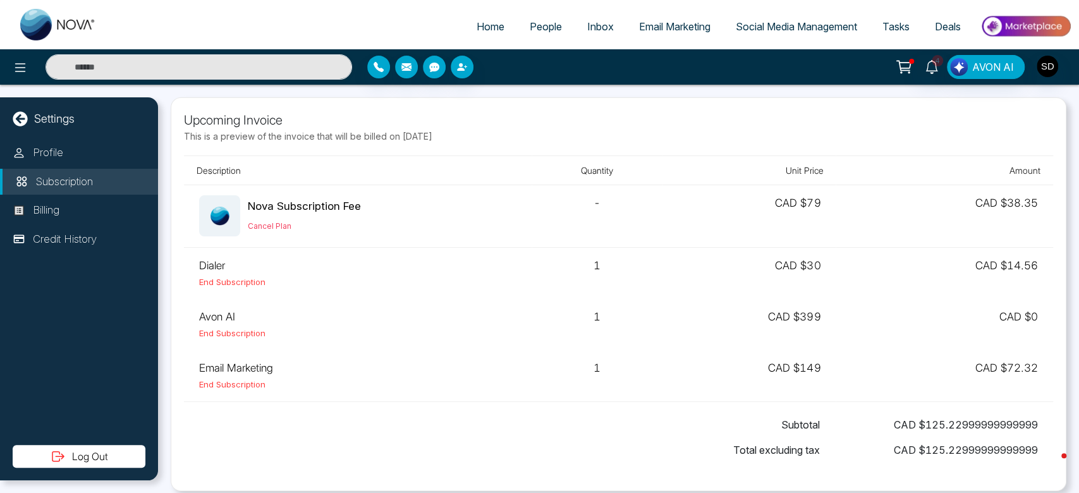
drag, startPoint x: 197, startPoint y: 134, endPoint x: 480, endPoint y: 140, distance: 283.9
click at [480, 140] on p "This is a preview of the invoice that will be billed on [DATE]" at bounding box center [618, 136] width 869 height 13
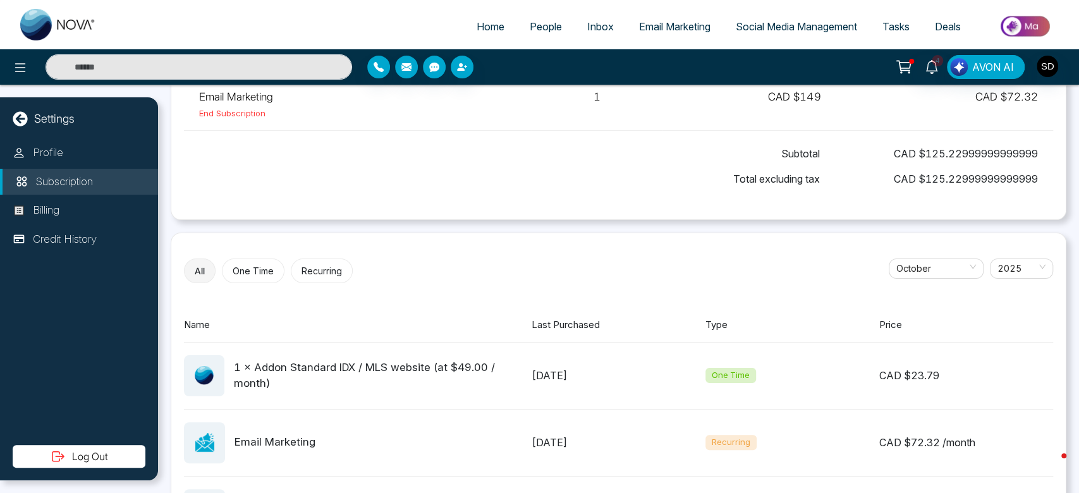
scroll to position [276, 0]
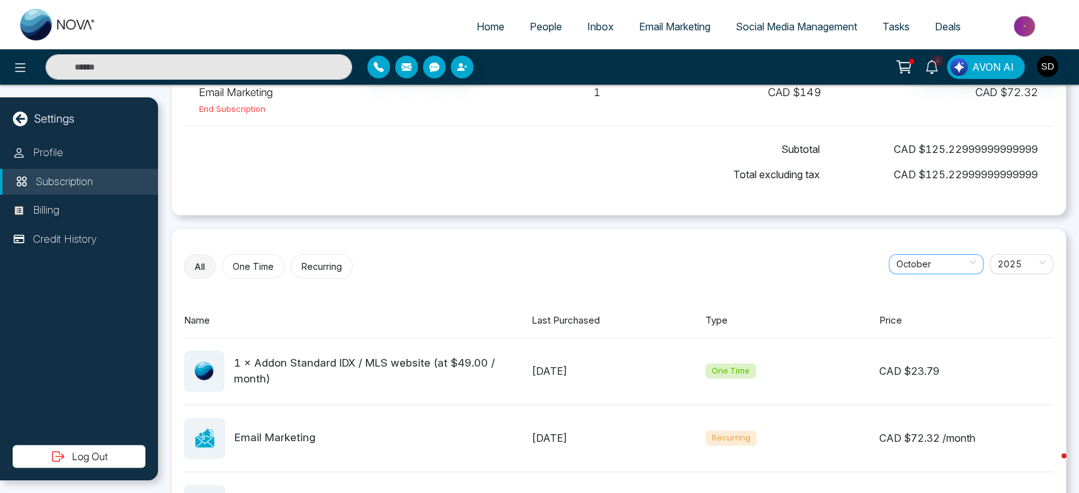
click at [946, 269] on span "October" at bounding box center [936, 264] width 80 height 19
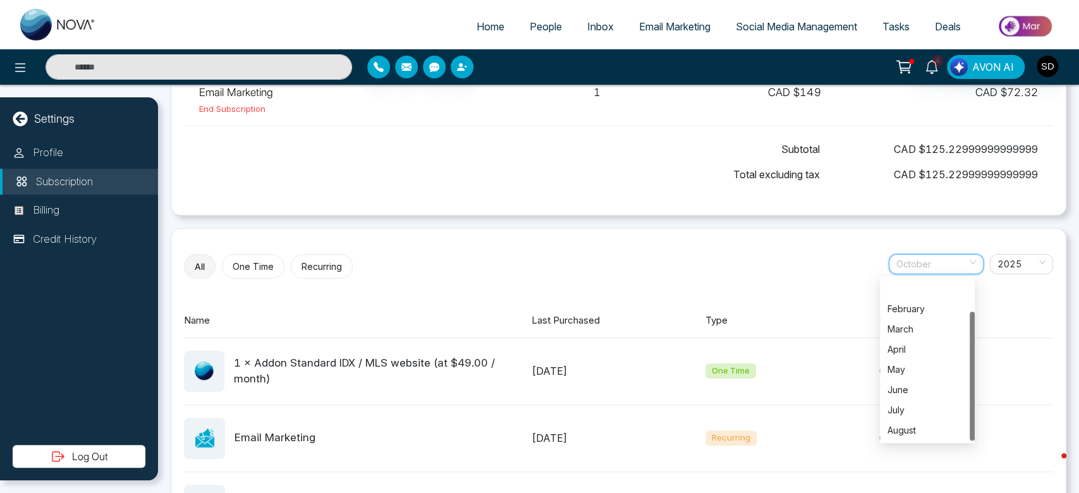
scroll to position [40, 0]
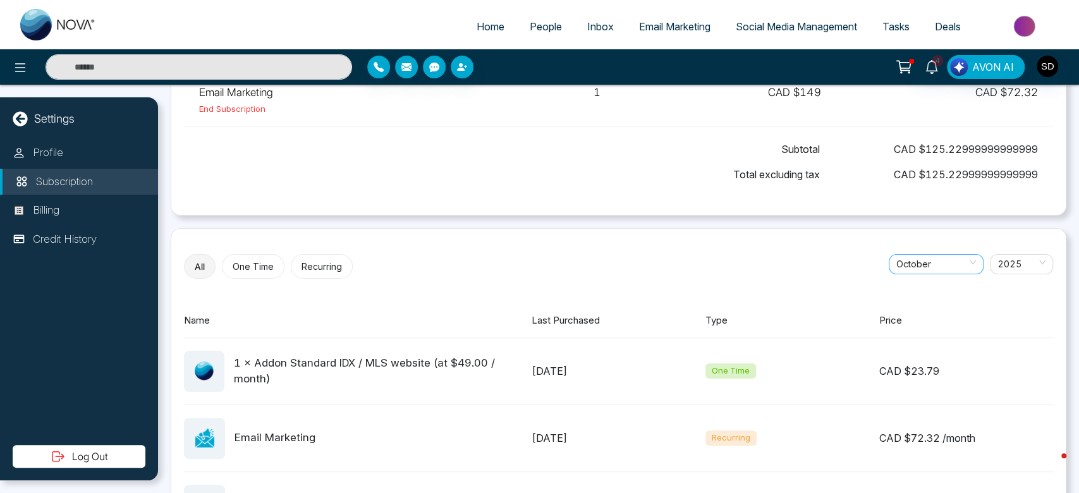
click at [967, 264] on div "October" at bounding box center [936, 264] width 95 height 20
drag, startPoint x: 975, startPoint y: 326, endPoint x: 975, endPoint y: 298, distance: 27.8
click at [975, 298] on div "All One Time Recurring [DATE] February March April May June July August Septemb…" at bounding box center [619, 423] width 896 height 391
click at [968, 261] on div "October" at bounding box center [936, 264] width 95 height 20
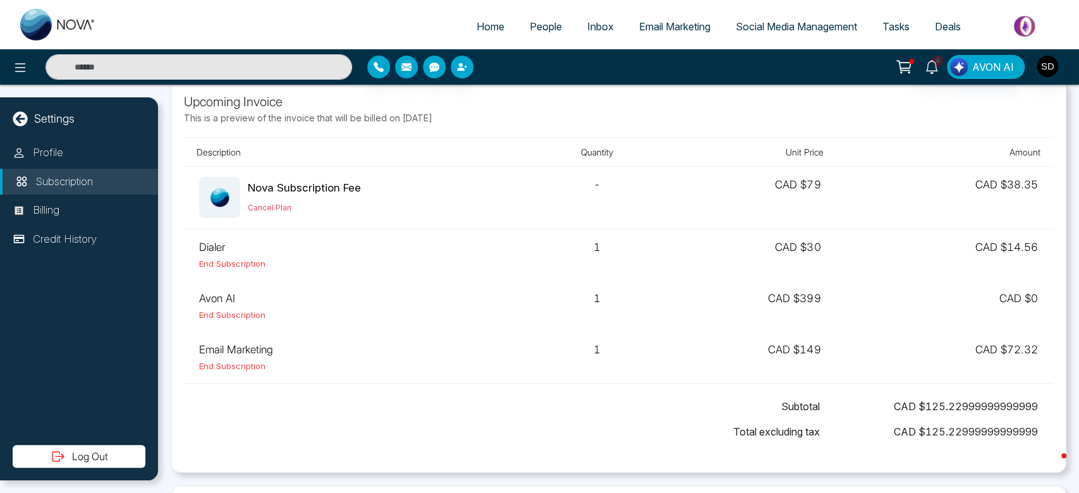
scroll to position [0, 0]
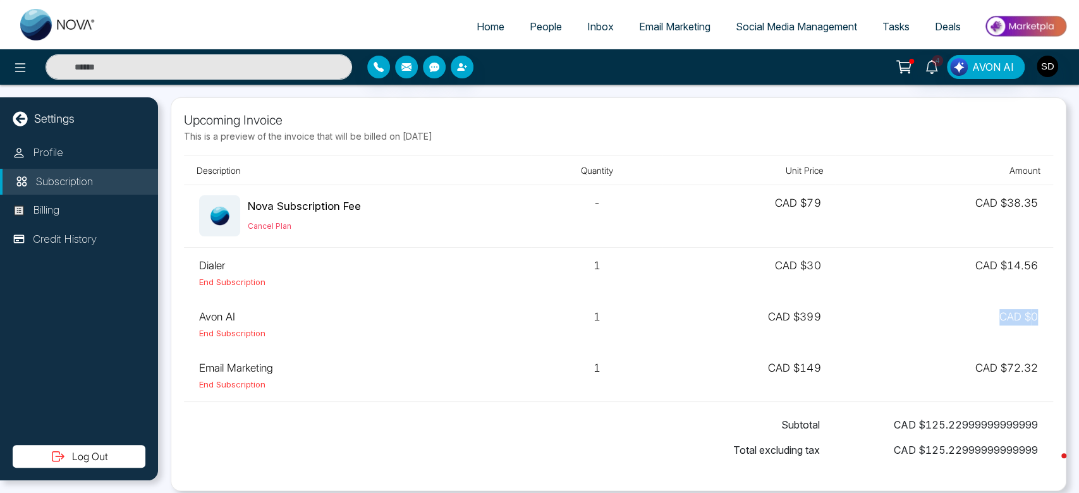
drag, startPoint x: 1039, startPoint y: 316, endPoint x: 889, endPoint y: 307, distance: 150.1
click at [965, 316] on td "CAD $ 0" at bounding box center [944, 324] width 217 height 51
click at [790, 311] on td "CAD $399" at bounding box center [749, 324] width 174 height 51
click at [1023, 308] on td "CAD $ 0" at bounding box center [944, 324] width 217 height 51
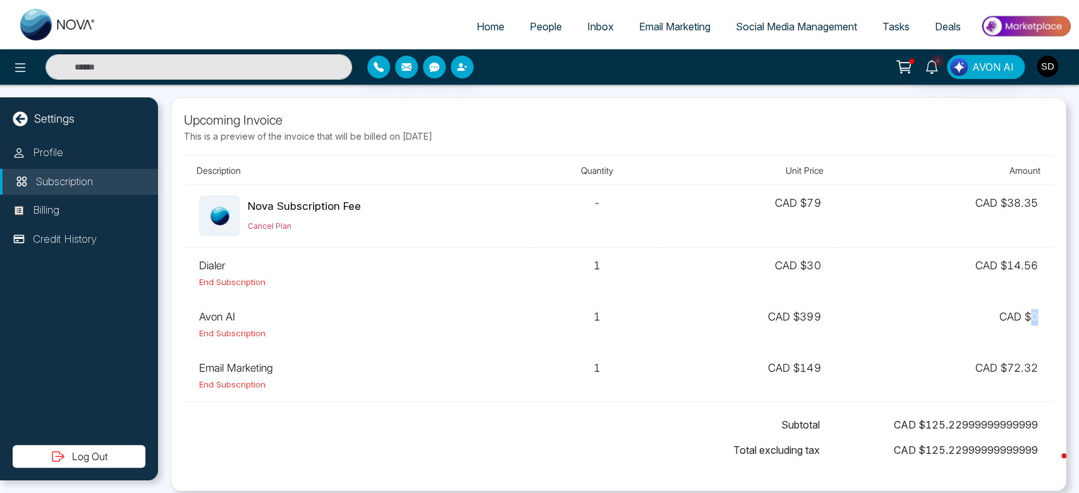
click at [1023, 308] on td "CAD $ 0" at bounding box center [944, 324] width 217 height 51
click at [1020, 315] on td "CAD $ 0" at bounding box center [944, 324] width 217 height 51
drag, startPoint x: 1035, startPoint y: 315, endPoint x: 947, endPoint y: 312, distance: 87.9
click at [947, 312] on td "CAD $ 0" at bounding box center [944, 324] width 217 height 51
drag, startPoint x: 822, startPoint y: 317, endPoint x: 753, endPoint y: 320, distance: 68.9
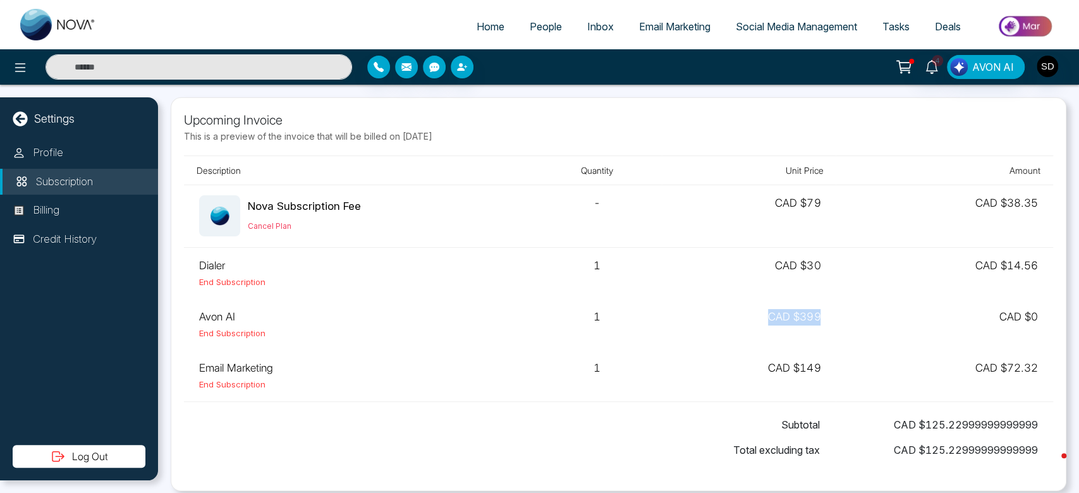
click at [753, 320] on td "CAD $399" at bounding box center [749, 324] width 174 height 51
drag, startPoint x: 1036, startPoint y: 266, endPoint x: 963, endPoint y: 259, distance: 73.7
click at [963, 259] on td "CAD $ 14.56" at bounding box center [944, 273] width 217 height 52
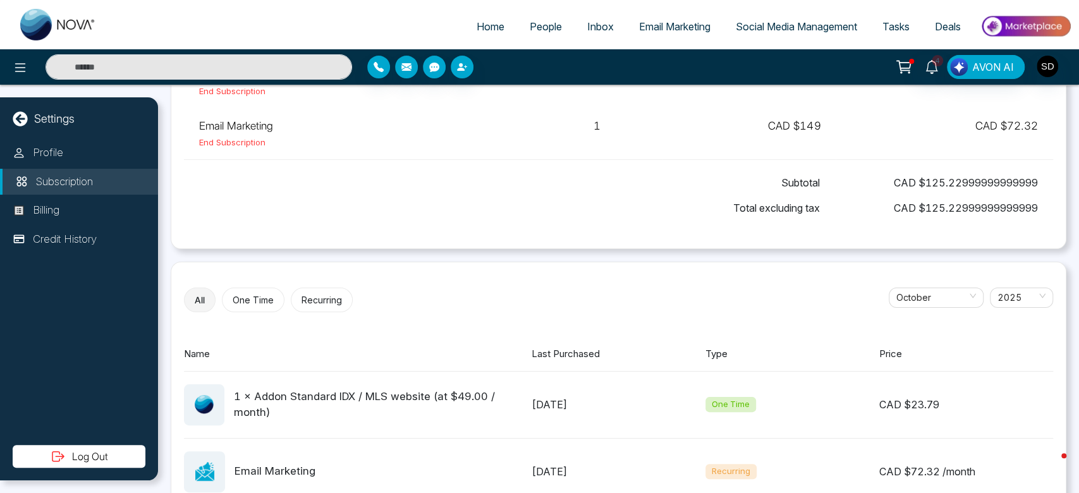
scroll to position [223, 0]
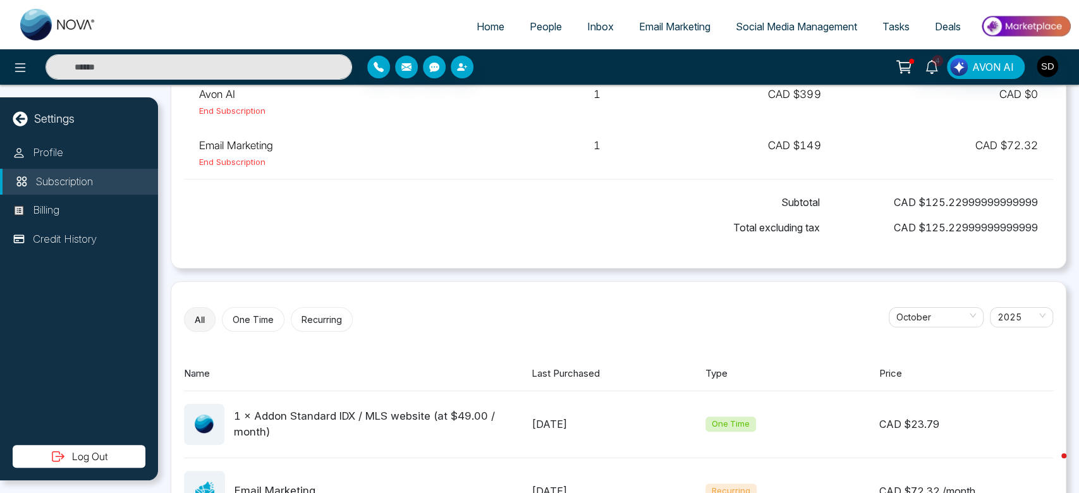
click at [255, 311] on button "One Time" at bounding box center [253, 319] width 63 height 25
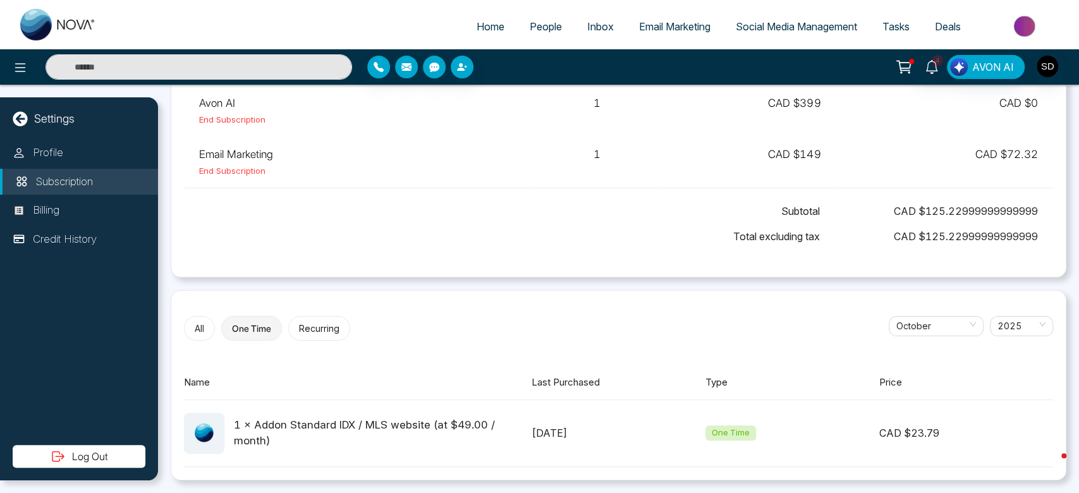
scroll to position [212, 0]
click at [319, 320] on button "Recurring" at bounding box center [319, 329] width 62 height 25
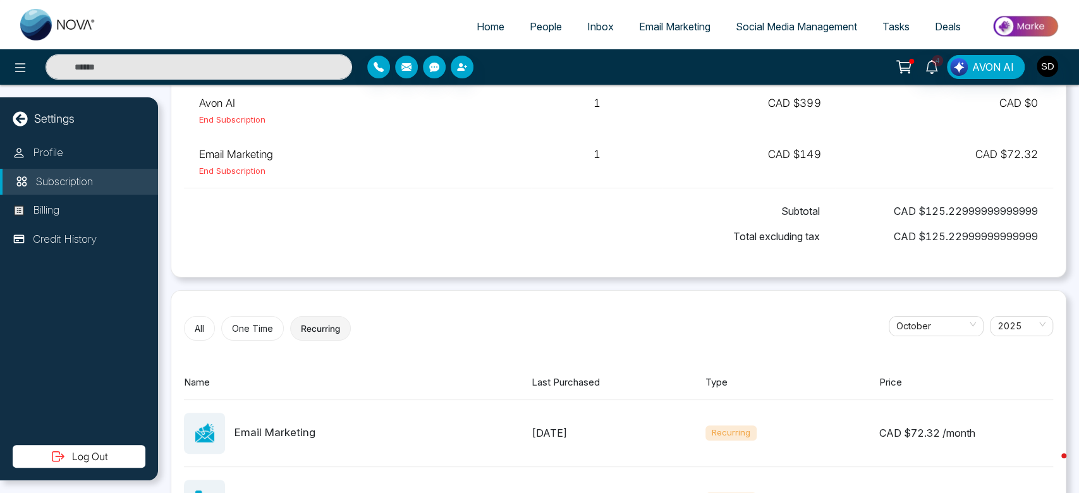
scroll to position [182, 0]
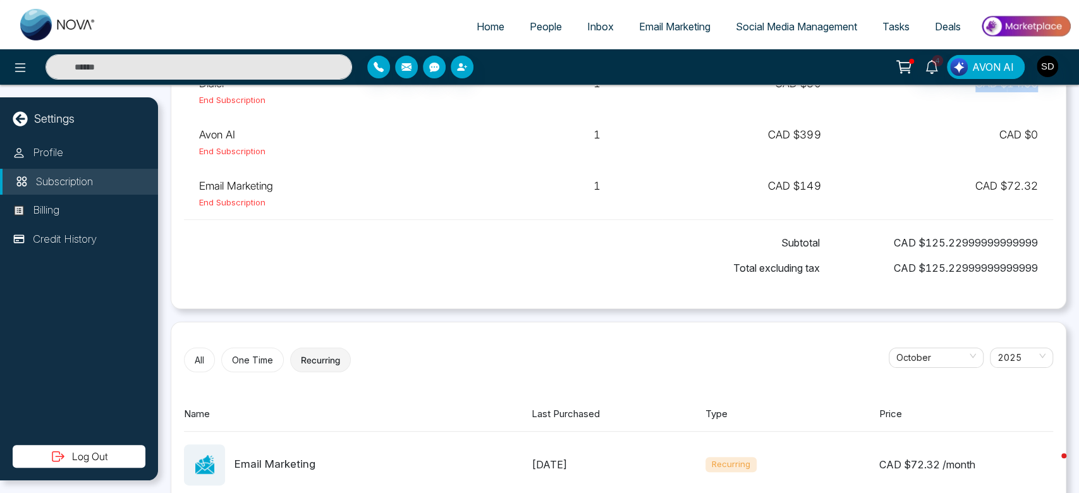
click at [197, 353] on button "All" at bounding box center [199, 360] width 31 height 25
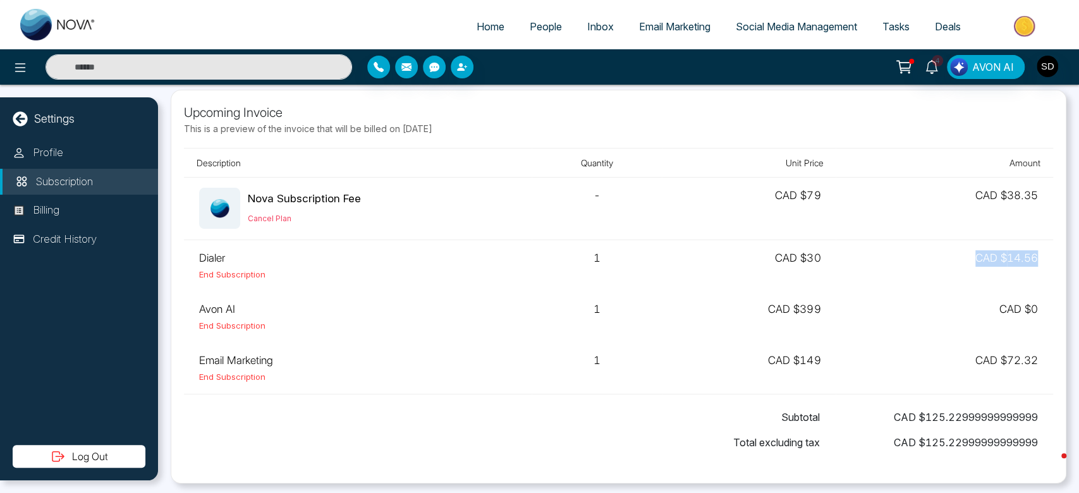
scroll to position [0, 0]
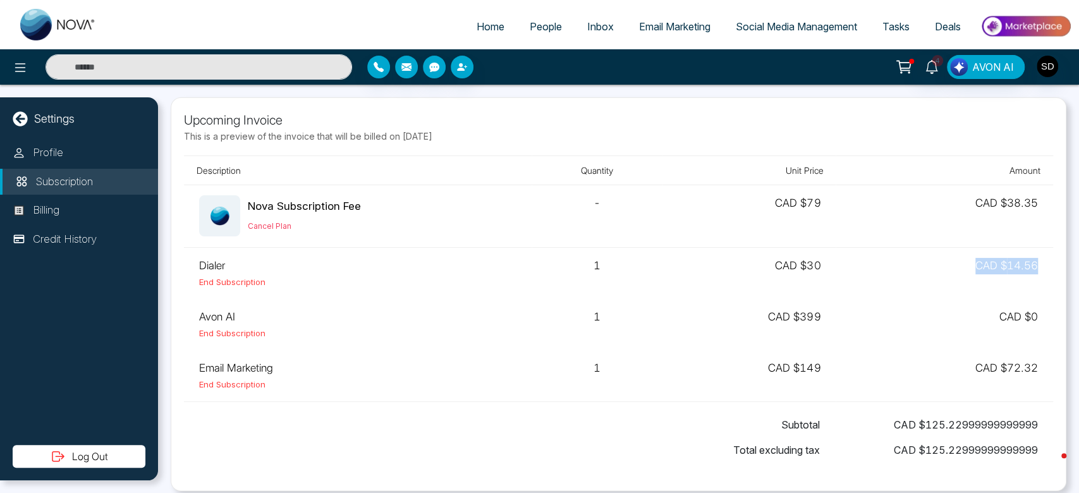
drag, startPoint x: 415, startPoint y: 133, endPoint x: 504, endPoint y: 139, distance: 89.3
click at [504, 139] on p "This is a preview of the invoice that will be billed on [DATE]" at bounding box center [618, 136] width 869 height 13
drag, startPoint x: 398, startPoint y: 135, endPoint x: 460, endPoint y: 135, distance: 61.3
click at [460, 135] on p "This is a preview of the invoice that will be billed on [DATE]" at bounding box center [618, 136] width 869 height 13
click at [281, 221] on button "Cancel Plan" at bounding box center [270, 226] width 44 height 11
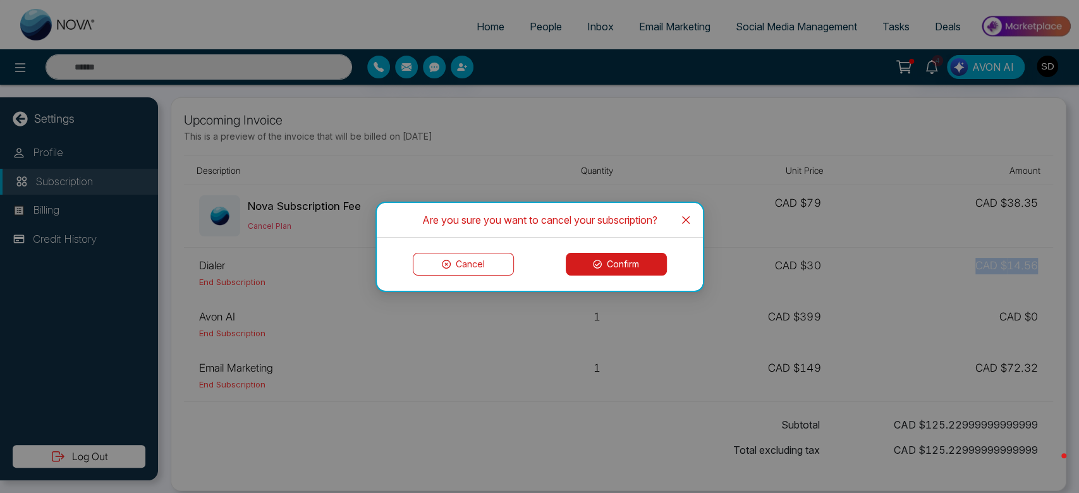
click at [685, 222] on icon "close" at bounding box center [686, 220] width 10 height 10
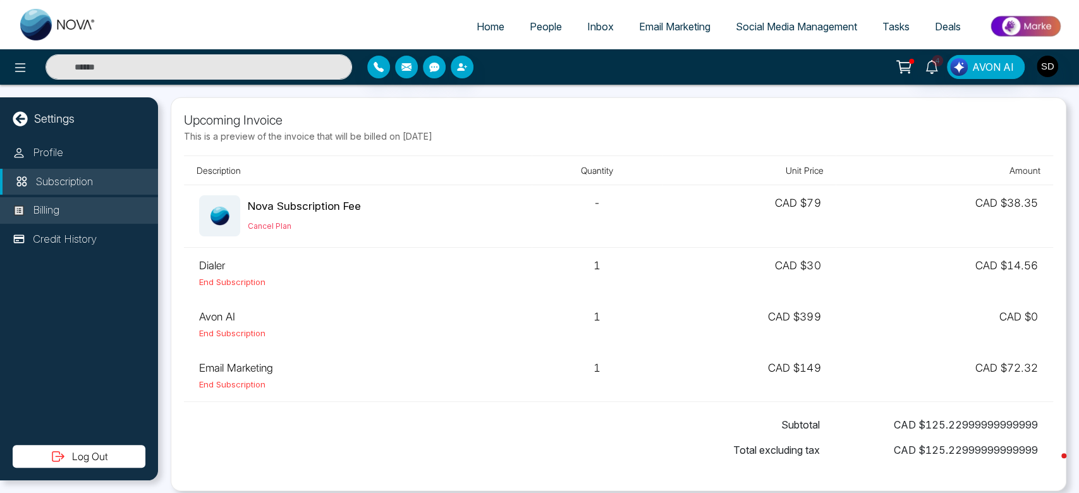
click at [59, 215] on p "Billing" at bounding box center [46, 210] width 27 height 16
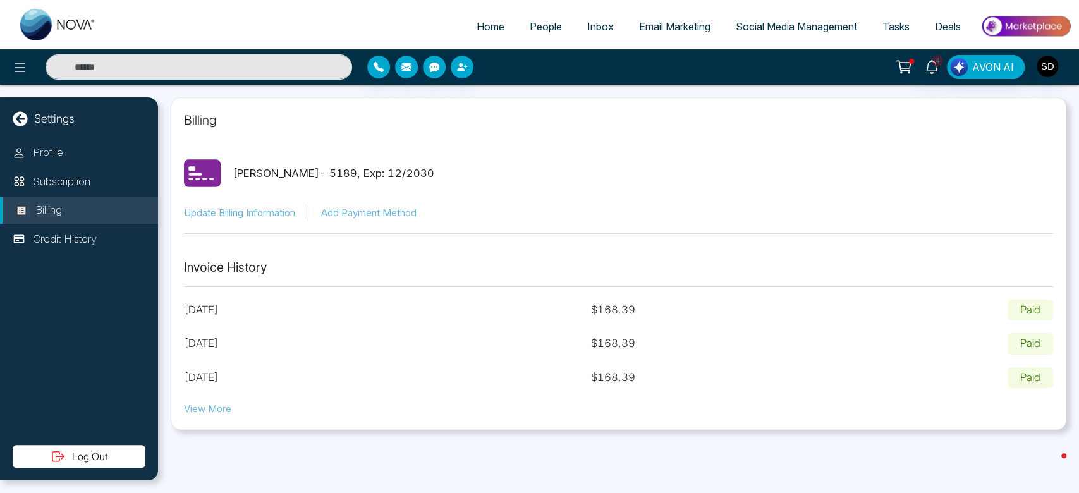
click at [205, 412] on button "View More" at bounding box center [207, 409] width 47 height 15
click at [71, 234] on p "Credit History" at bounding box center [65, 239] width 64 height 16
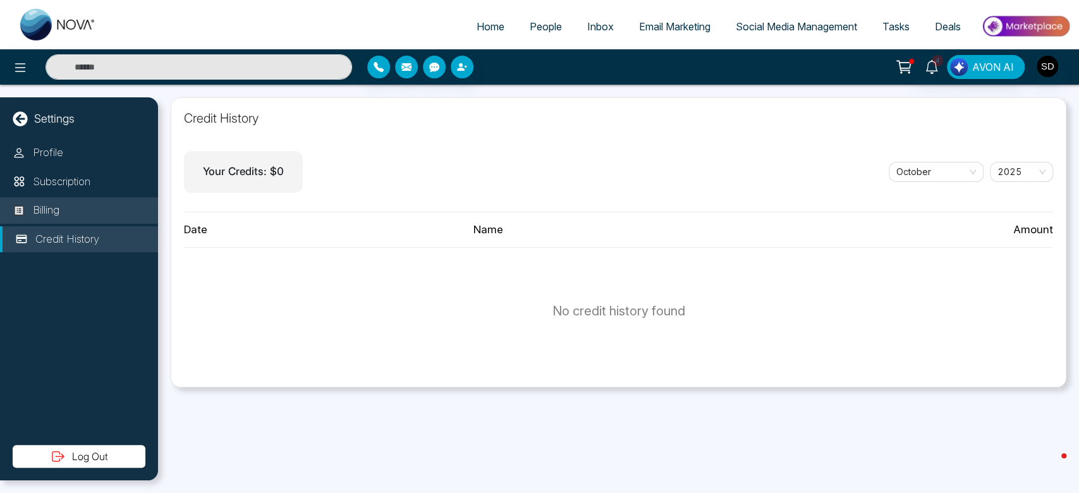
click at [66, 209] on li "Billing" at bounding box center [79, 210] width 158 height 27
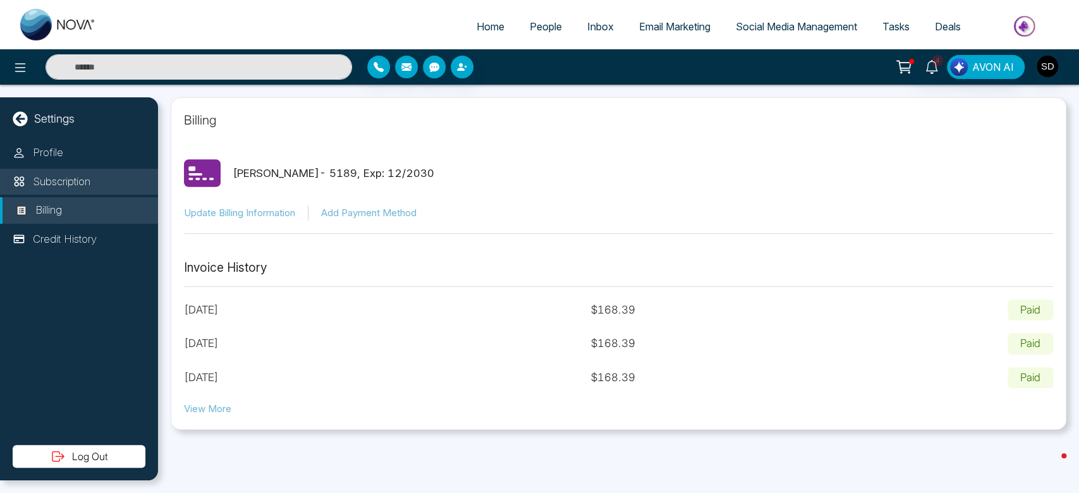
click at [63, 183] on p "Subscription" at bounding box center [62, 182] width 58 height 16
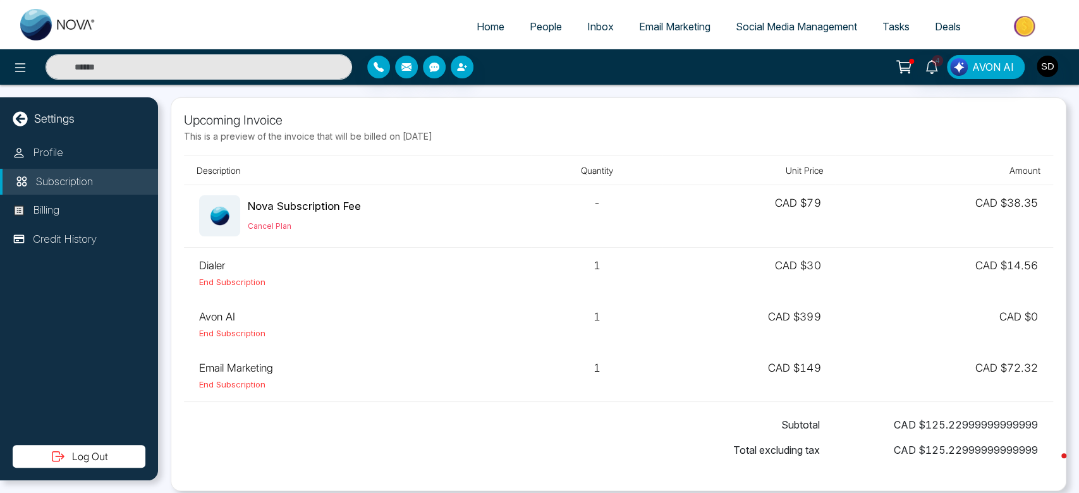
drag, startPoint x: 486, startPoint y: 136, endPoint x: 398, endPoint y: 135, distance: 88.5
click at [398, 135] on p "This is a preview of the invoice that will be billed on [DATE]" at bounding box center [618, 136] width 869 height 13
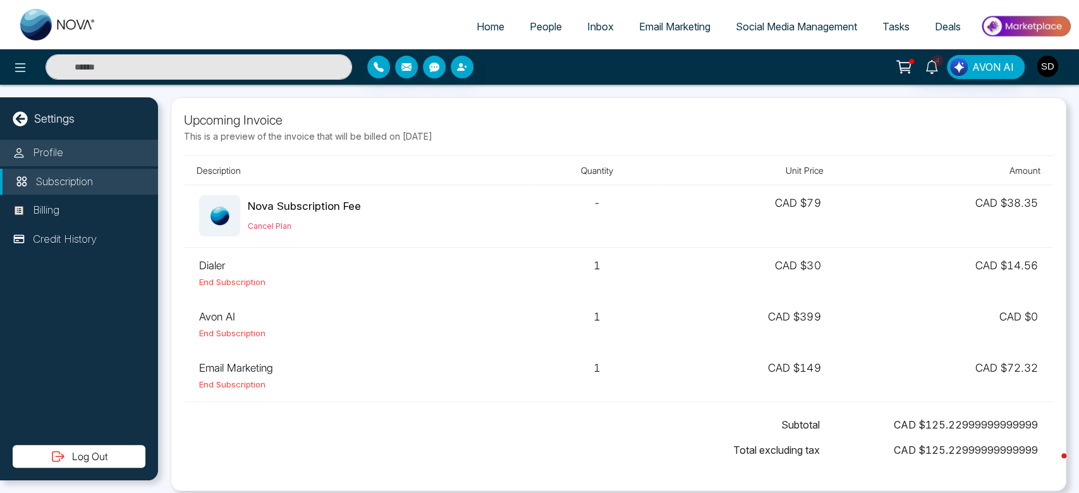
click at [63, 154] on li "Profile" at bounding box center [79, 153] width 158 height 27
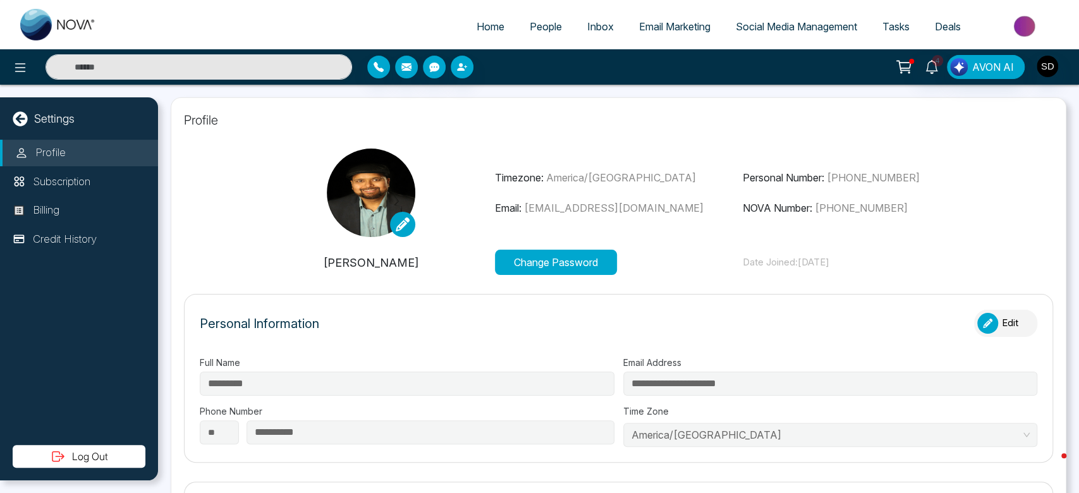
type input "**********"
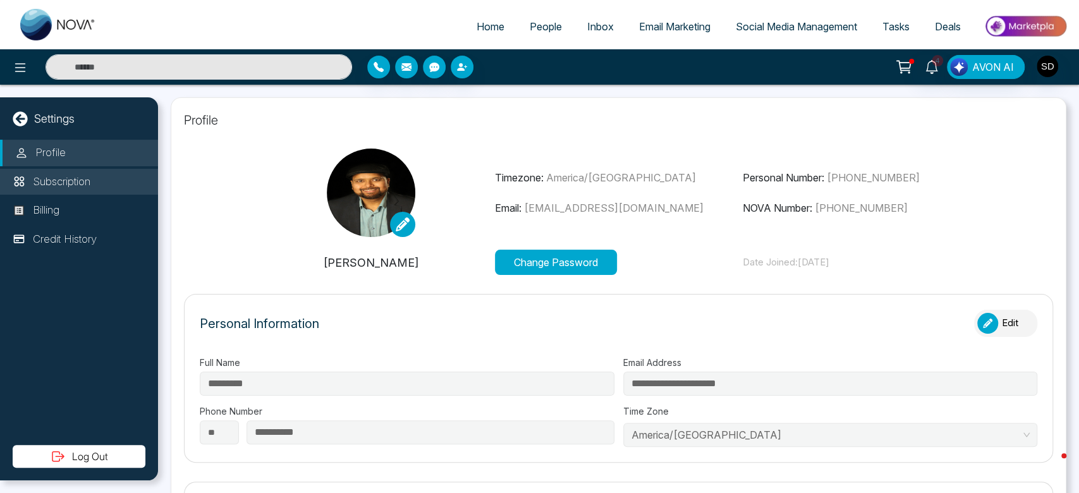
click at [90, 185] on p "Subscription" at bounding box center [62, 182] width 58 height 16
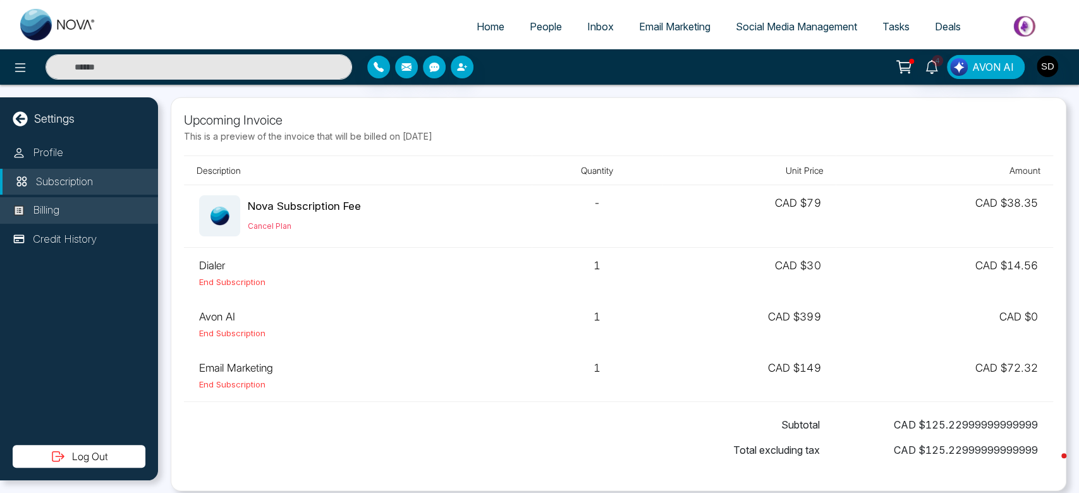
click at [39, 210] on p "Billing" at bounding box center [46, 210] width 27 height 16
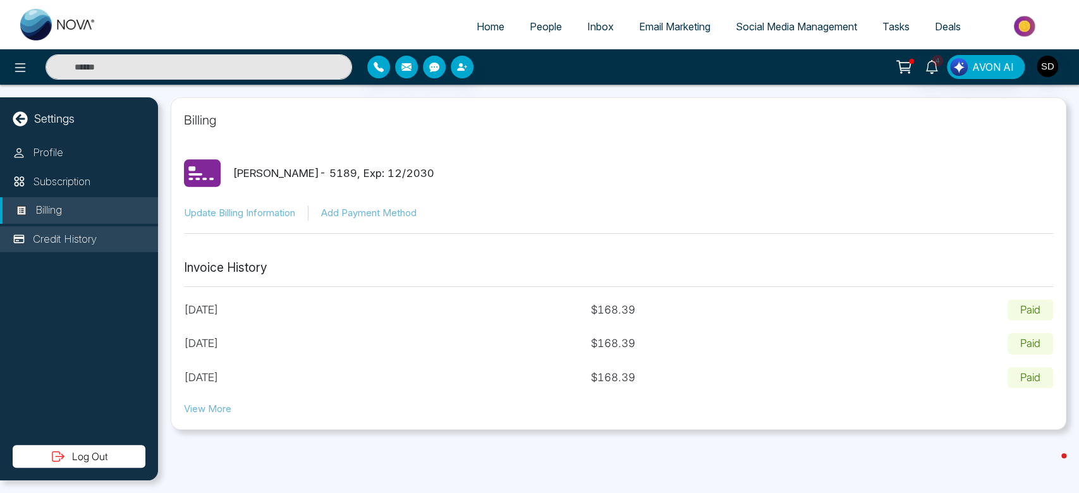
click at [56, 241] on p "Credit History" at bounding box center [65, 239] width 64 height 16
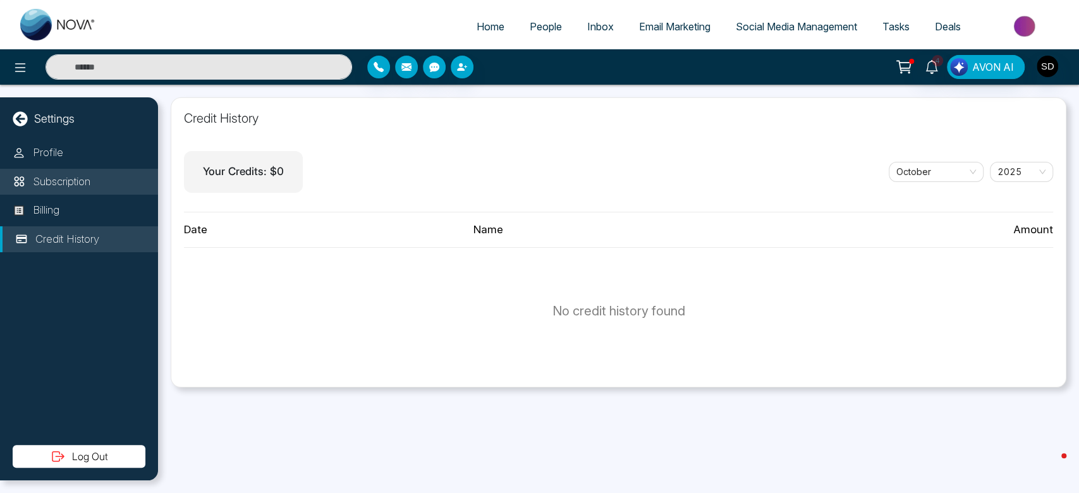
click at [59, 180] on p "Subscription" at bounding box center [62, 182] width 58 height 16
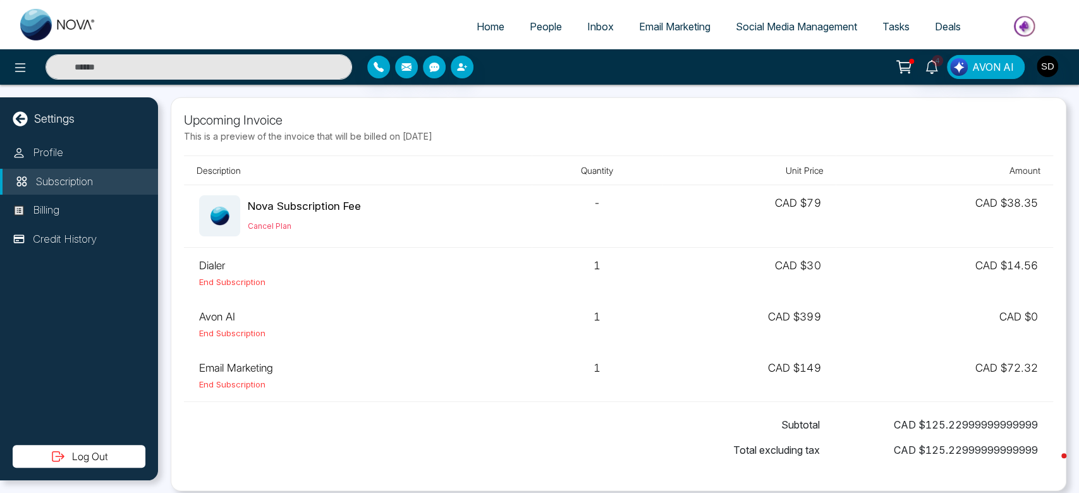
click at [684, 290] on td "CAD $30" at bounding box center [749, 273] width 174 height 52
click at [91, 149] on li "Profile" at bounding box center [79, 153] width 158 height 27
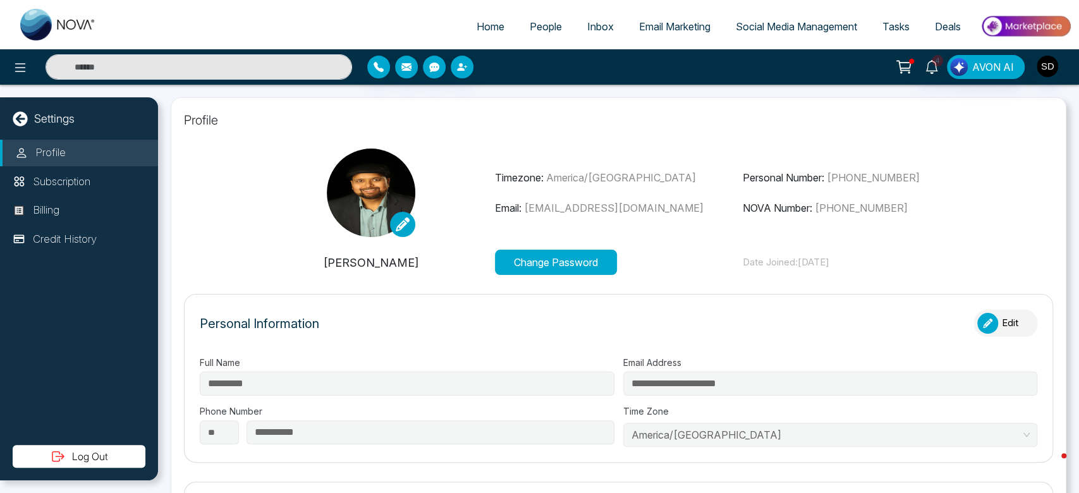
type input "**********"
click at [19, 116] on icon at bounding box center [20, 118] width 15 height 15
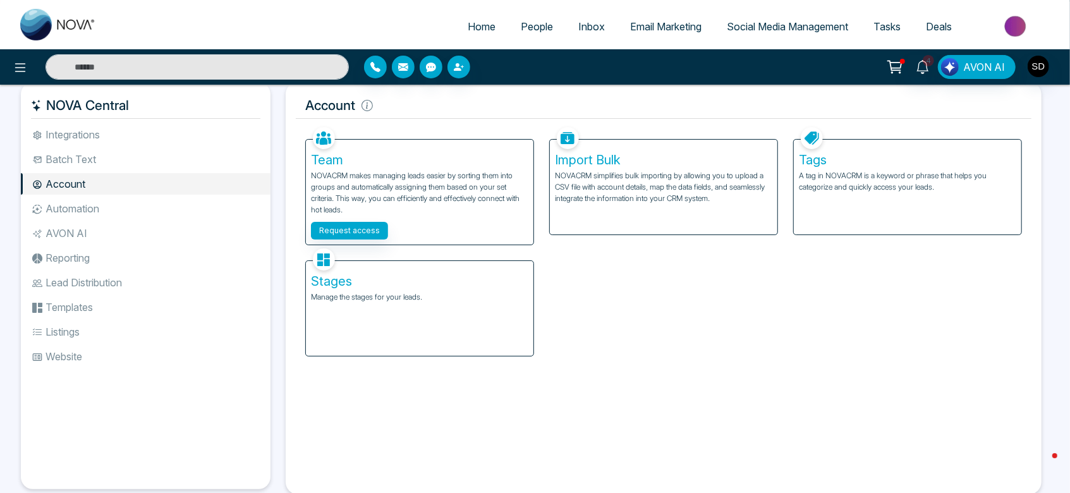
scroll to position [8, 0]
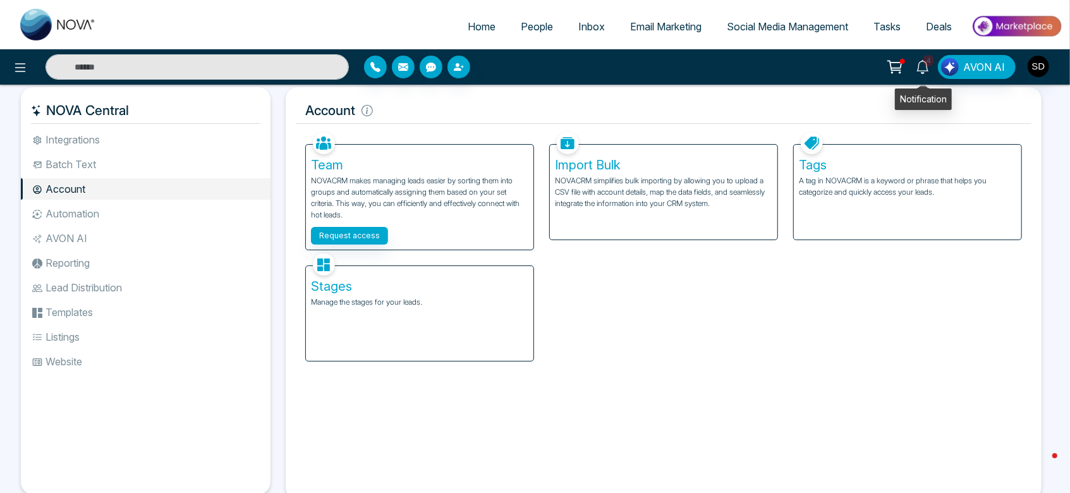
click at [925, 66] on icon at bounding box center [923, 67] width 14 height 14
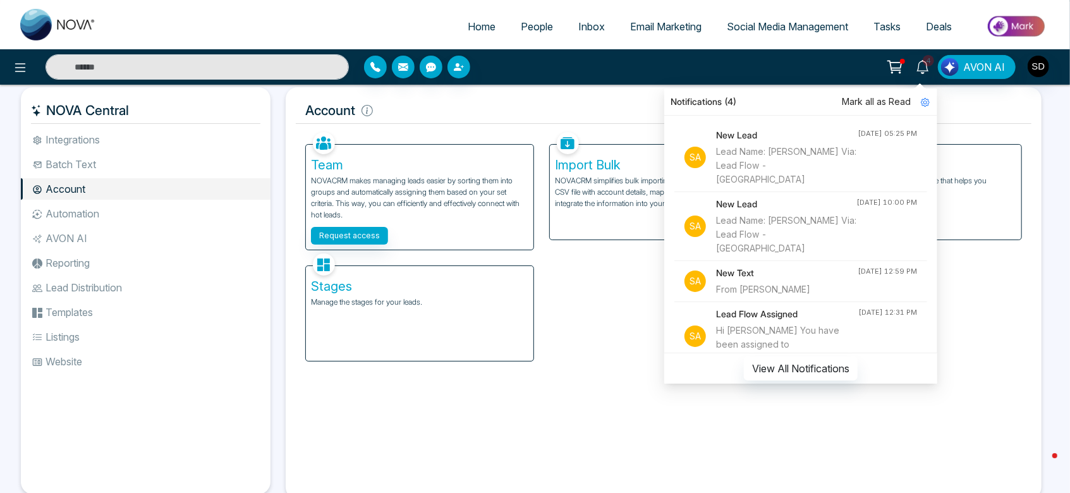
click at [618, 95] on div "Account Facebook NOVACRM enables users to connect to Facebook to schedule socia…" at bounding box center [664, 293] width 756 height 412
